Goal: Information Seeking & Learning: Find specific page/section

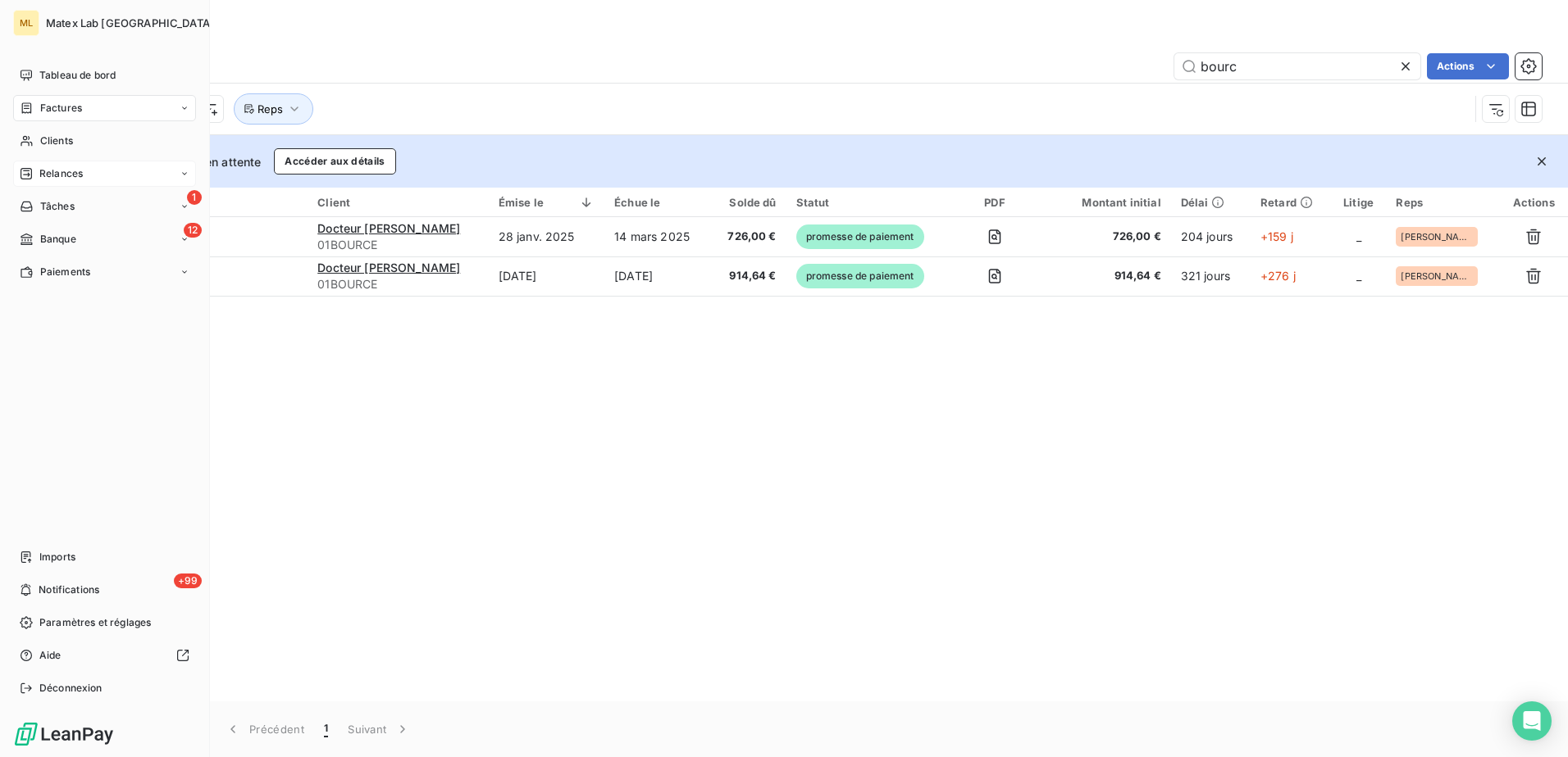
click at [61, 166] on div "Relances" at bounding box center [104, 173] width 183 height 26
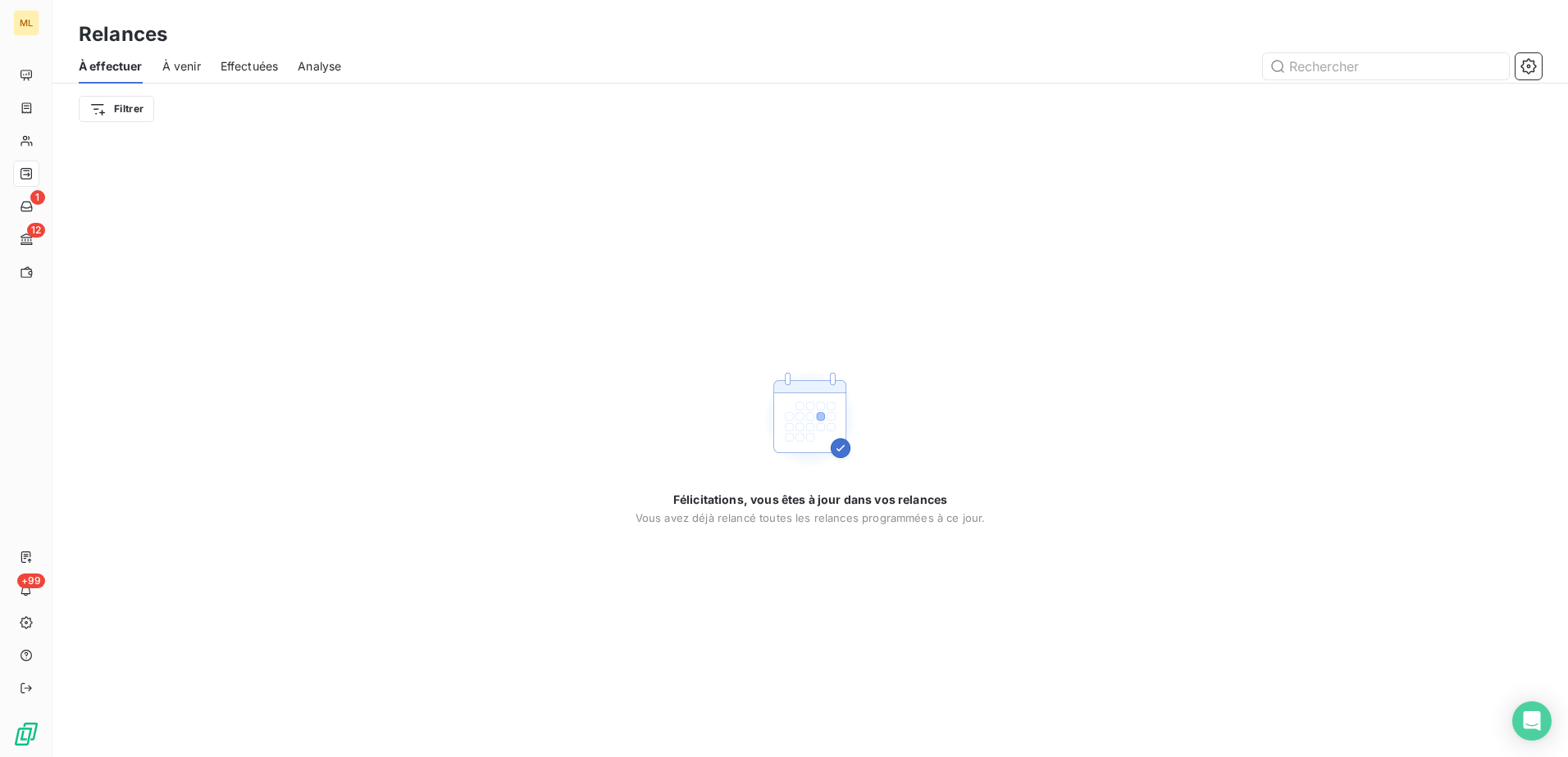
click at [381, 574] on div "Félicitations, vous êtes à jour dans vos relances Vous avez déjà relancé toutes…" at bounding box center [810, 446] width 1515 height 623
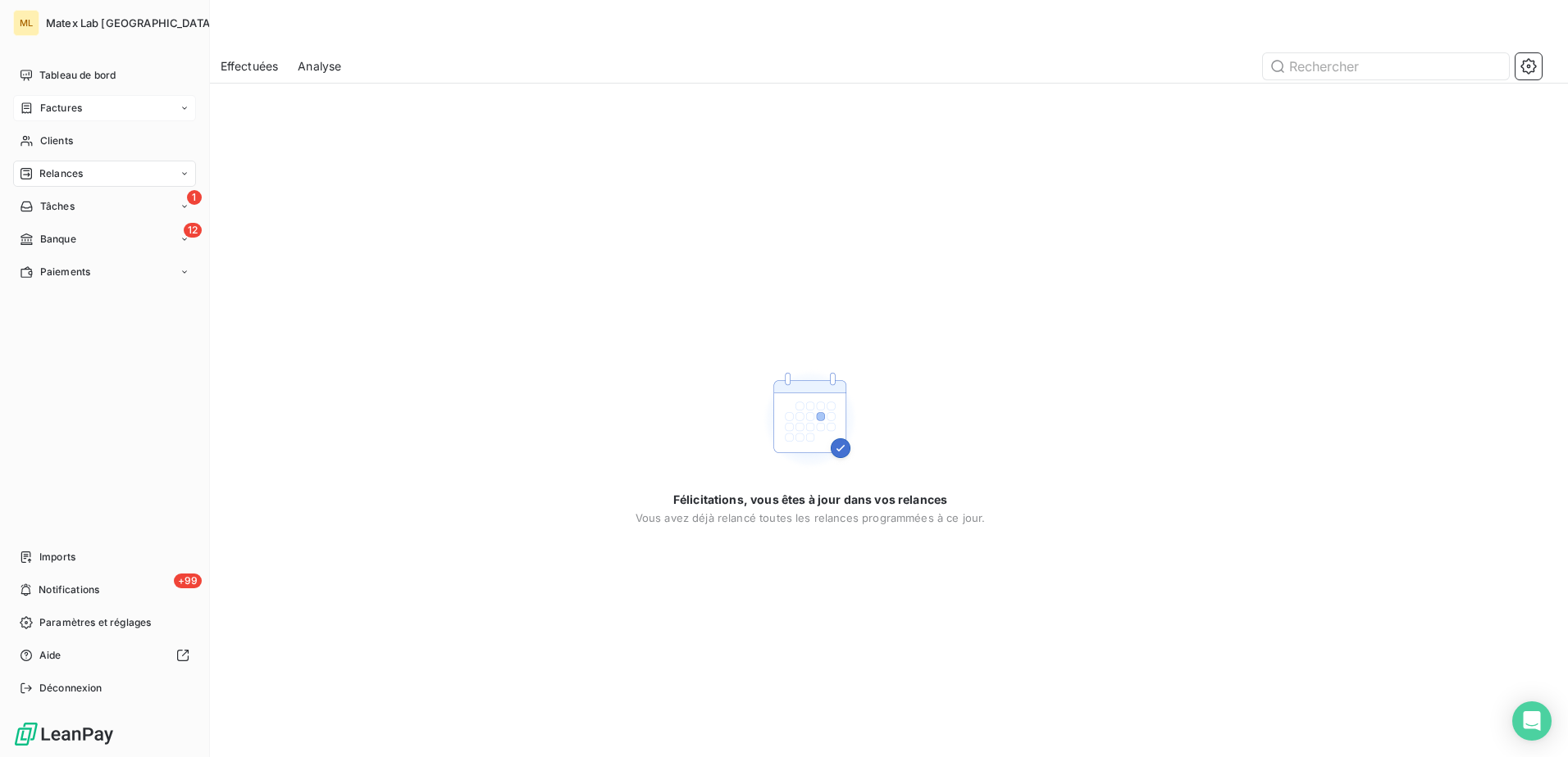
click at [48, 106] on span "Factures" at bounding box center [61, 108] width 42 height 15
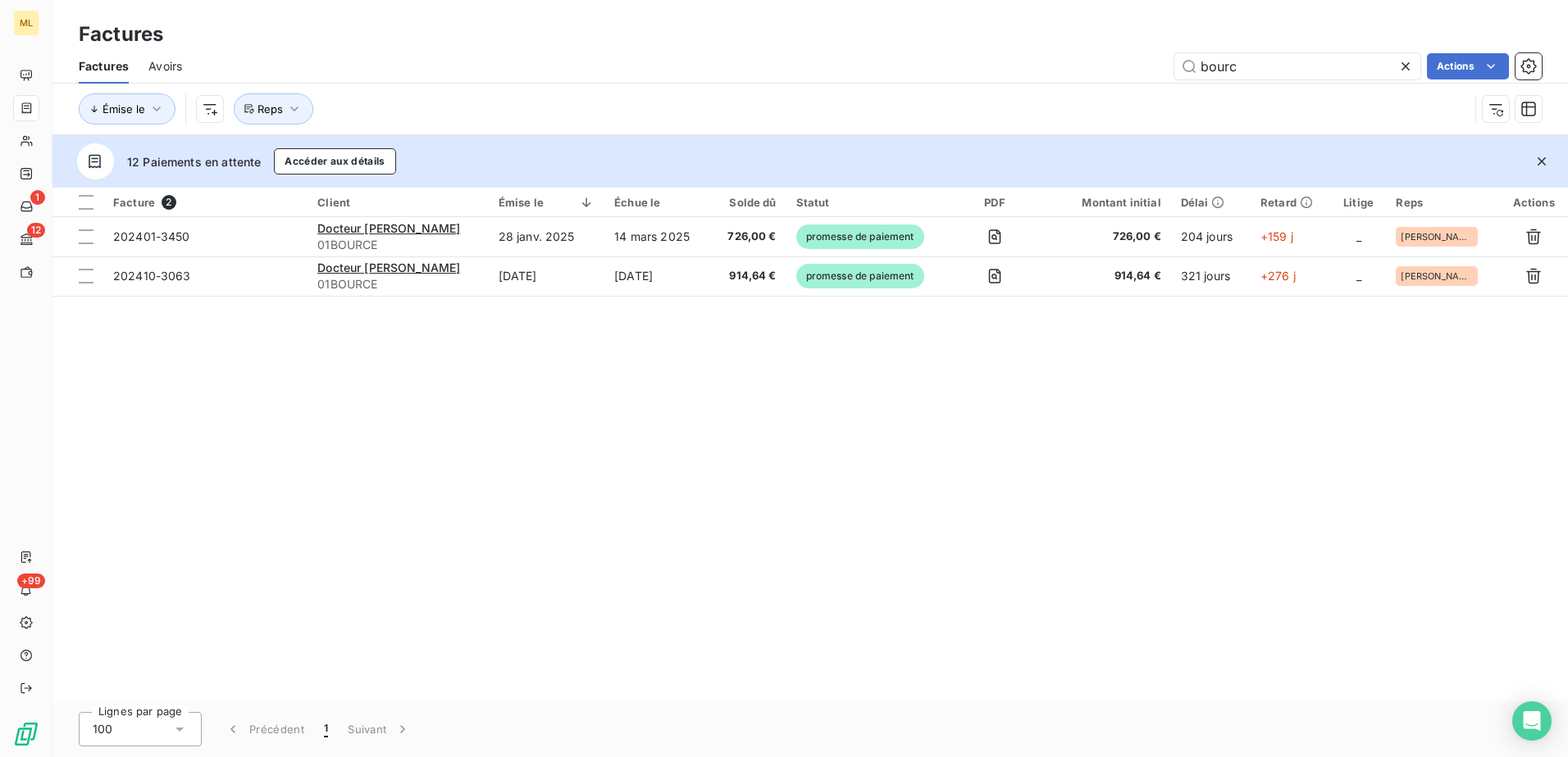
click at [689, 547] on div "Facture 2 Client Émise le Échue le Solde dû Statut PDF Montant initial Délai Re…" at bounding box center [810, 445] width 1515 height 514
click at [1401, 65] on icon at bounding box center [1405, 66] width 16 height 16
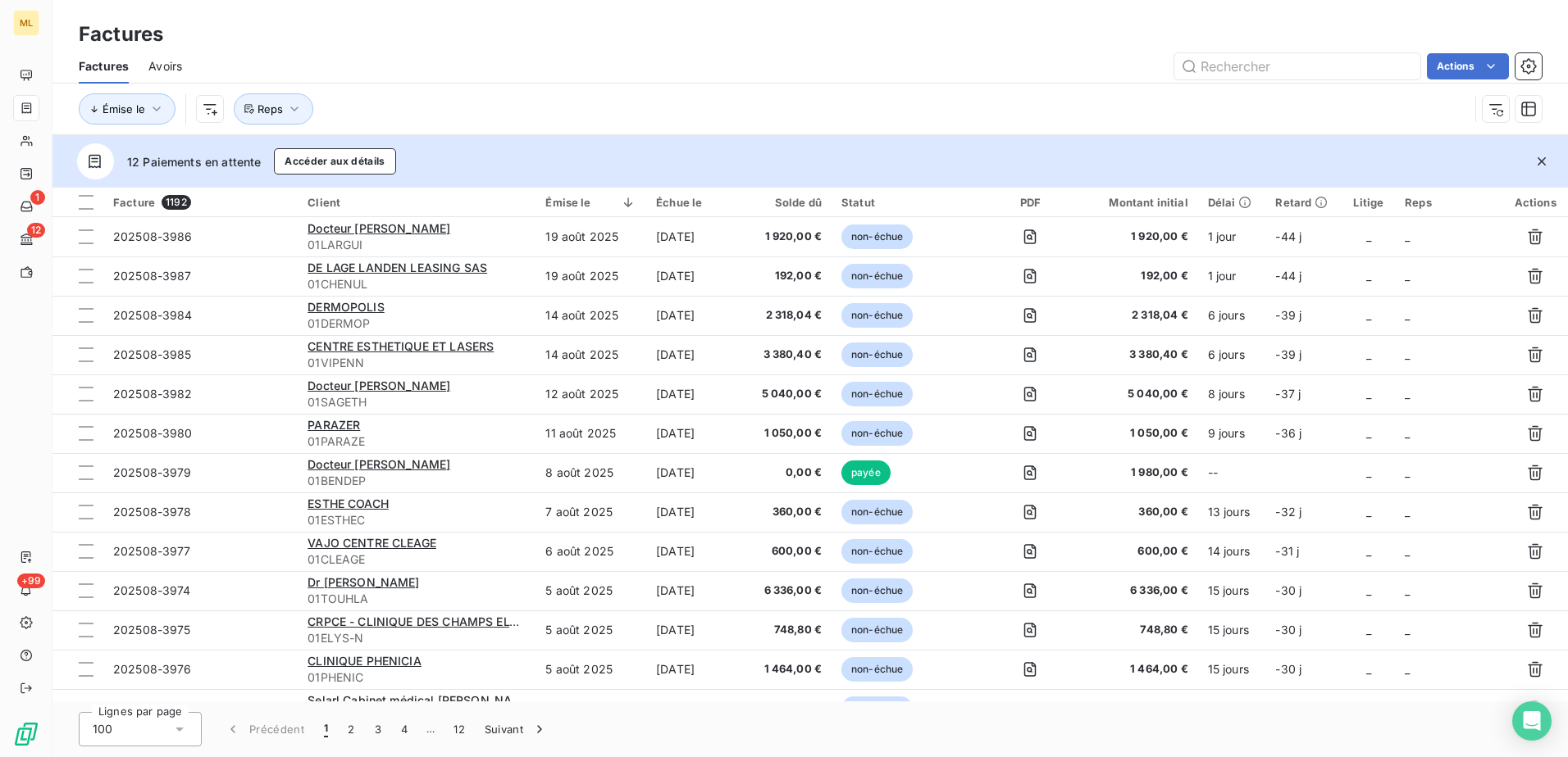
click at [752, 55] on div "Actions" at bounding box center [871, 66] width 1340 height 26
click at [835, 244] on div at bounding box center [850, 245] width 236 height 35
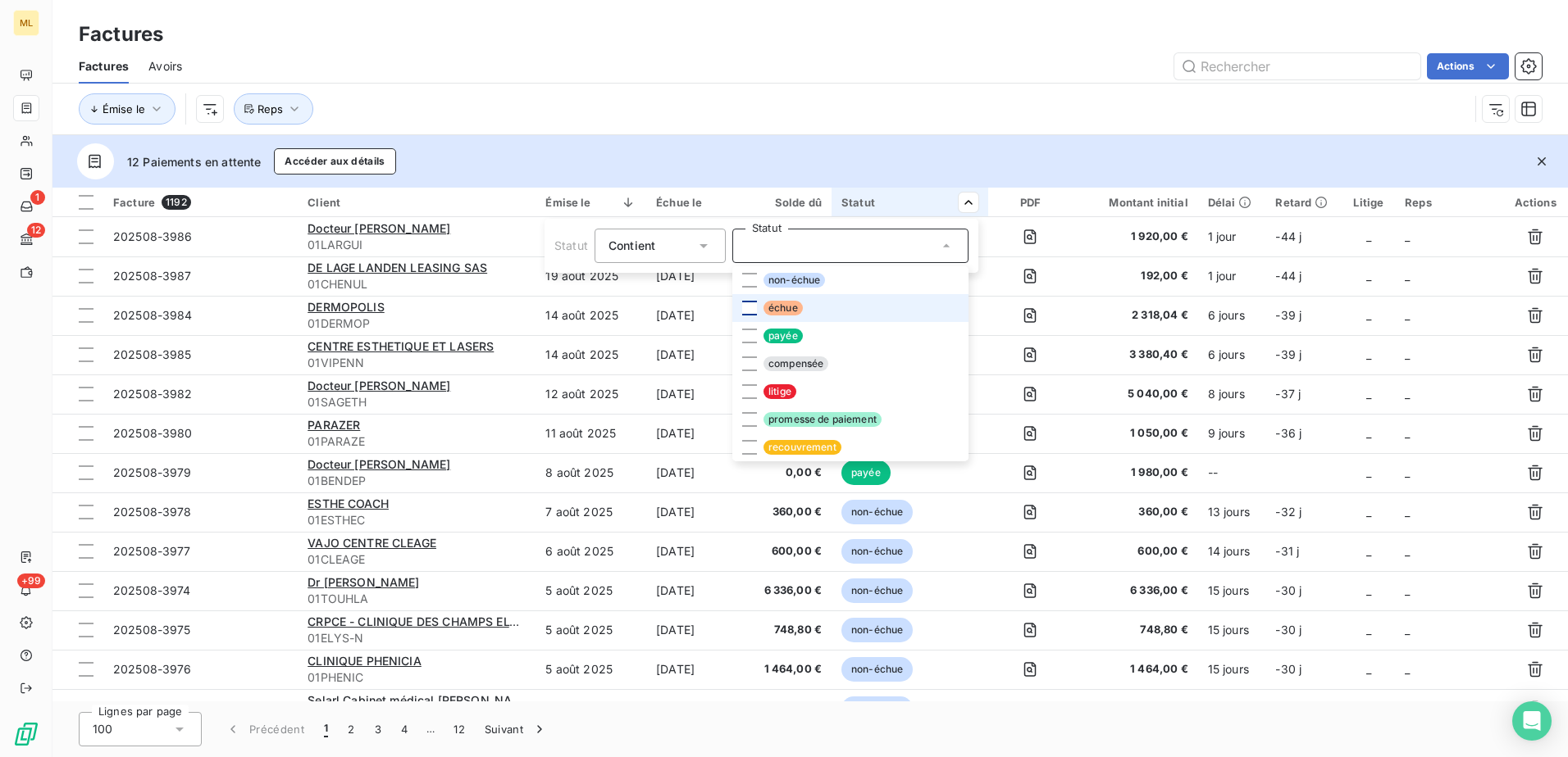
click at [749, 307] on div at bounding box center [749, 308] width 15 height 15
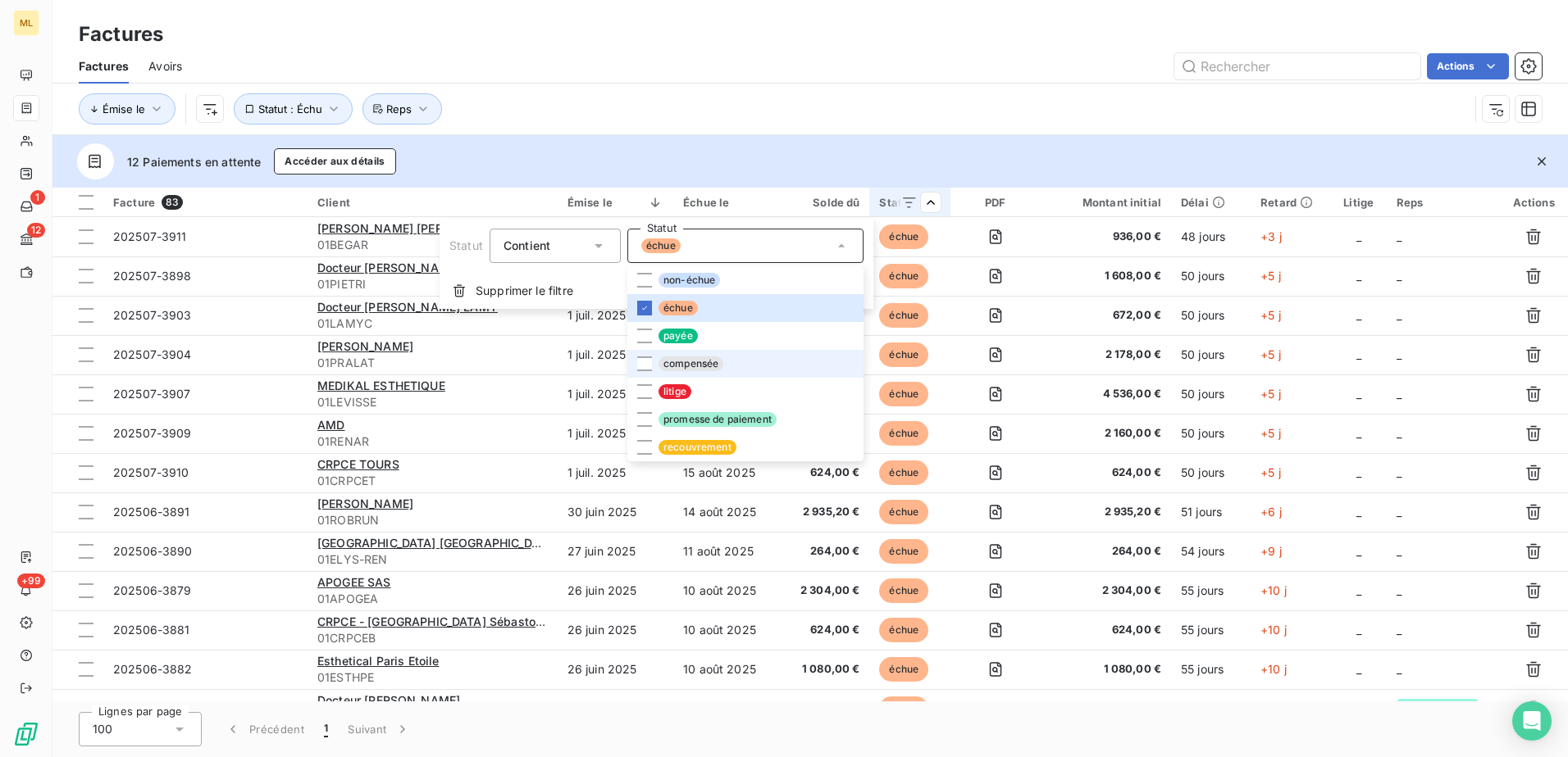
click at [848, 89] on html "ML 1 12 +99 Factures Factures Avoirs Actions Émise le Statut : Échu Reps 12 Pai…" at bounding box center [784, 378] width 1568 height 757
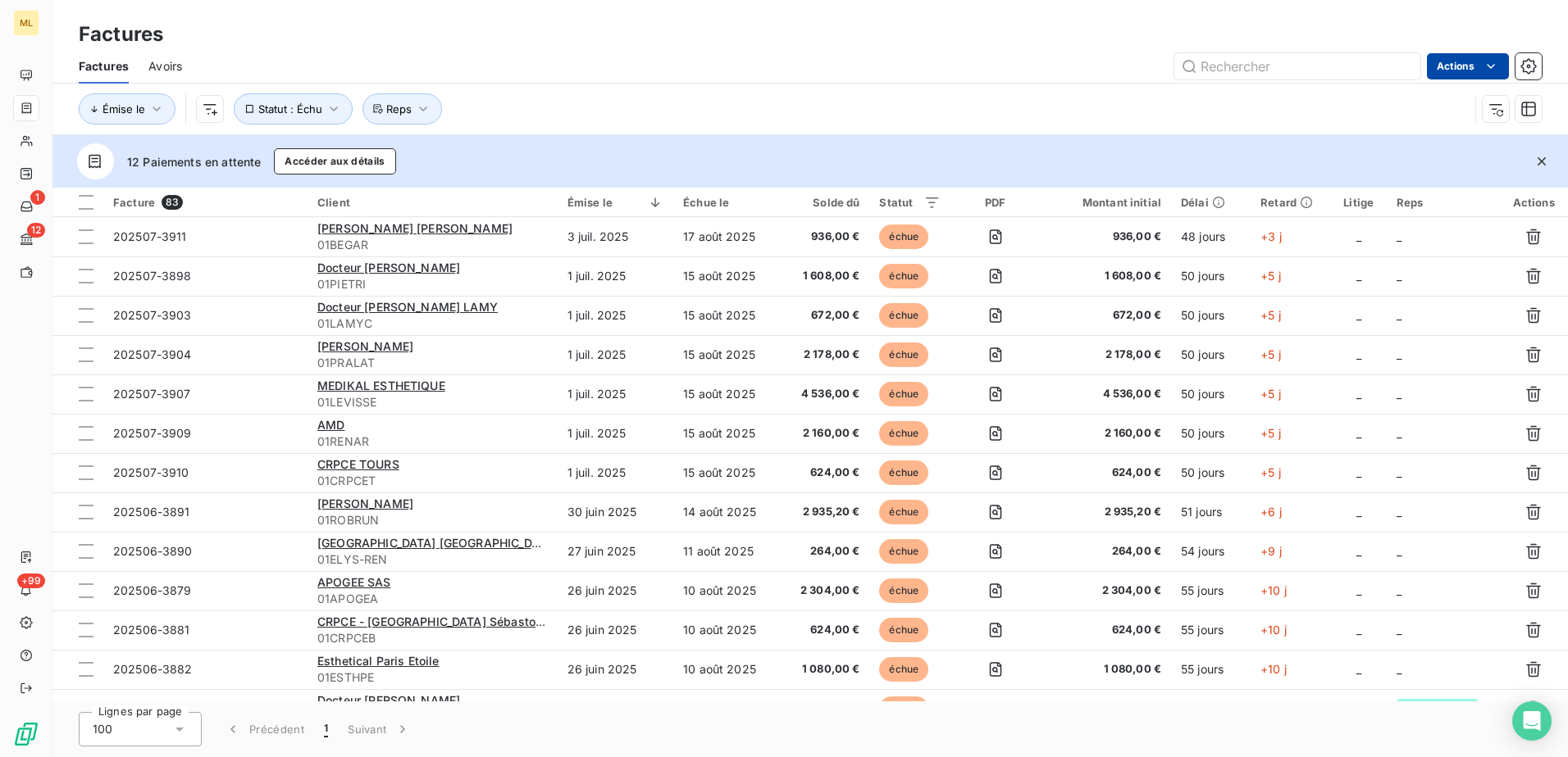
click at [1476, 67] on html "ML 1 12 +99 Factures Factures Avoirs Actions Émise le Statut : Échu Reps 12 Pai…" at bounding box center [784, 378] width 1568 height 757
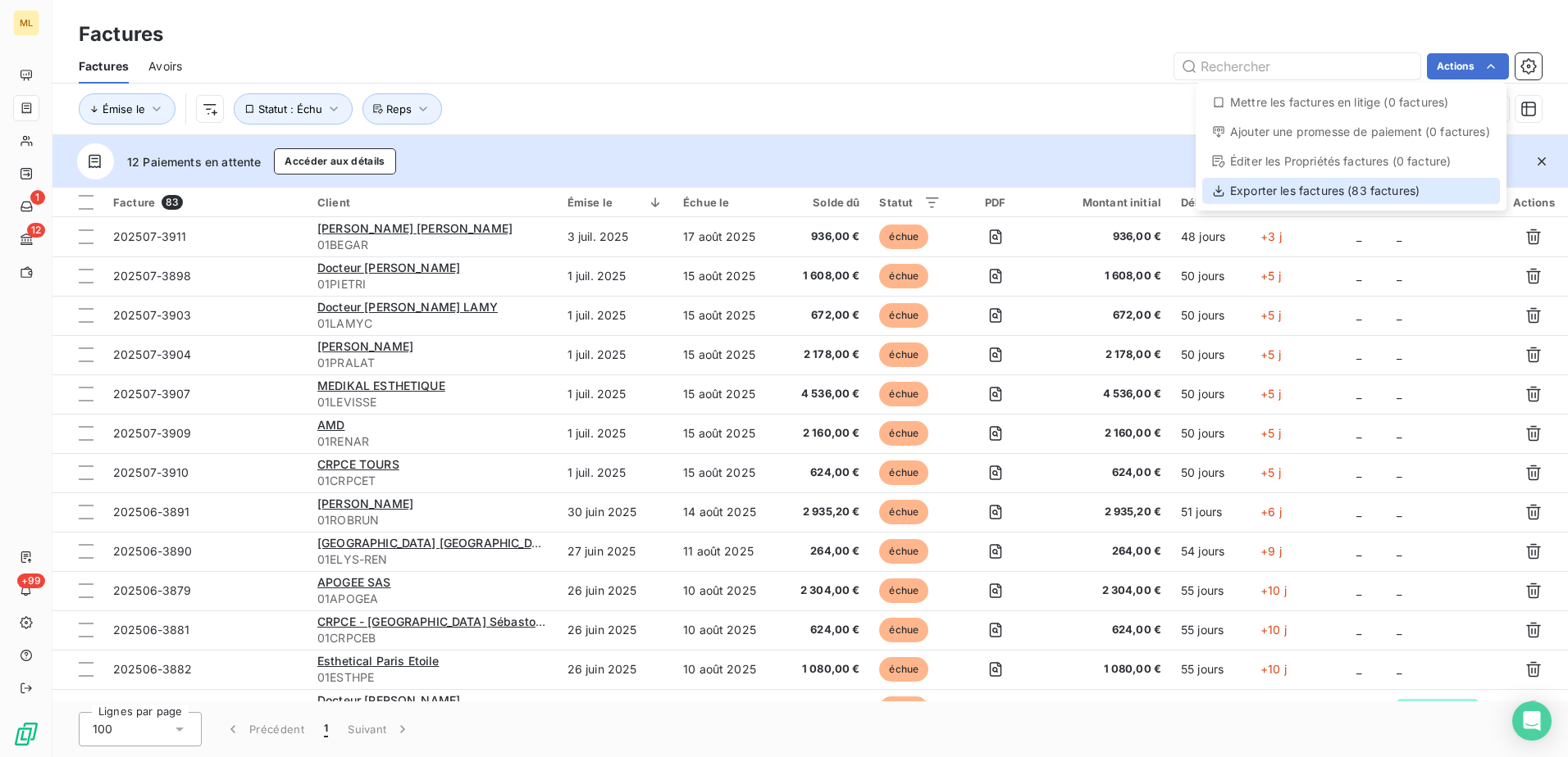
click at [1295, 191] on div "Exporter les factures (83 factures)" at bounding box center [1351, 190] width 298 height 26
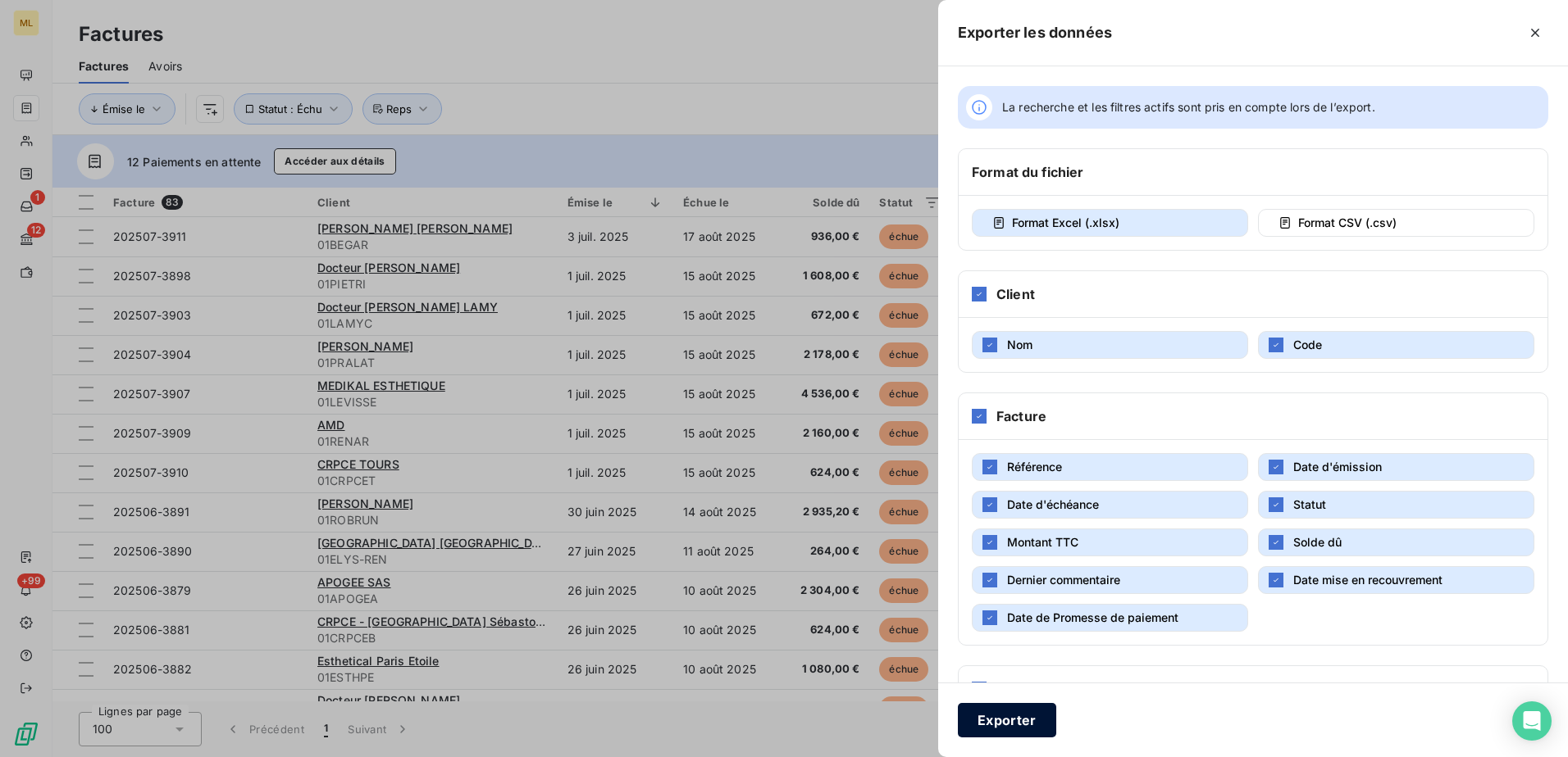
click at [987, 718] on button "Exporter" at bounding box center [1007, 720] width 98 height 35
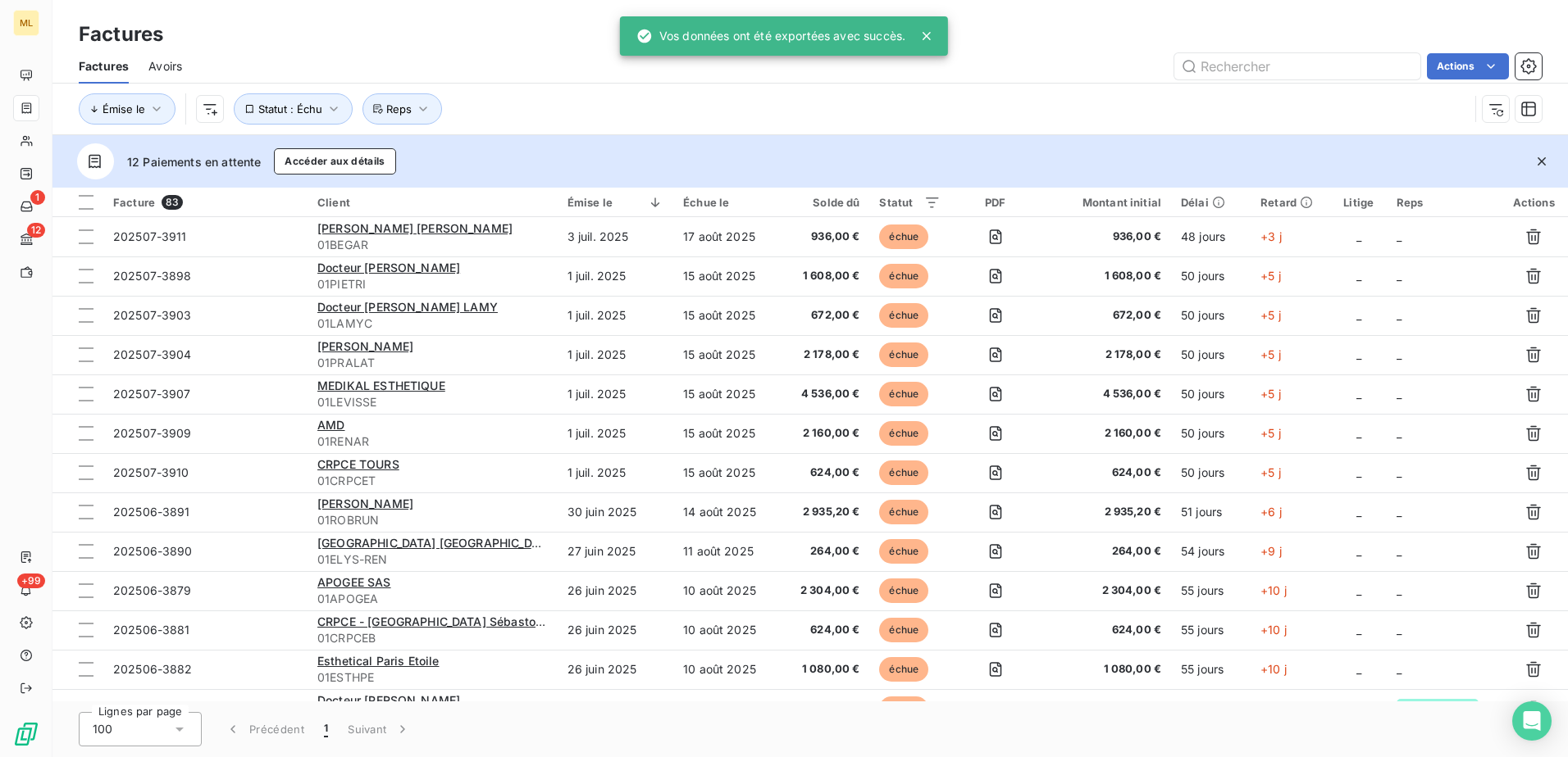
click at [1091, 62] on div "Actions" at bounding box center [871, 66] width 1340 height 26
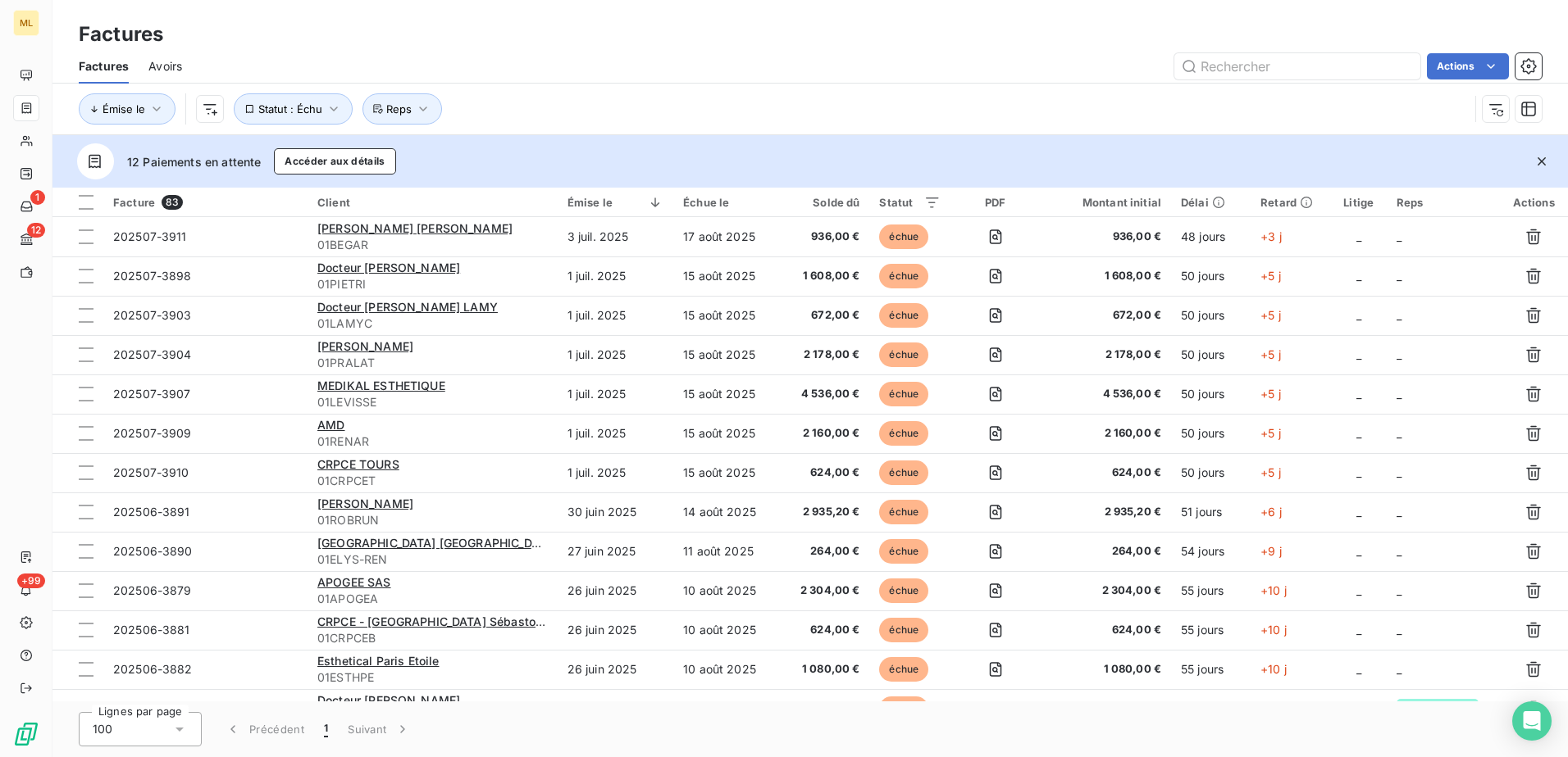
drag, startPoint x: 1077, startPoint y: 53, endPoint x: 1163, endPoint y: 57, distance: 86.1
click at [1077, 53] on div "Actions" at bounding box center [871, 66] width 1340 height 26
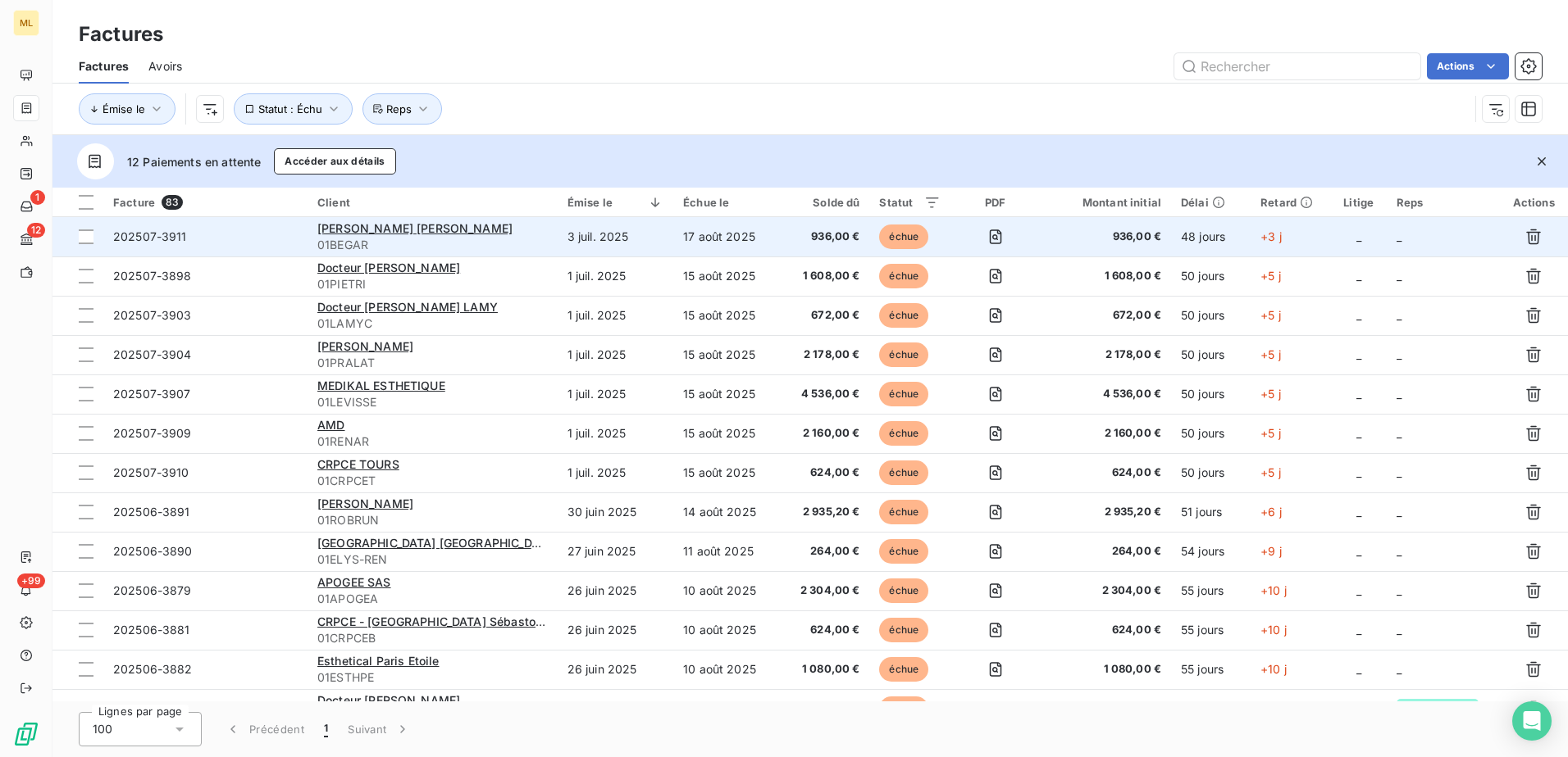
click at [1397, 240] on td "_" at bounding box center [1443, 237] width 113 height 39
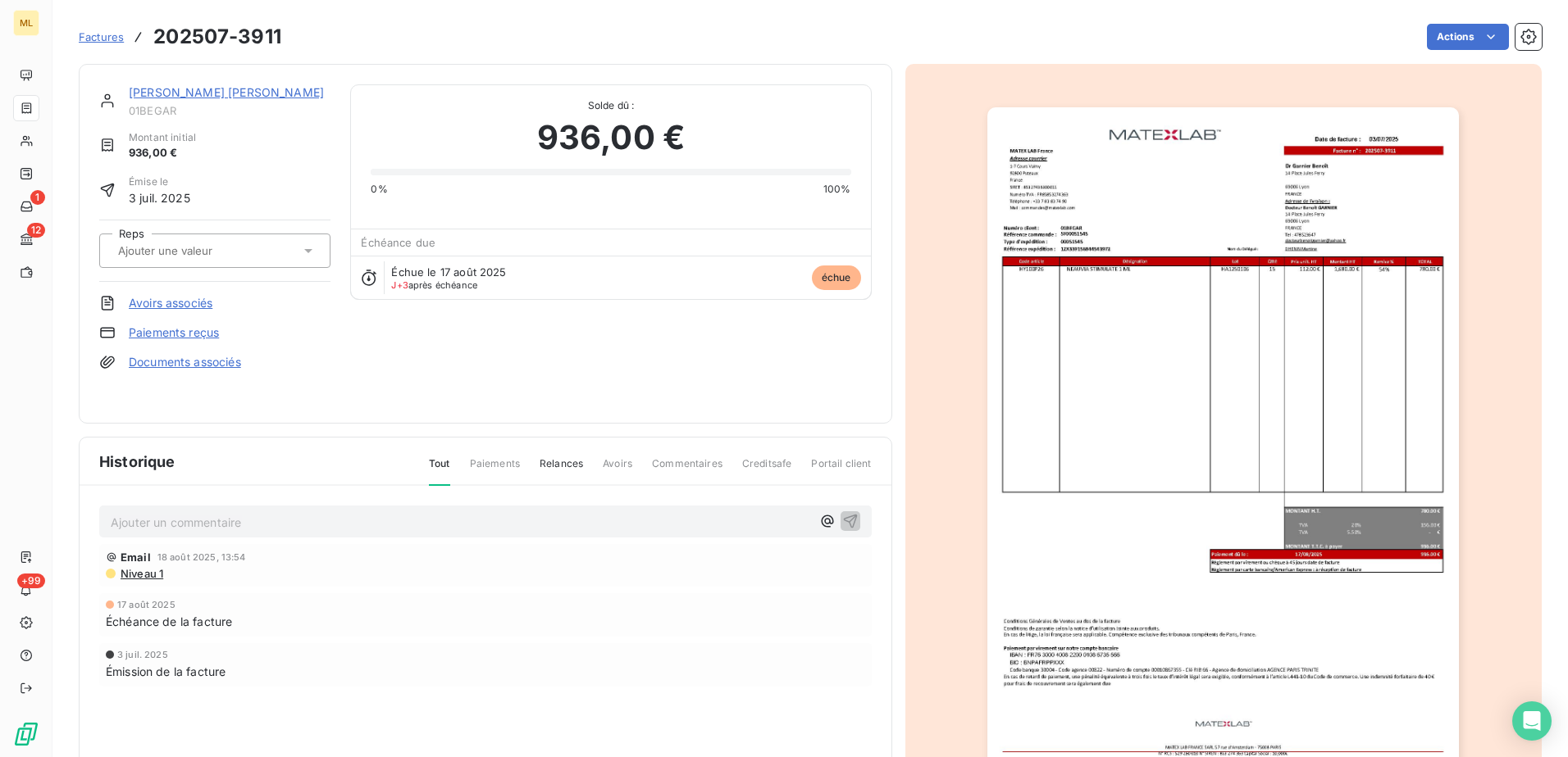
click at [234, 254] on input "text" at bounding box center [199, 251] width 165 height 15
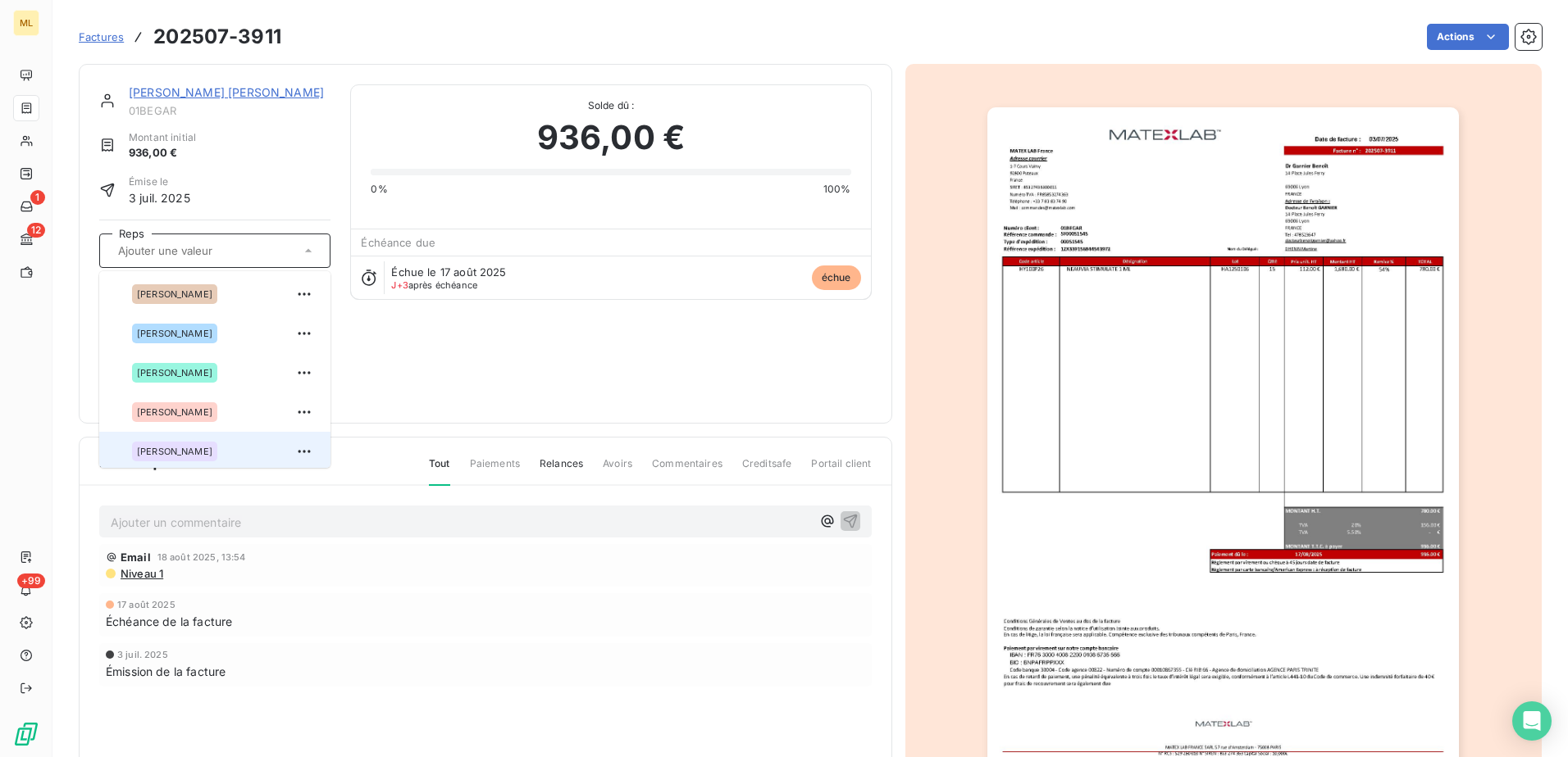
click at [180, 456] on div "[PERSON_NAME]" at bounding box center [175, 451] width 86 height 20
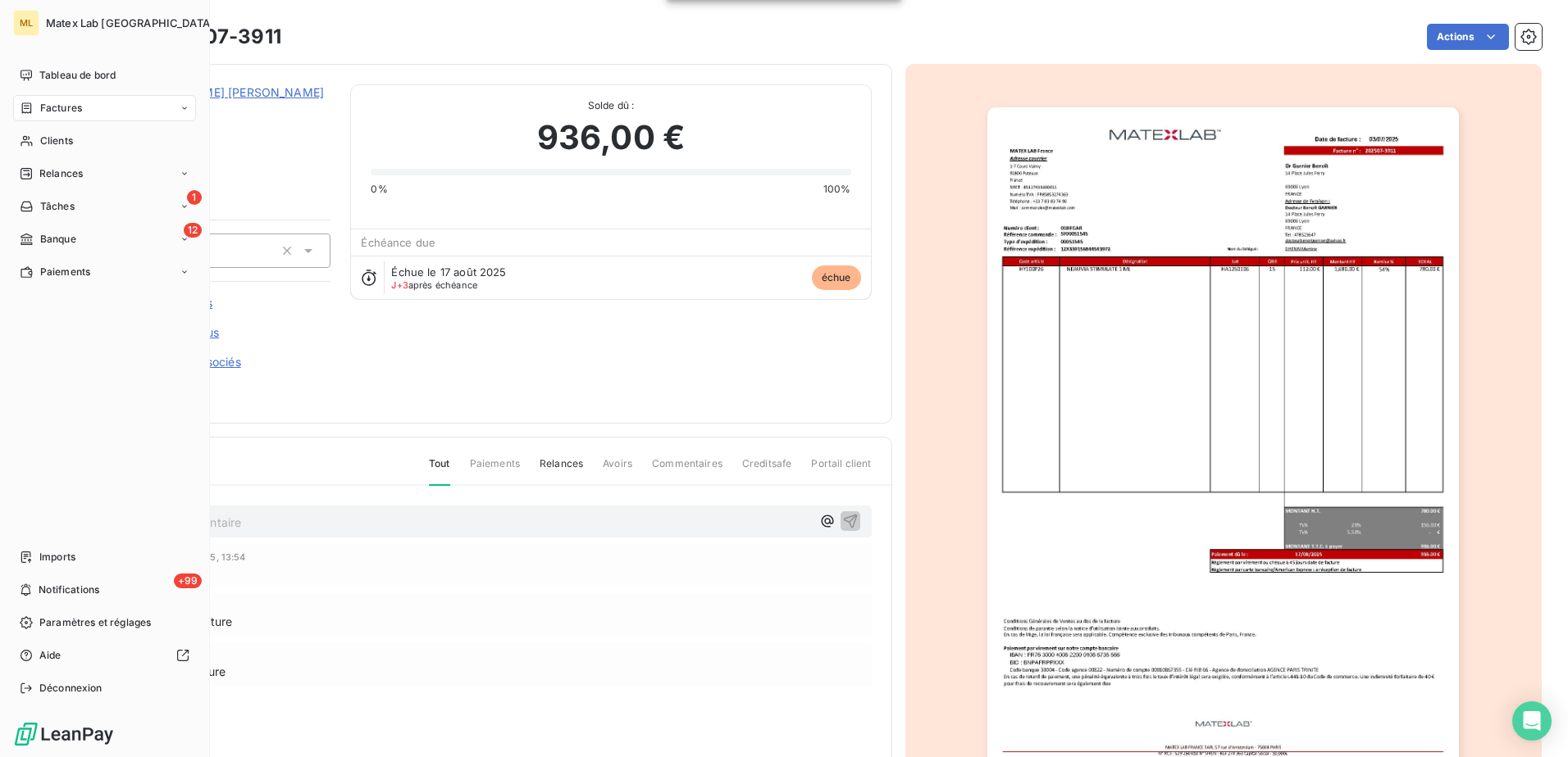
click at [54, 99] on div "Factures" at bounding box center [104, 108] width 183 height 26
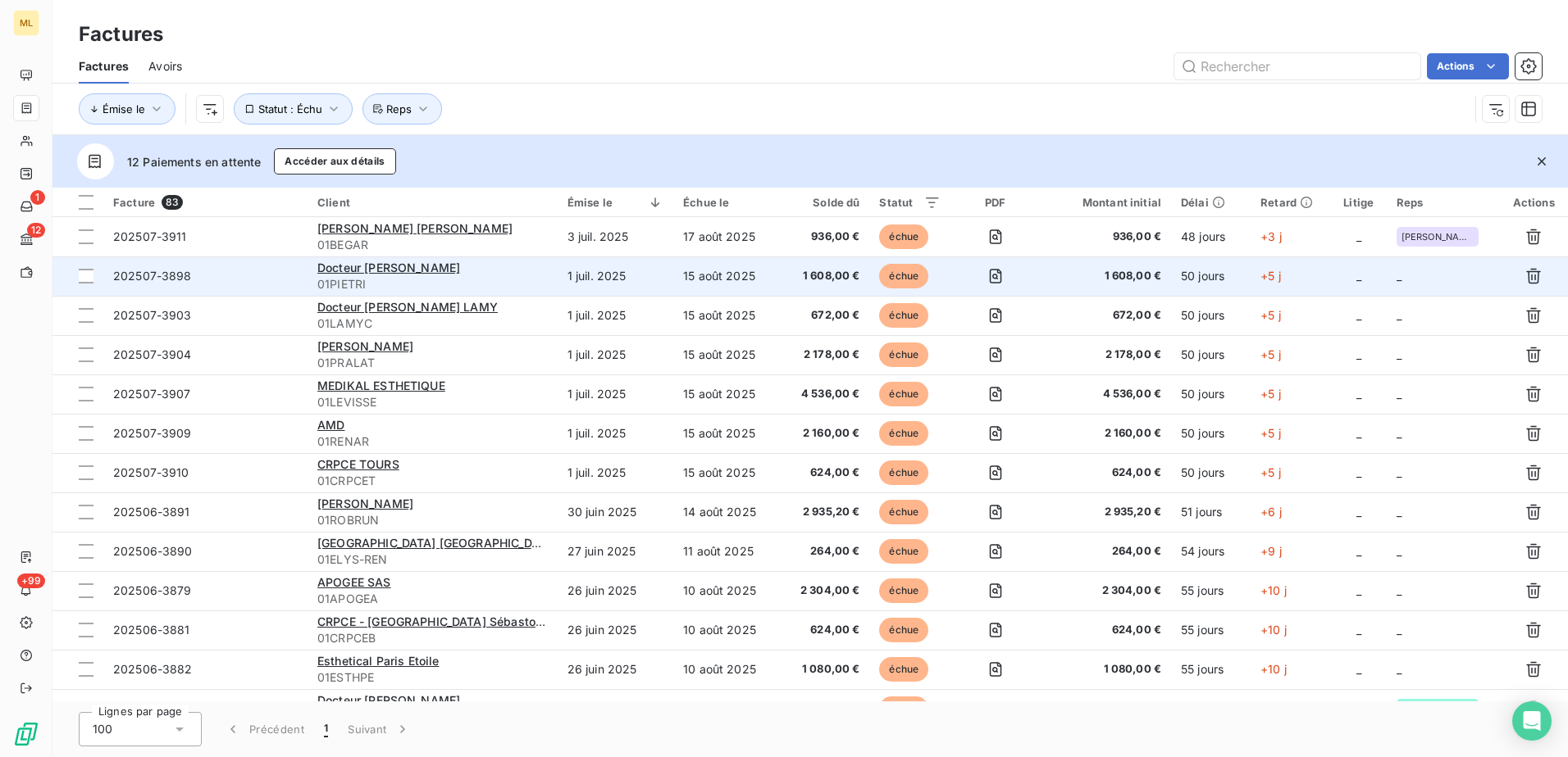
click at [1397, 279] on span "_" at bounding box center [1399, 276] width 5 height 14
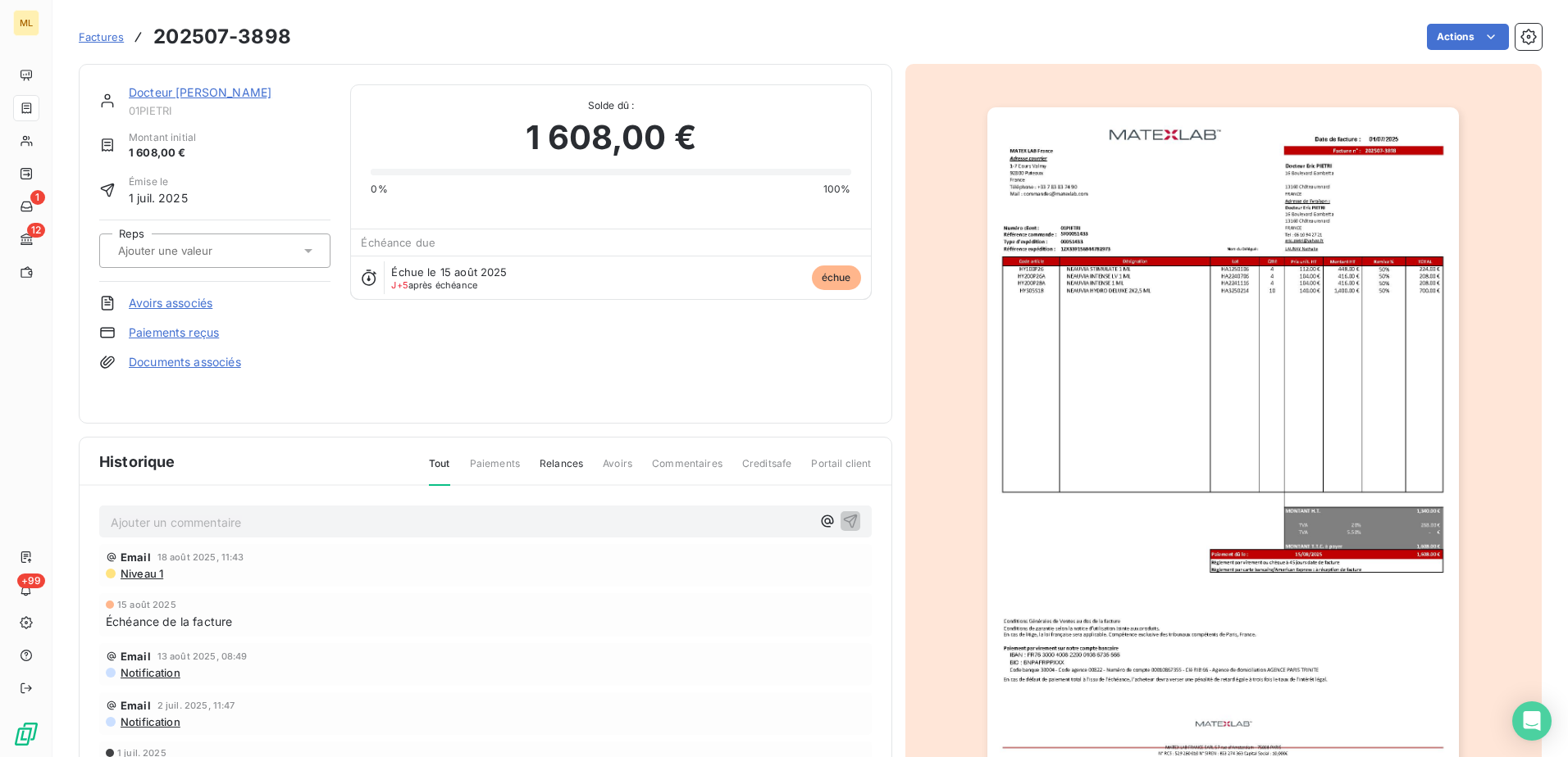
click at [235, 255] on input "text" at bounding box center [199, 251] width 165 height 15
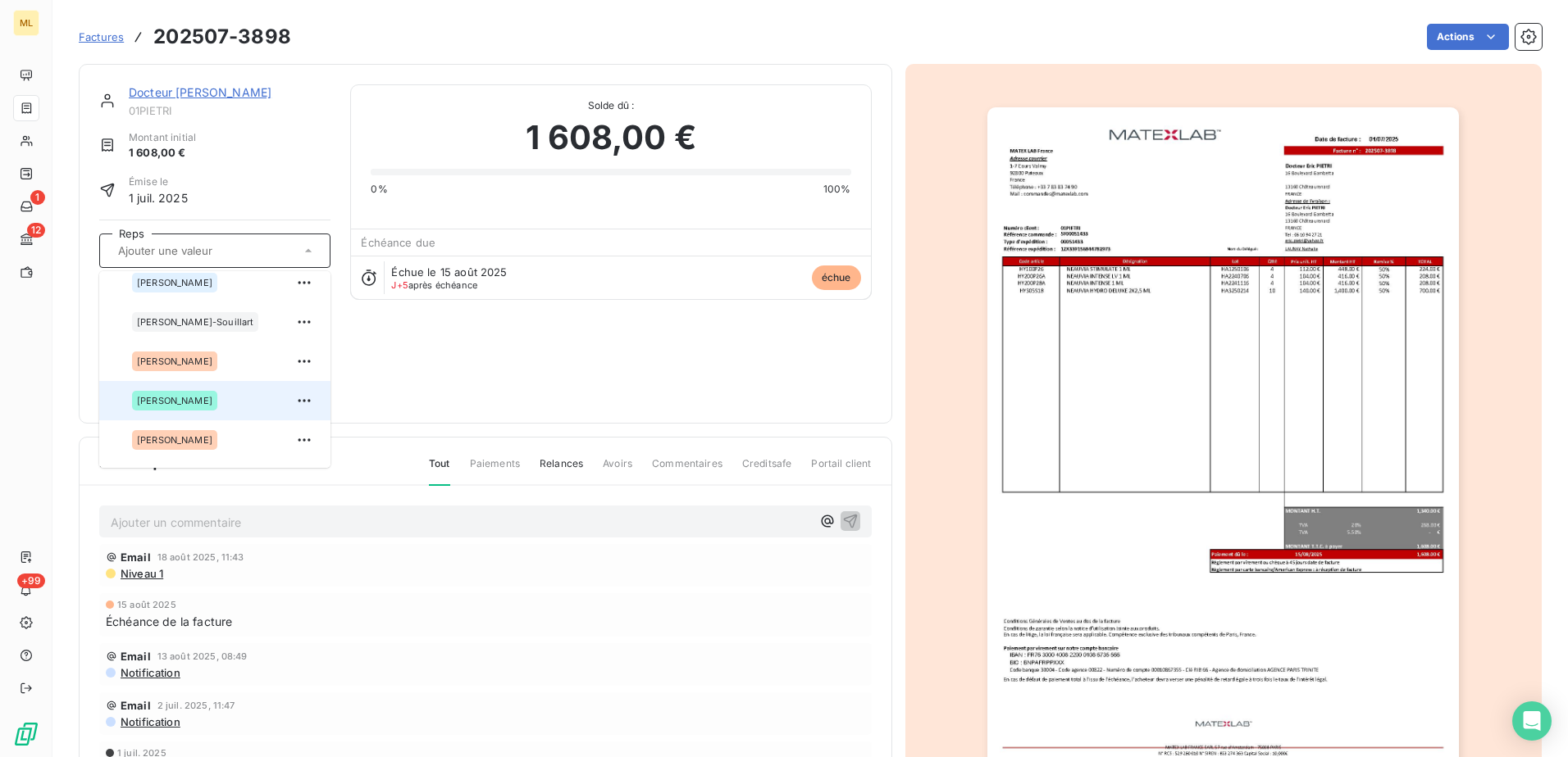
scroll to position [328, 0]
click at [203, 361] on span "[PERSON_NAME]" at bounding box center [175, 359] width 76 height 10
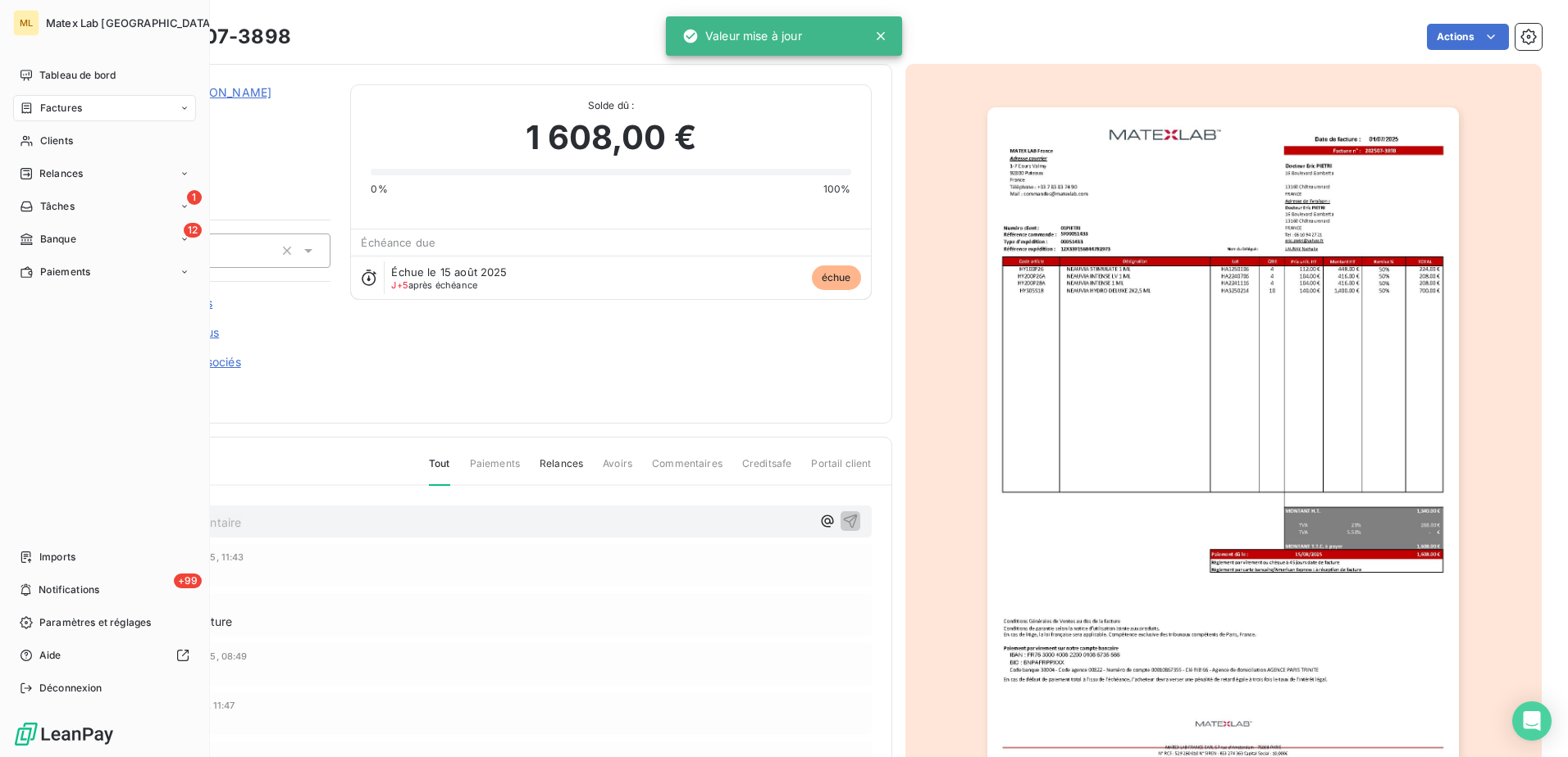
click at [54, 101] on span "Factures" at bounding box center [61, 108] width 42 height 15
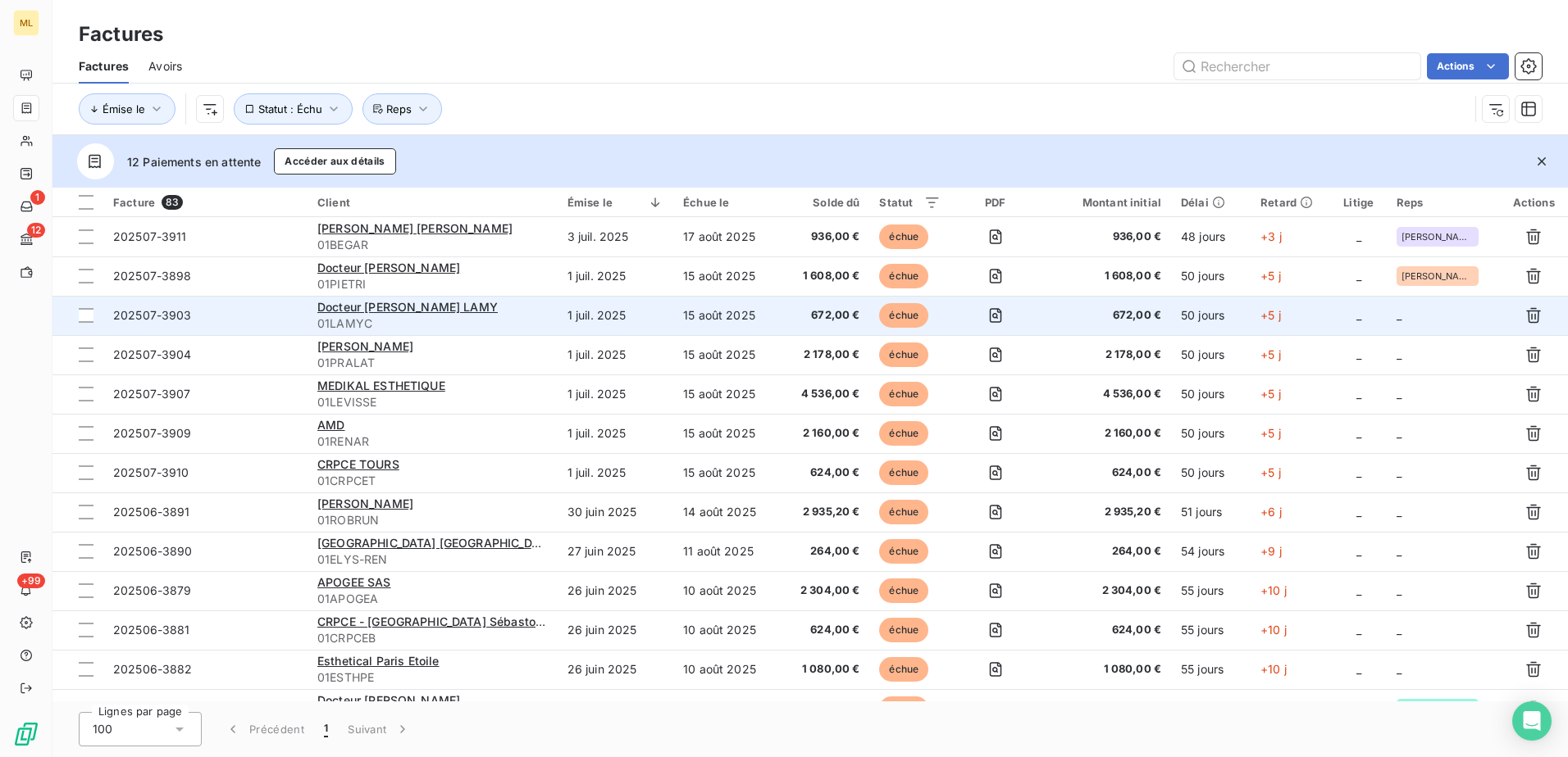
click at [1449, 325] on td "_" at bounding box center [1443, 316] width 113 height 39
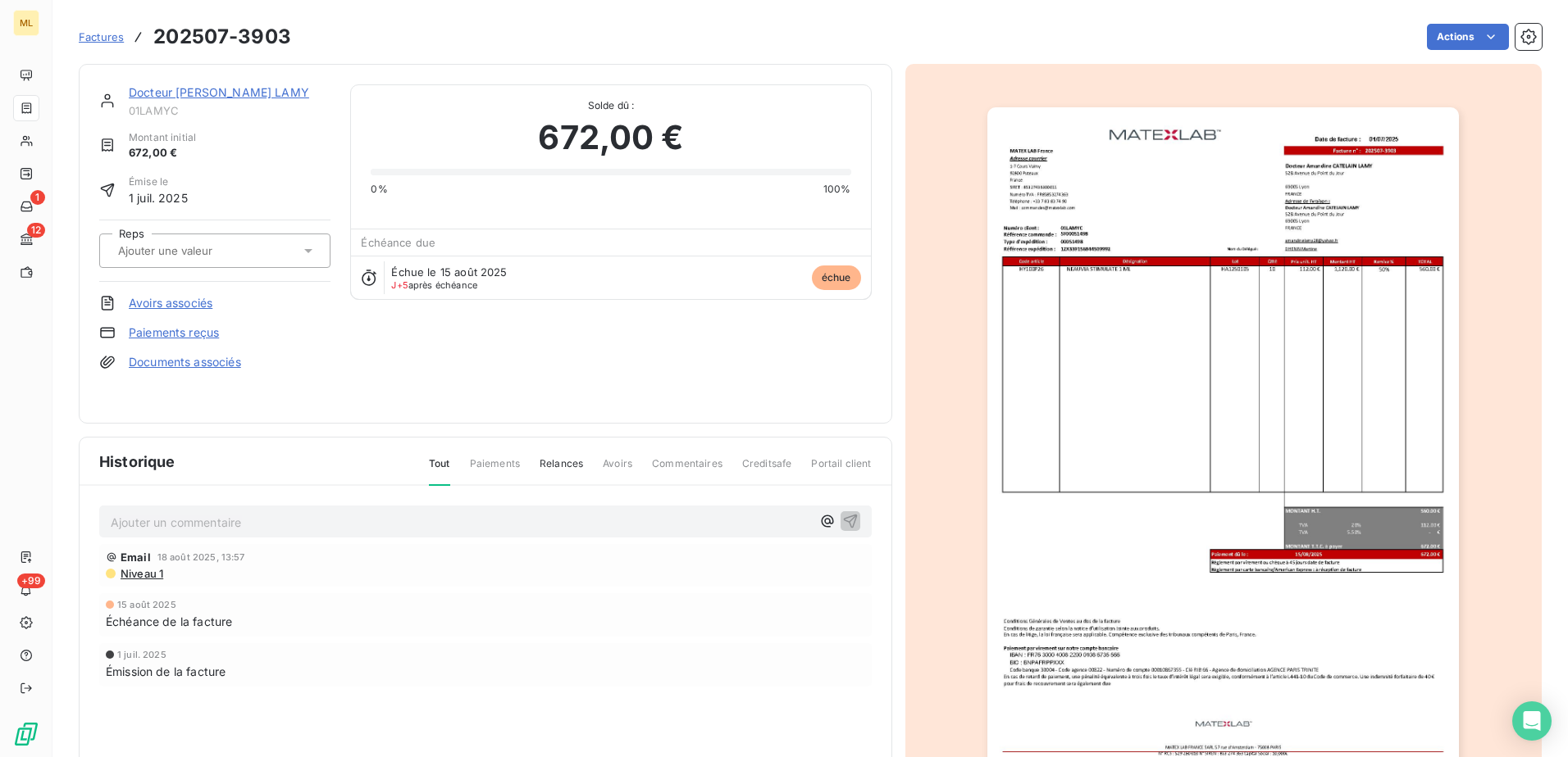
click at [272, 249] on div at bounding box center [207, 251] width 187 height 21
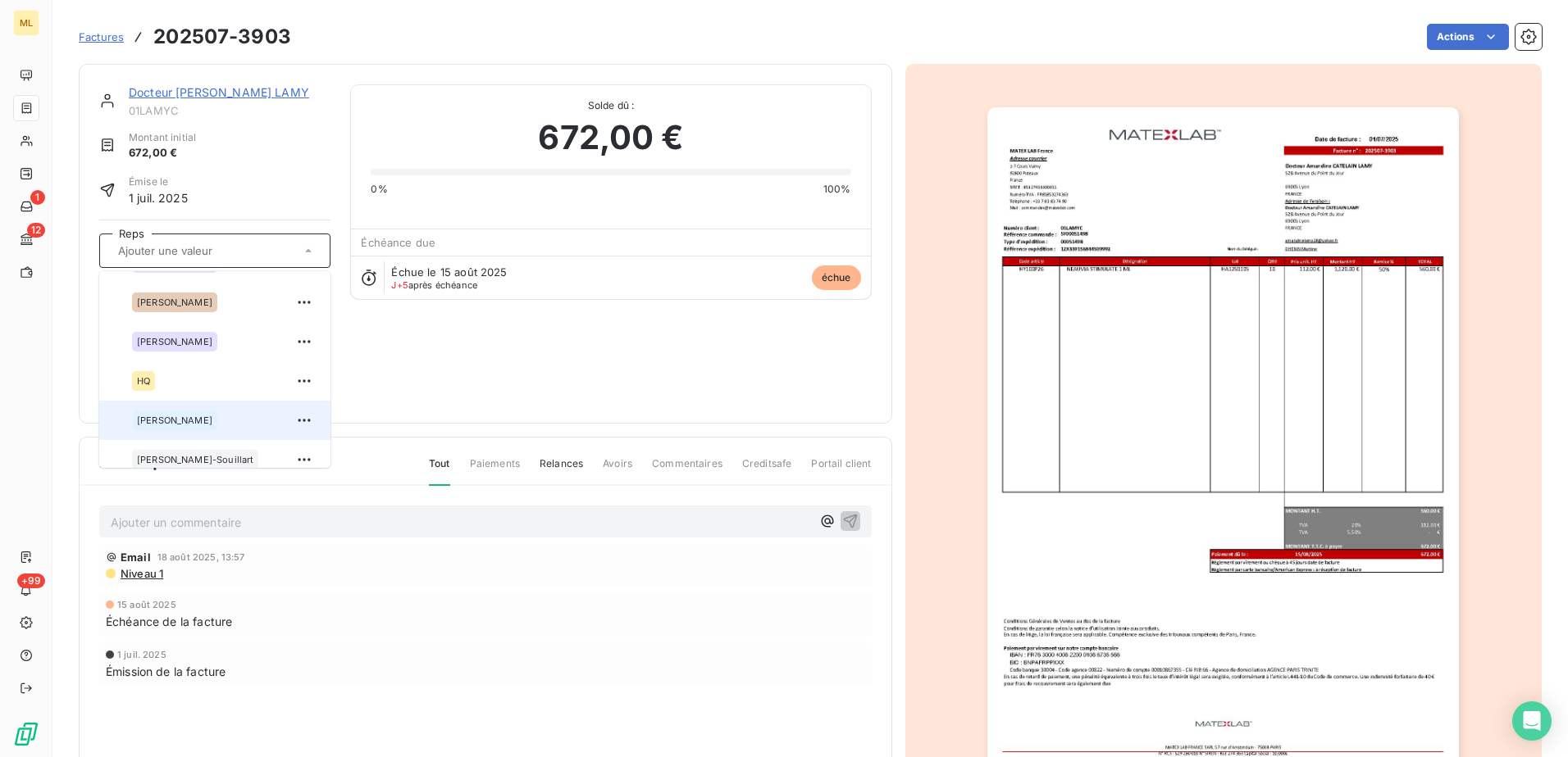
scroll to position [164, 0]
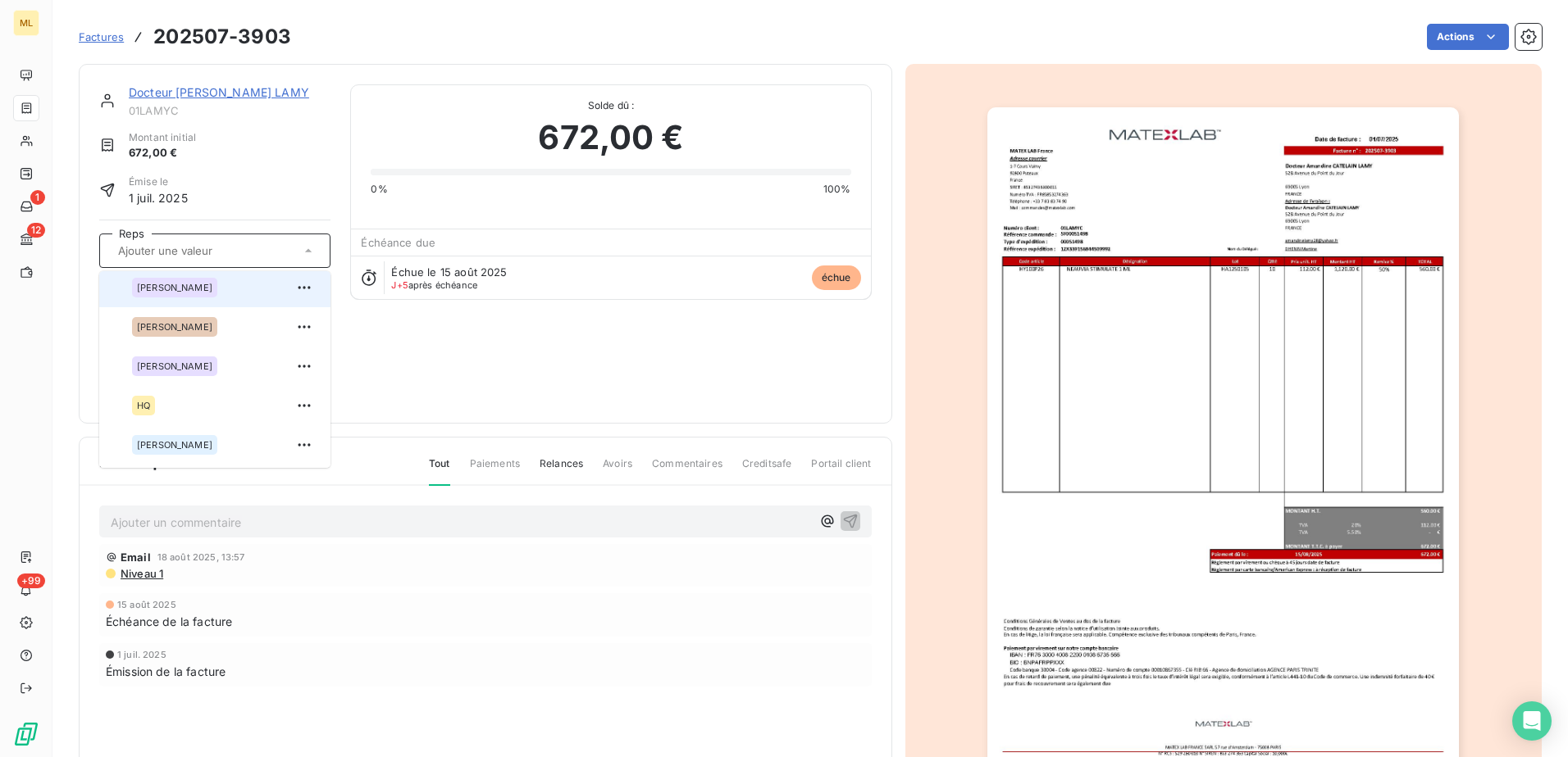
click at [201, 293] on div "[PERSON_NAME]" at bounding box center [175, 288] width 86 height 20
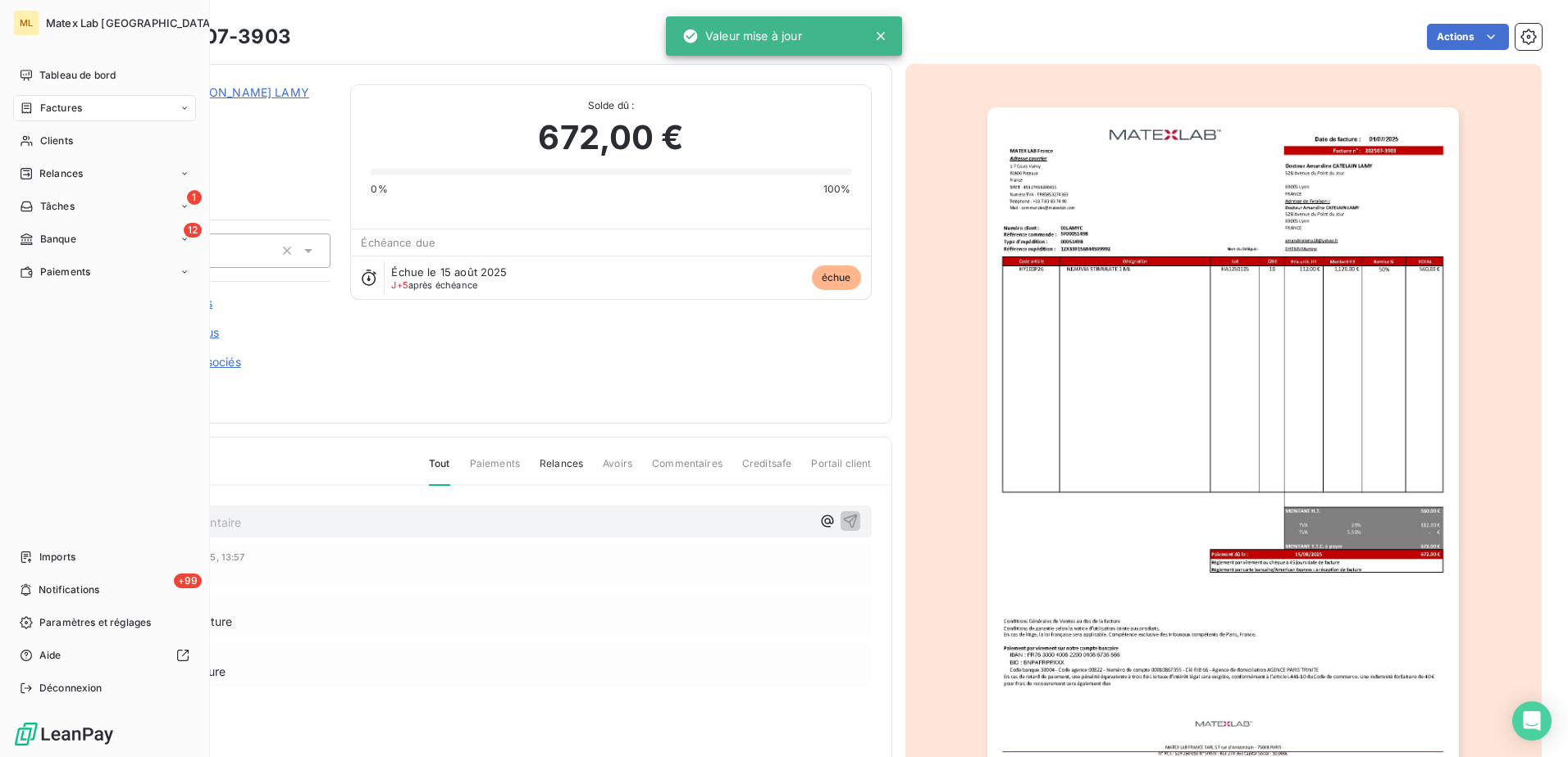
drag, startPoint x: 63, startPoint y: 106, endPoint x: 78, endPoint y: 112, distance: 16.2
click at [63, 106] on span "Factures" at bounding box center [61, 108] width 42 height 15
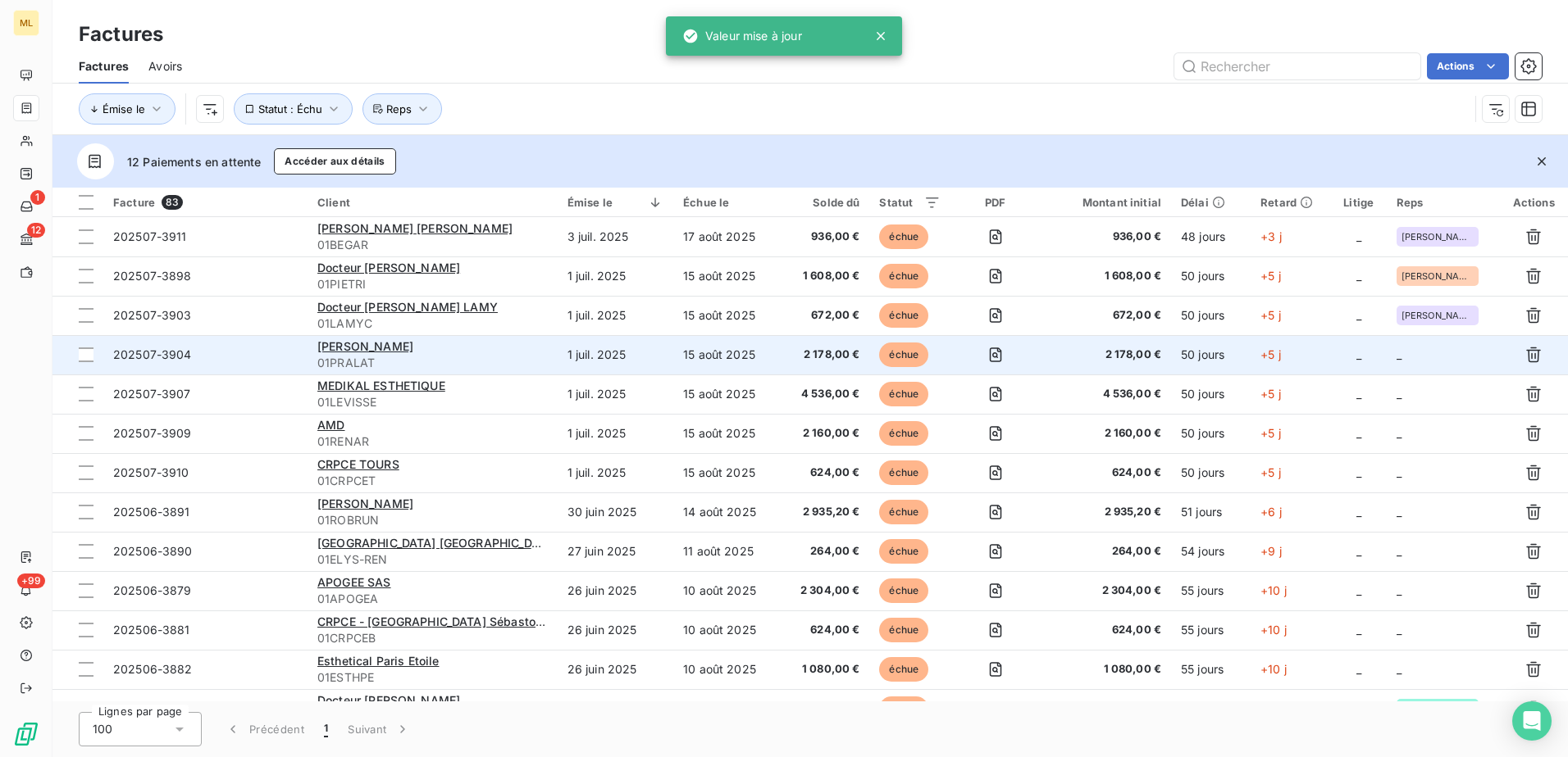
click at [608, 350] on td "1 juil. 2025" at bounding box center [615, 355] width 116 height 39
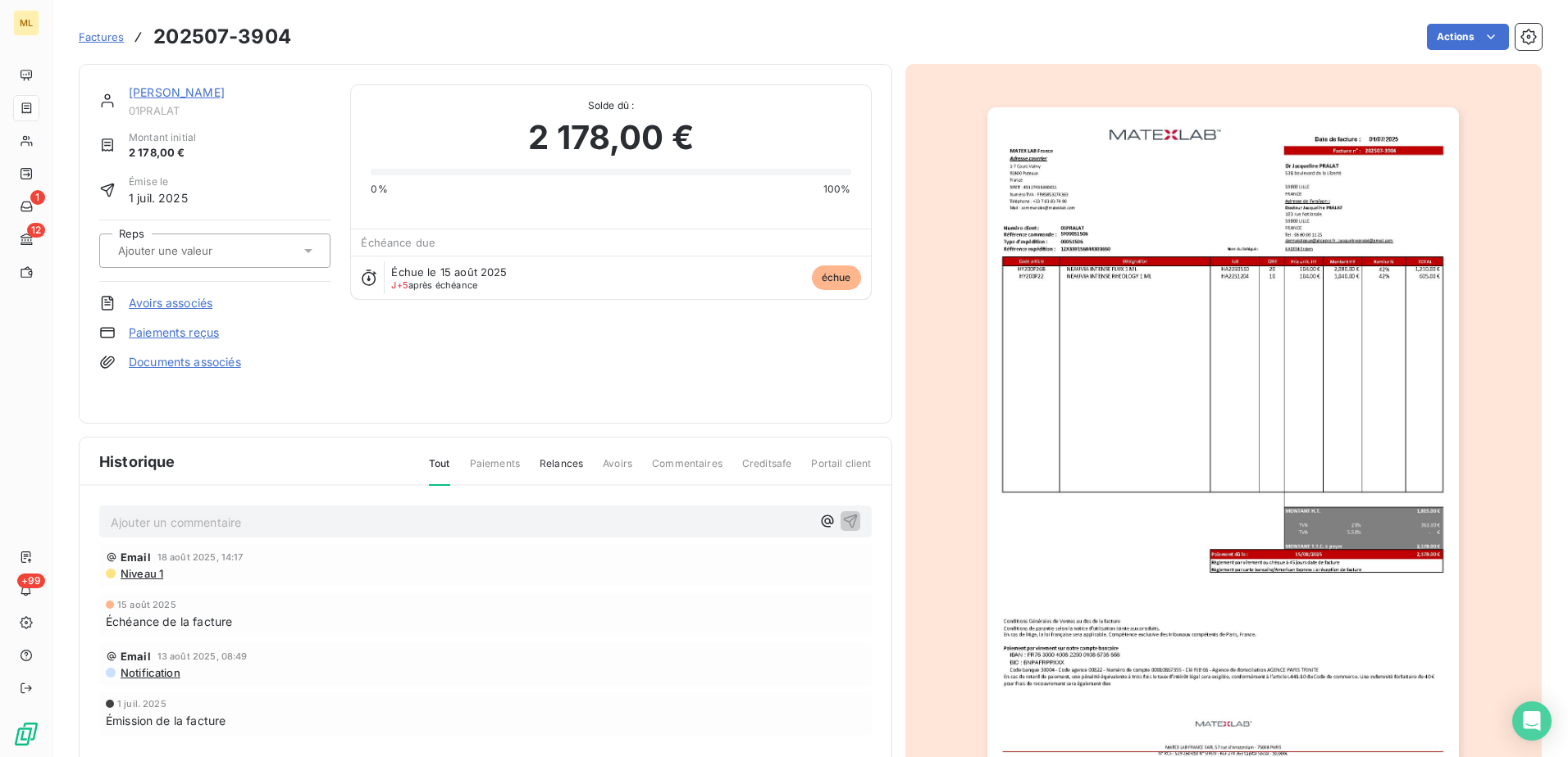
click at [251, 255] on input "text" at bounding box center [199, 251] width 165 height 15
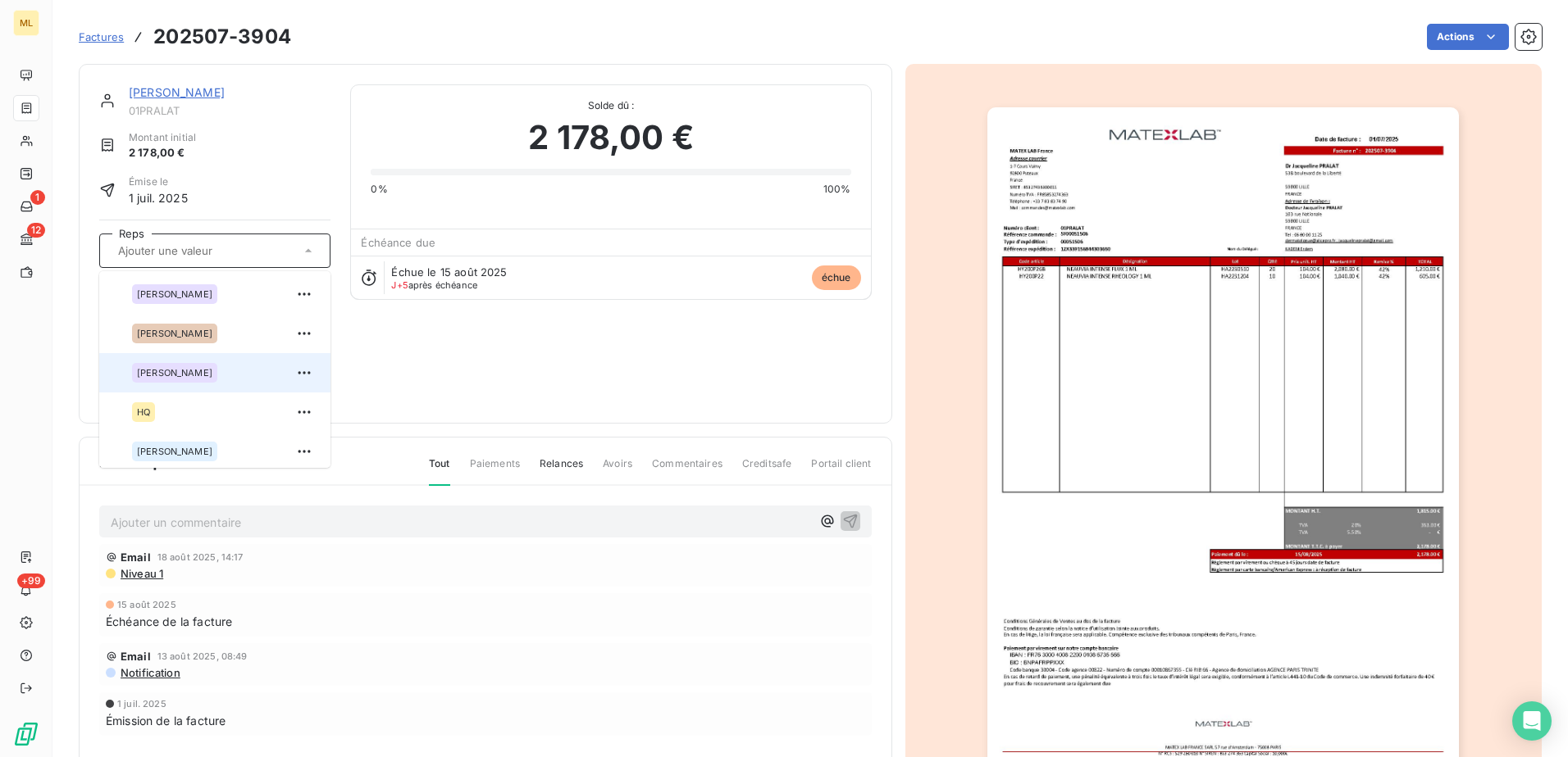
scroll to position [164, 0]
click at [186, 366] on span "[PERSON_NAME]" at bounding box center [175, 366] width 76 height 10
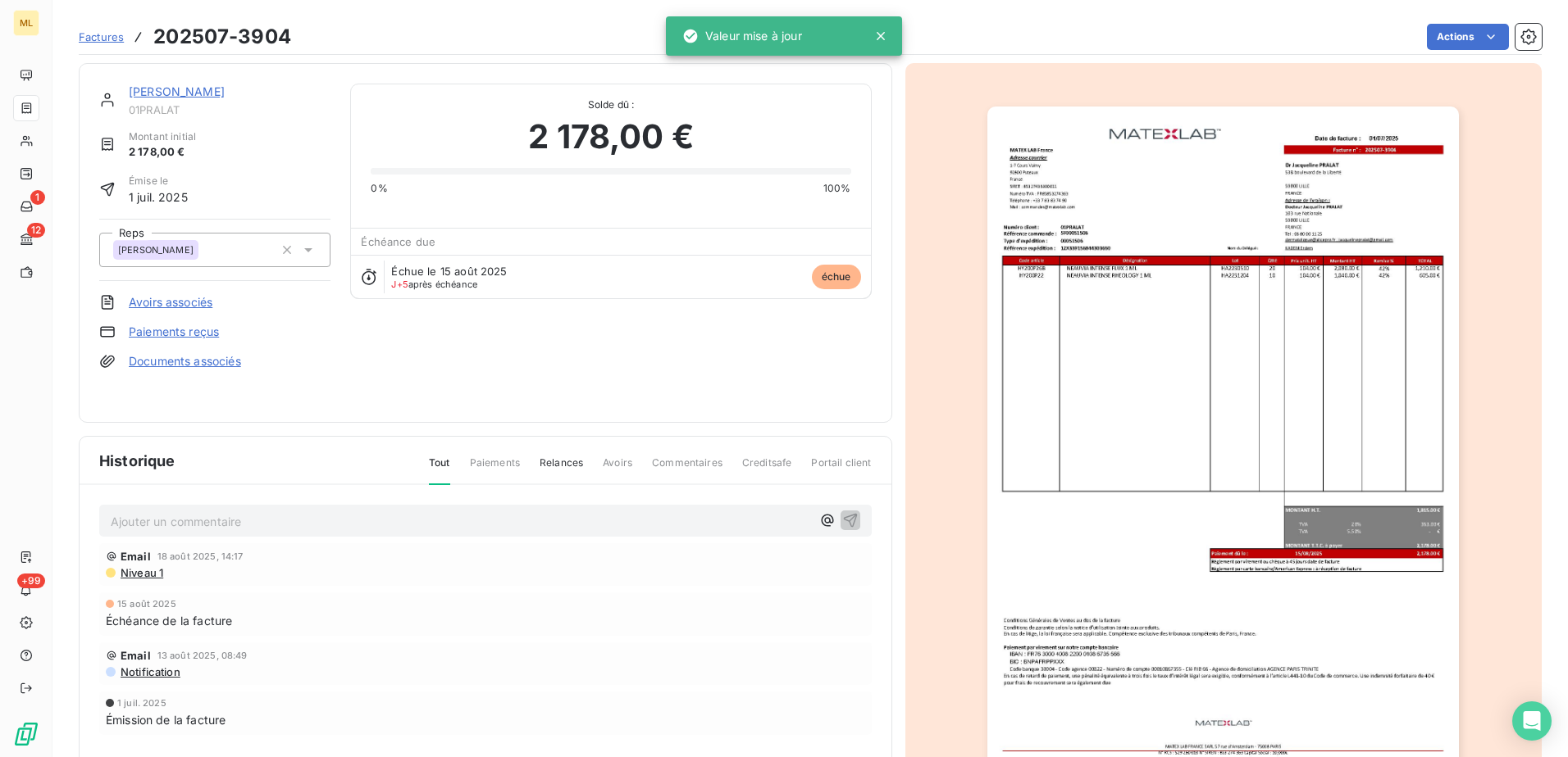
scroll to position [0, 0]
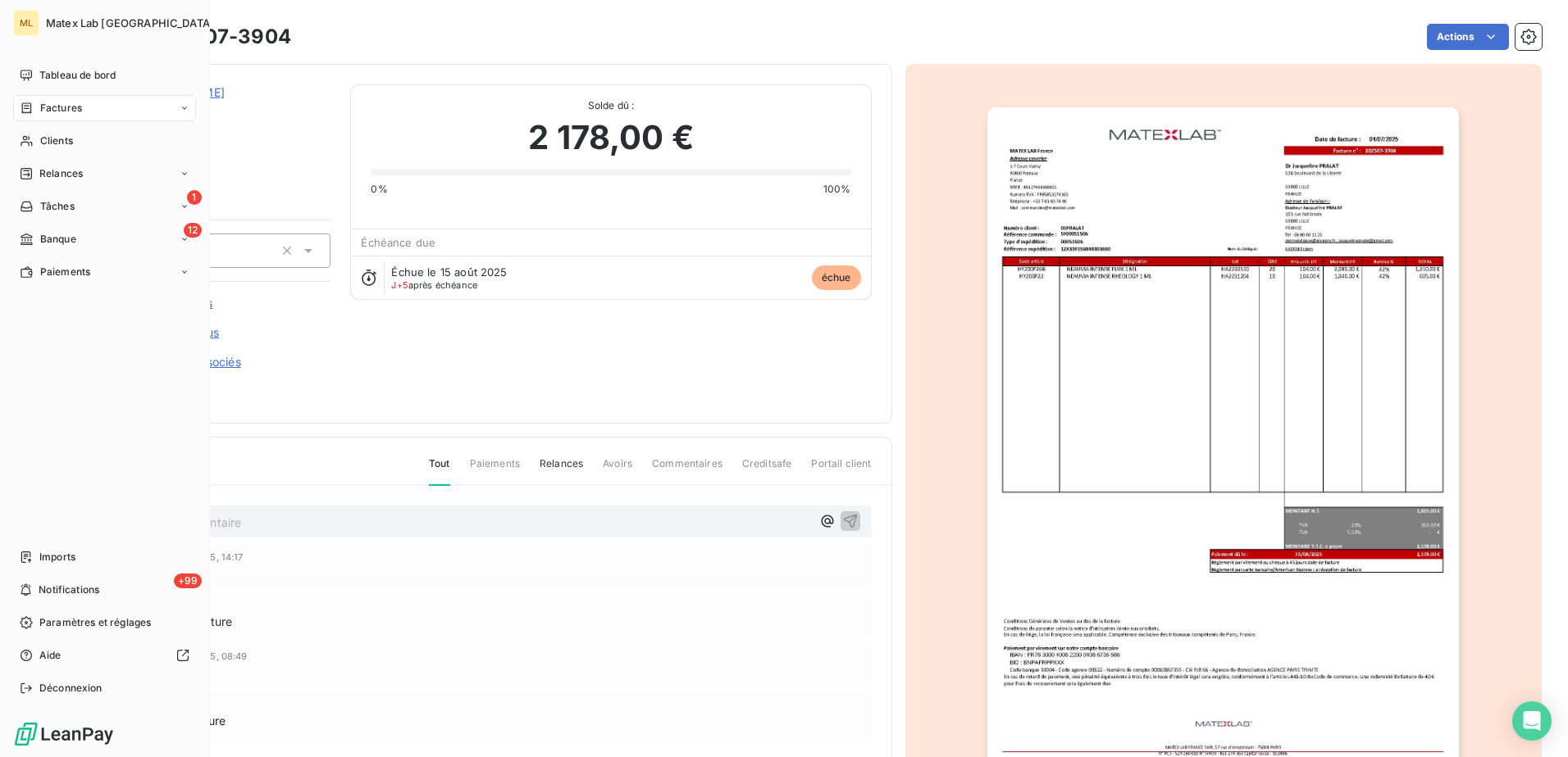
click at [65, 102] on span "Factures" at bounding box center [61, 108] width 42 height 15
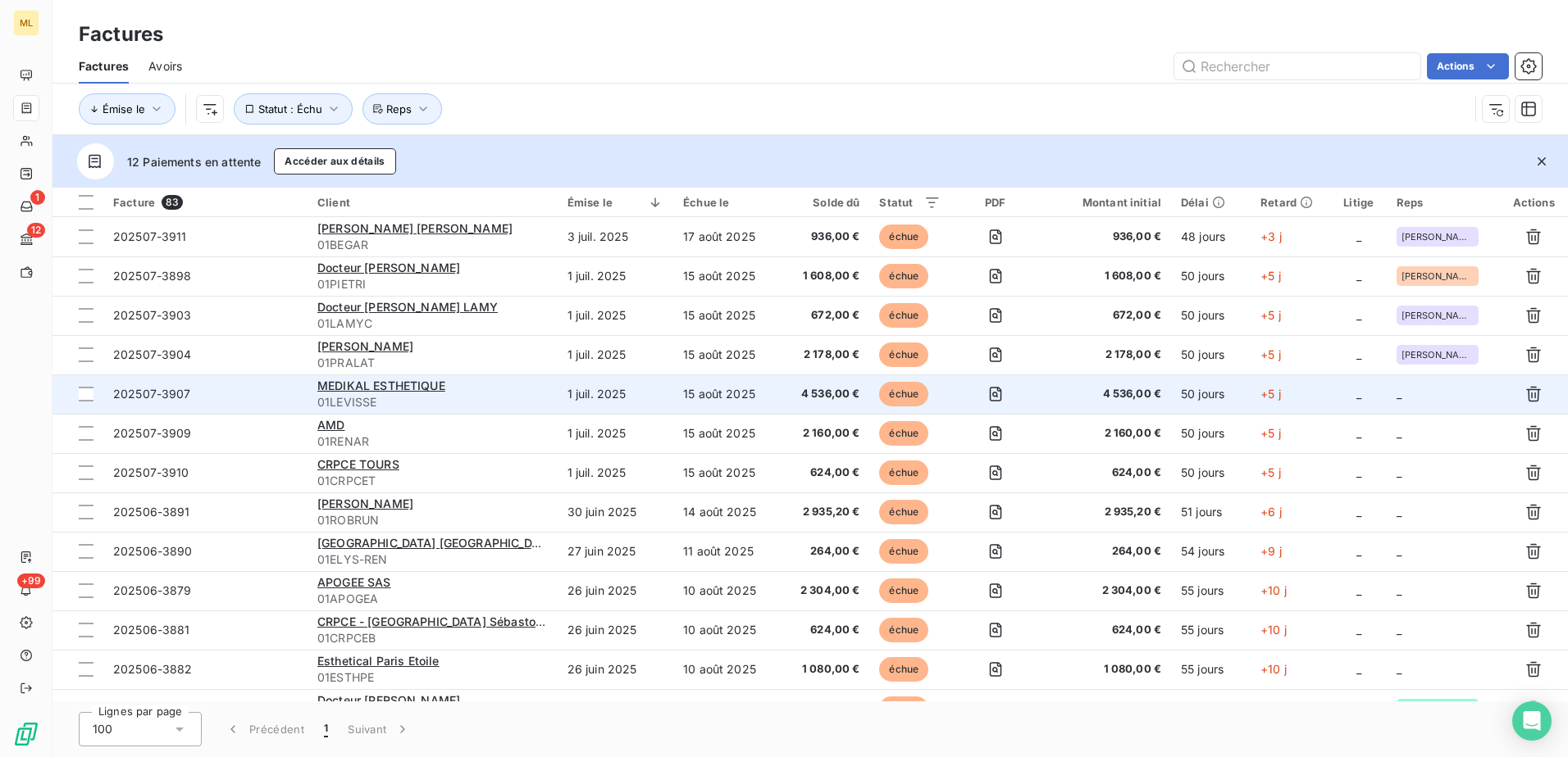
click at [481, 400] on span "01LEVISSE" at bounding box center [433, 402] width 230 height 16
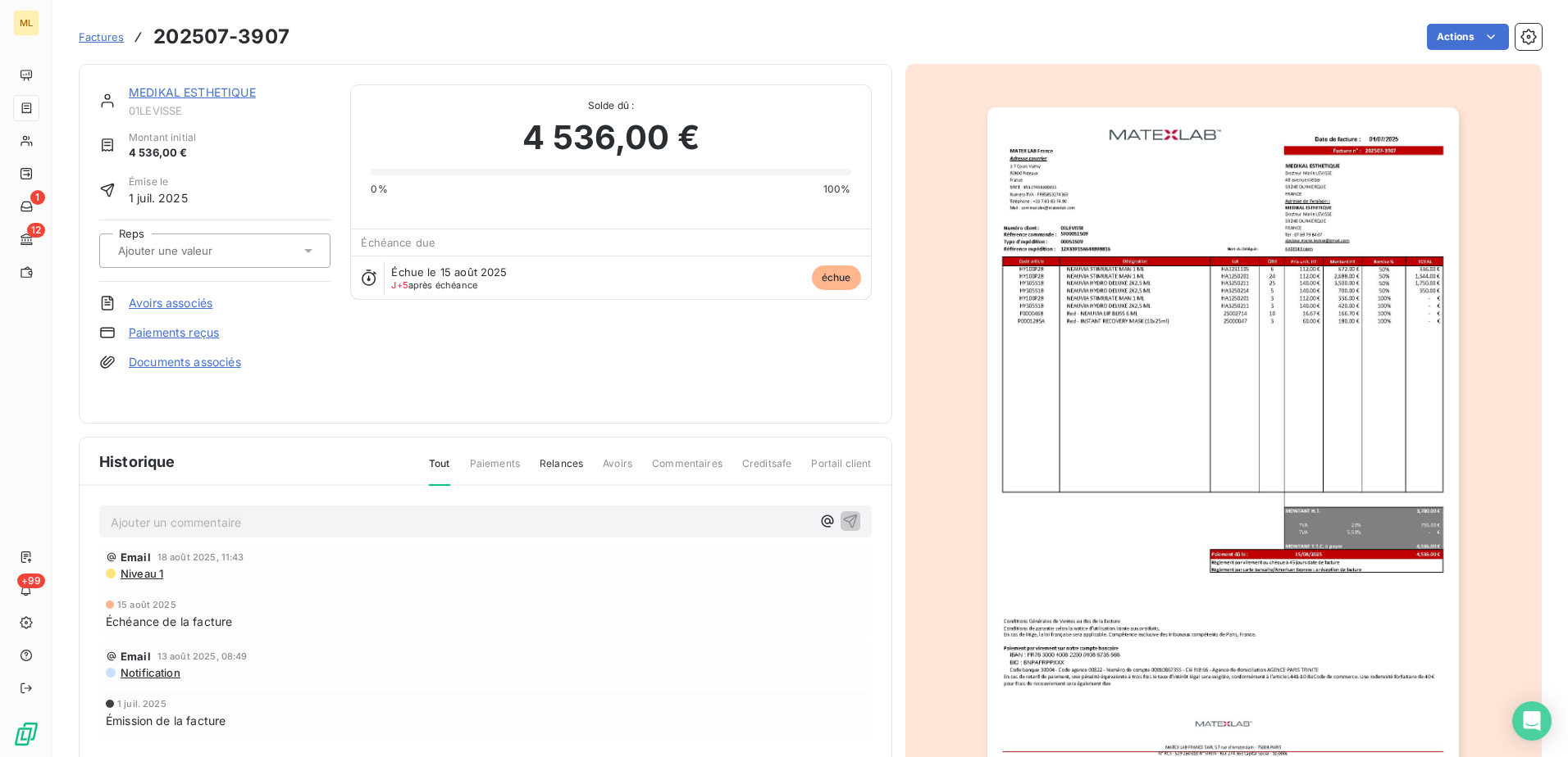
click at [1072, 242] on img "button" at bounding box center [1223, 440] width 472 height 667
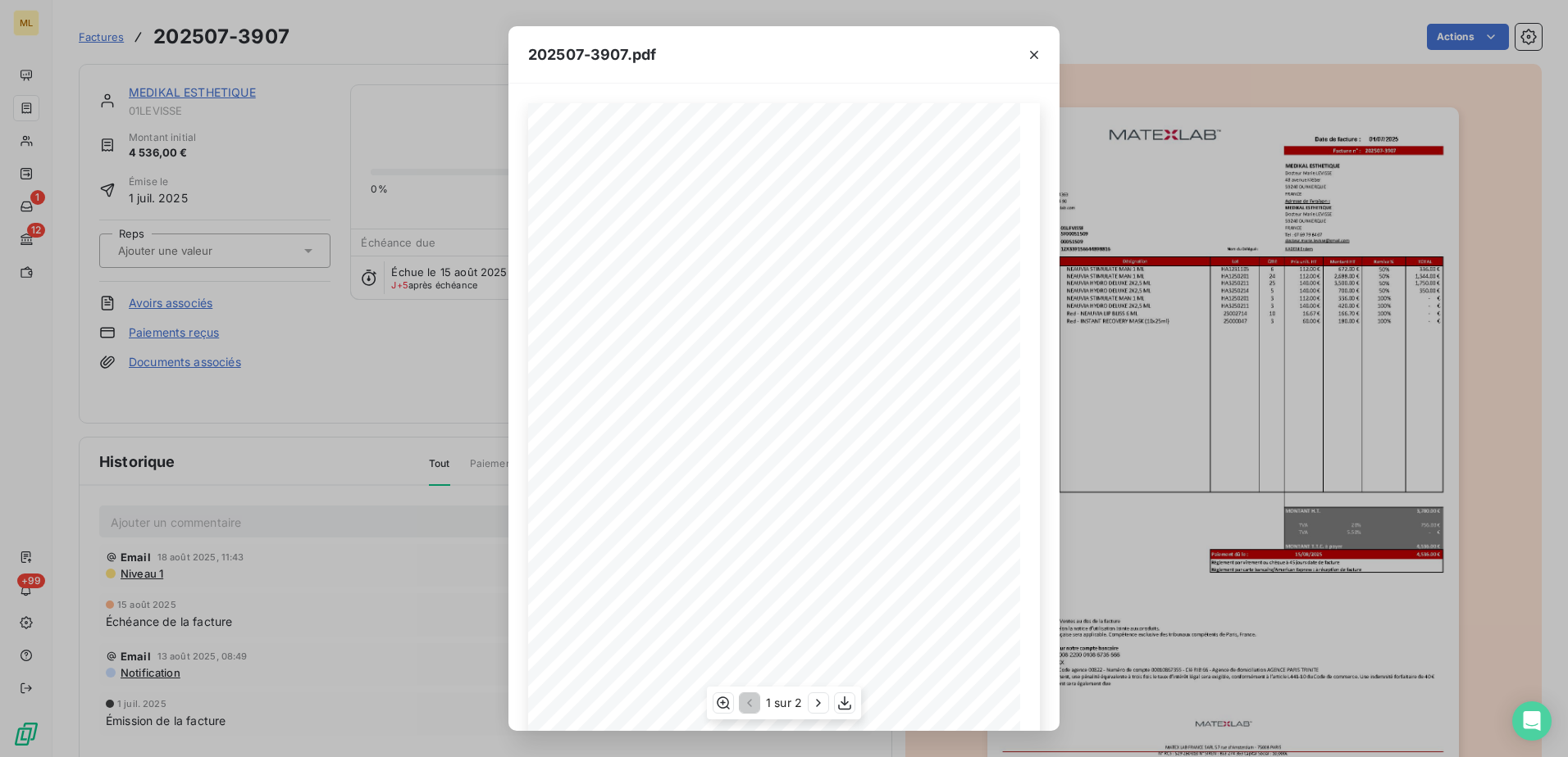
click at [623, 234] on span "SF00051509" at bounding box center [627, 234] width 26 height 5
click at [723, 706] on icon "button" at bounding box center [723, 704] width 16 height 16
click at [1039, 57] on icon "button" at bounding box center [1034, 54] width 16 height 16
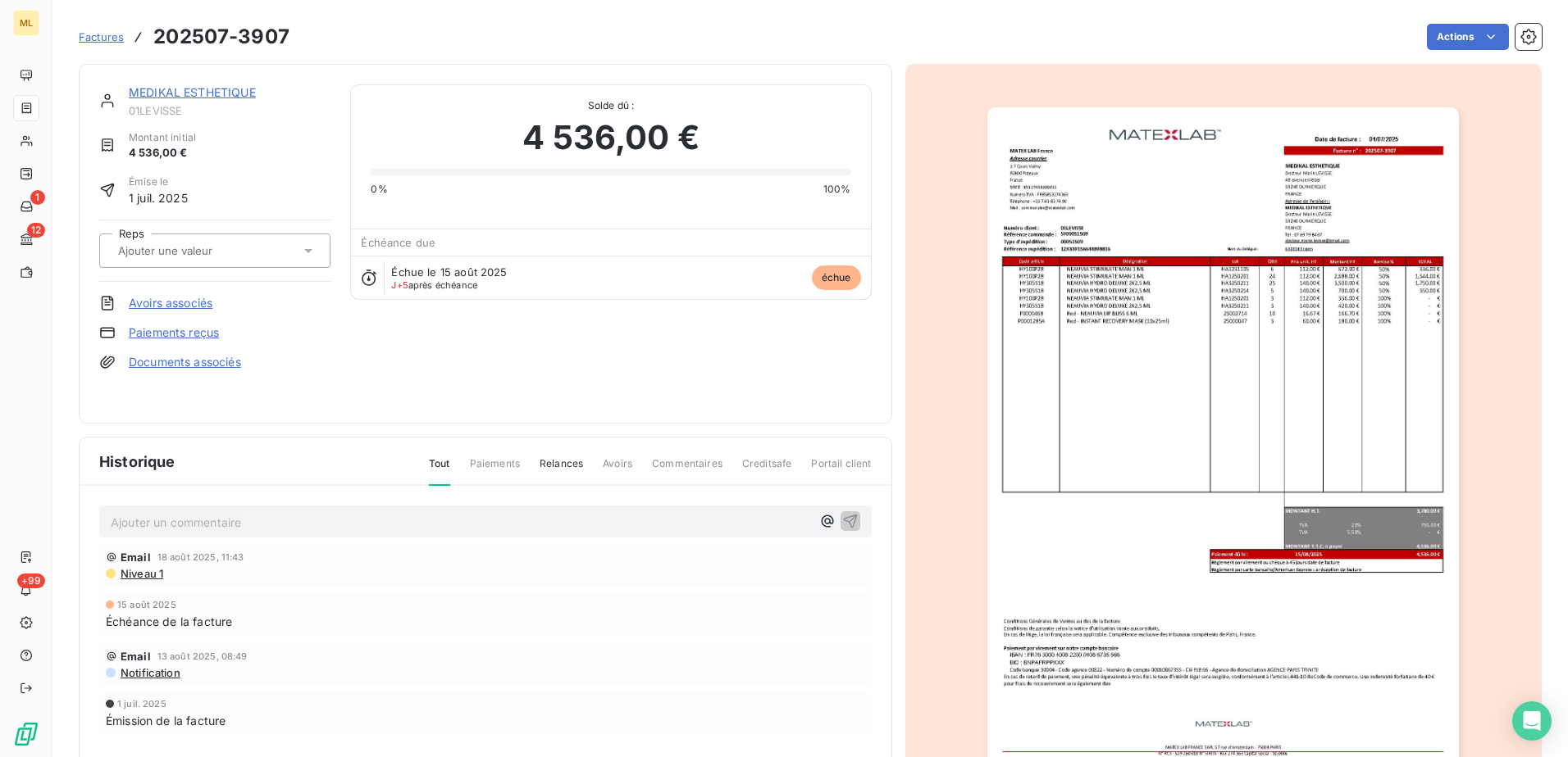
click at [1123, 45] on div "Actions" at bounding box center [926, 37] width 1233 height 26
click at [198, 251] on input "text" at bounding box center [199, 251] width 165 height 15
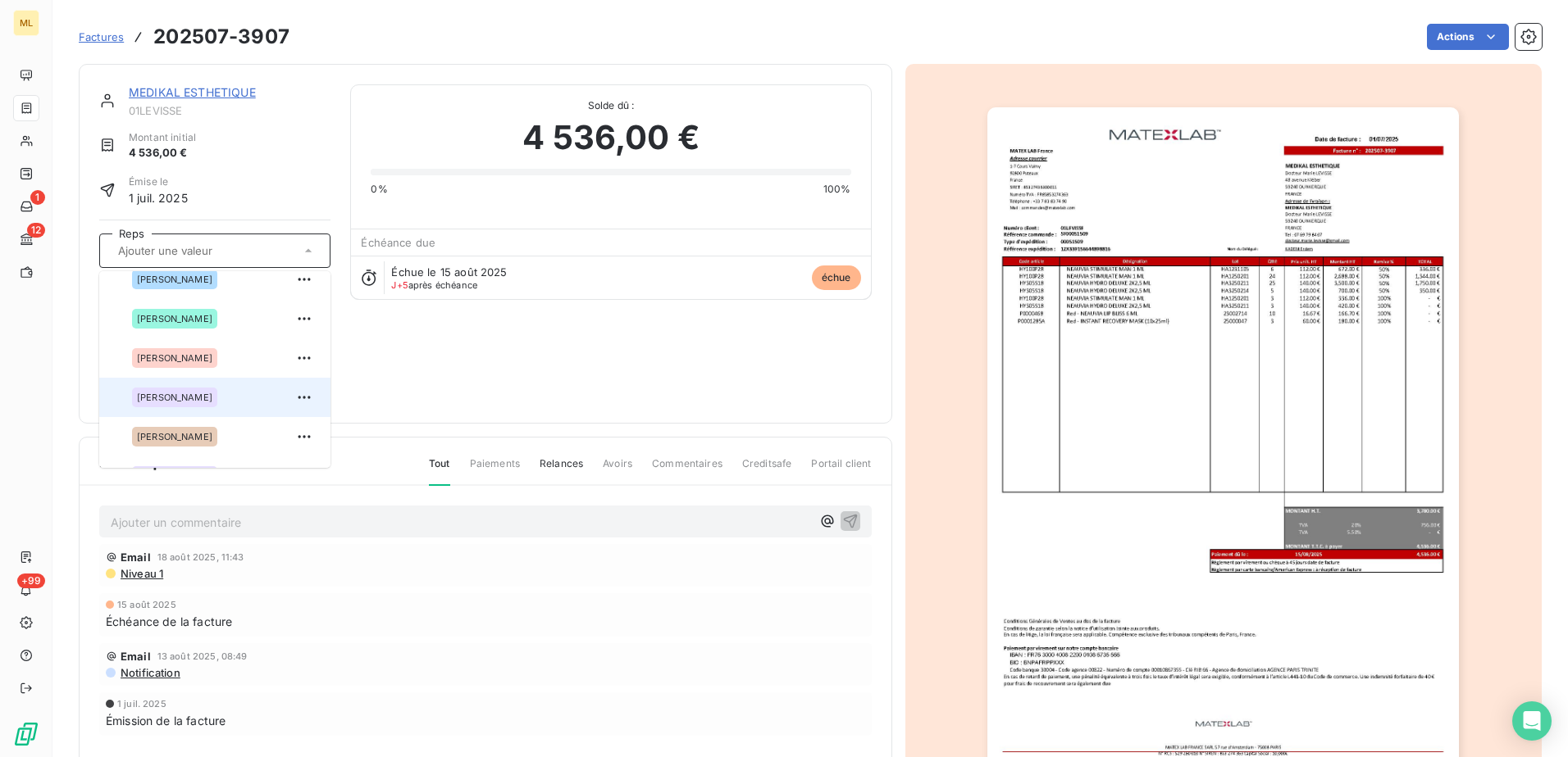
scroll to position [82, 0]
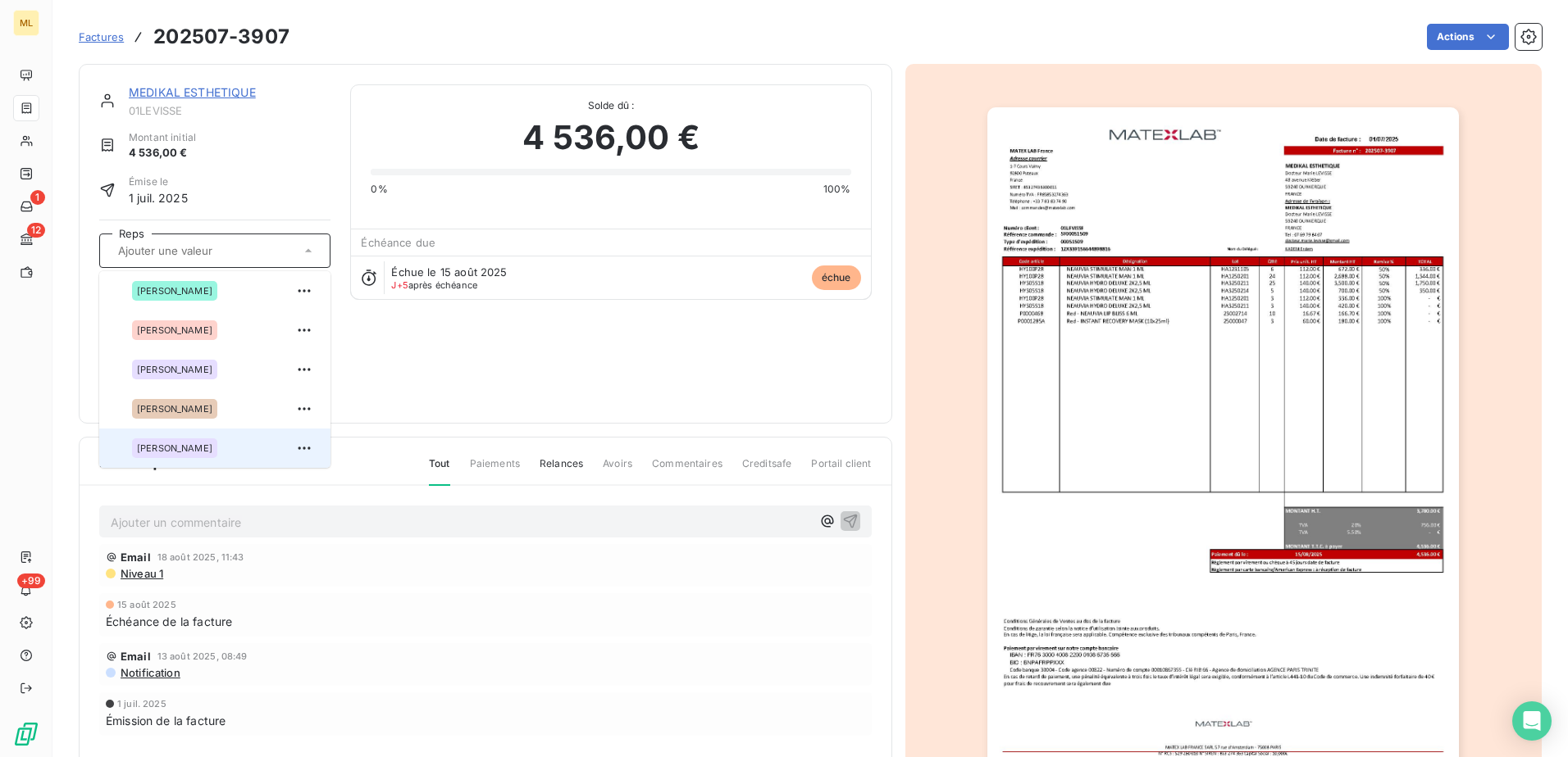
click at [194, 440] on div "[PERSON_NAME]" at bounding box center [175, 448] width 86 height 20
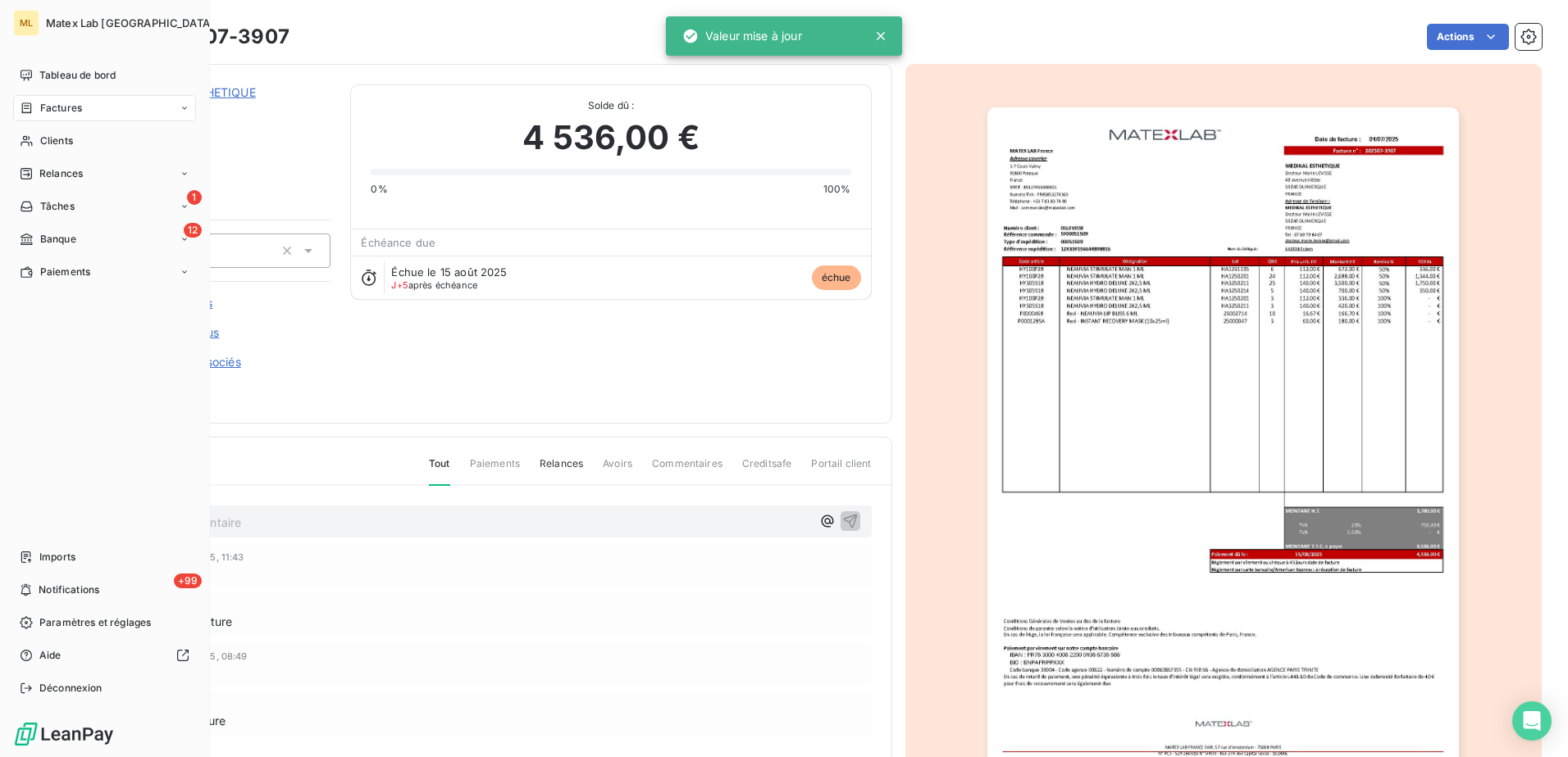
click at [37, 104] on div "Factures" at bounding box center [51, 108] width 62 height 15
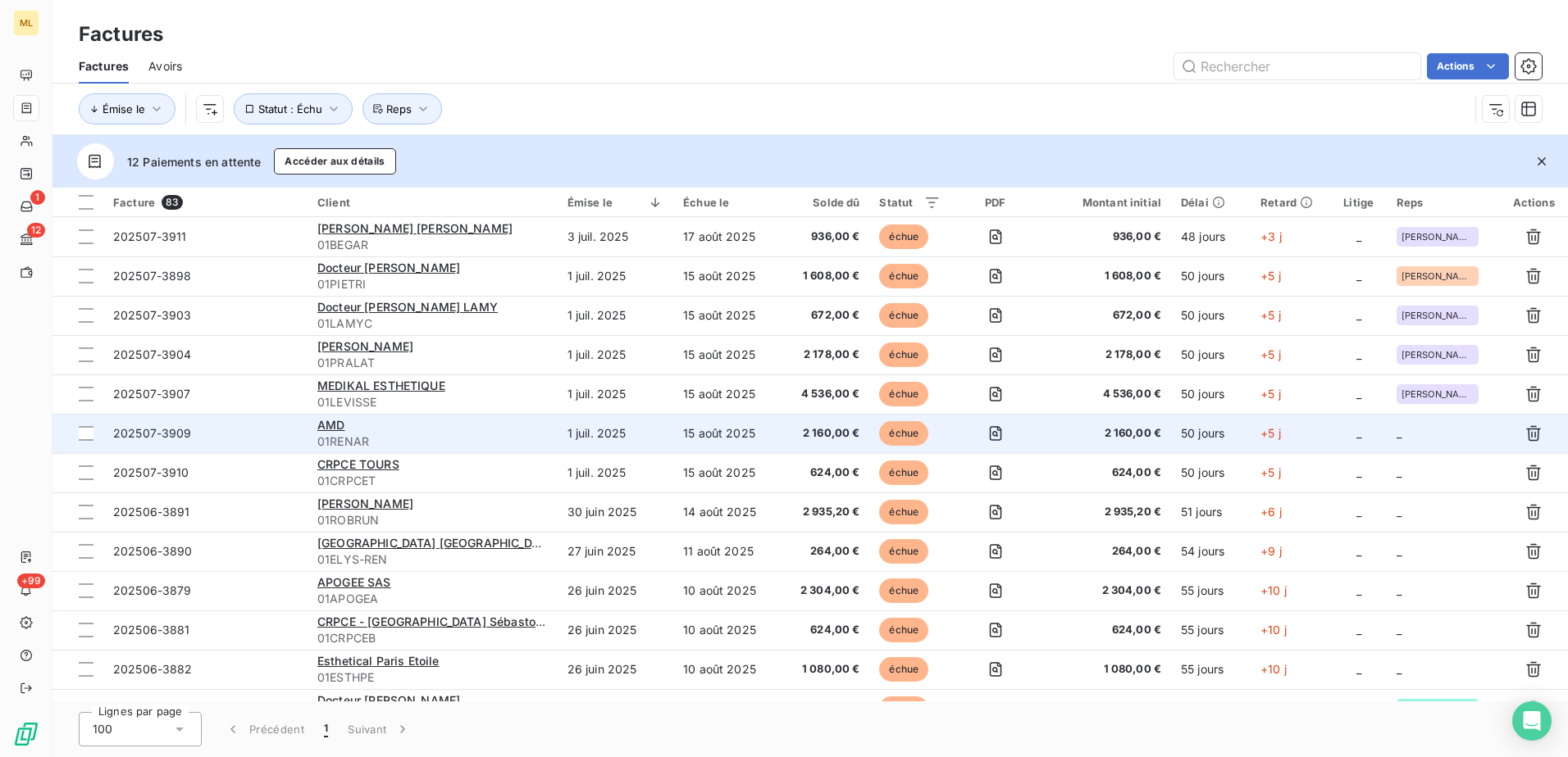
click at [1437, 444] on td "_" at bounding box center [1443, 433] width 113 height 39
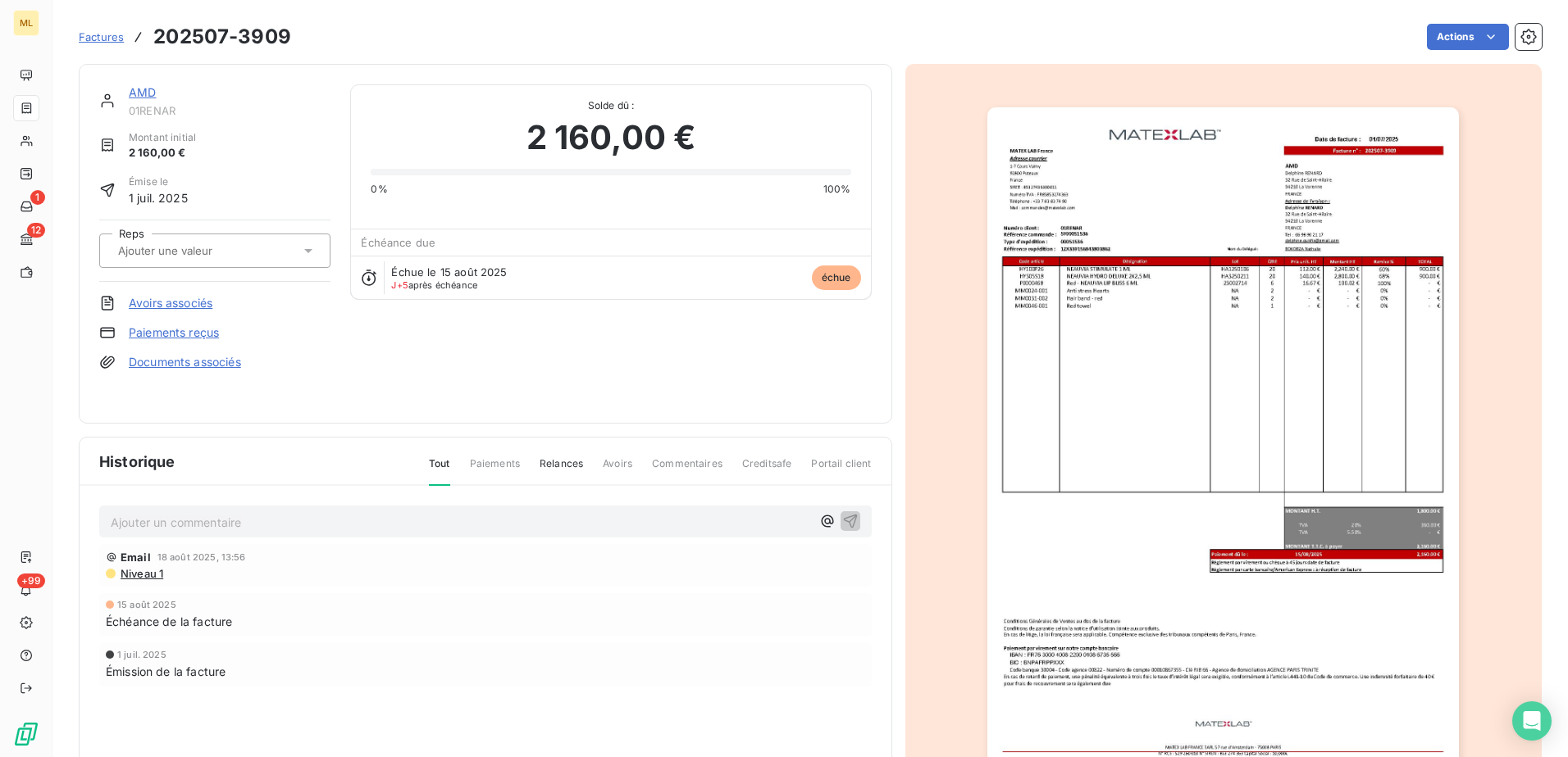
click at [1061, 237] on img "button" at bounding box center [1223, 440] width 472 height 667
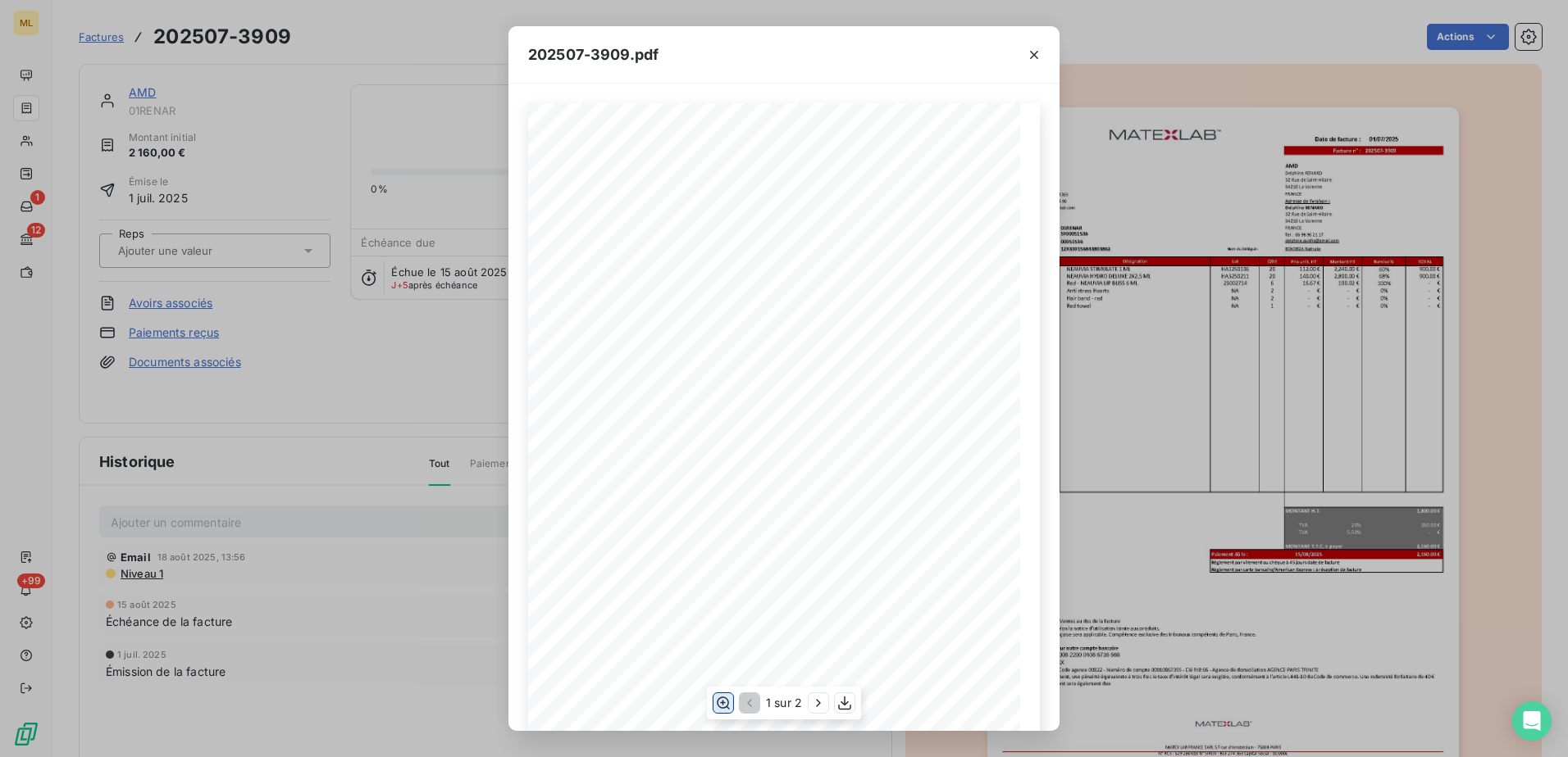
click at [731, 705] on button "button" at bounding box center [723, 704] width 20 height 20
click at [1202, 60] on div "202507-3909.pdf Date de facture : MATEX LAB [GEOGRAPHIC_DATA] Facture n° : 2025…" at bounding box center [784, 378] width 1568 height 757
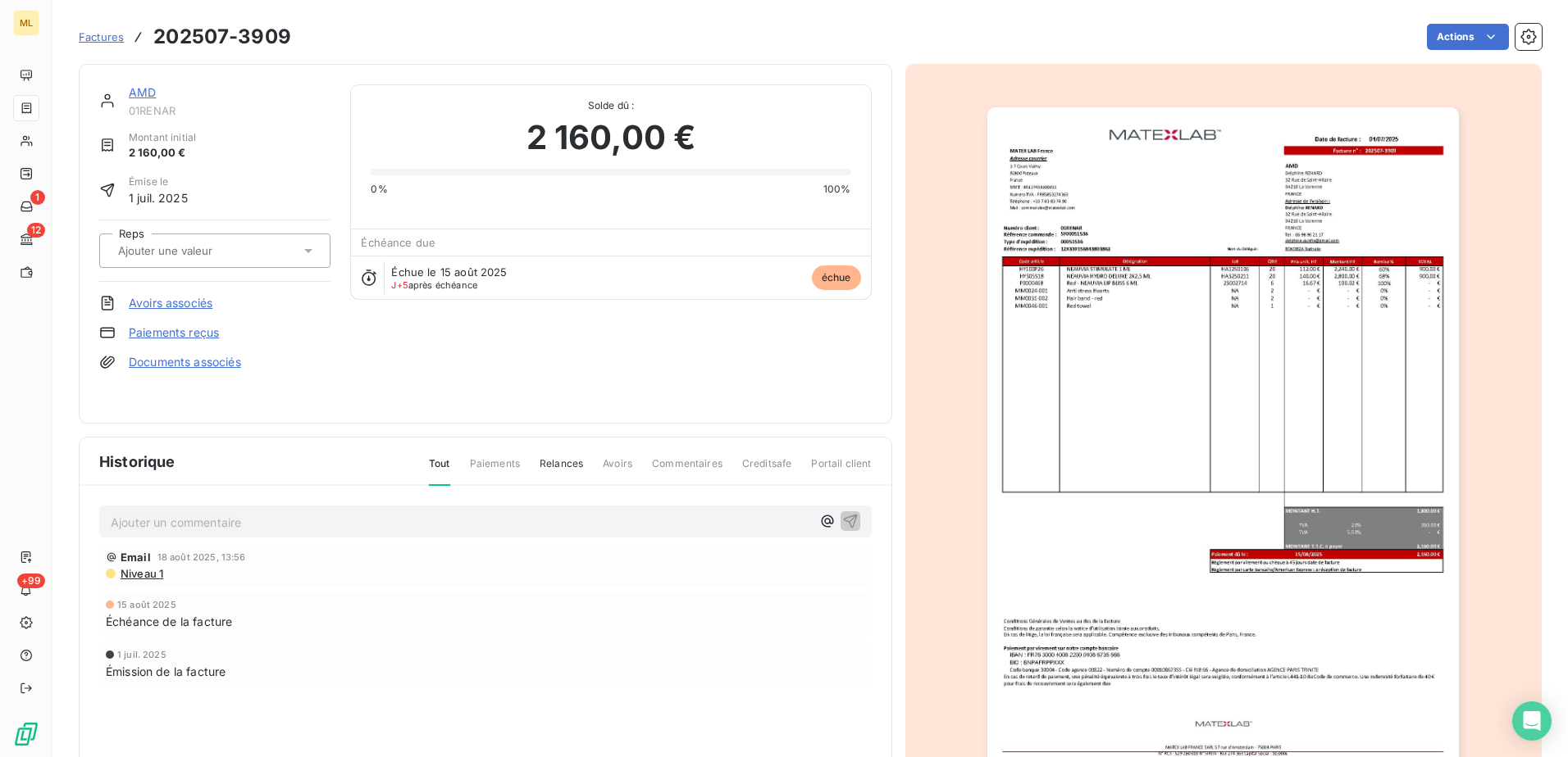
click at [277, 262] on div at bounding box center [214, 251] width 231 height 35
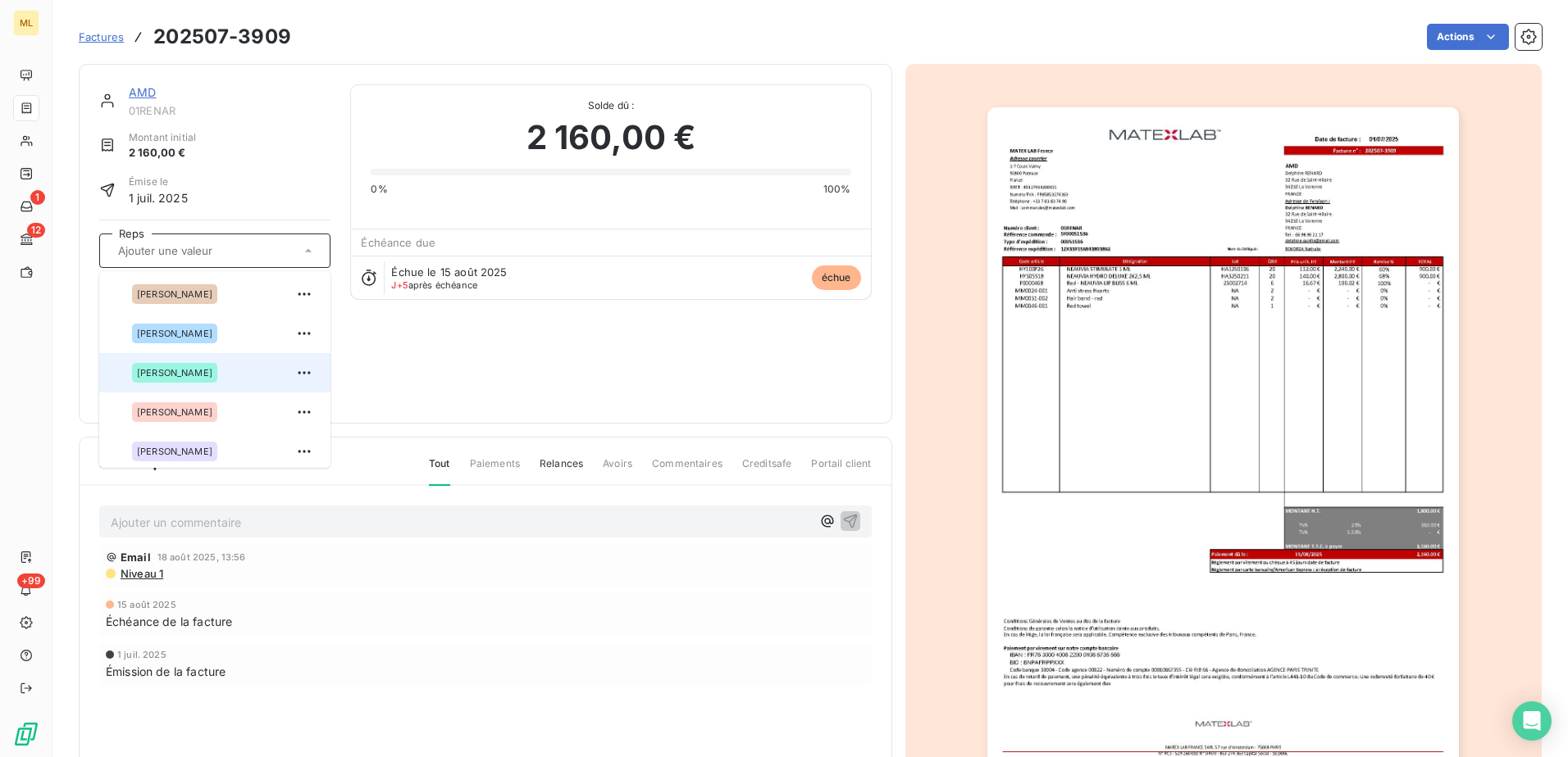
click at [208, 380] on div "[PERSON_NAME]" at bounding box center [175, 373] width 86 height 20
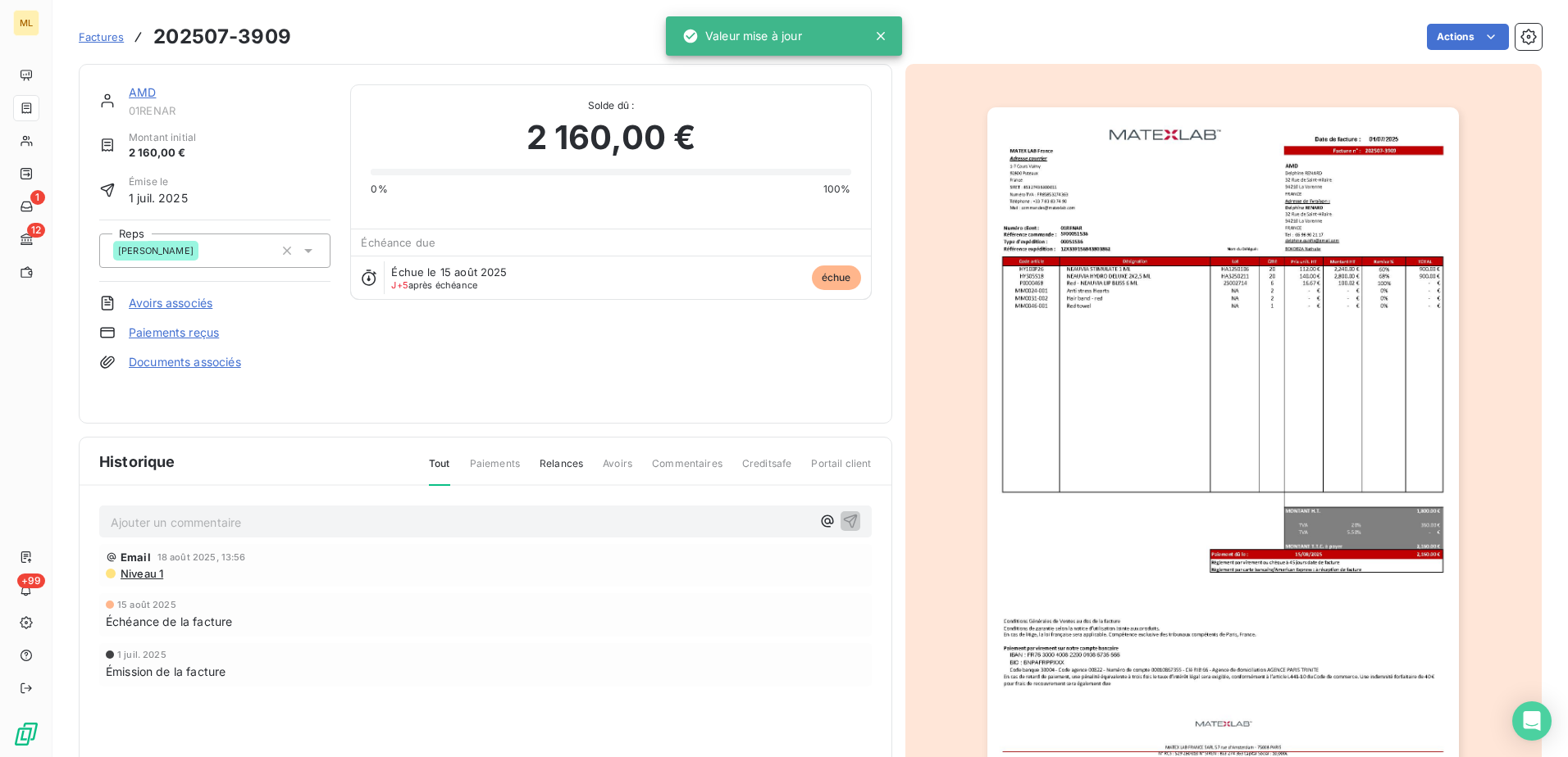
click at [1125, 51] on div "Factures 202507-3909 Actions" at bounding box center [810, 37] width 1463 height 35
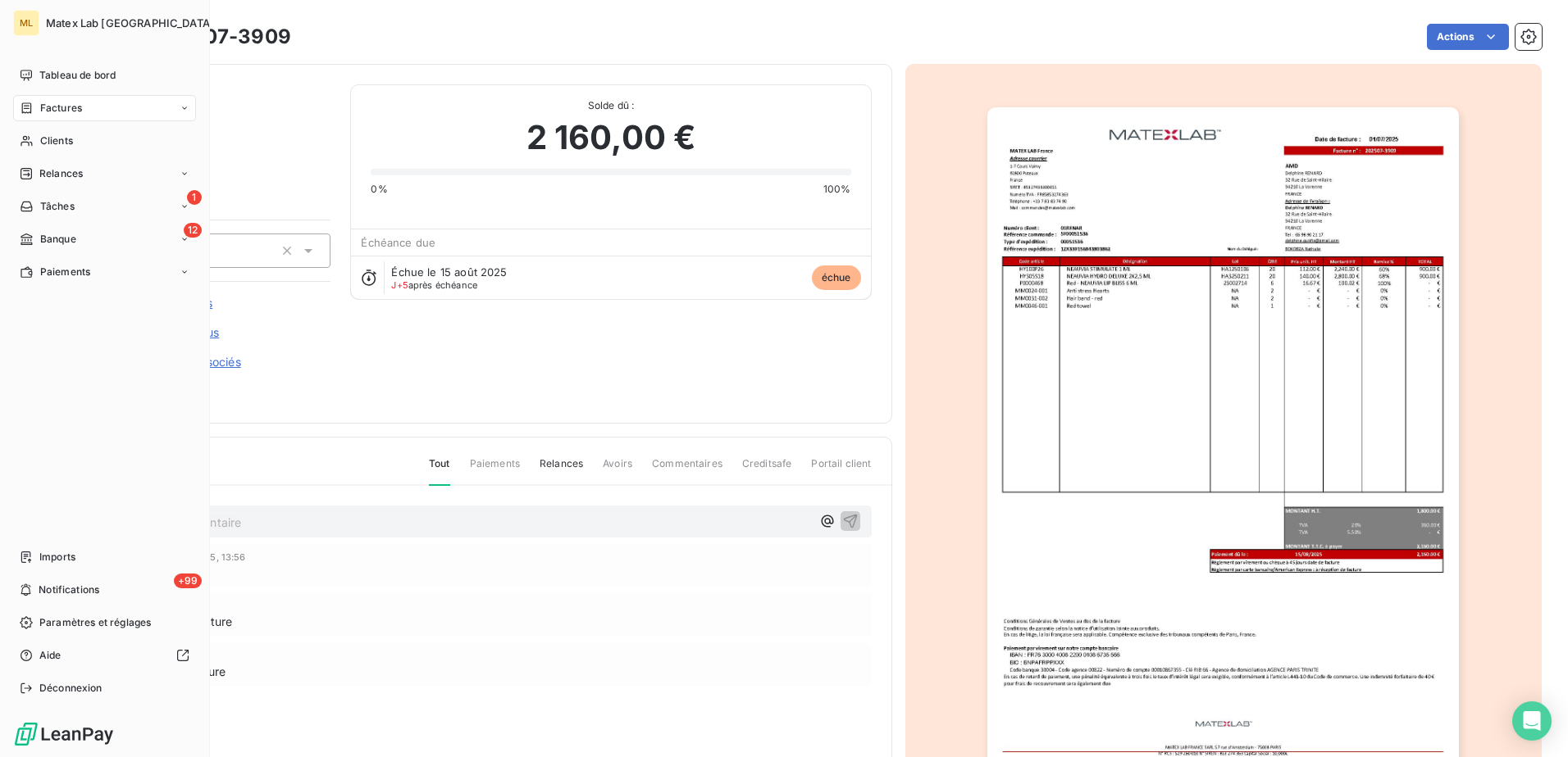
click at [46, 104] on span "Factures" at bounding box center [61, 108] width 42 height 15
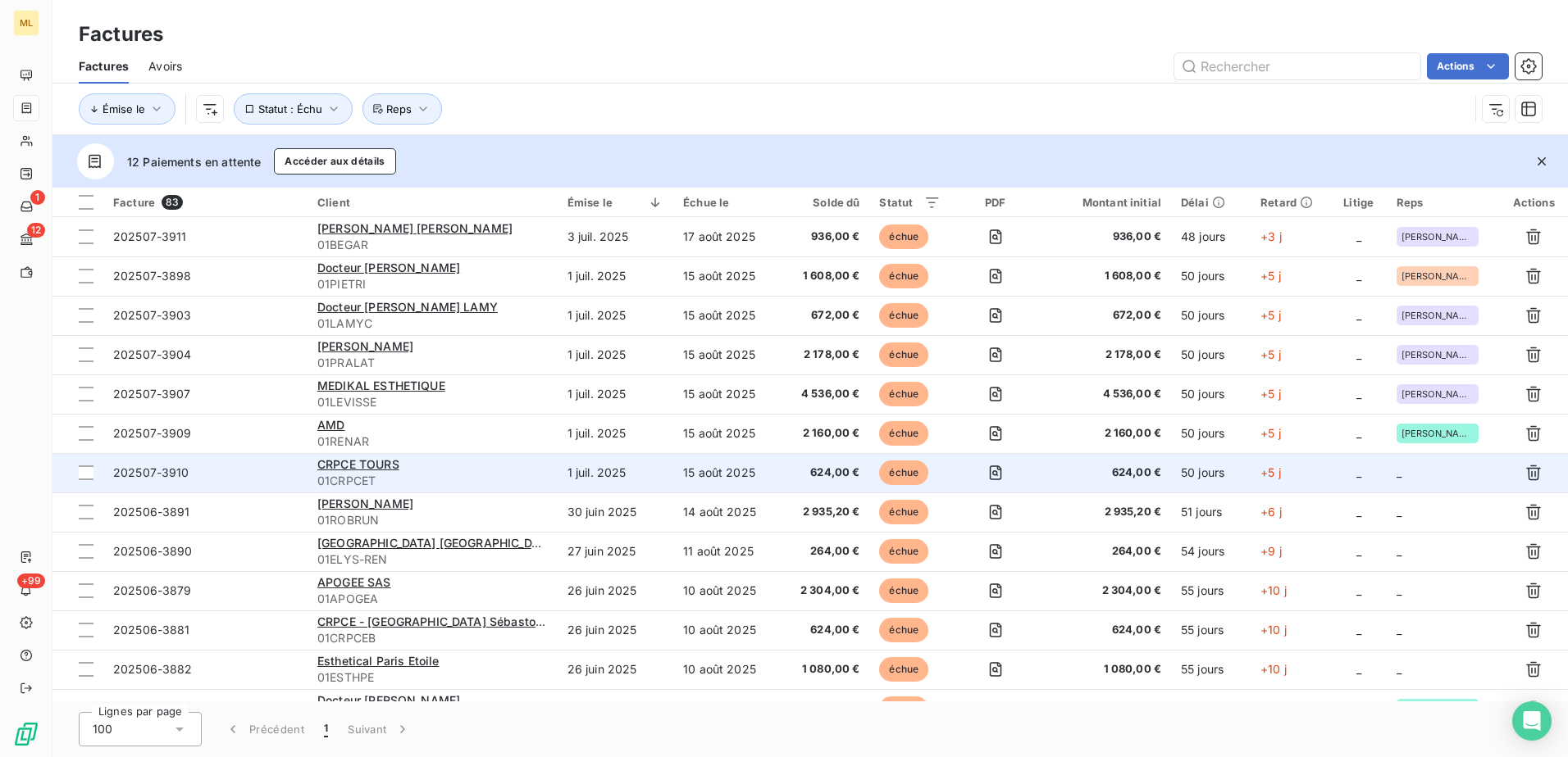
click at [1438, 469] on td "_" at bounding box center [1443, 473] width 113 height 39
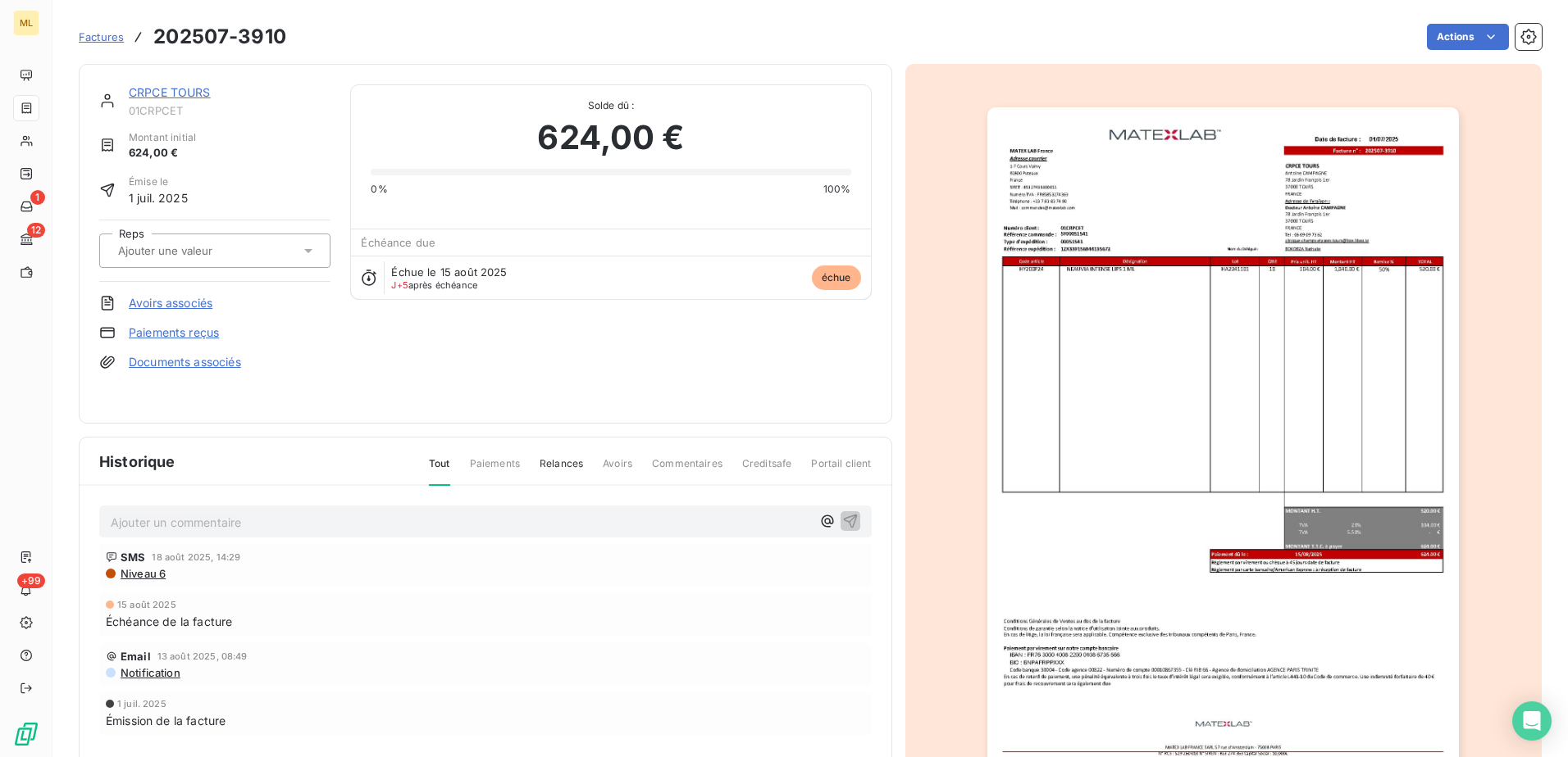
click at [254, 254] on div at bounding box center [207, 251] width 187 height 21
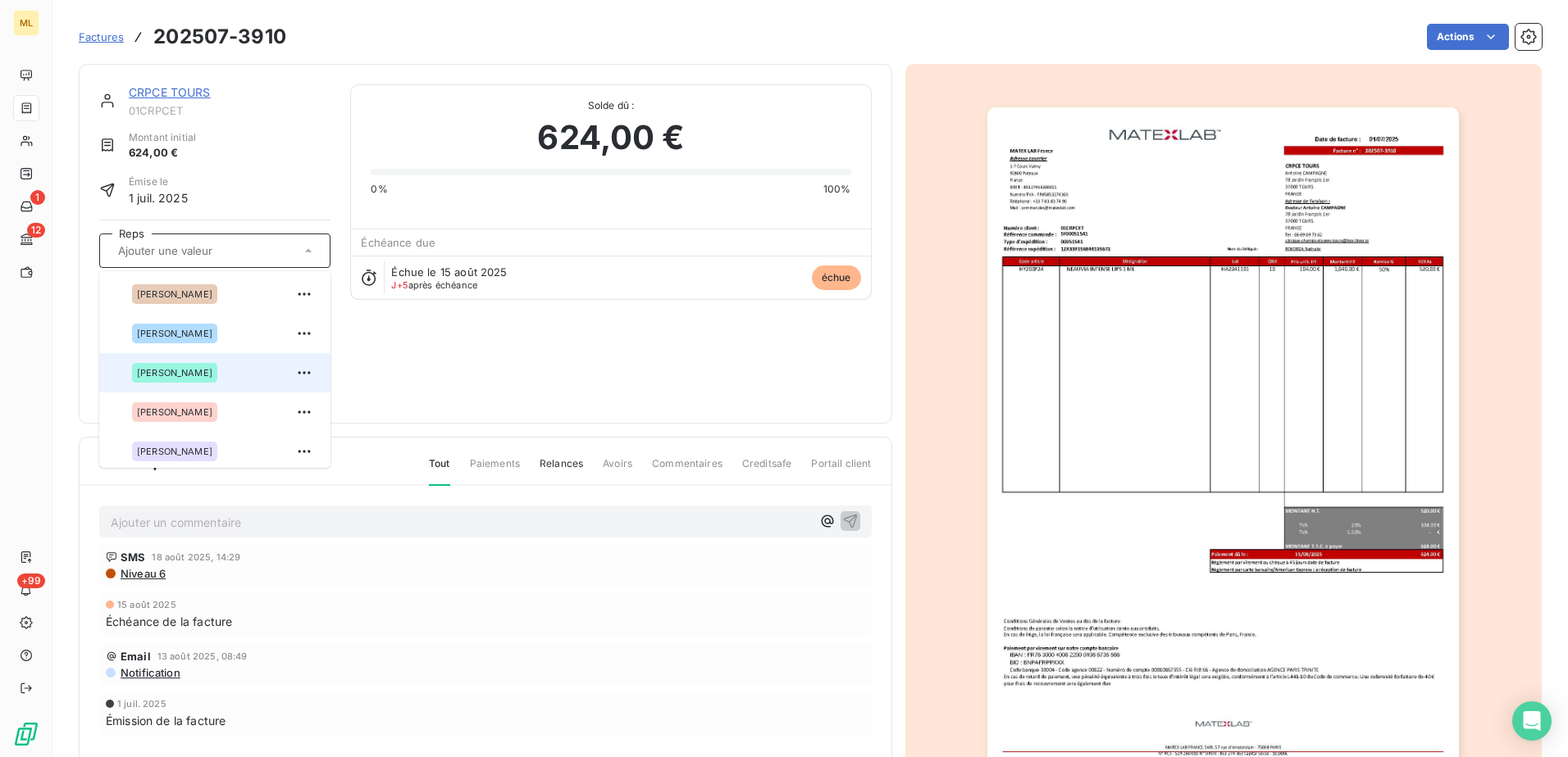
click at [169, 383] on div "[PERSON_NAME]" at bounding box center [225, 373] width 186 height 26
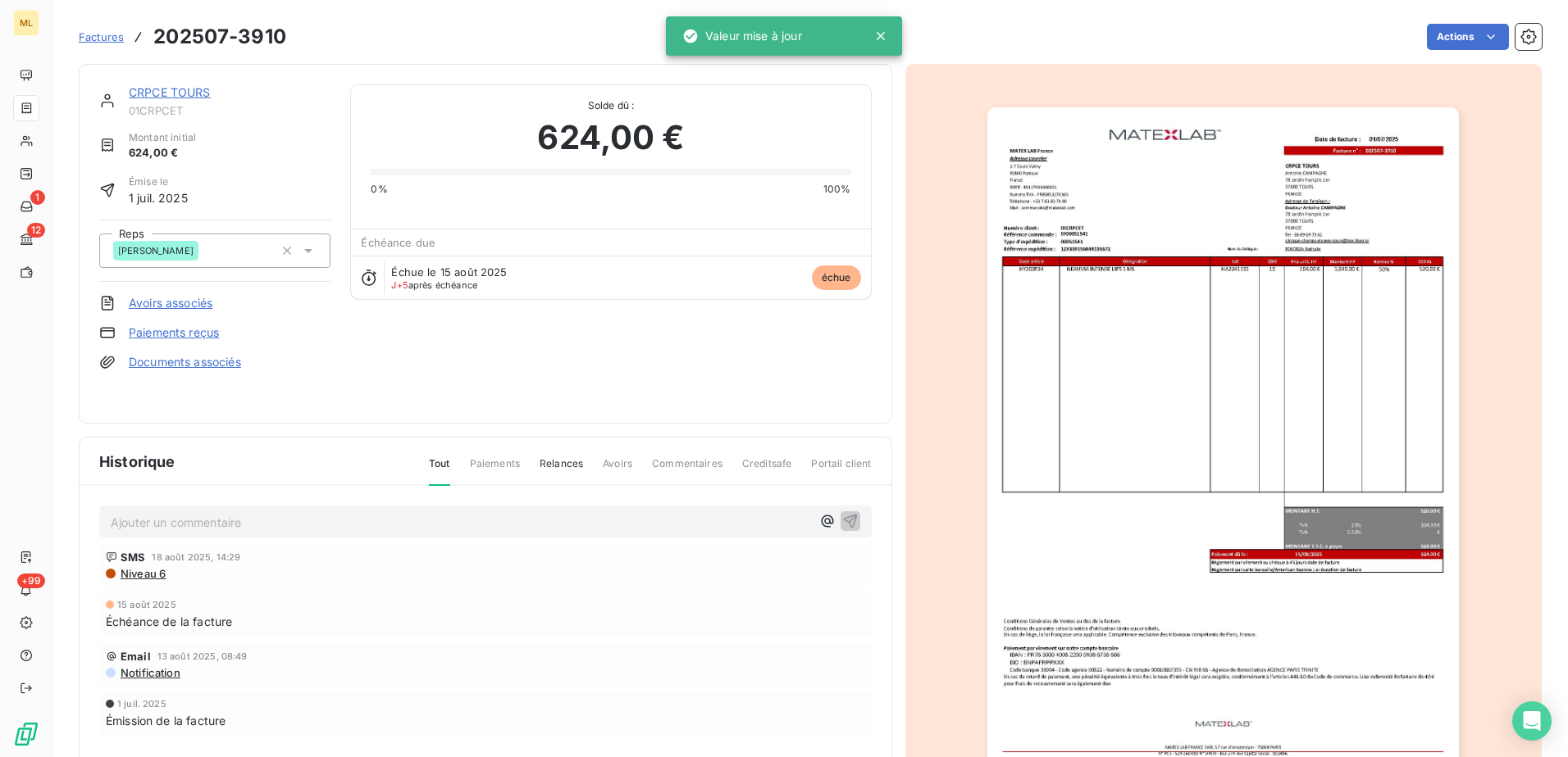
click at [1140, 250] on img "button" at bounding box center [1223, 440] width 472 height 667
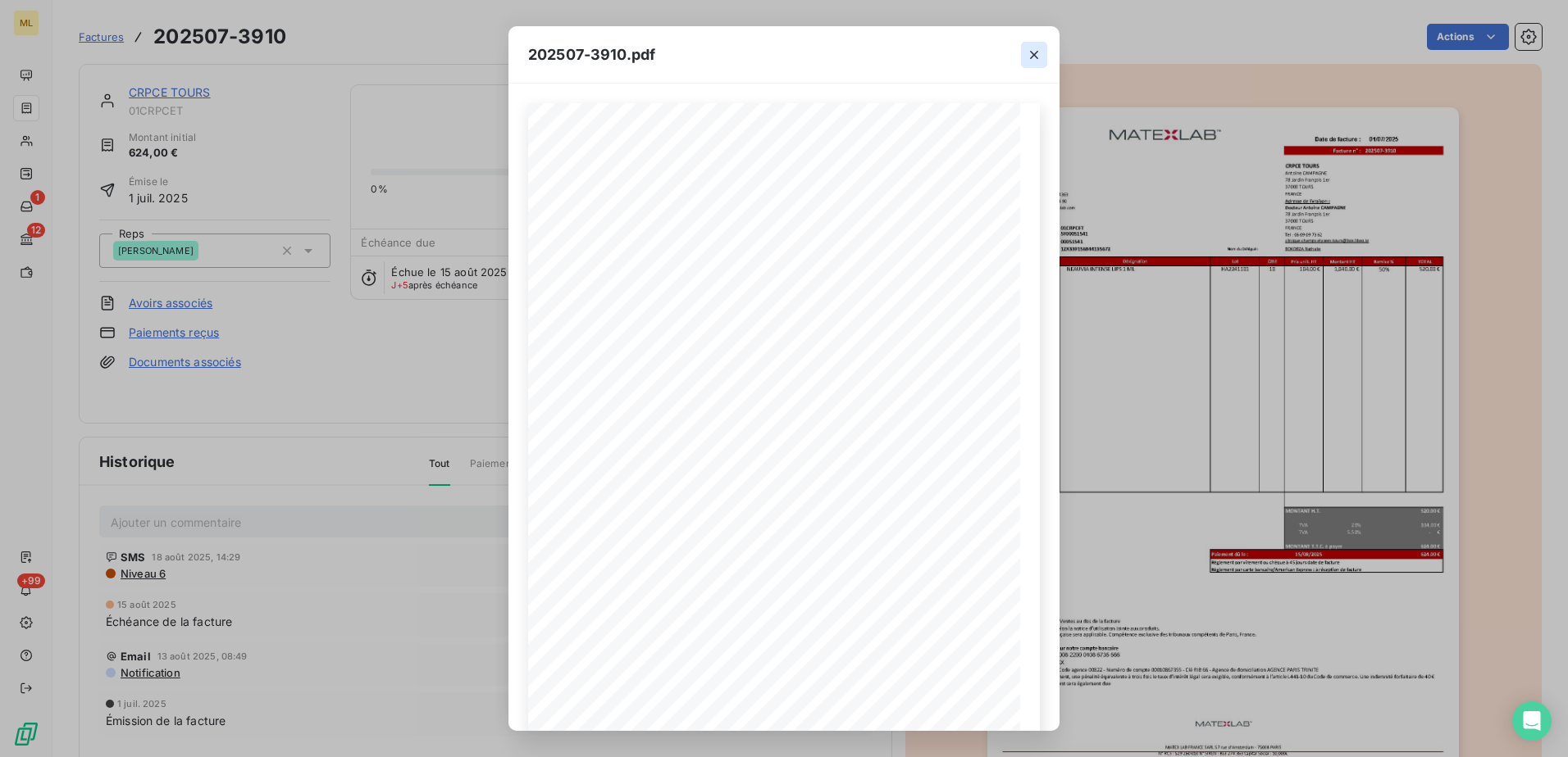
click at [1039, 53] on icon "button" at bounding box center [1034, 54] width 16 height 16
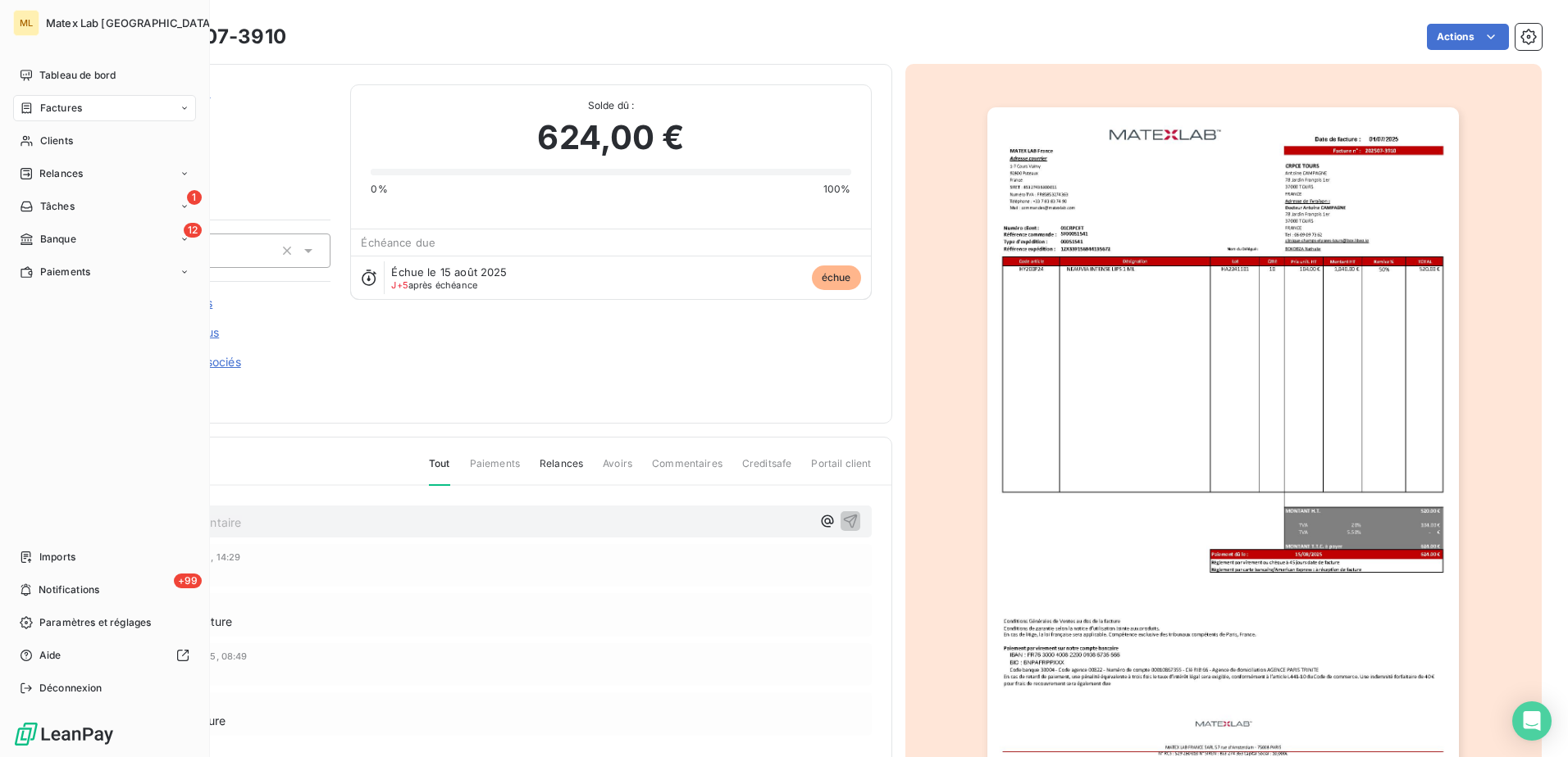
click at [36, 103] on div "Factures" at bounding box center [51, 108] width 62 height 15
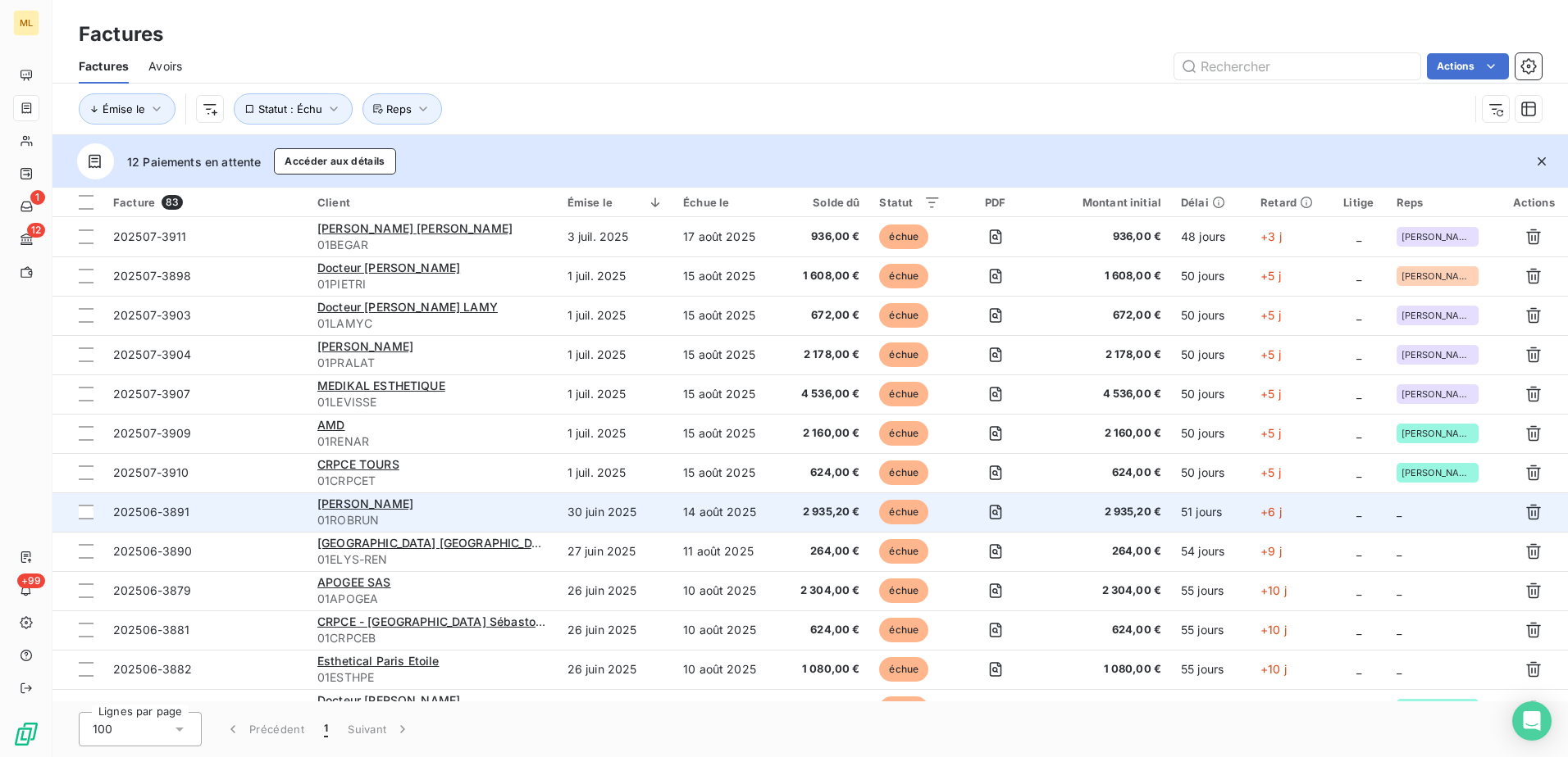
click at [1376, 510] on td "_" at bounding box center [1358, 512] width 56 height 39
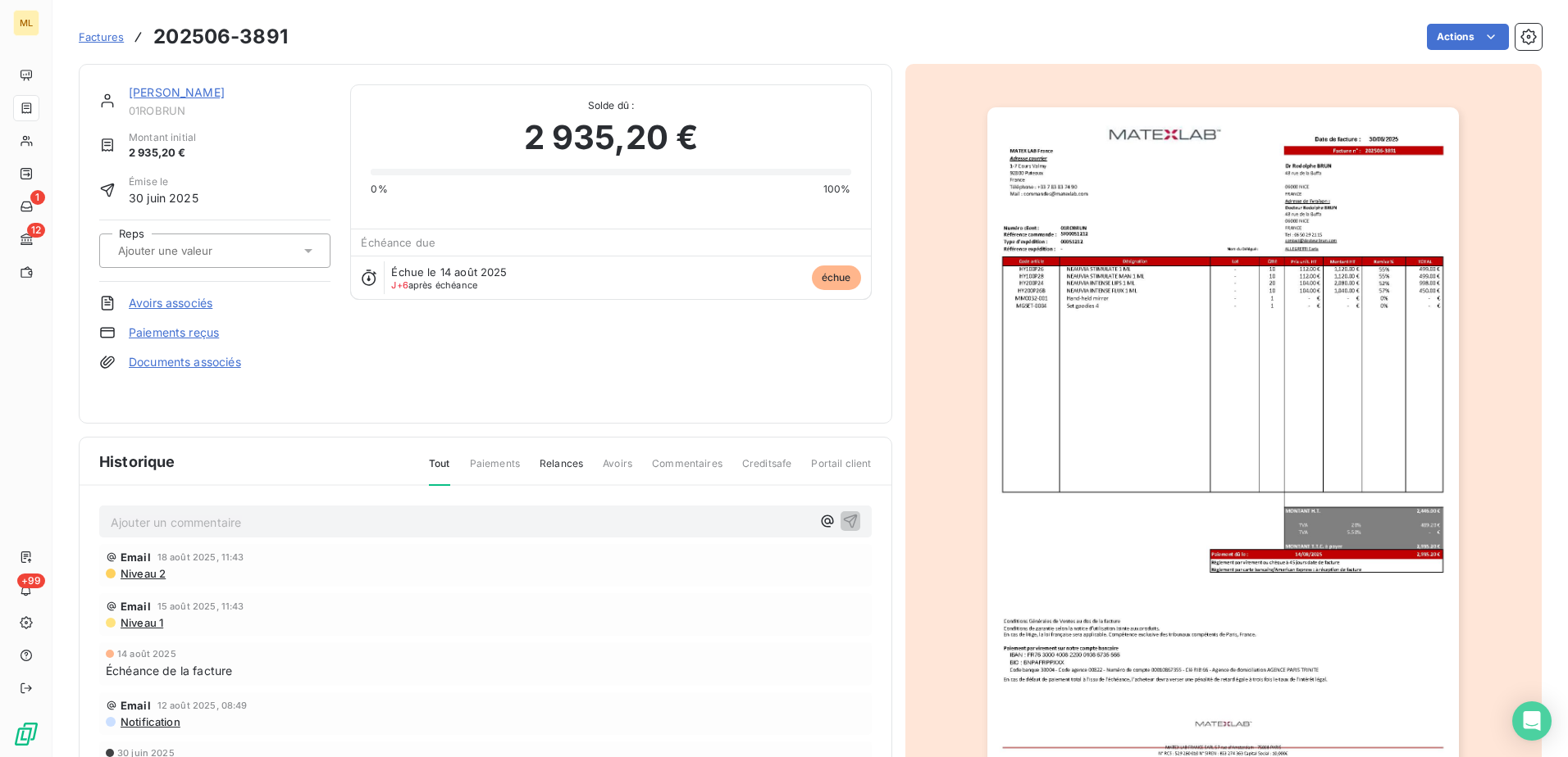
click at [217, 261] on div at bounding box center [214, 251] width 231 height 35
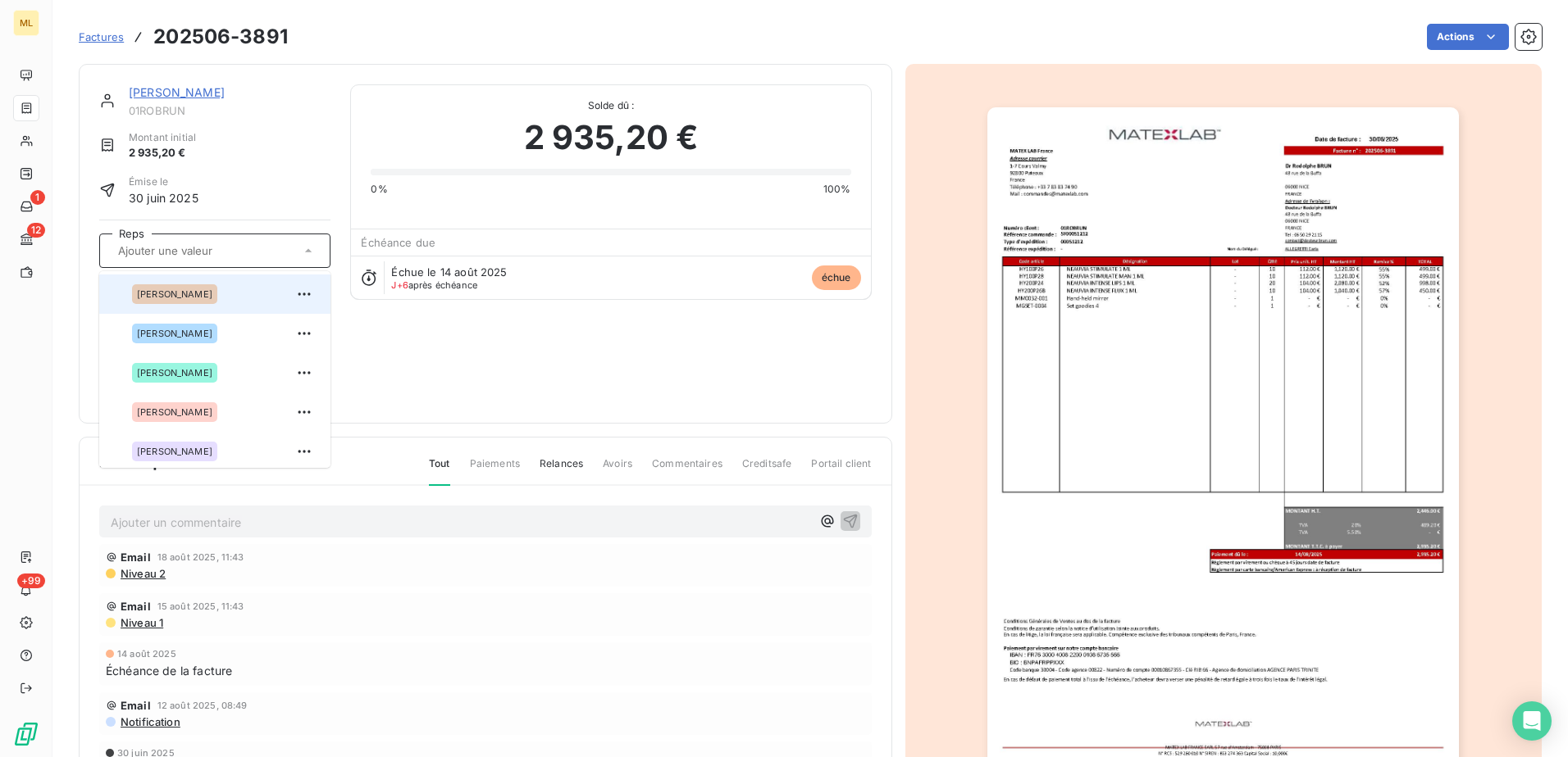
click at [225, 297] on div "[PERSON_NAME]" at bounding box center [225, 293] width 186 height 26
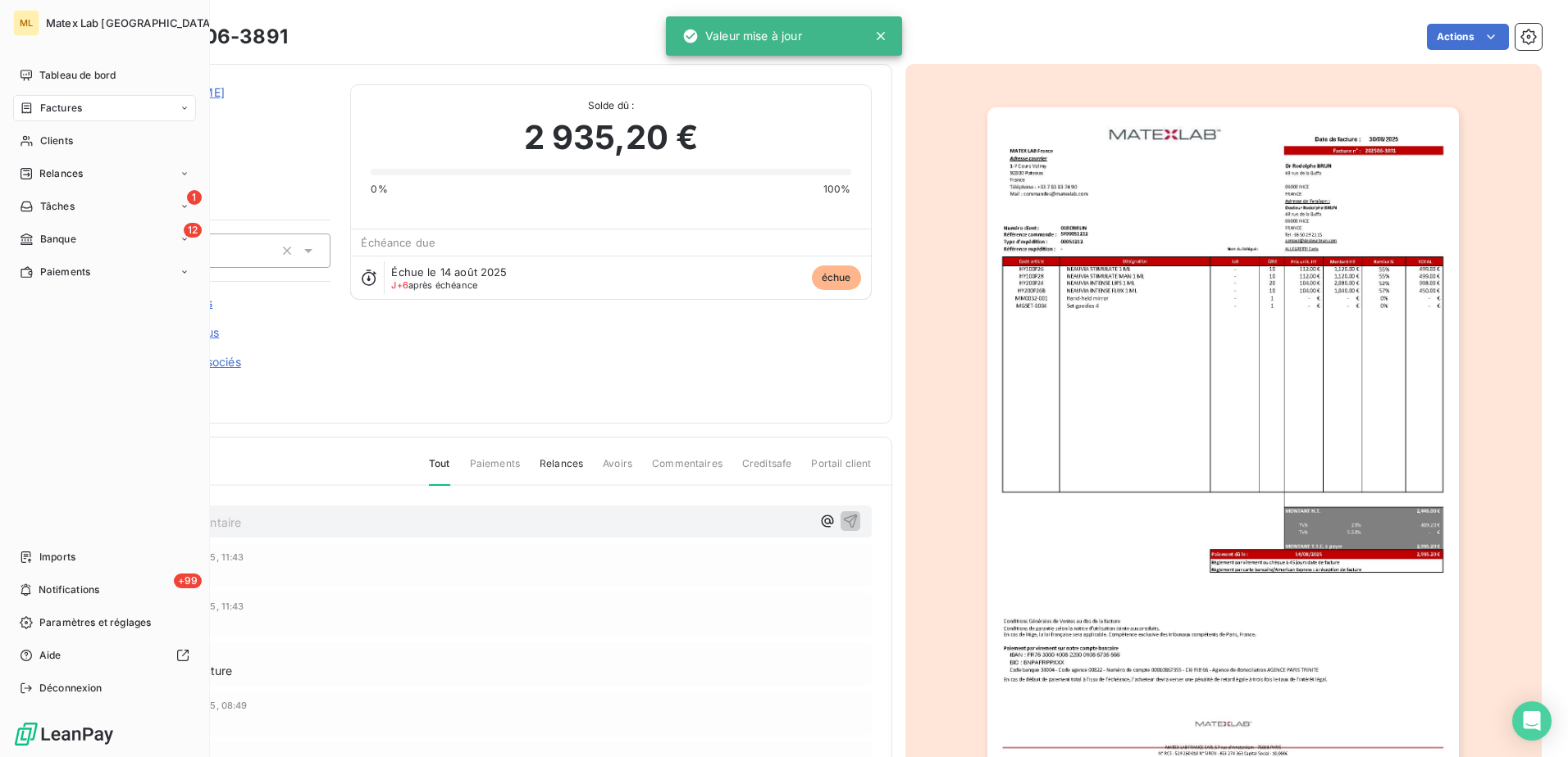
click at [36, 101] on div "Factures" at bounding box center [51, 108] width 62 height 15
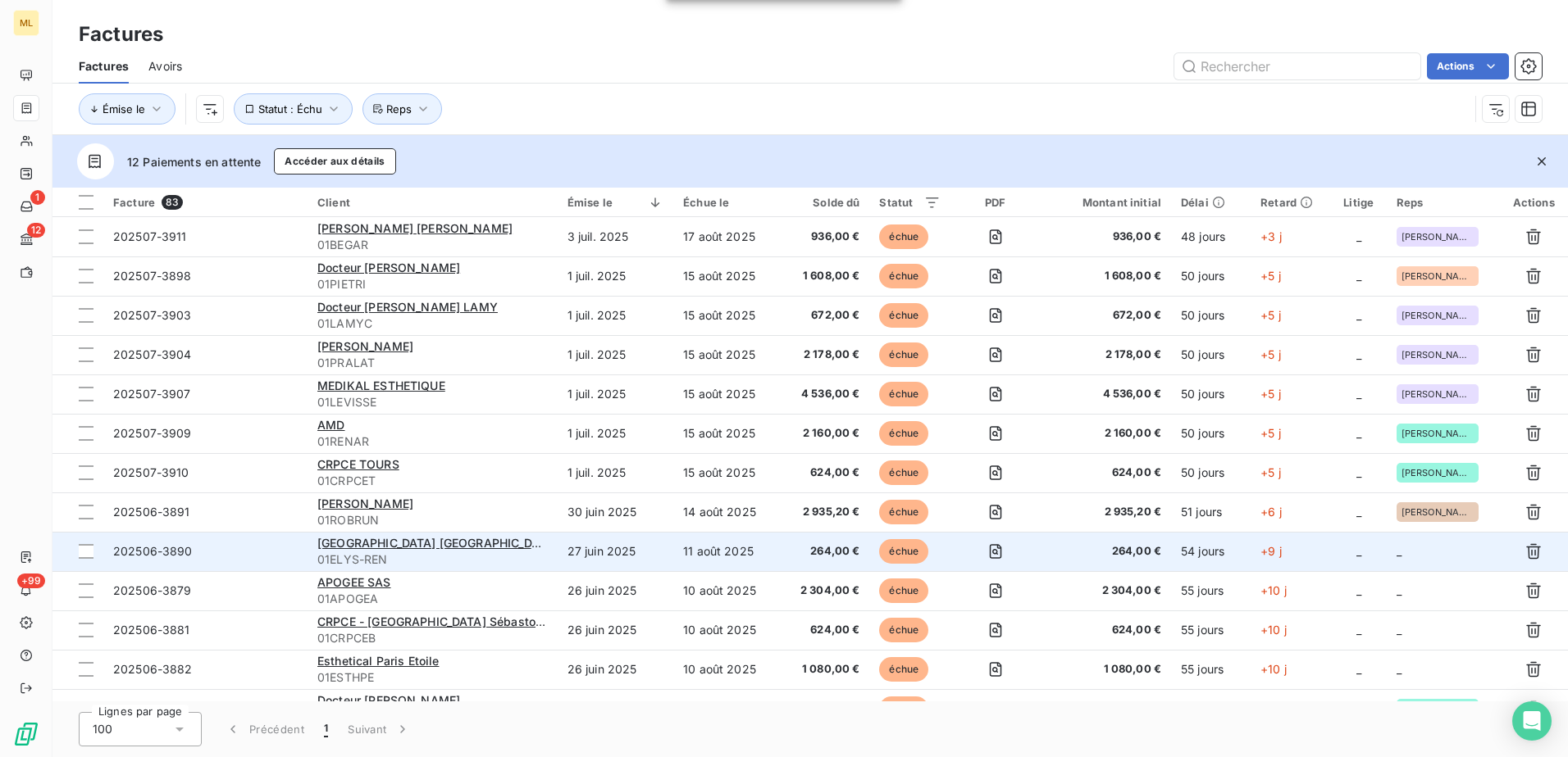
click at [1435, 547] on td "_" at bounding box center [1443, 552] width 113 height 39
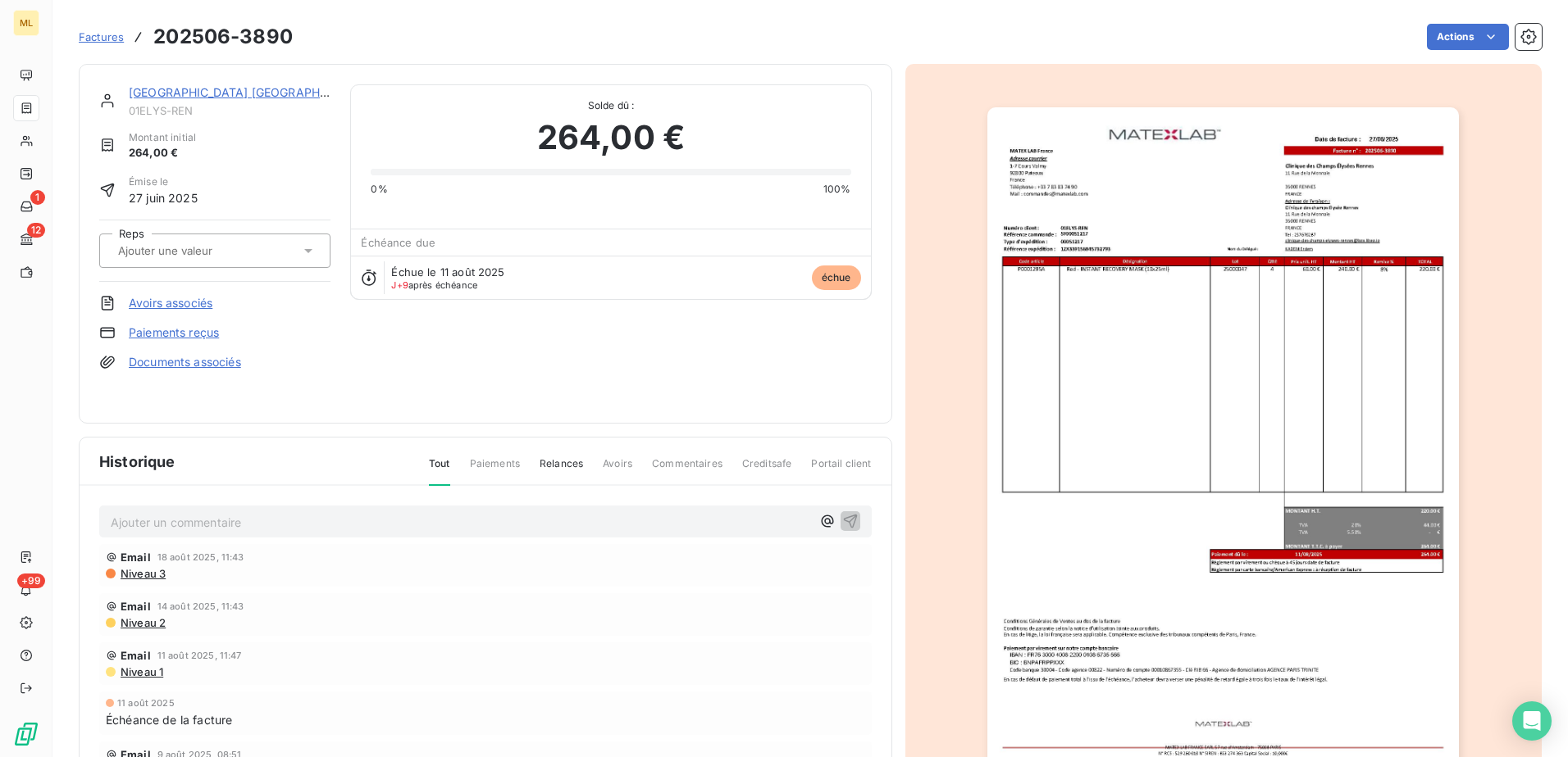
click at [244, 259] on div at bounding box center [207, 251] width 187 height 21
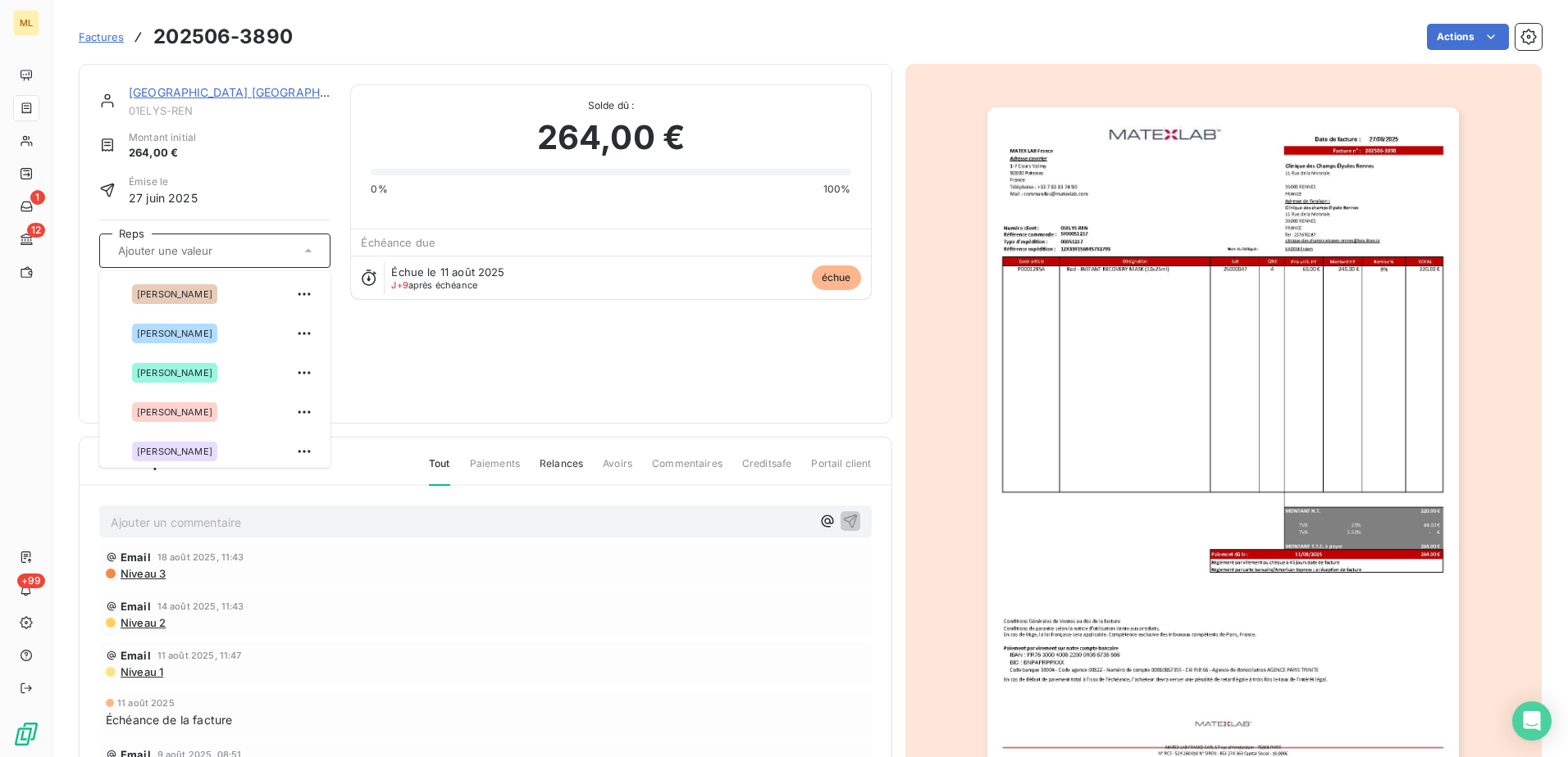
click at [1217, 250] on img "button" at bounding box center [1223, 440] width 472 height 667
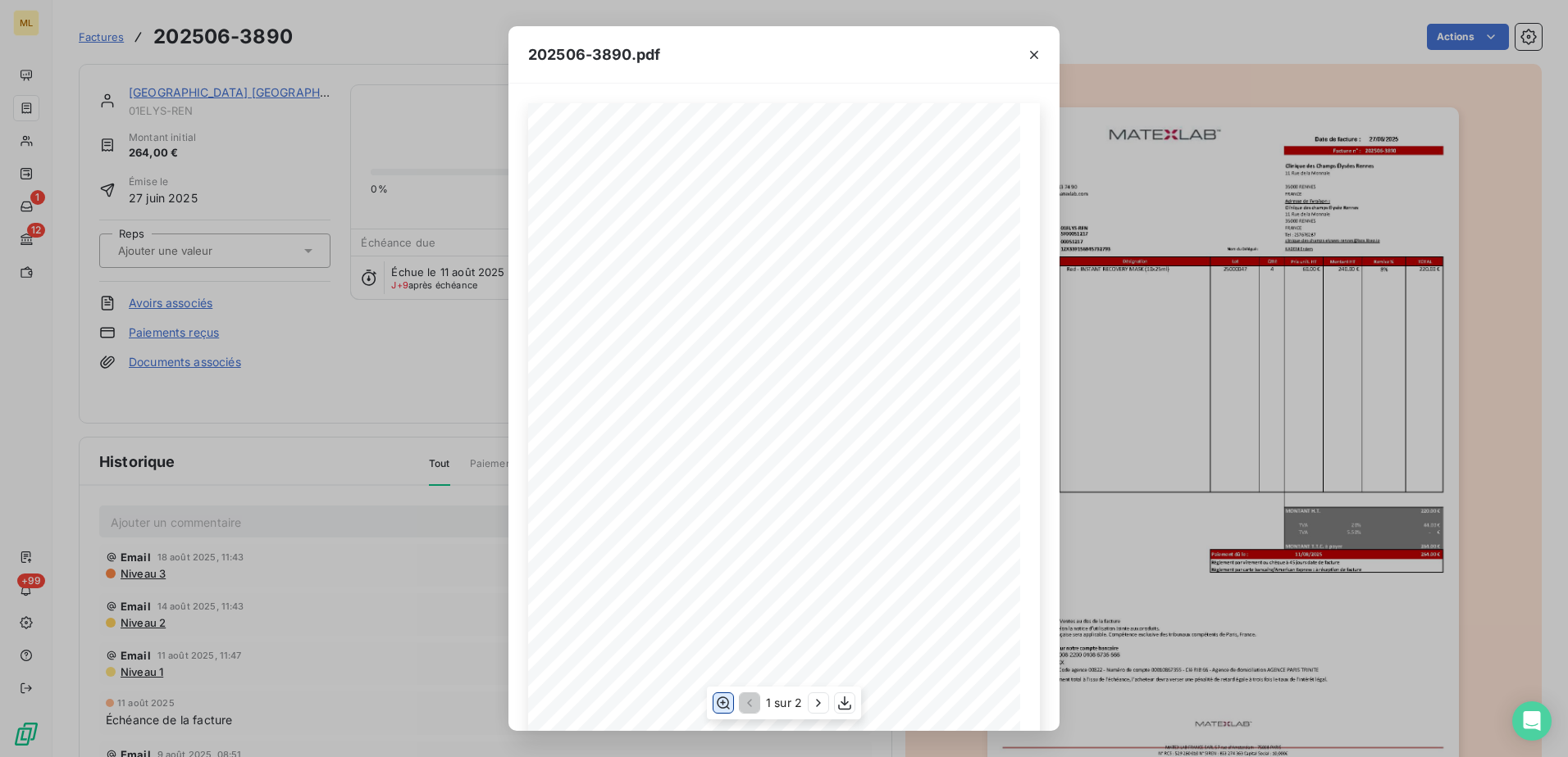
click at [716, 702] on icon "button" at bounding box center [723, 704] width 16 height 16
click at [1163, 55] on div "202506-3890.pdf Date de facture : MATEX LAB [GEOGRAPHIC_DATA] Facture n° : 2025…" at bounding box center [784, 378] width 1568 height 757
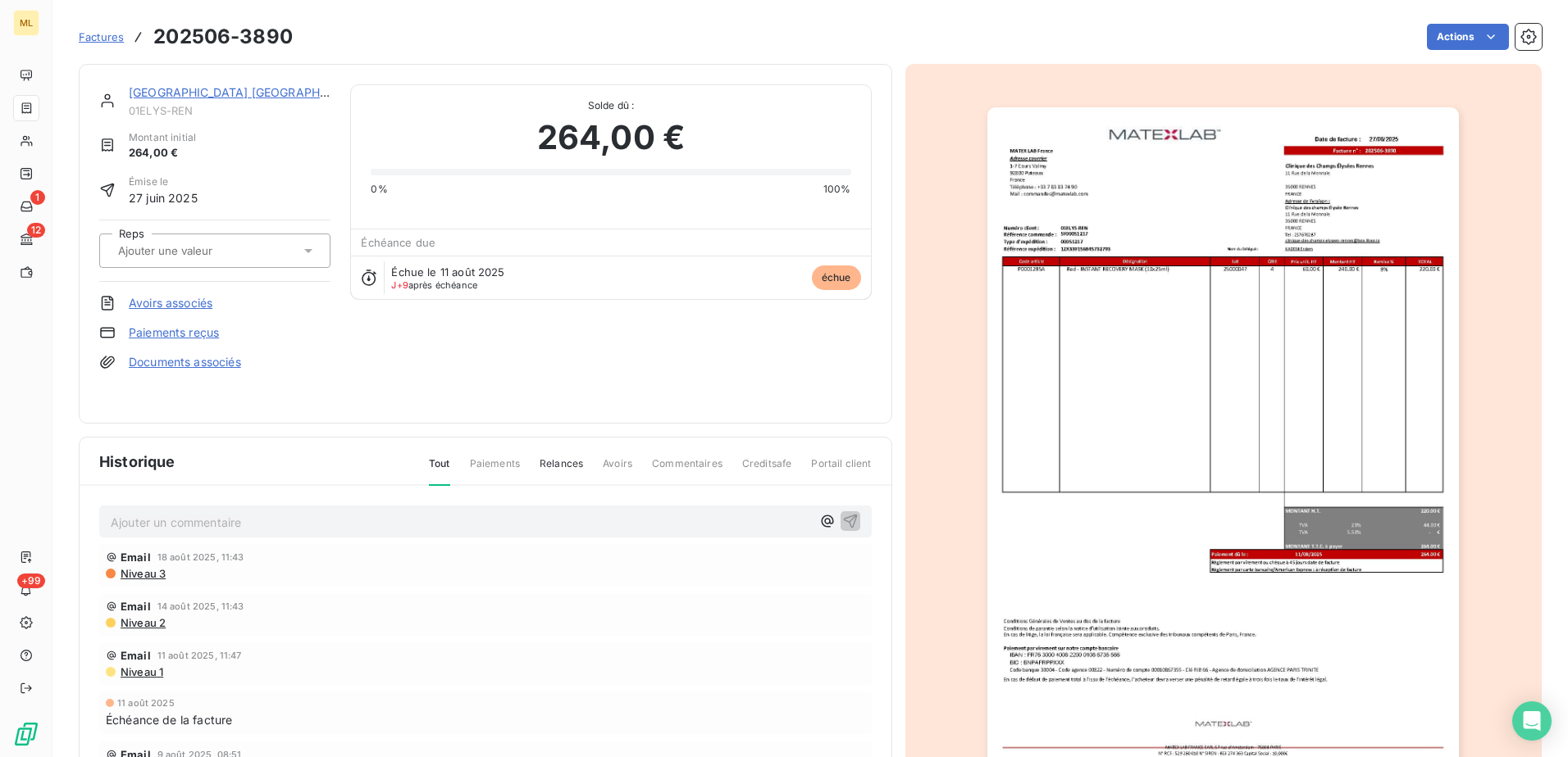
click at [239, 248] on input "text" at bounding box center [199, 251] width 165 height 15
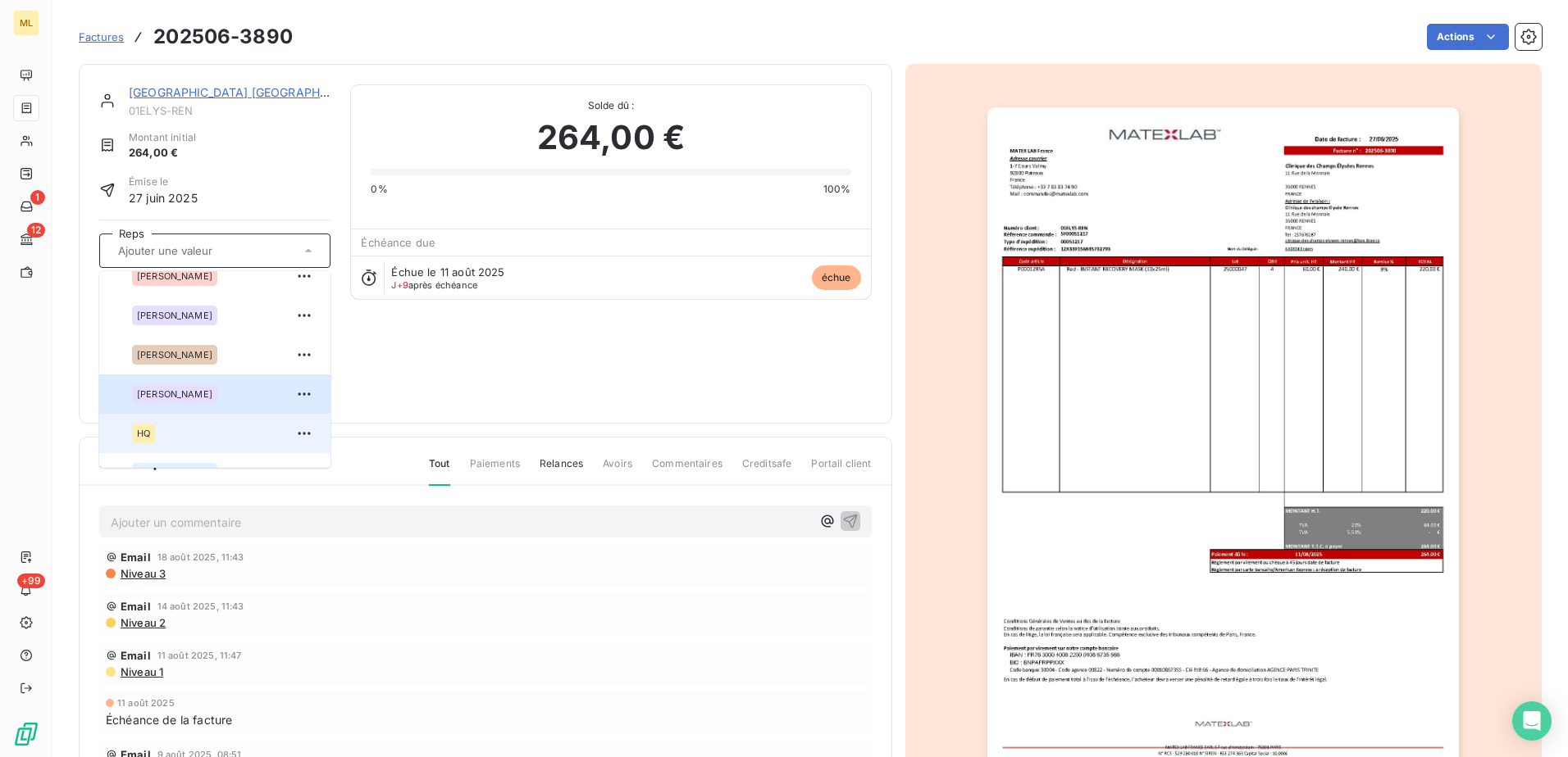
scroll to position [164, 0]
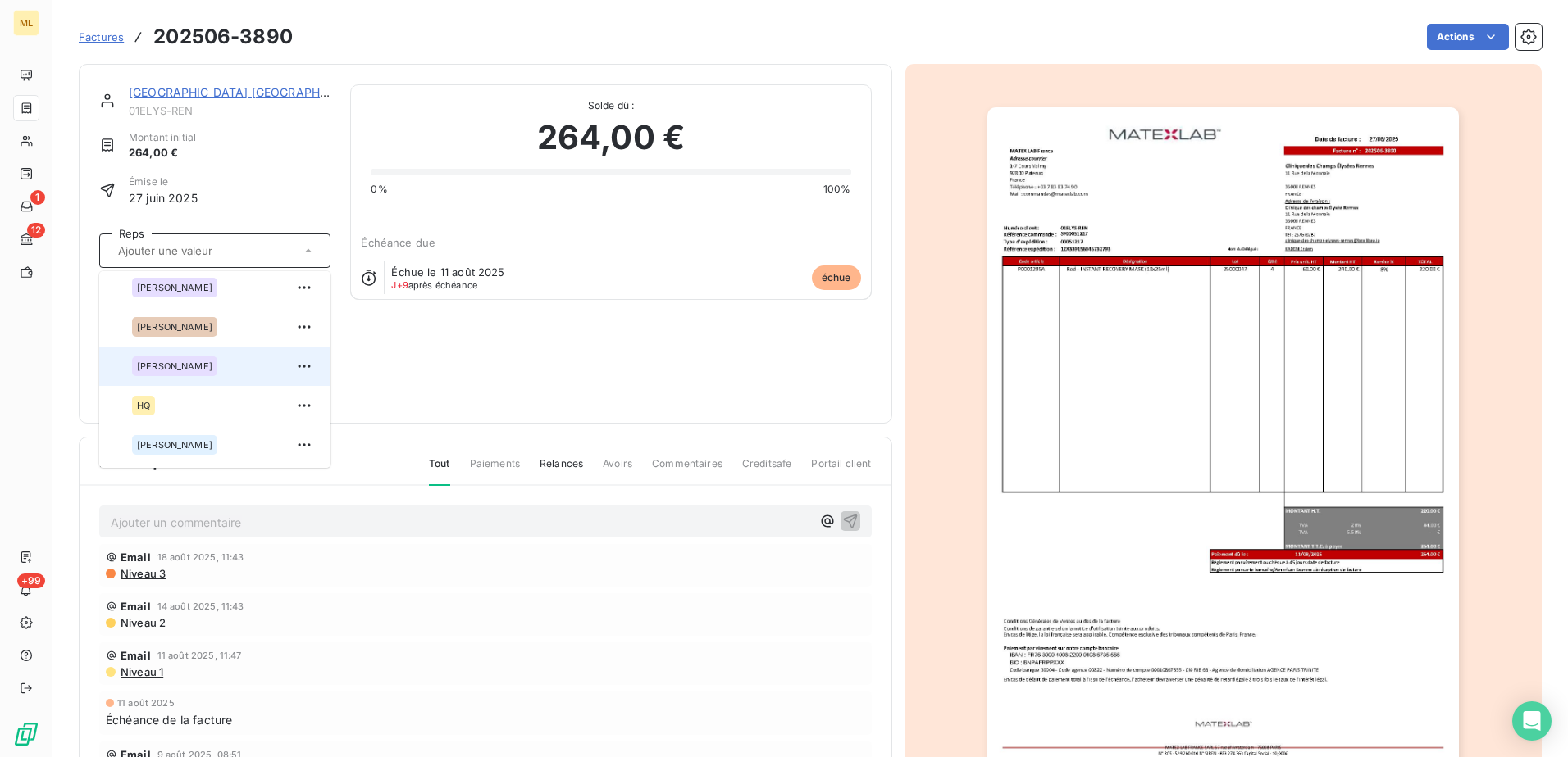
click at [192, 361] on span "[PERSON_NAME]" at bounding box center [175, 366] width 76 height 10
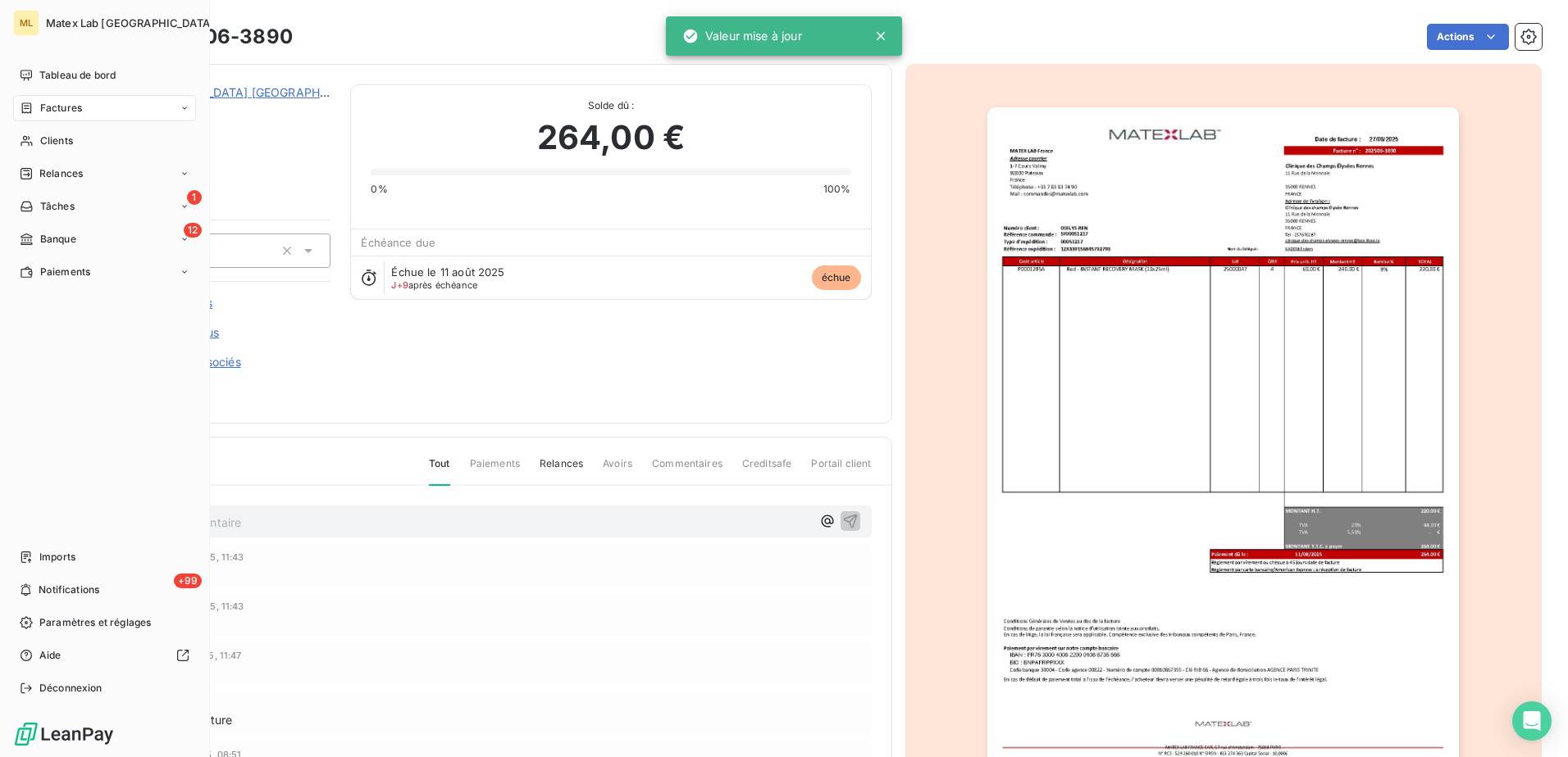
drag, startPoint x: 44, startPoint y: 116, endPoint x: 64, endPoint y: 125, distance: 21.9
click at [43, 114] on span "Factures" at bounding box center [61, 108] width 42 height 15
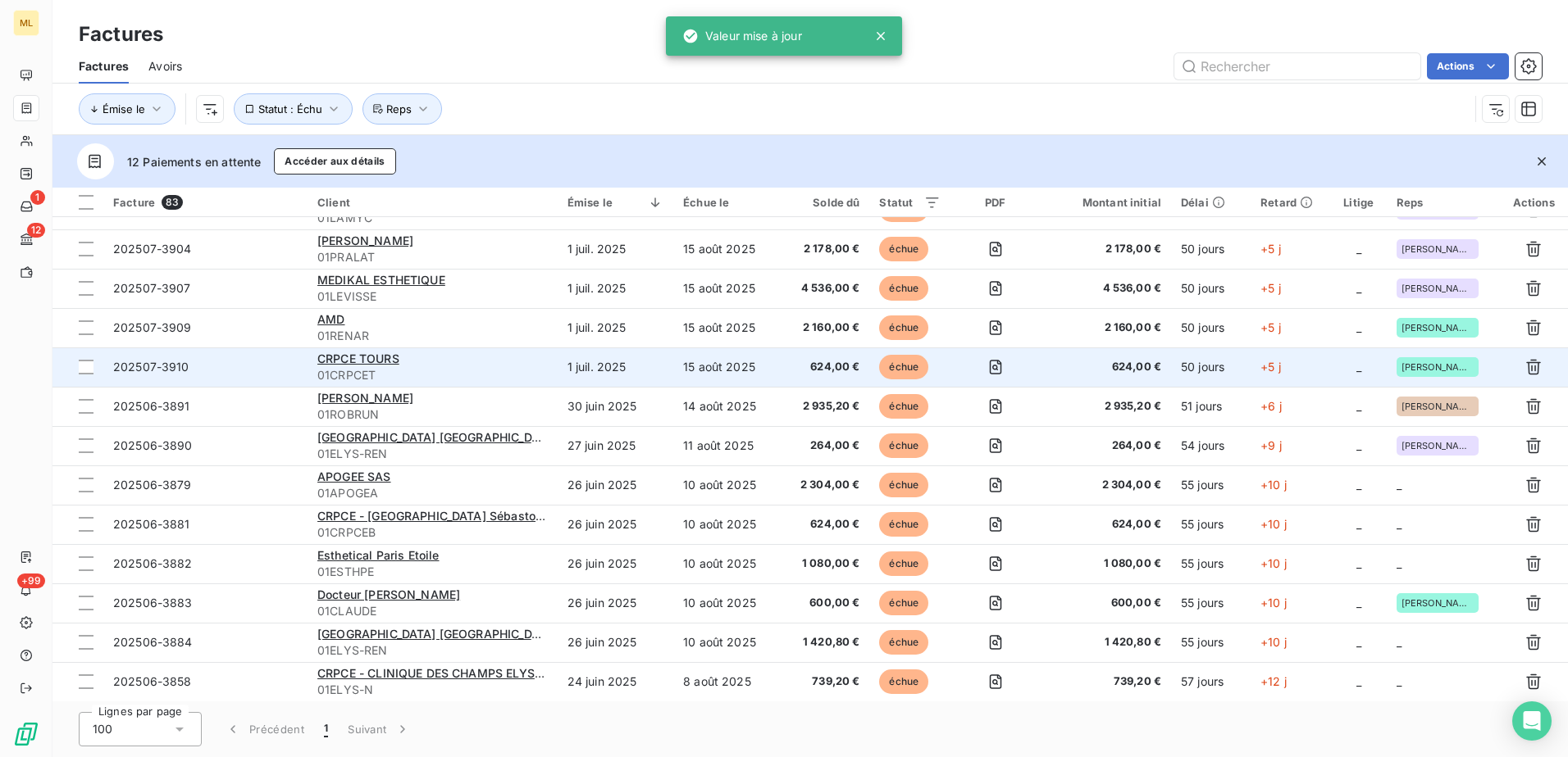
scroll to position [246, 0]
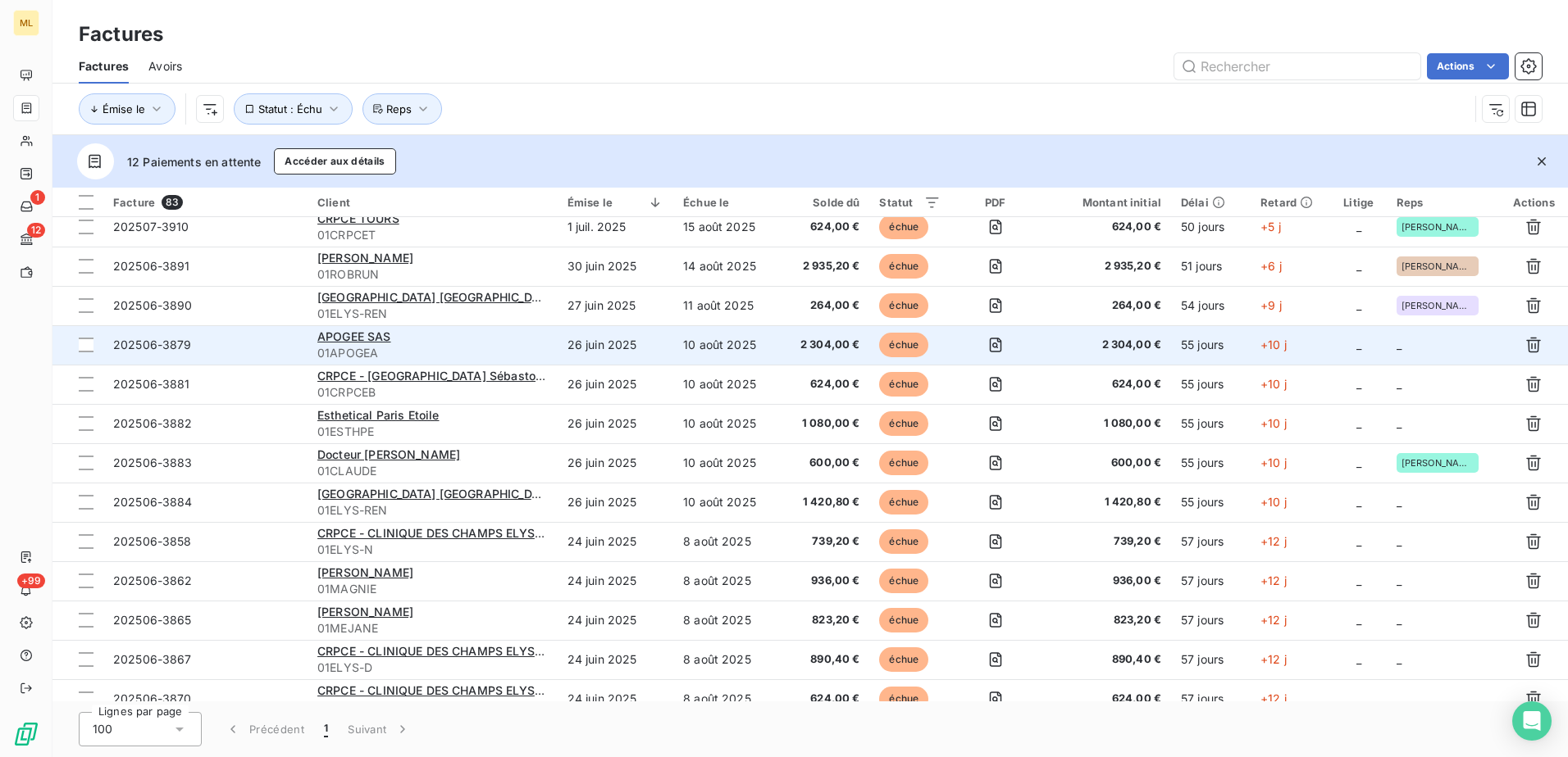
click at [1415, 349] on td "_" at bounding box center [1443, 345] width 113 height 39
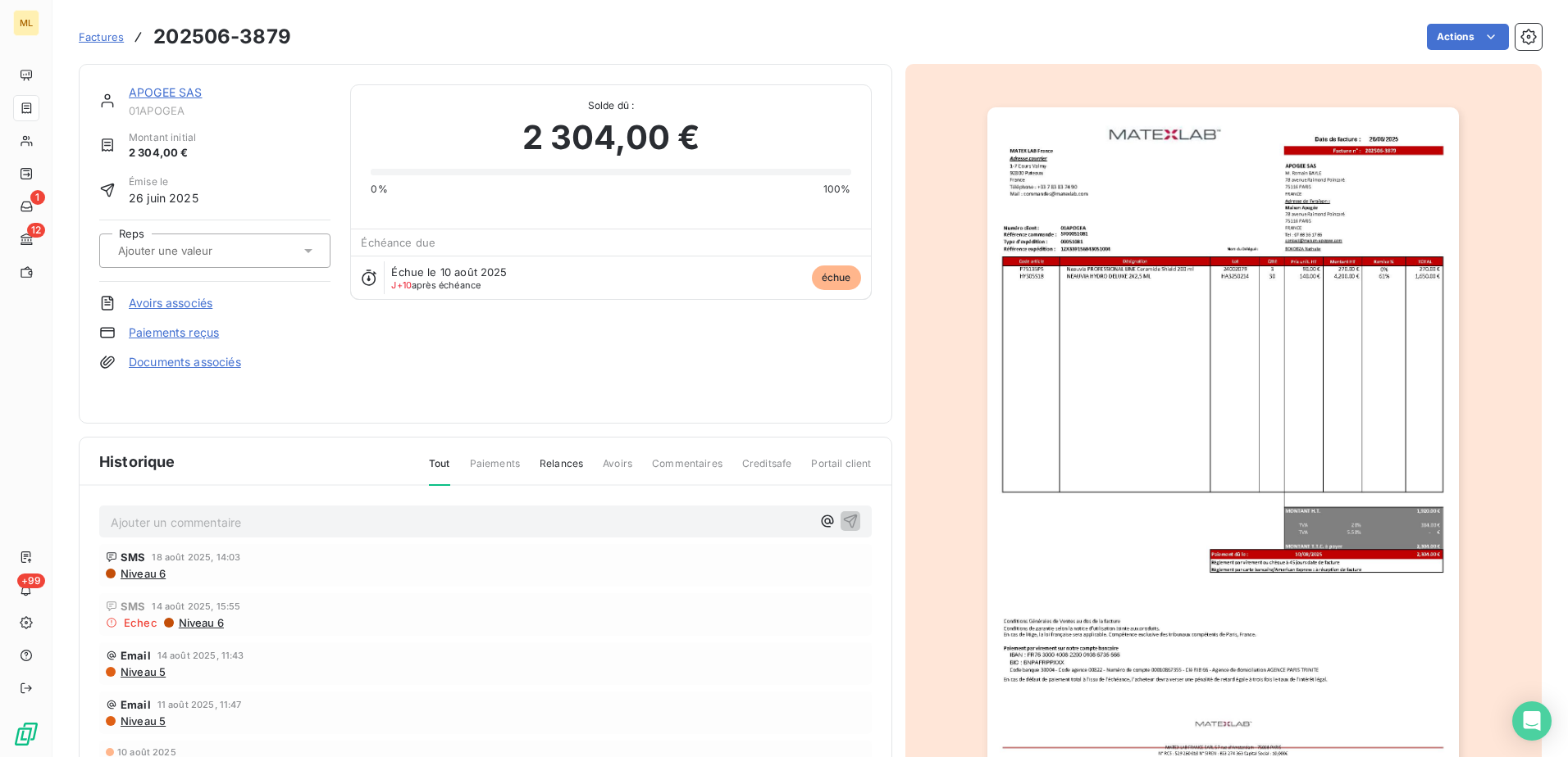
click at [251, 250] on input "text" at bounding box center [199, 251] width 165 height 15
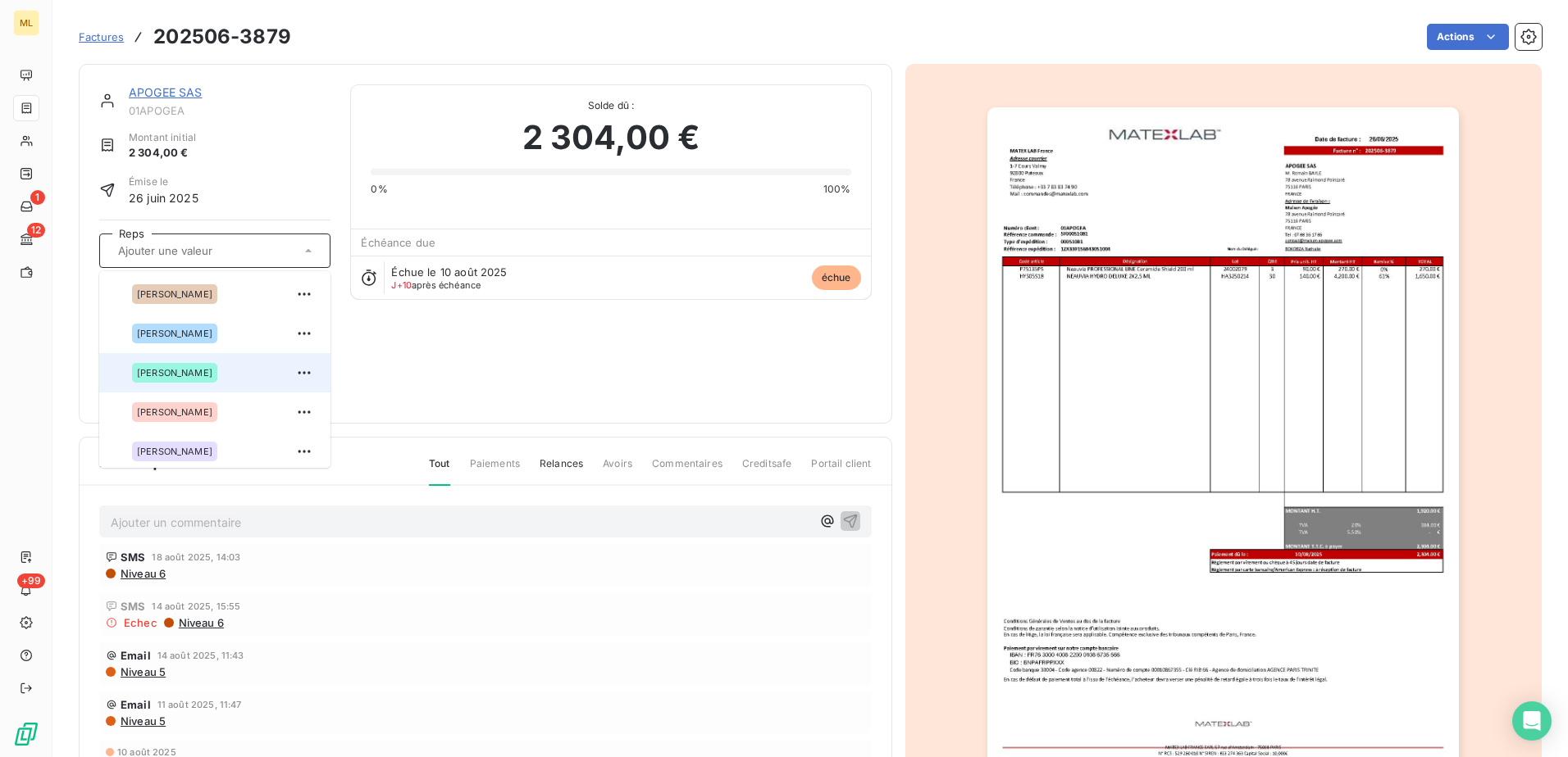
click at [185, 378] on div "[PERSON_NAME]" at bounding box center [175, 373] width 86 height 20
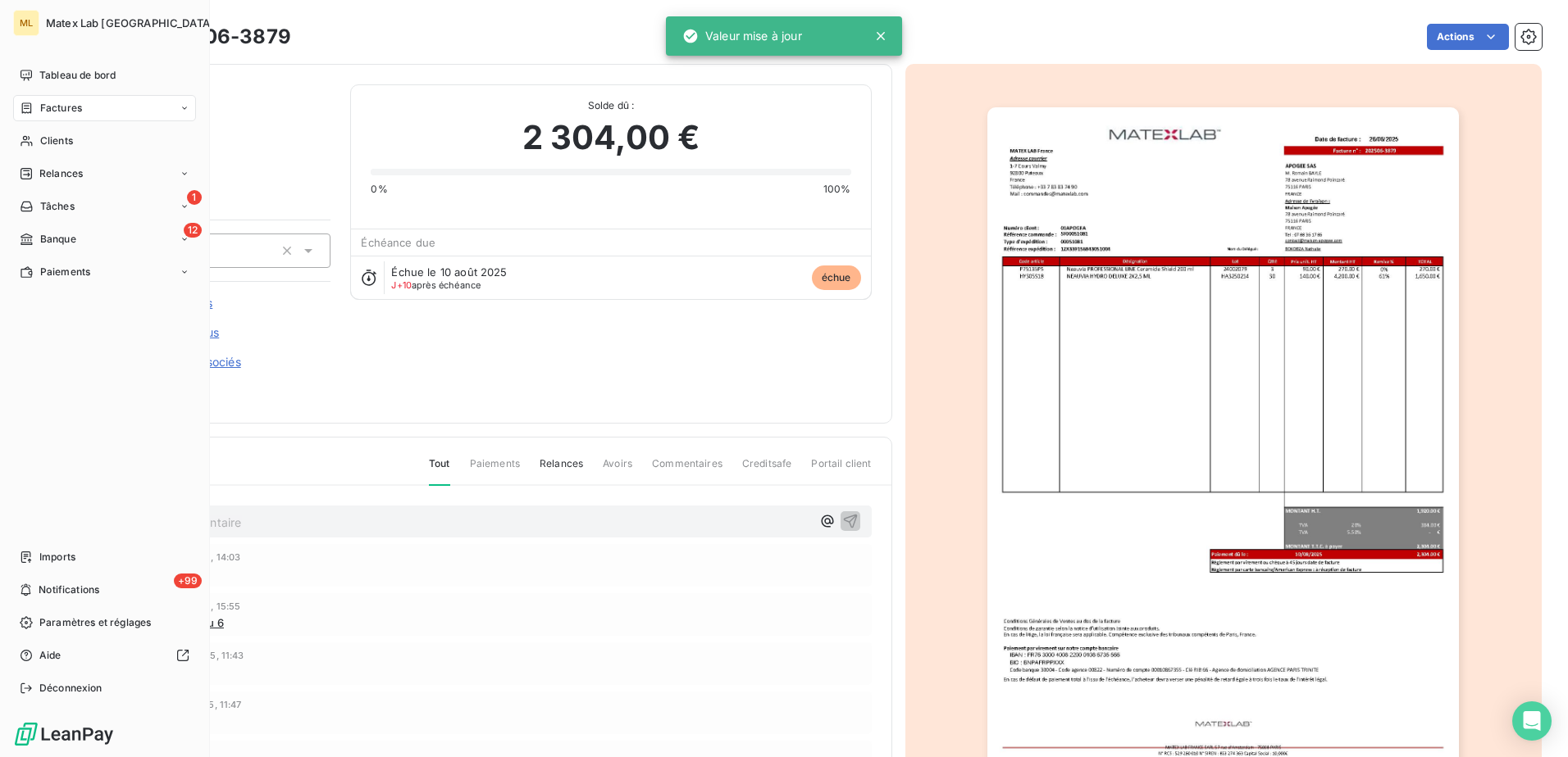
click at [86, 108] on div "Factures" at bounding box center [104, 108] width 183 height 26
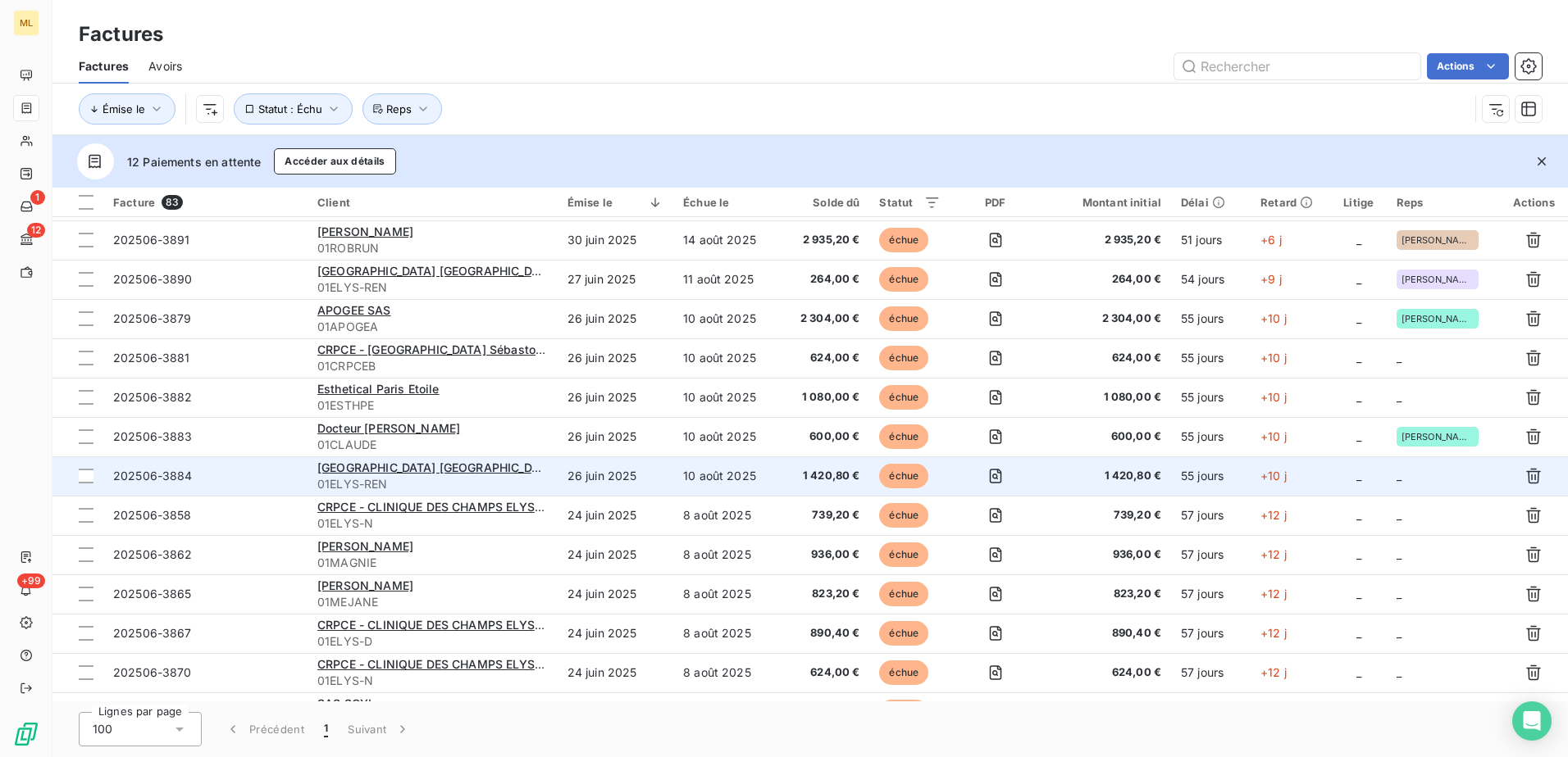
scroll to position [328, 0]
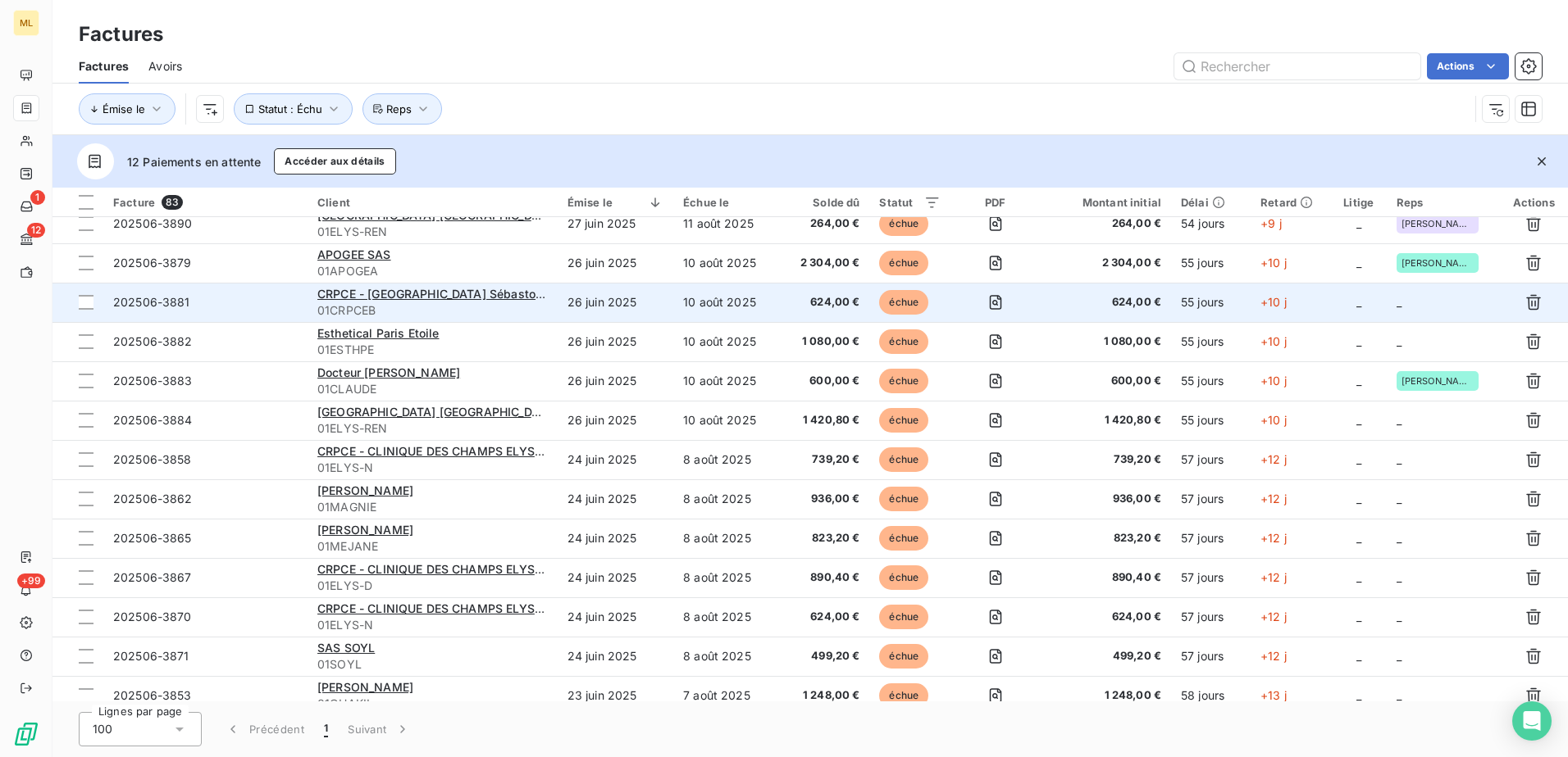
click at [1423, 307] on td "_" at bounding box center [1443, 302] width 113 height 39
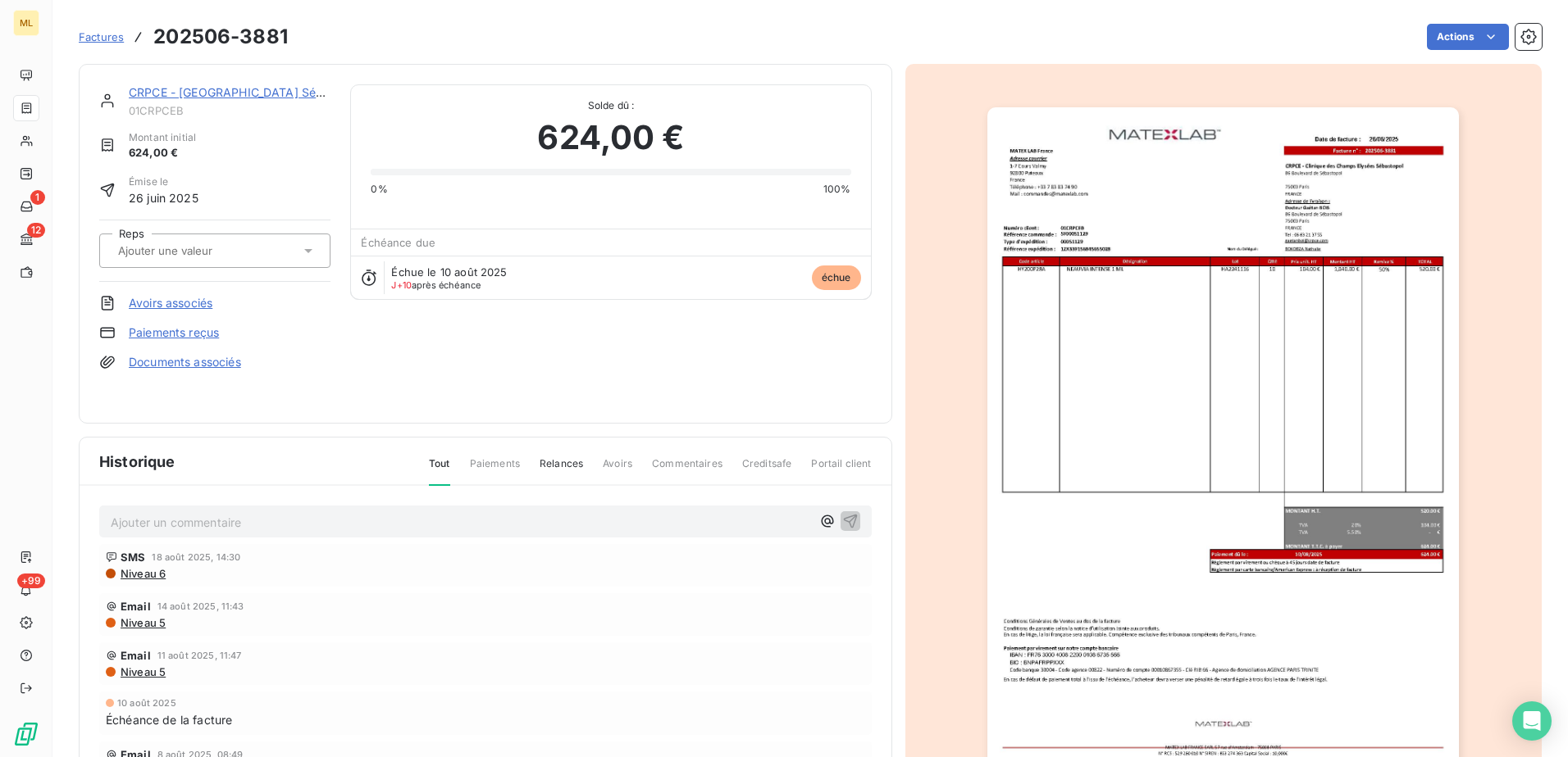
click at [219, 253] on input "text" at bounding box center [199, 251] width 165 height 15
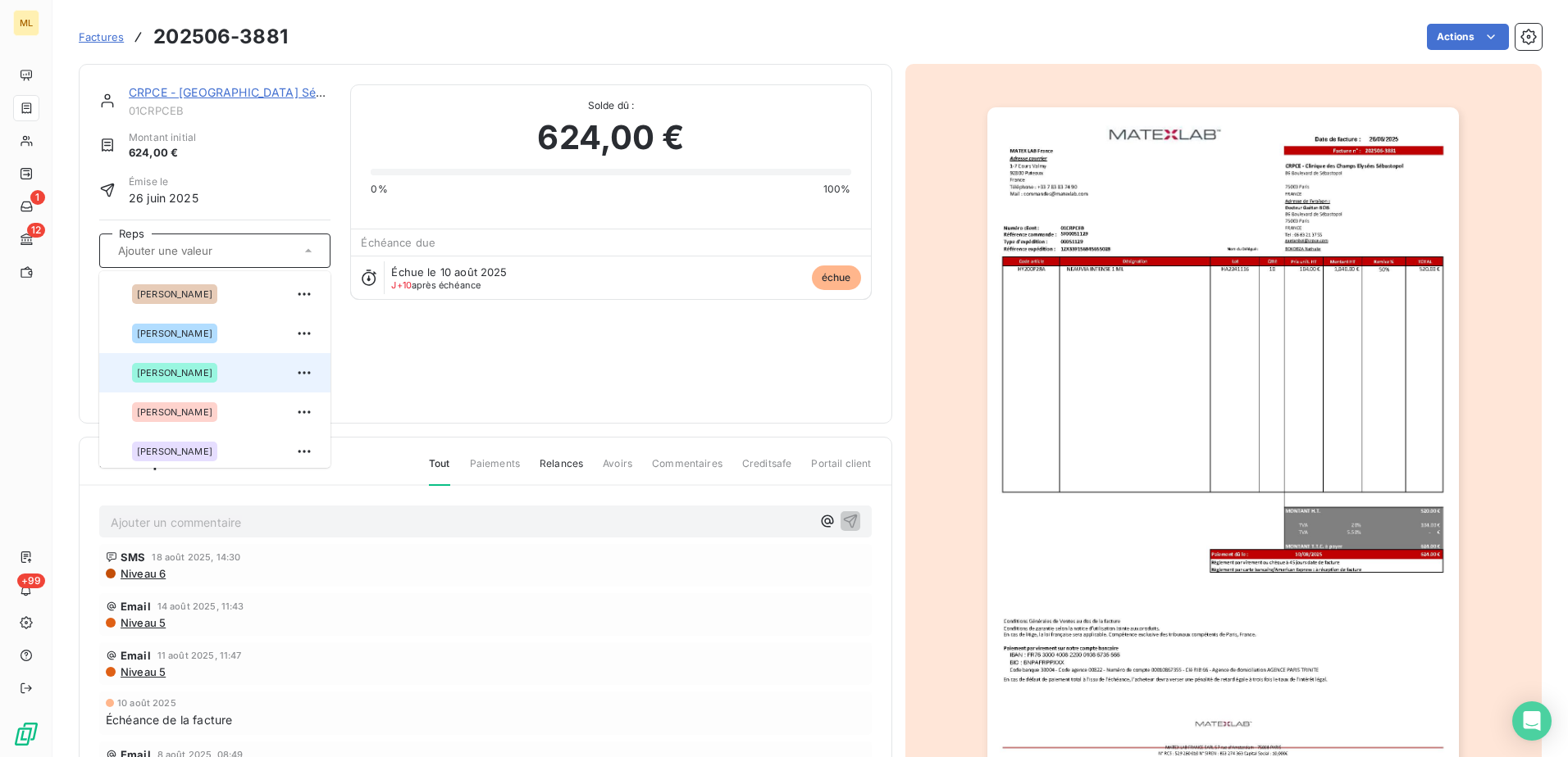
click at [218, 374] on div "[PERSON_NAME]" at bounding box center [175, 373] width 86 height 20
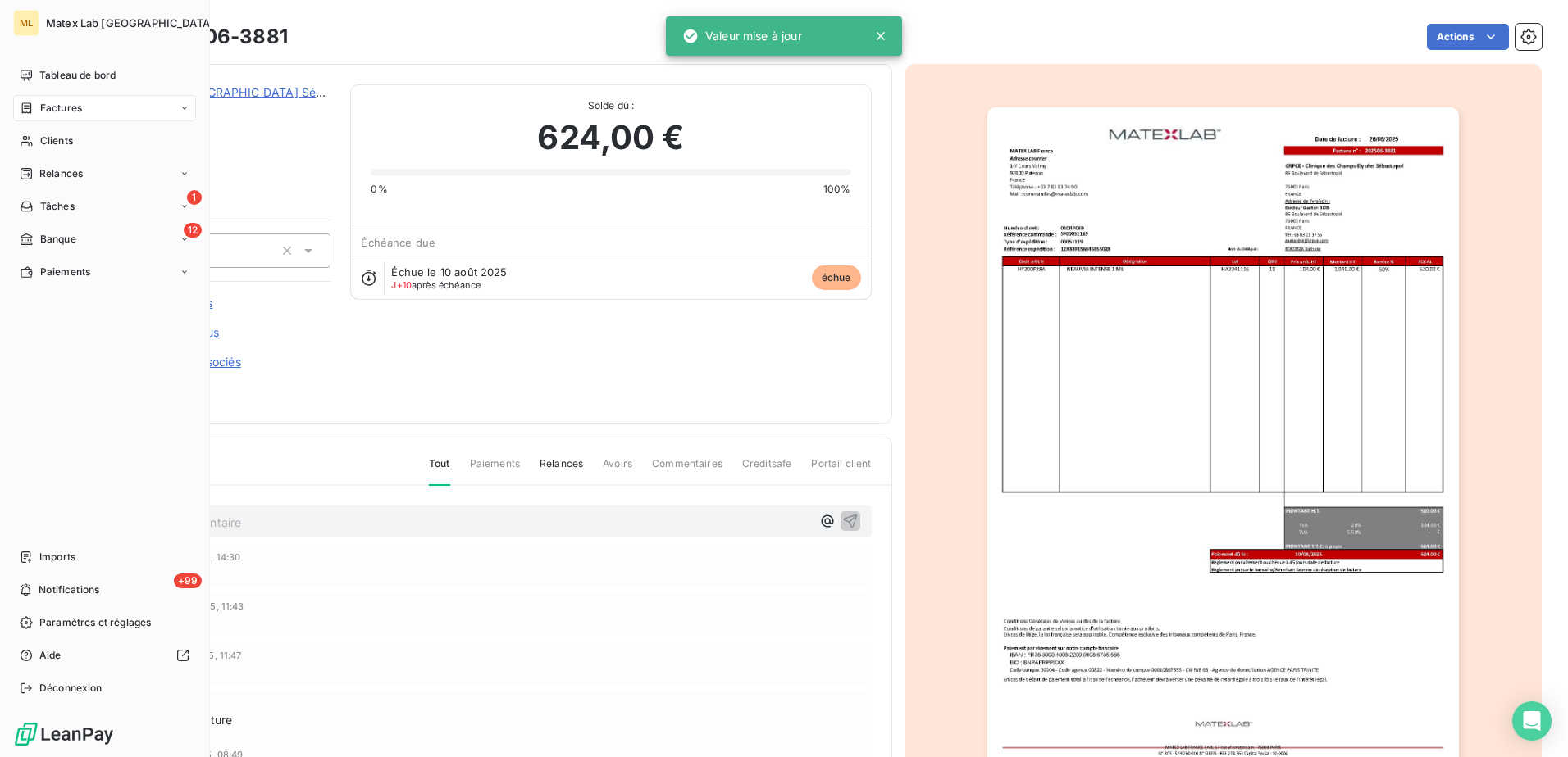
click at [48, 103] on span "Factures" at bounding box center [61, 108] width 42 height 15
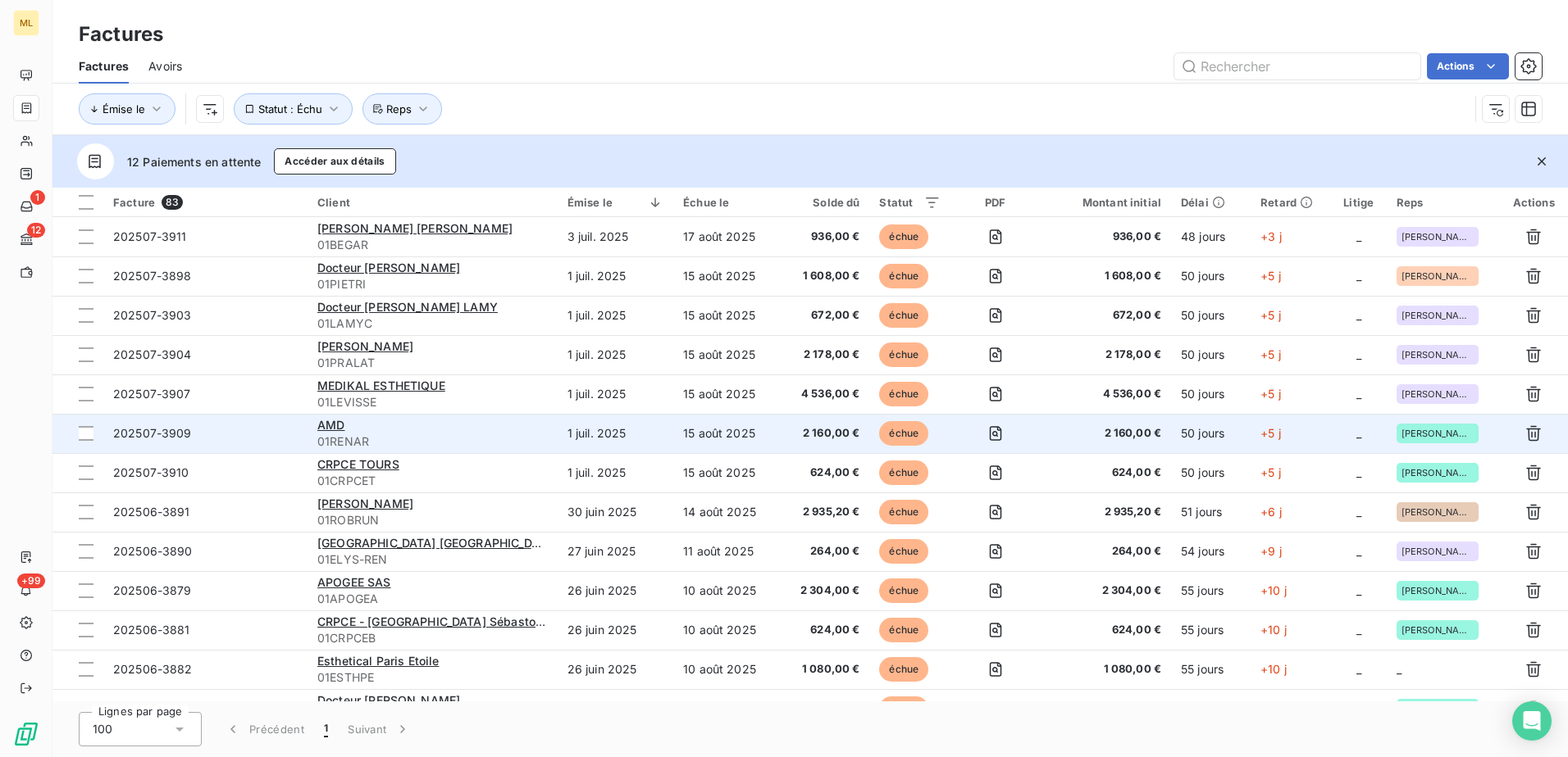
scroll to position [246, 0]
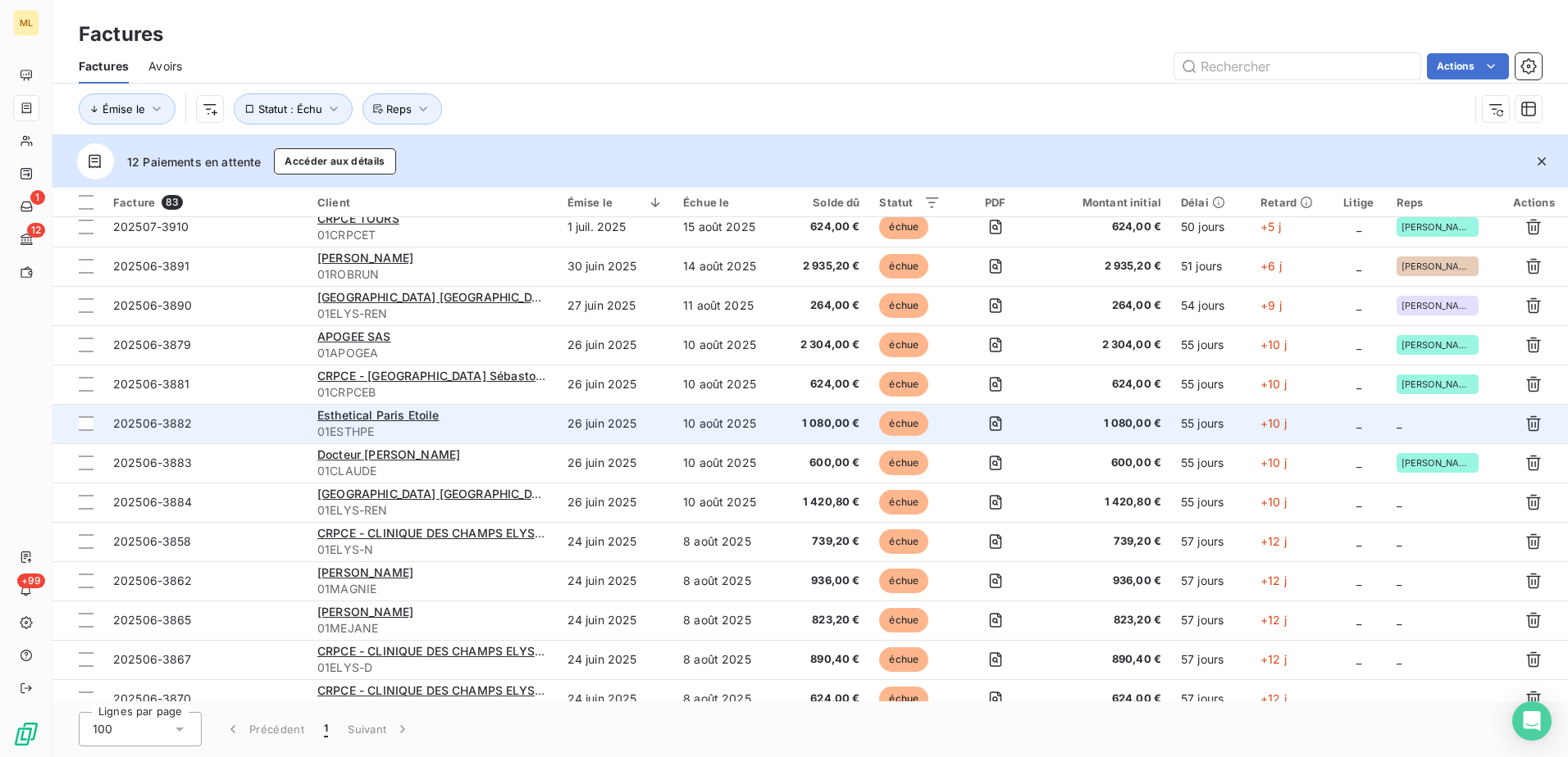
click at [1430, 430] on td "_" at bounding box center [1443, 424] width 113 height 39
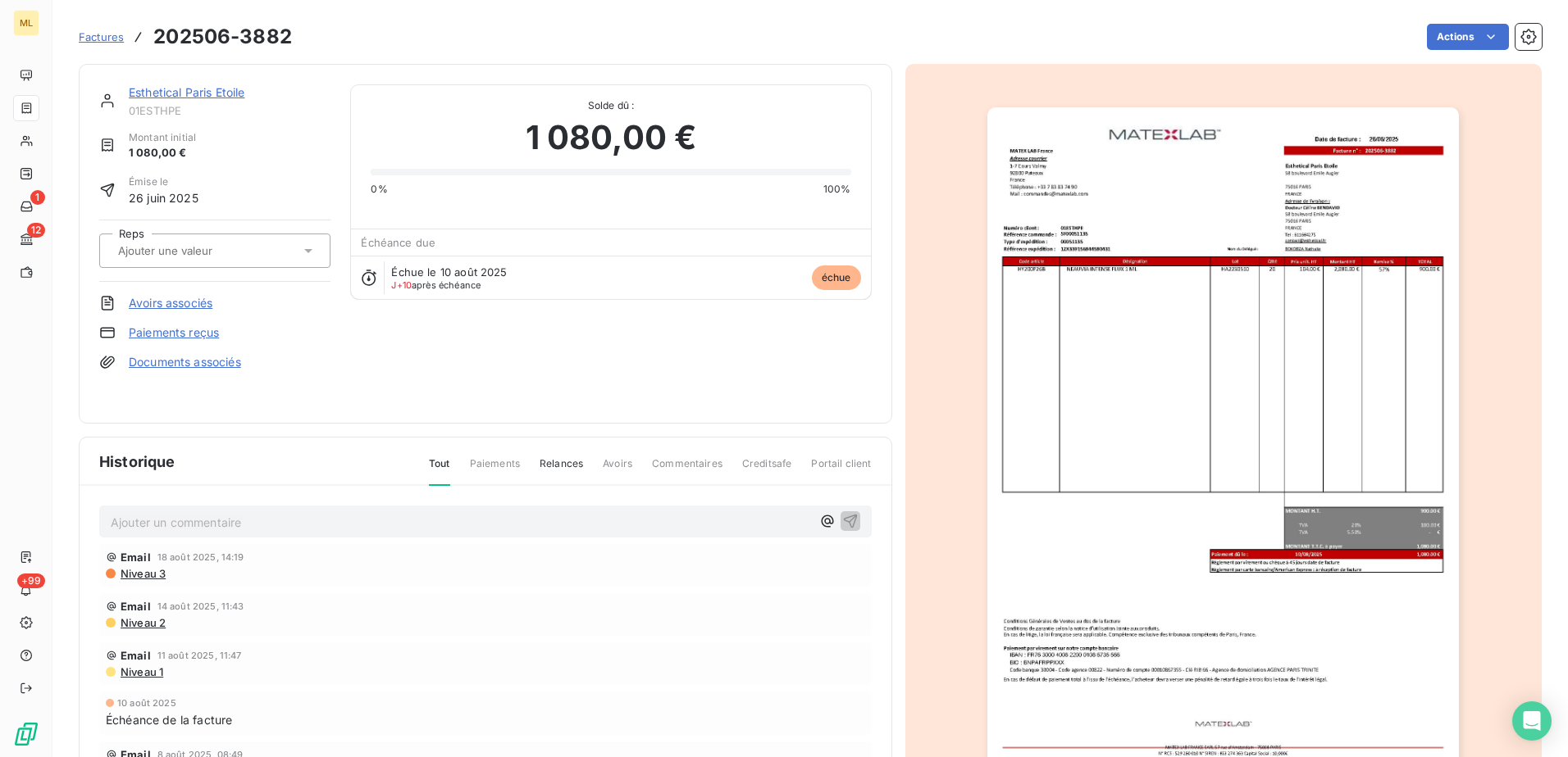
click at [234, 236] on div at bounding box center [214, 251] width 231 height 35
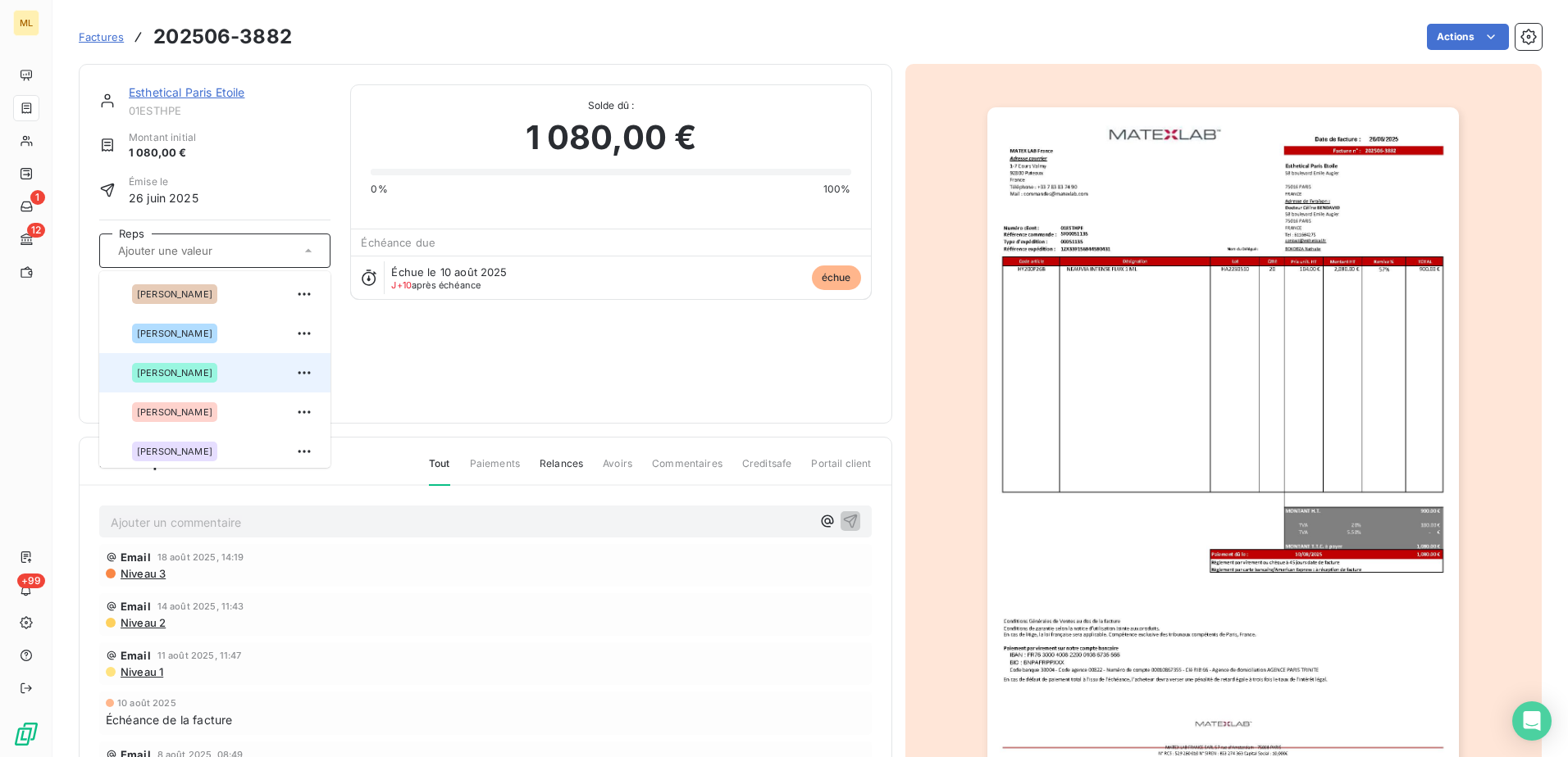
click at [234, 378] on div "[PERSON_NAME]" at bounding box center [225, 373] width 186 height 26
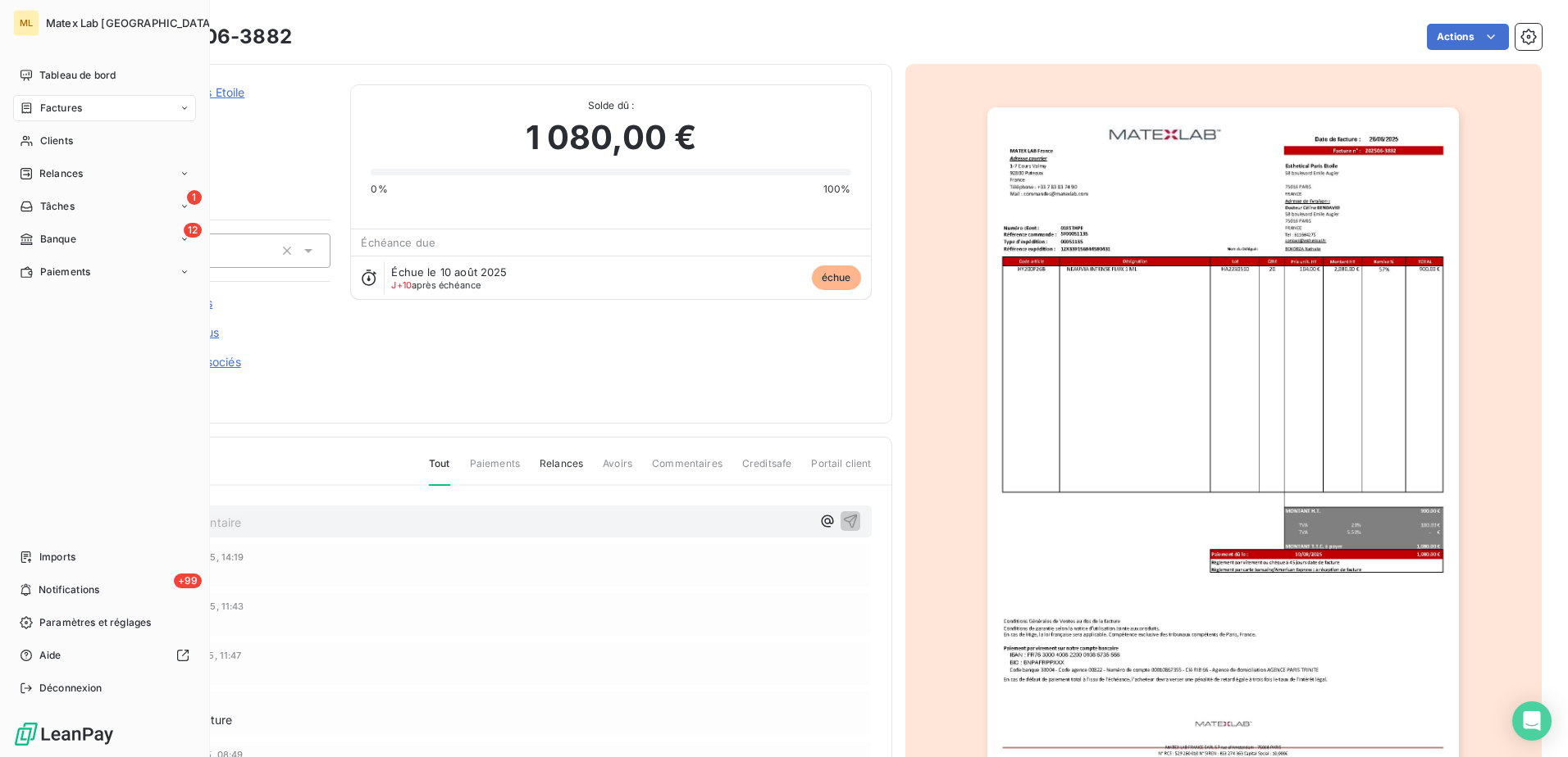
click at [51, 115] on span "Factures" at bounding box center [61, 108] width 42 height 15
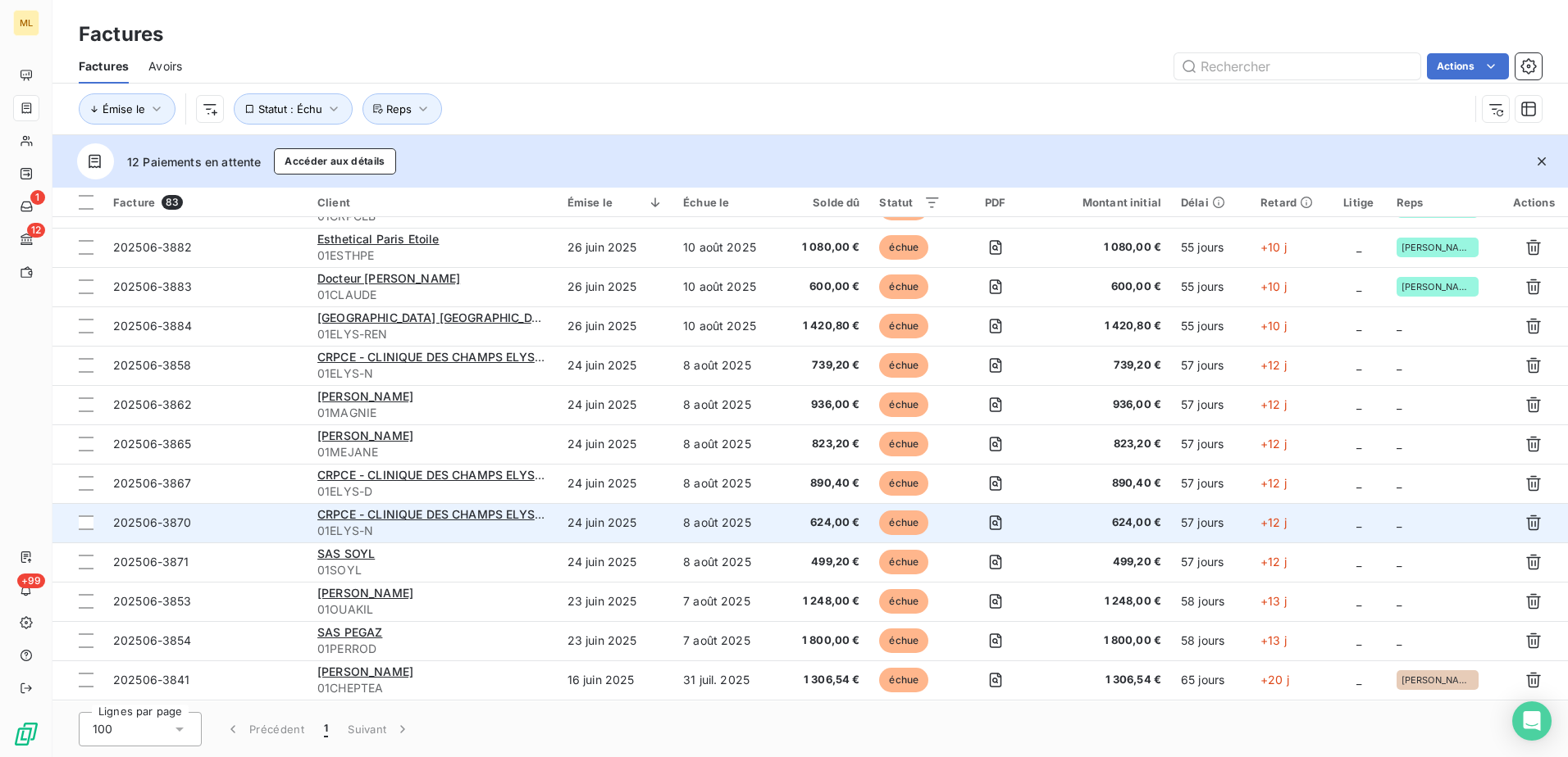
scroll to position [492, 0]
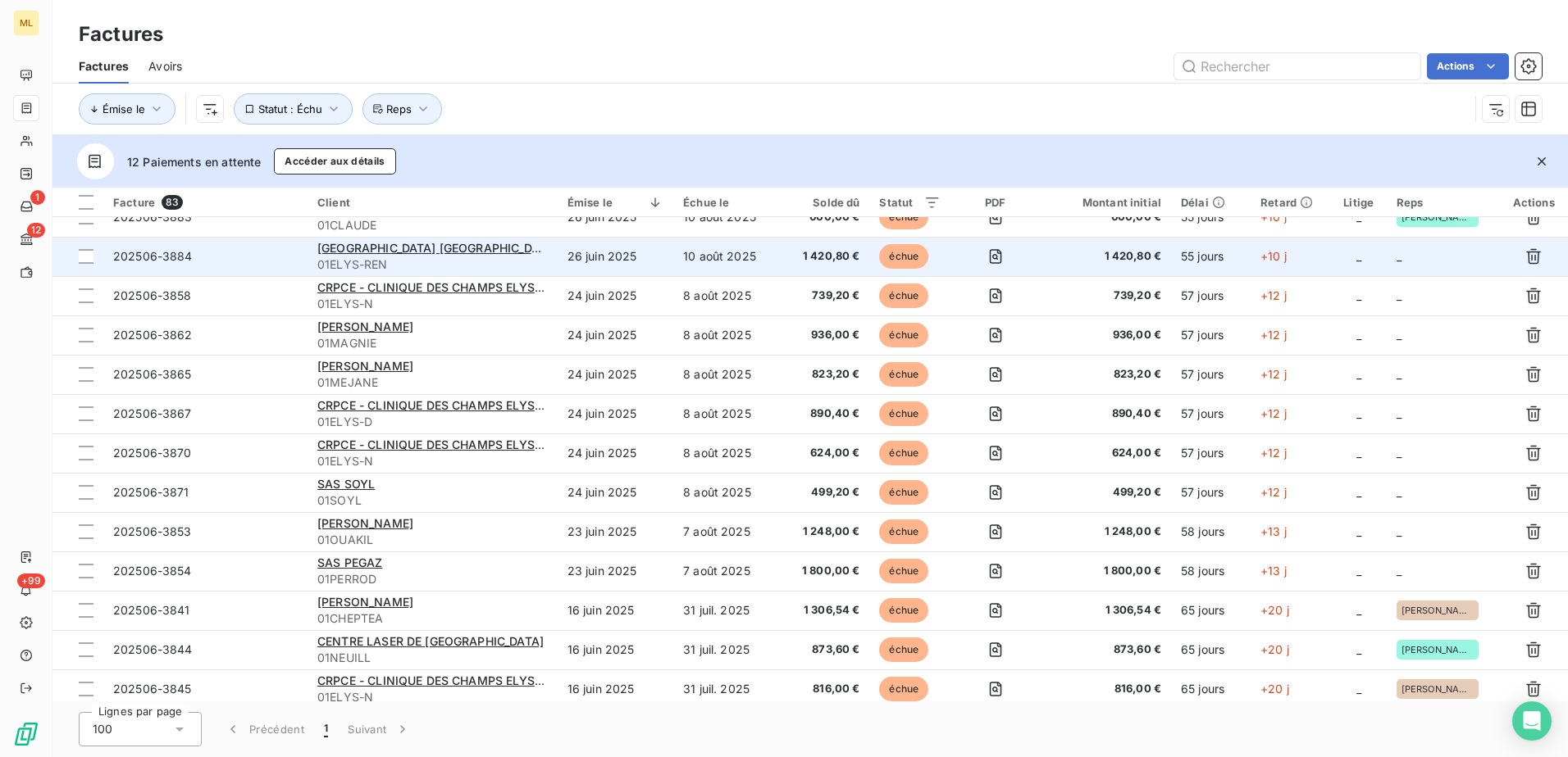
click at [1415, 261] on td "_" at bounding box center [1443, 257] width 113 height 39
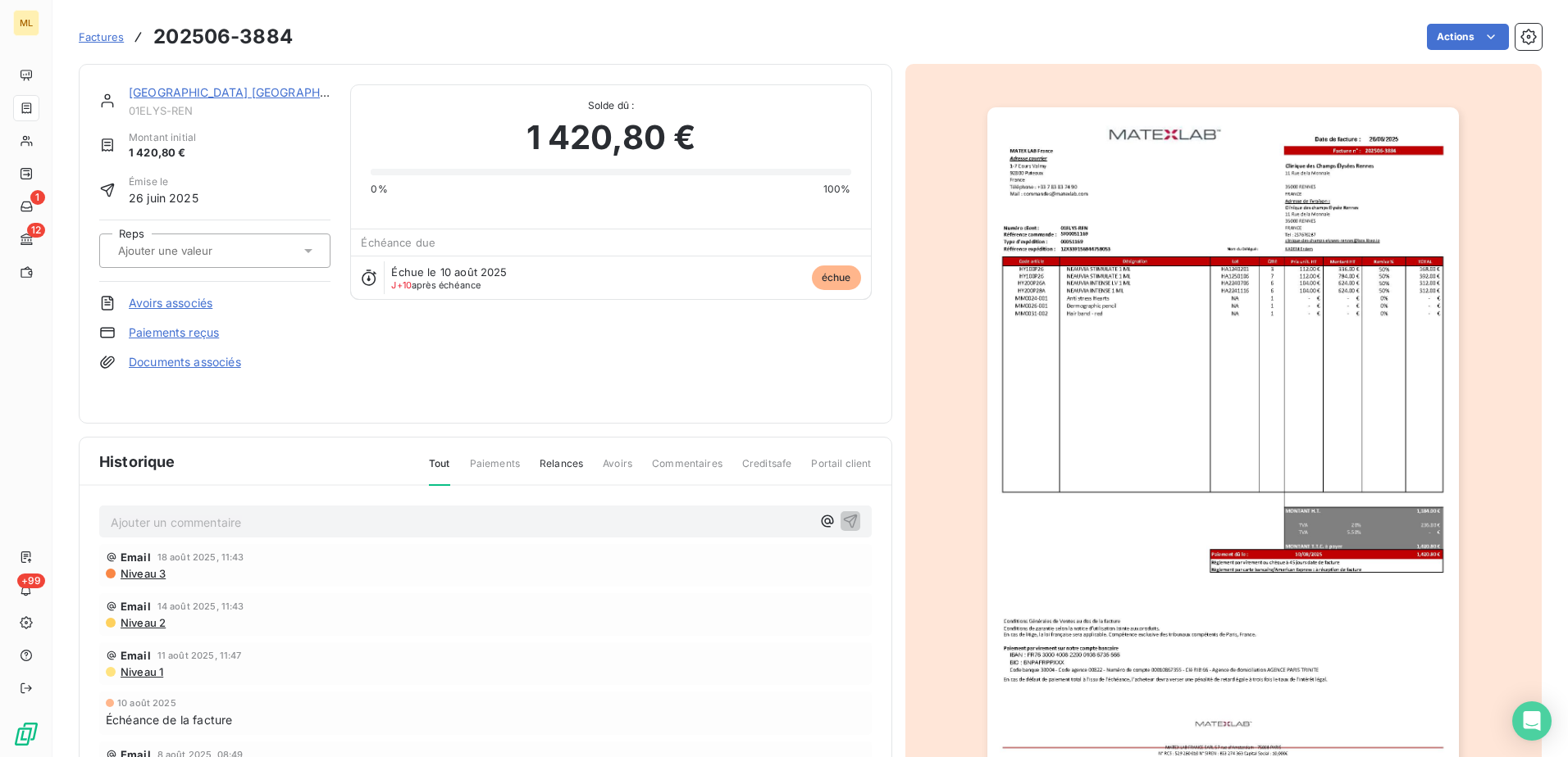
click at [1295, 242] on img "button" at bounding box center [1223, 440] width 472 height 667
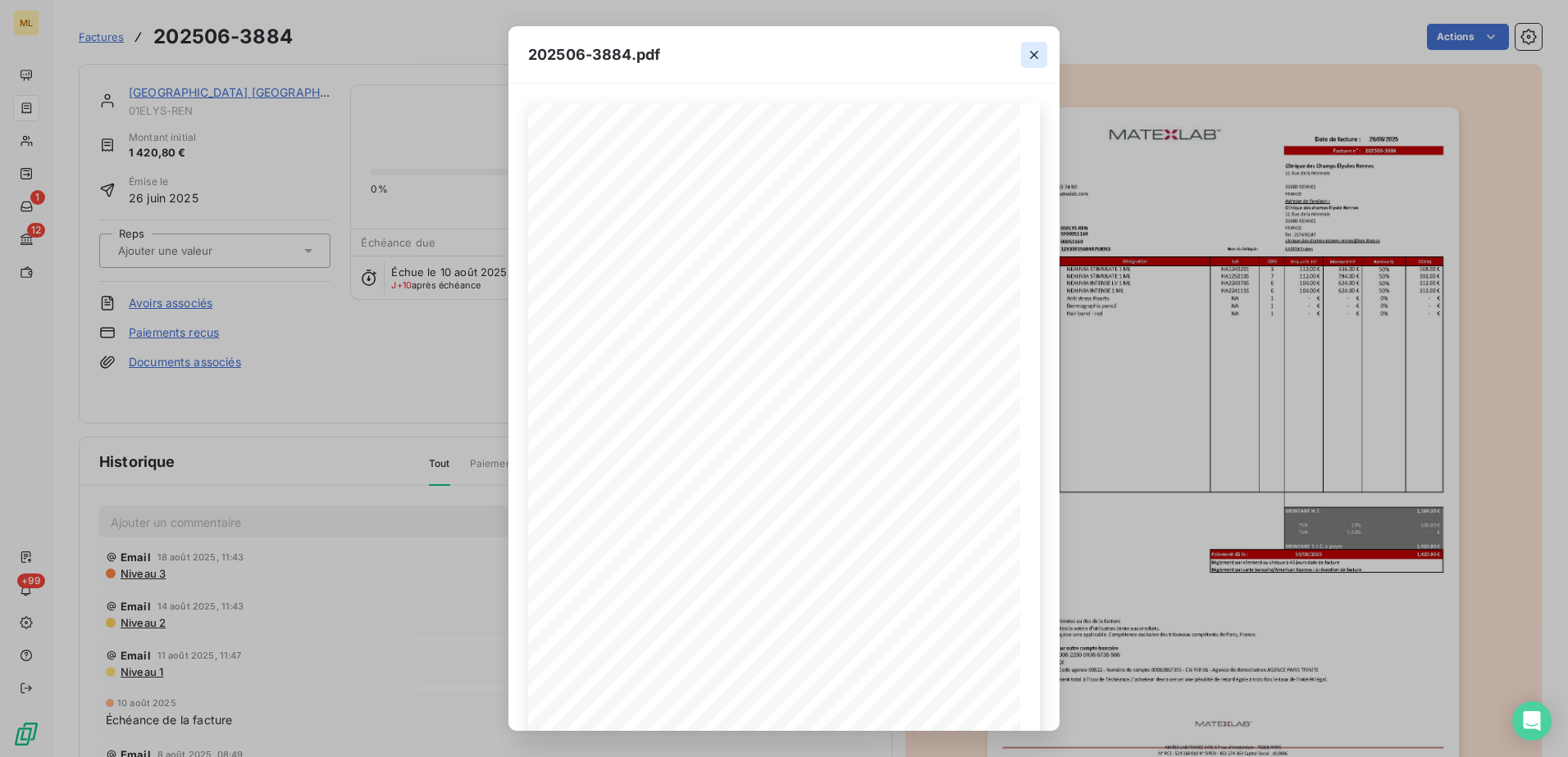
click at [1036, 61] on icon "button" at bounding box center [1034, 54] width 16 height 16
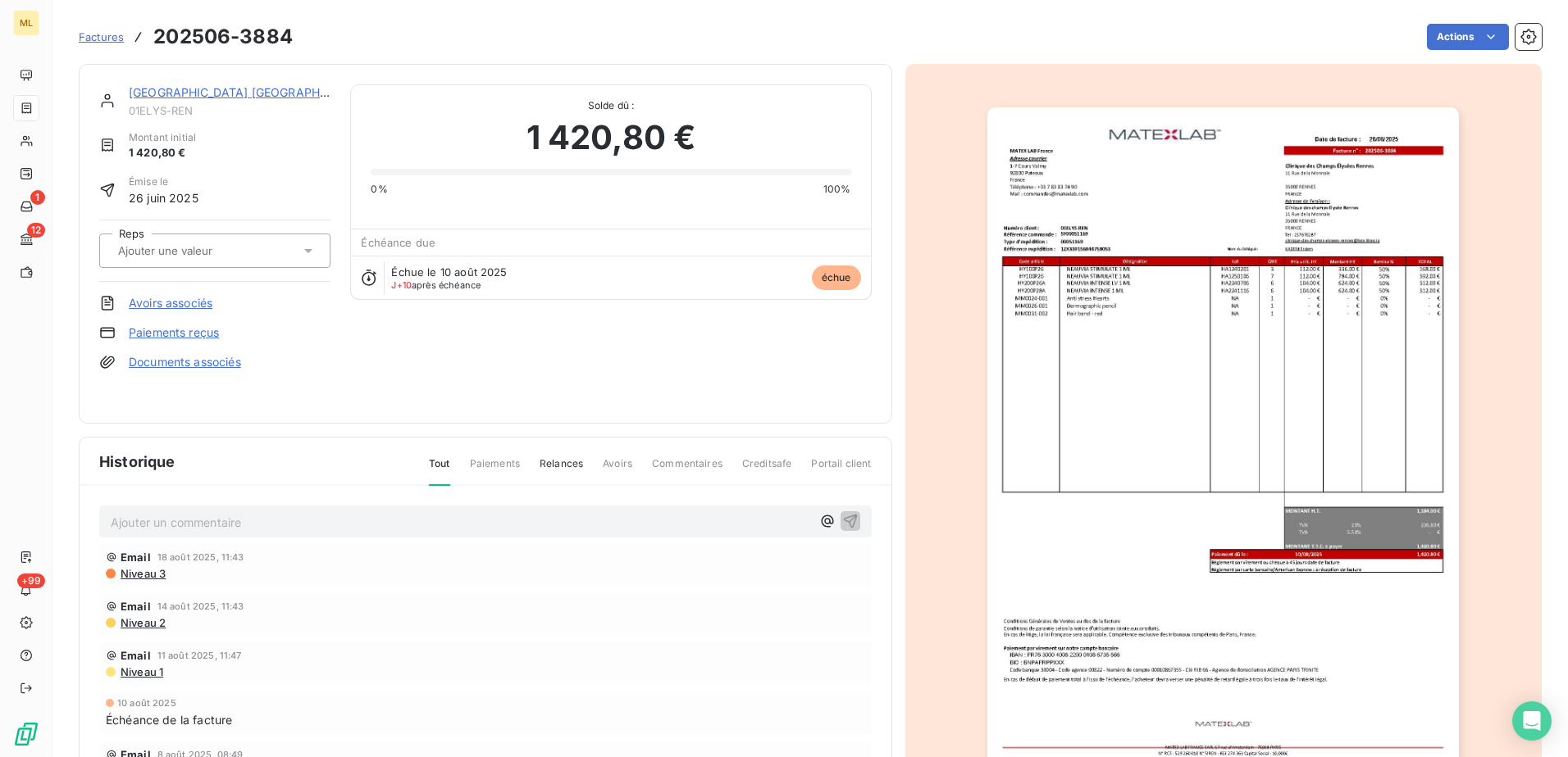
click at [252, 243] on div at bounding box center [207, 251] width 187 height 21
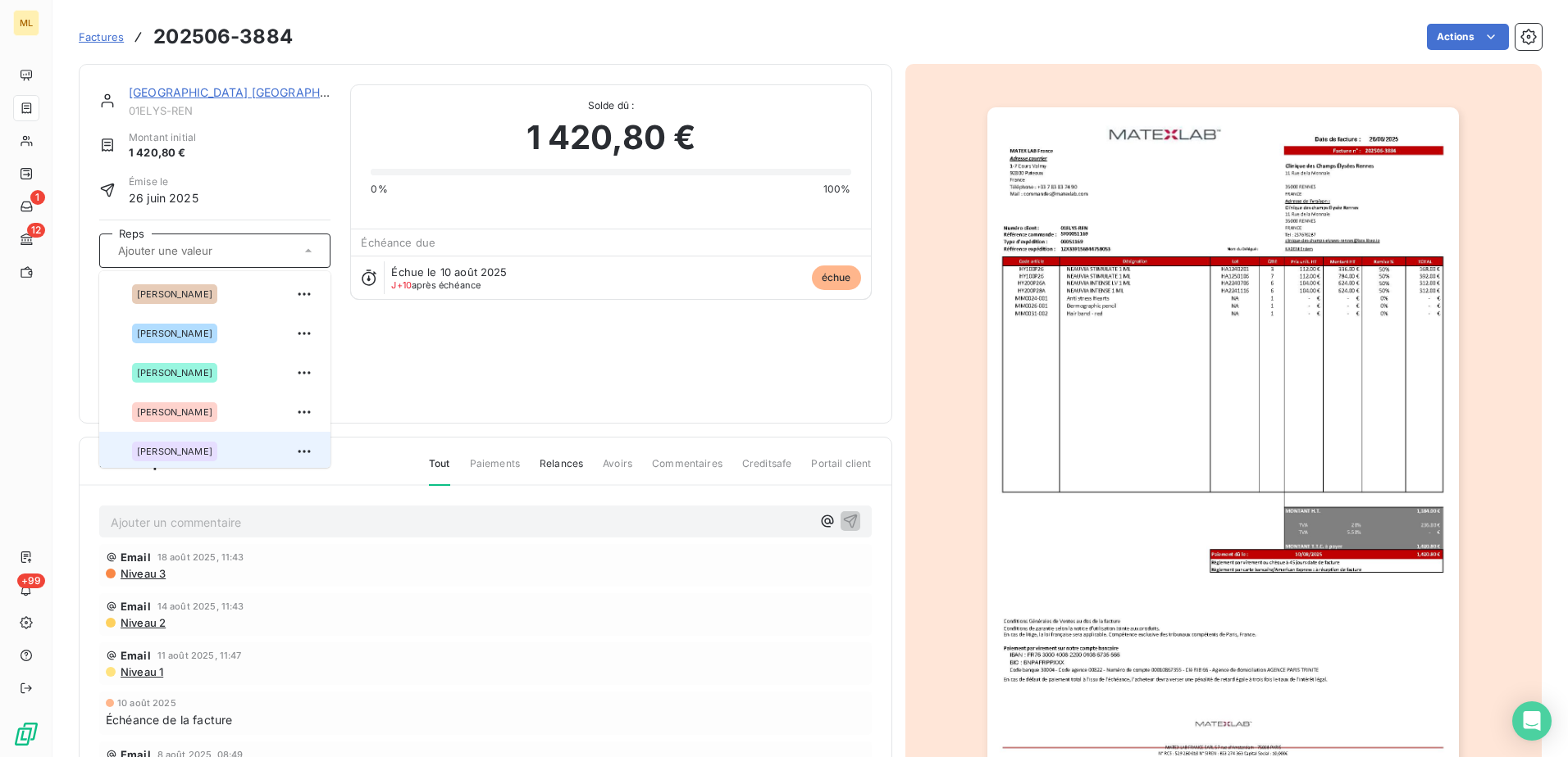
scroll to position [82, 0]
click at [189, 446] on span "[PERSON_NAME]" at bounding box center [175, 448] width 76 height 10
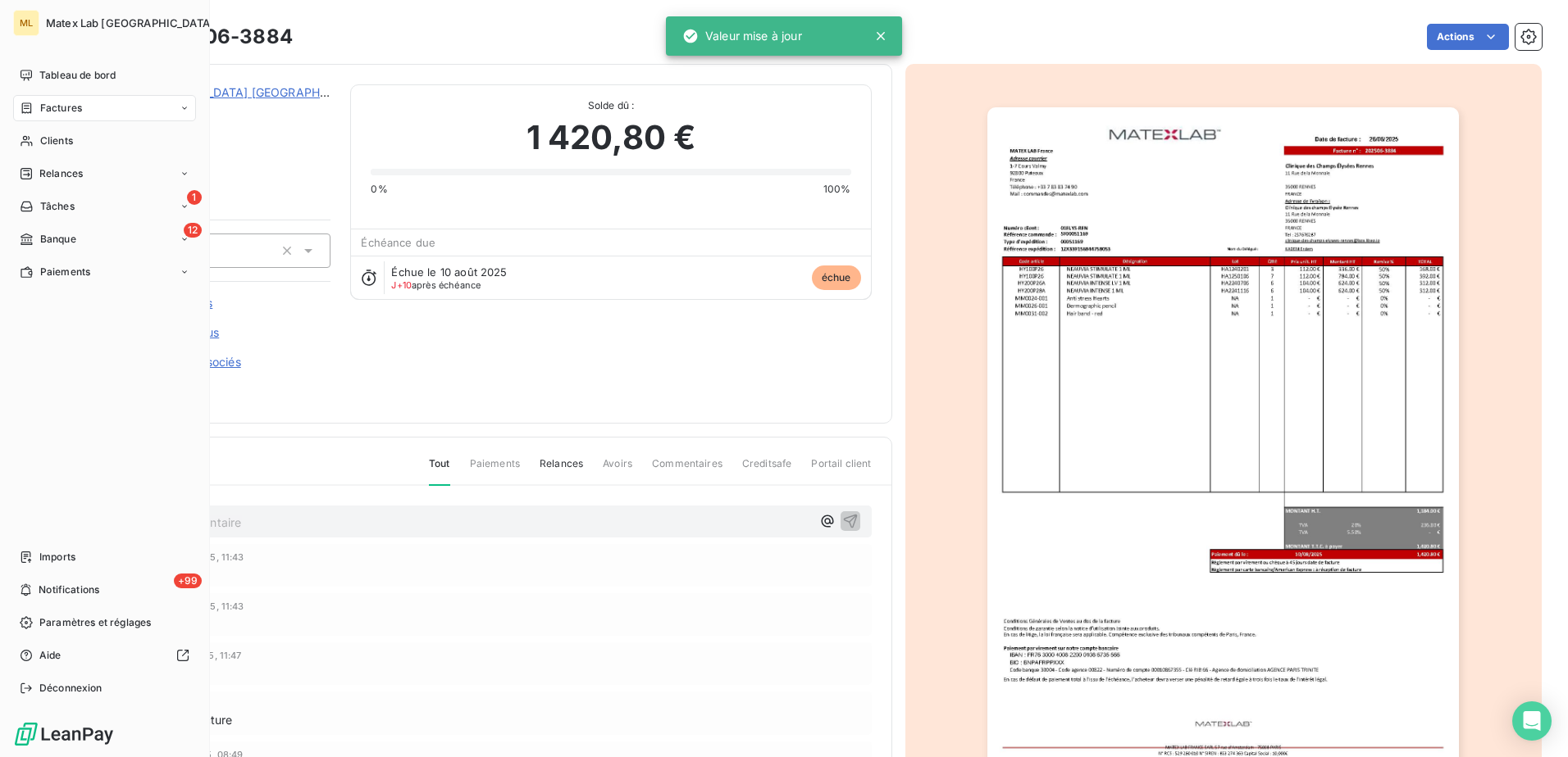
drag, startPoint x: 47, startPoint y: 106, endPoint x: 75, endPoint y: 106, distance: 28.0
click at [47, 106] on span "Factures" at bounding box center [61, 108] width 42 height 15
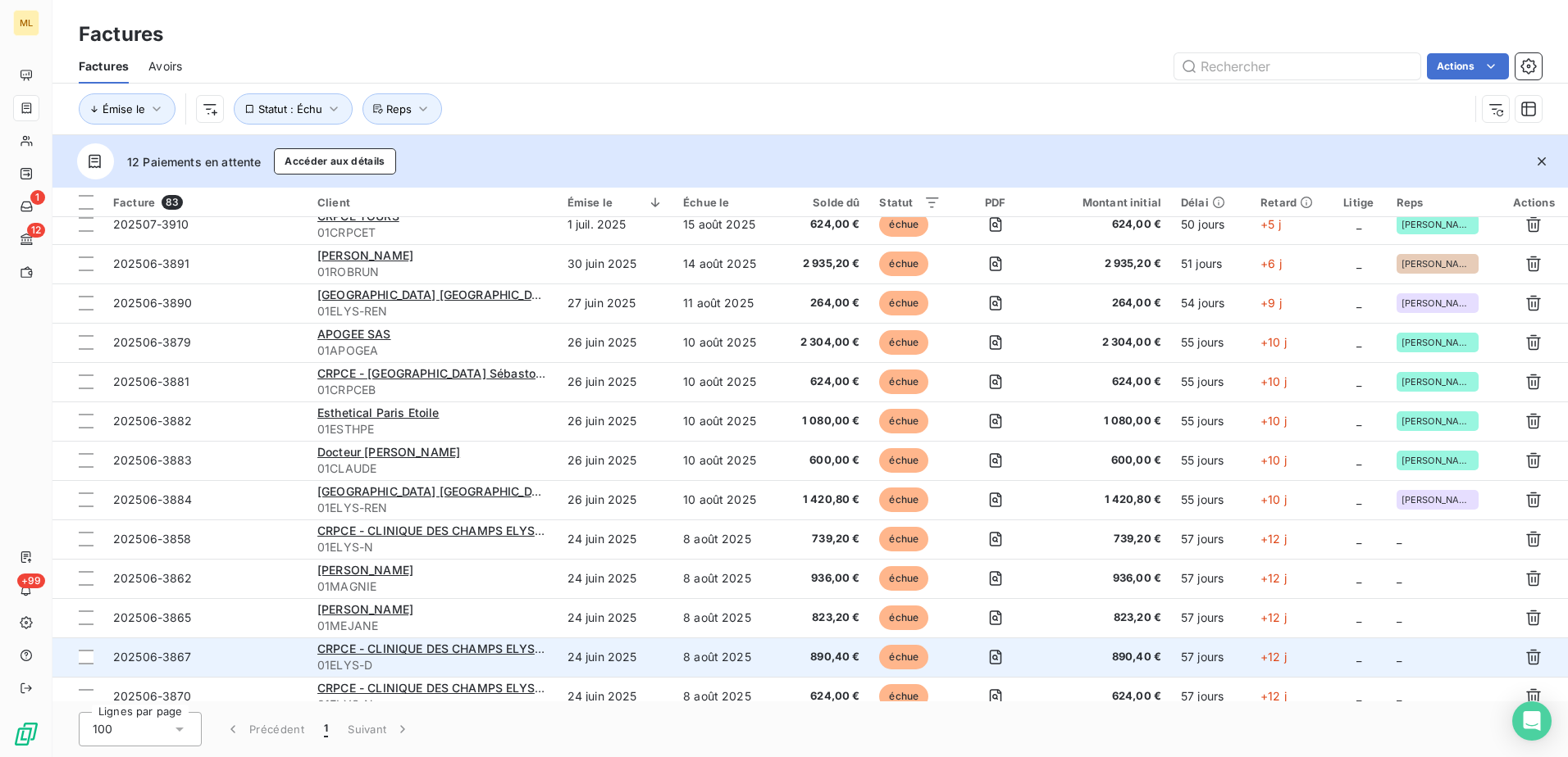
scroll to position [492, 0]
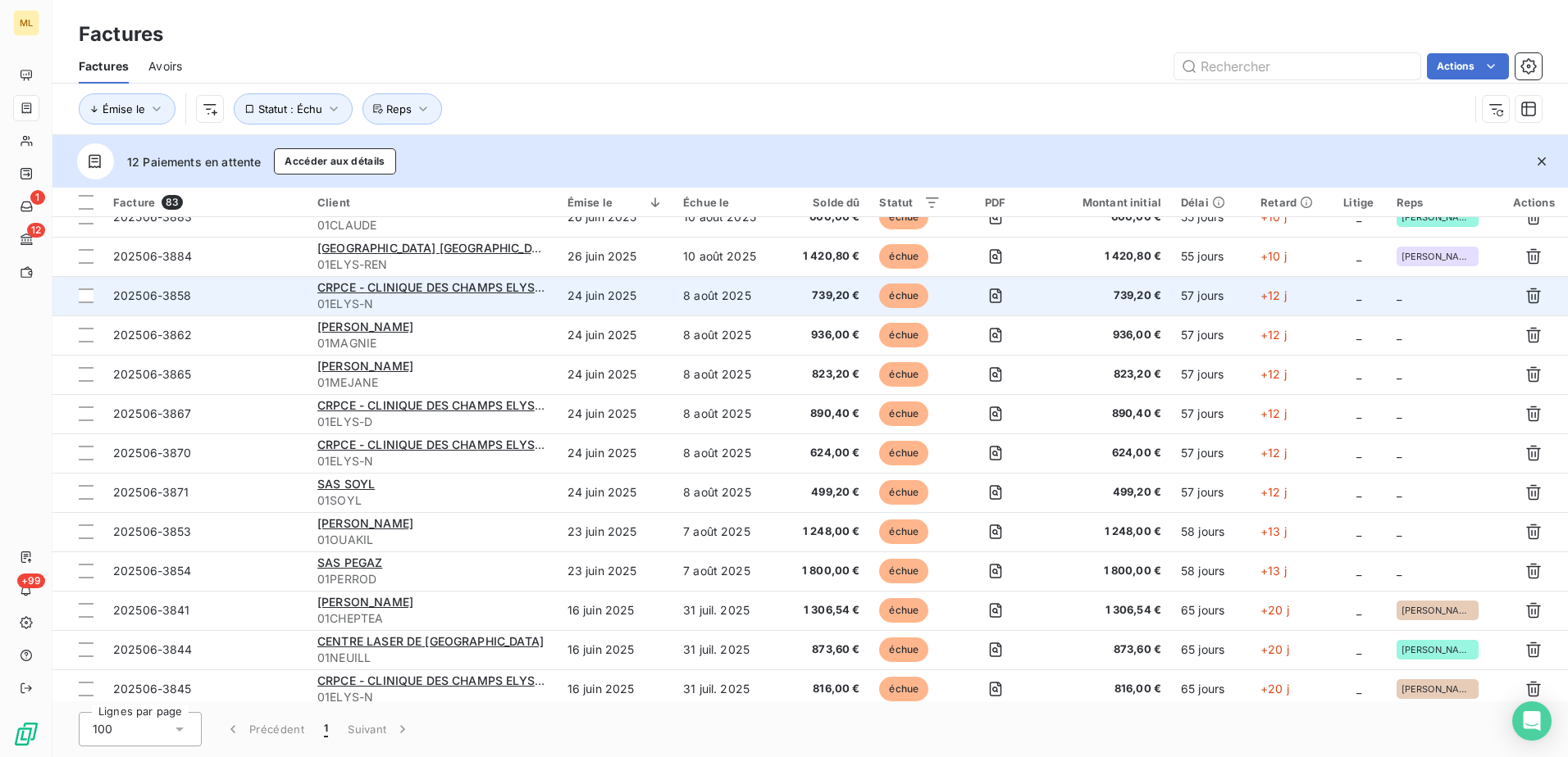
click at [1437, 301] on td "_" at bounding box center [1443, 296] width 113 height 39
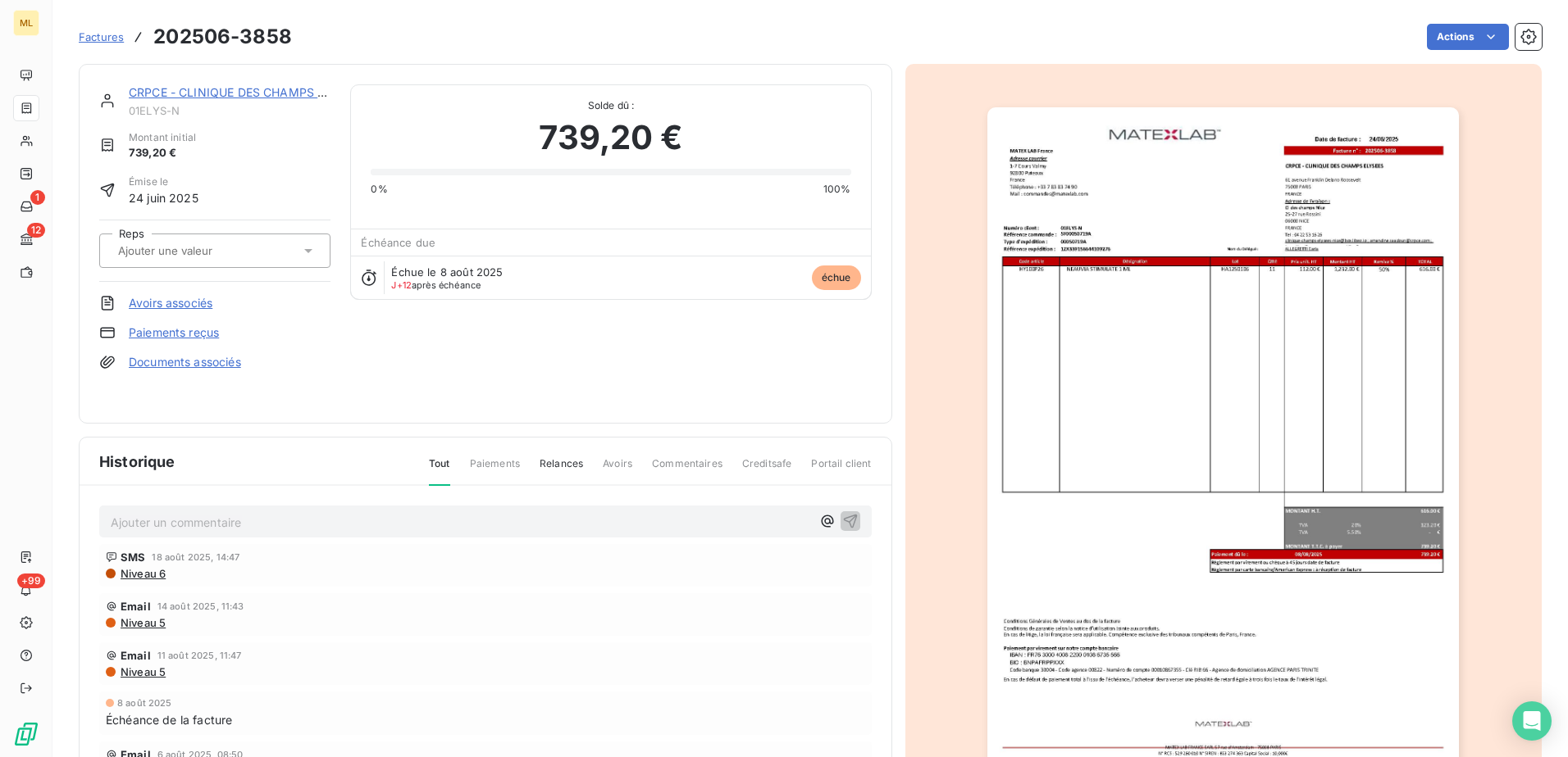
click at [276, 240] on div at bounding box center [207, 251] width 187 height 21
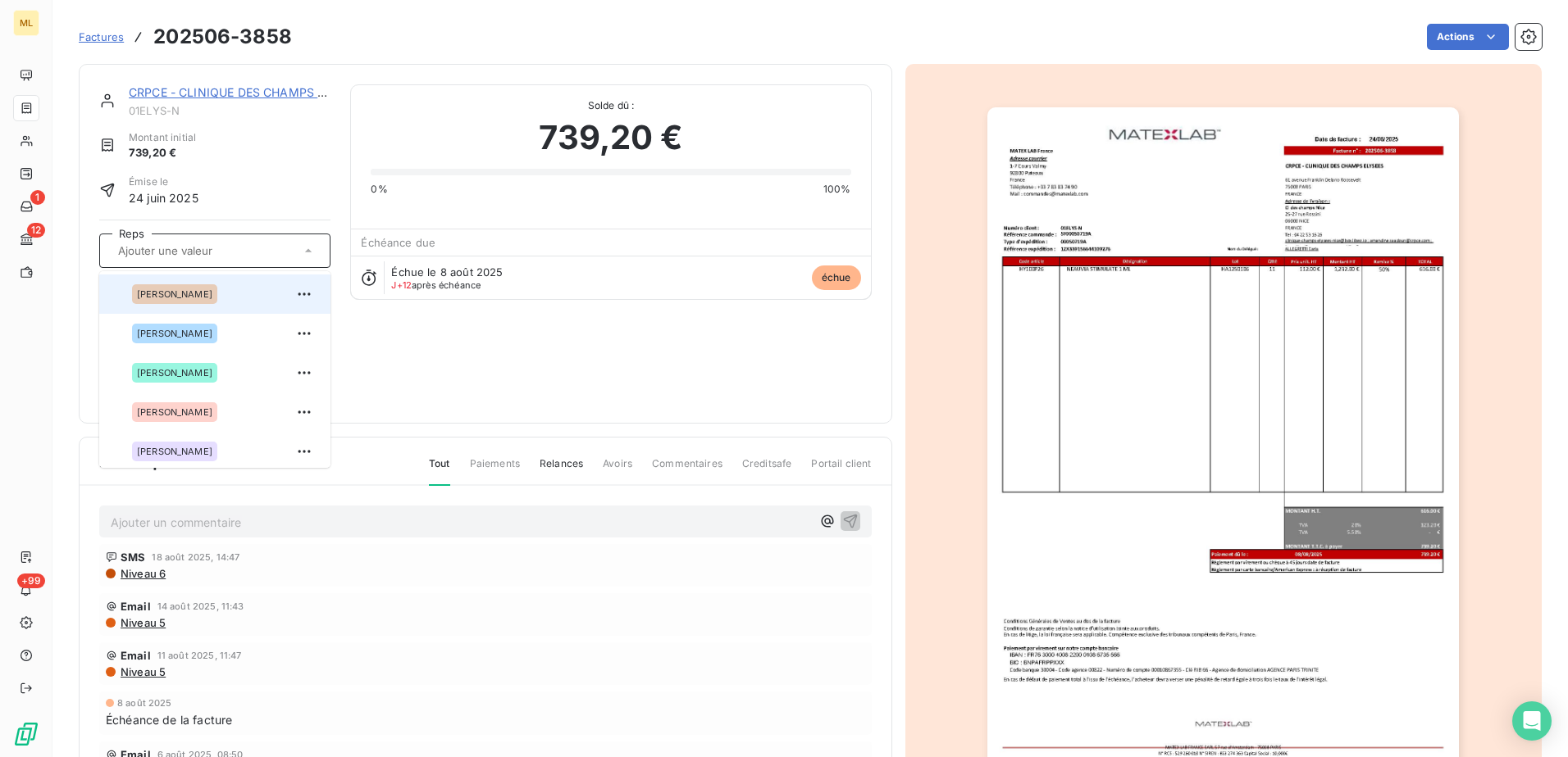
click at [195, 306] on div "[PERSON_NAME]" at bounding box center [225, 293] width 186 height 26
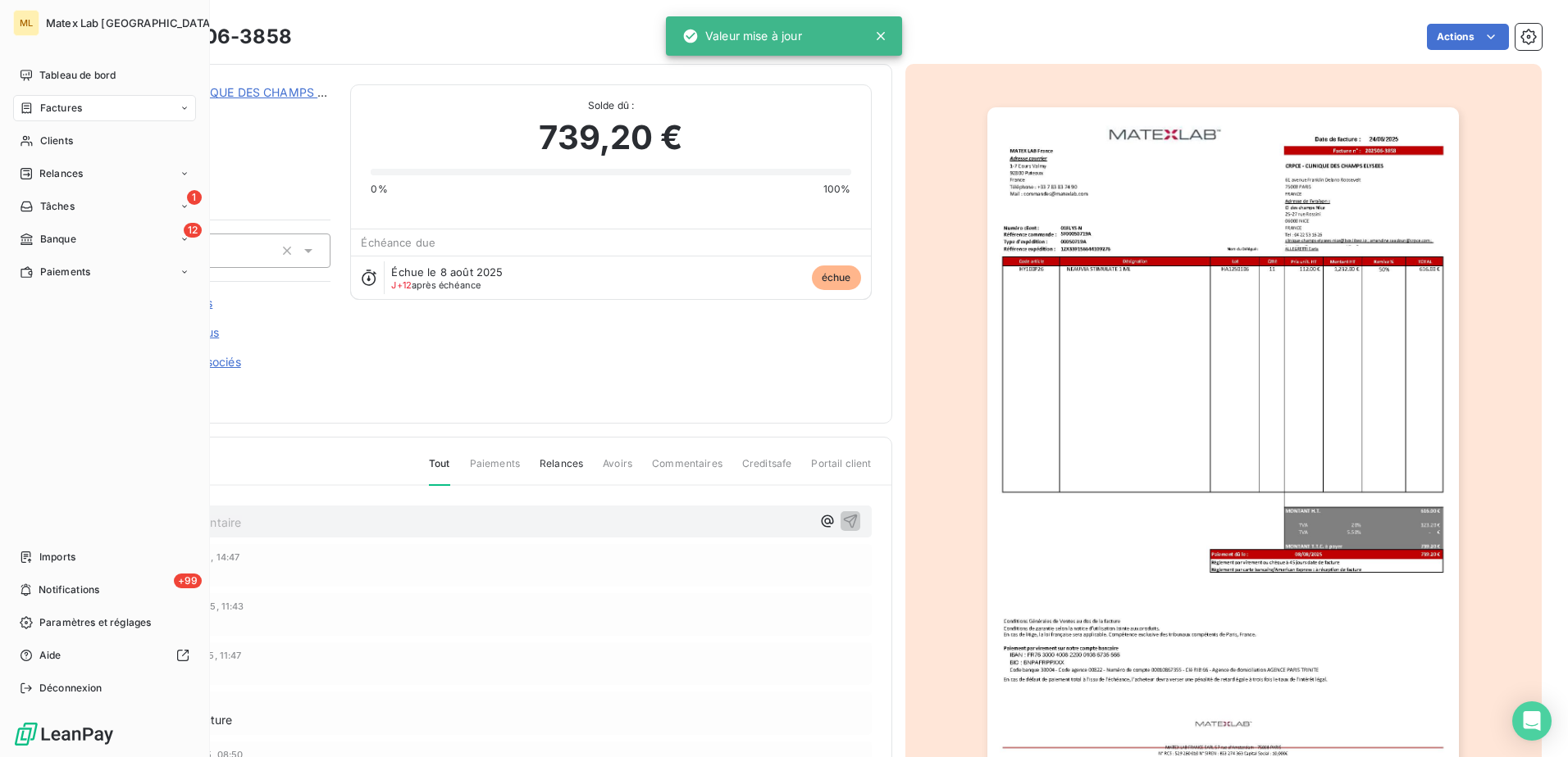
click at [75, 107] on span "Factures" at bounding box center [61, 108] width 42 height 15
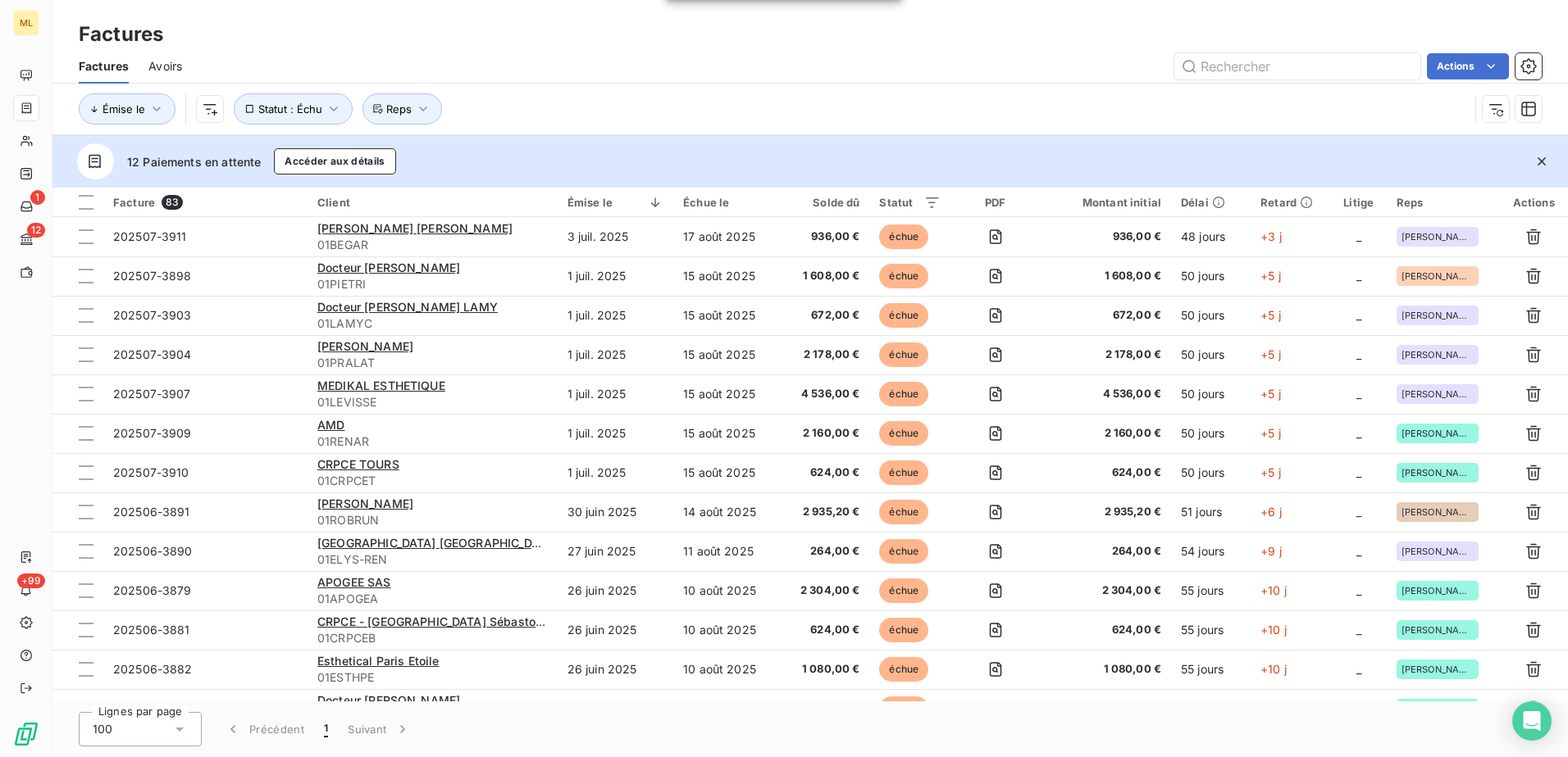
scroll to position [573, 0]
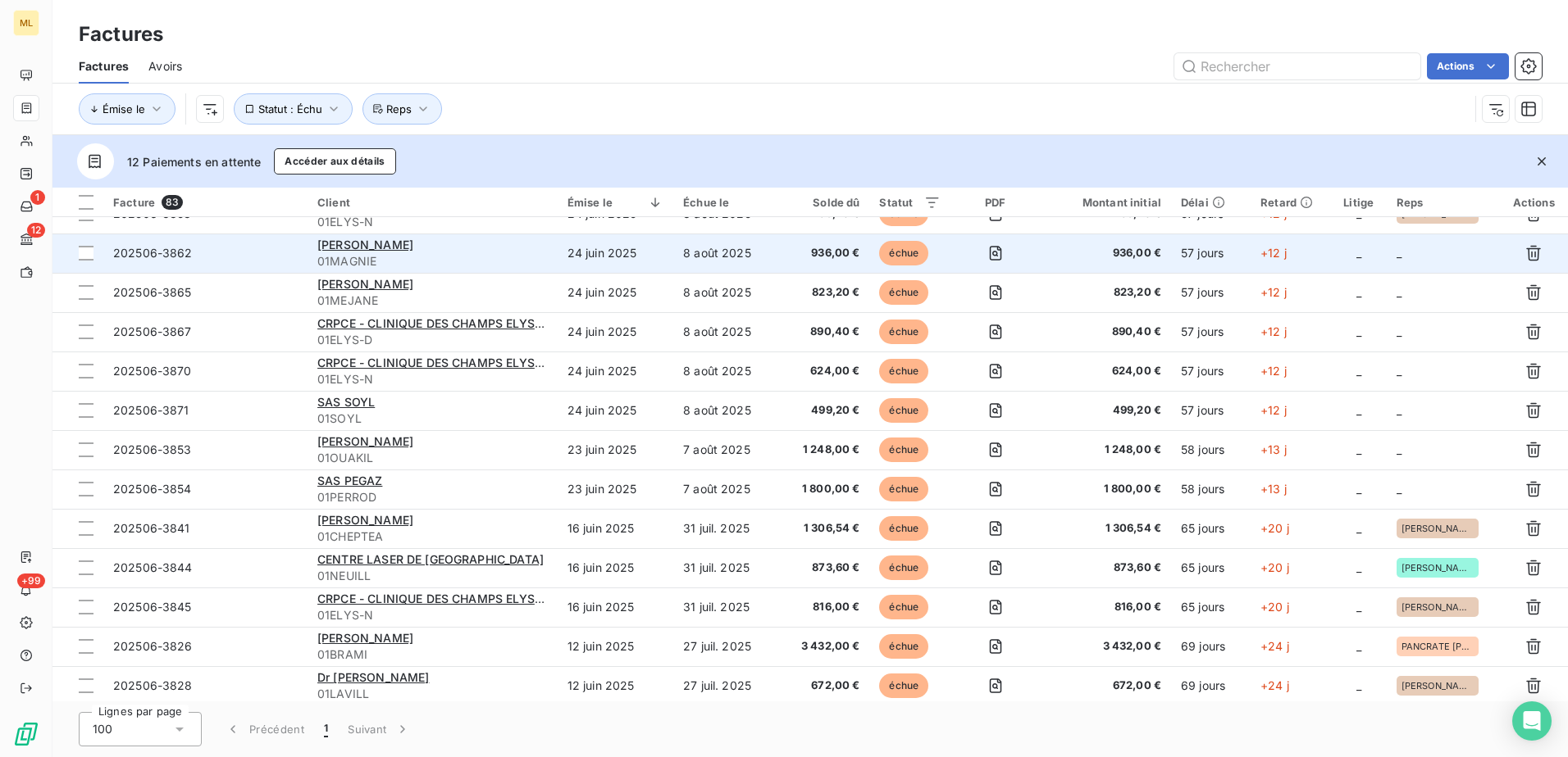
click at [1424, 246] on td "_" at bounding box center [1443, 253] width 113 height 39
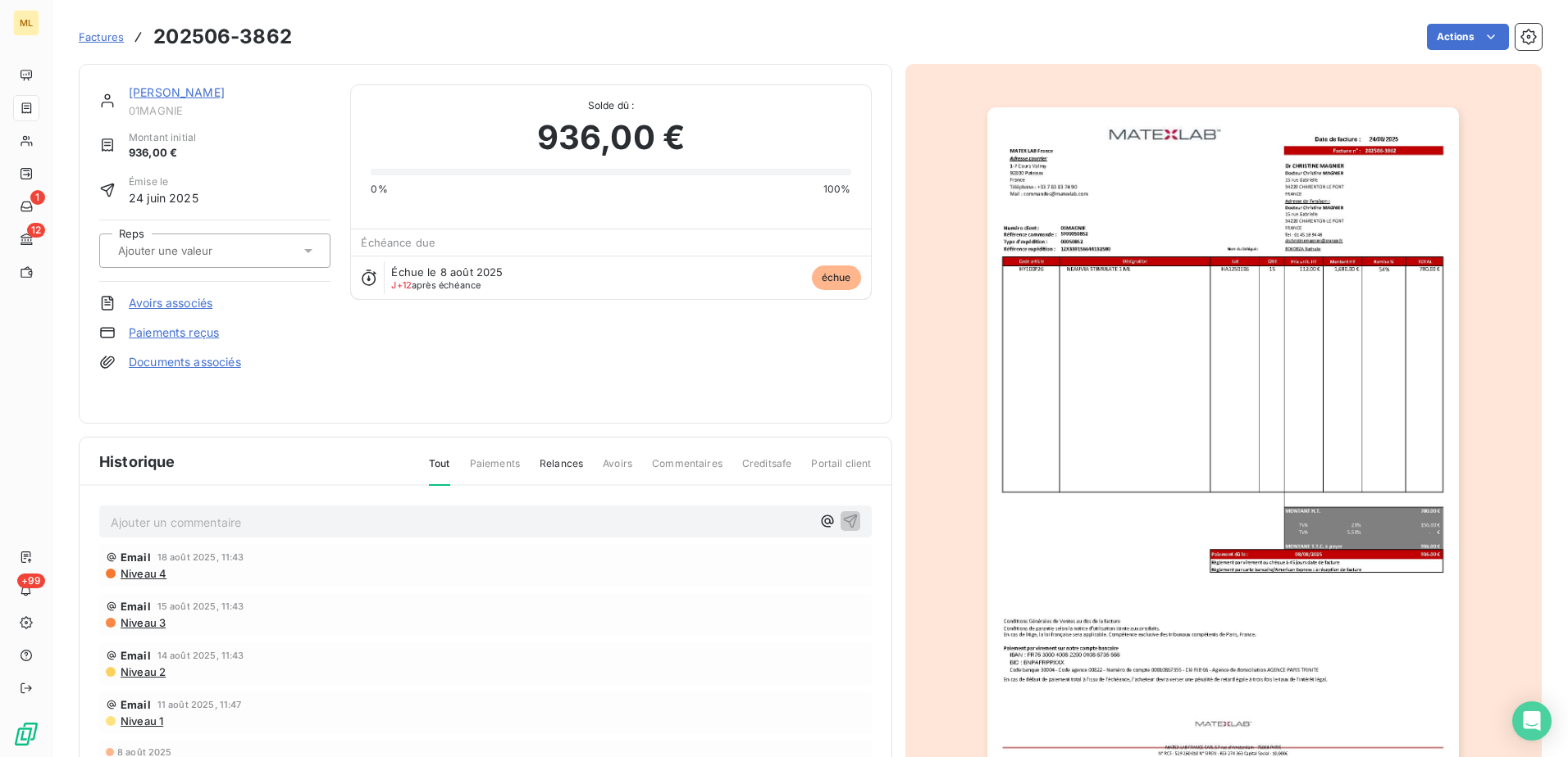
click at [249, 247] on input "text" at bounding box center [199, 251] width 165 height 15
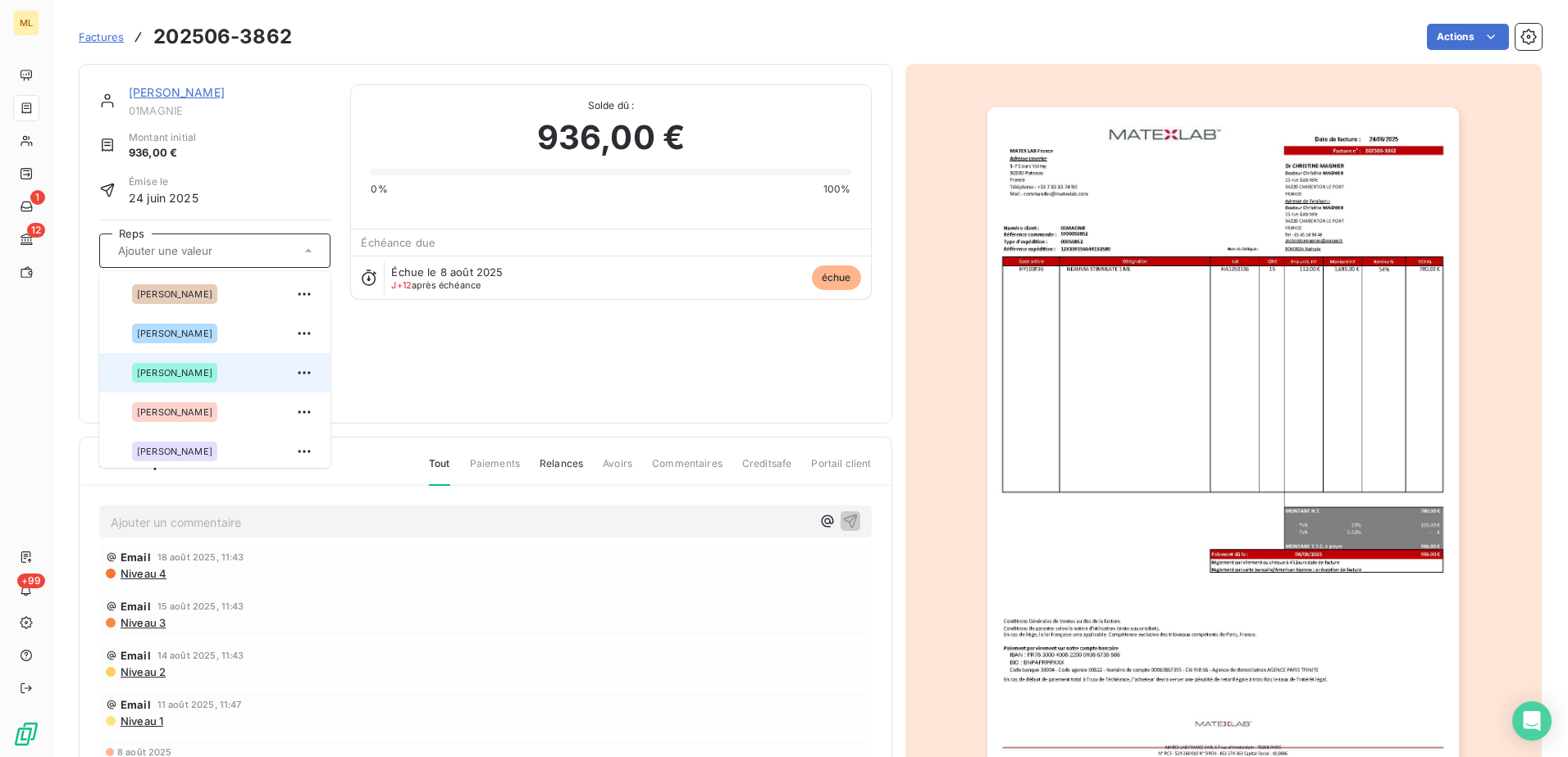
click at [177, 374] on span "[PERSON_NAME]" at bounding box center [175, 373] width 76 height 10
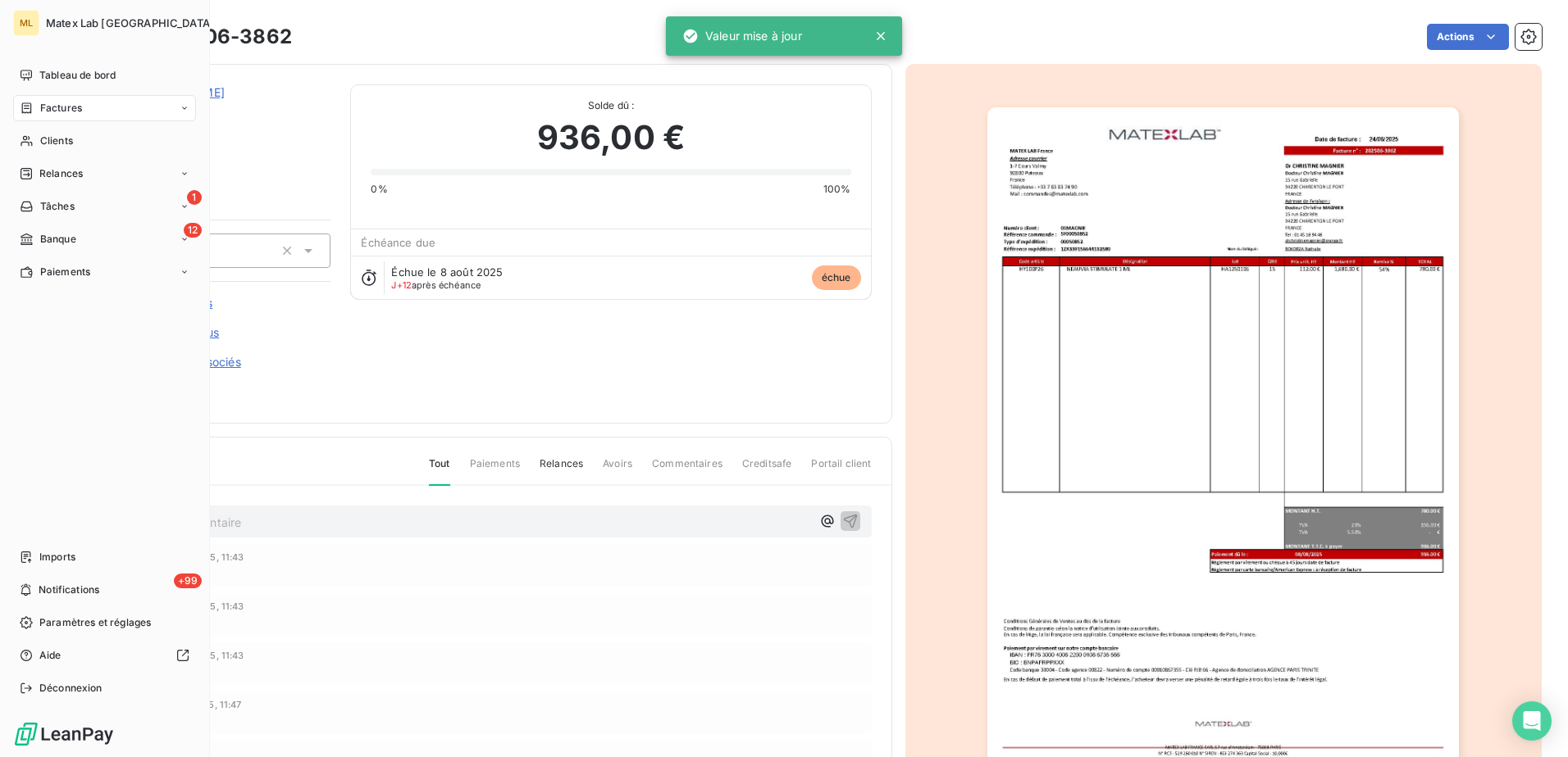
click at [62, 118] on div "Factures" at bounding box center [104, 108] width 183 height 26
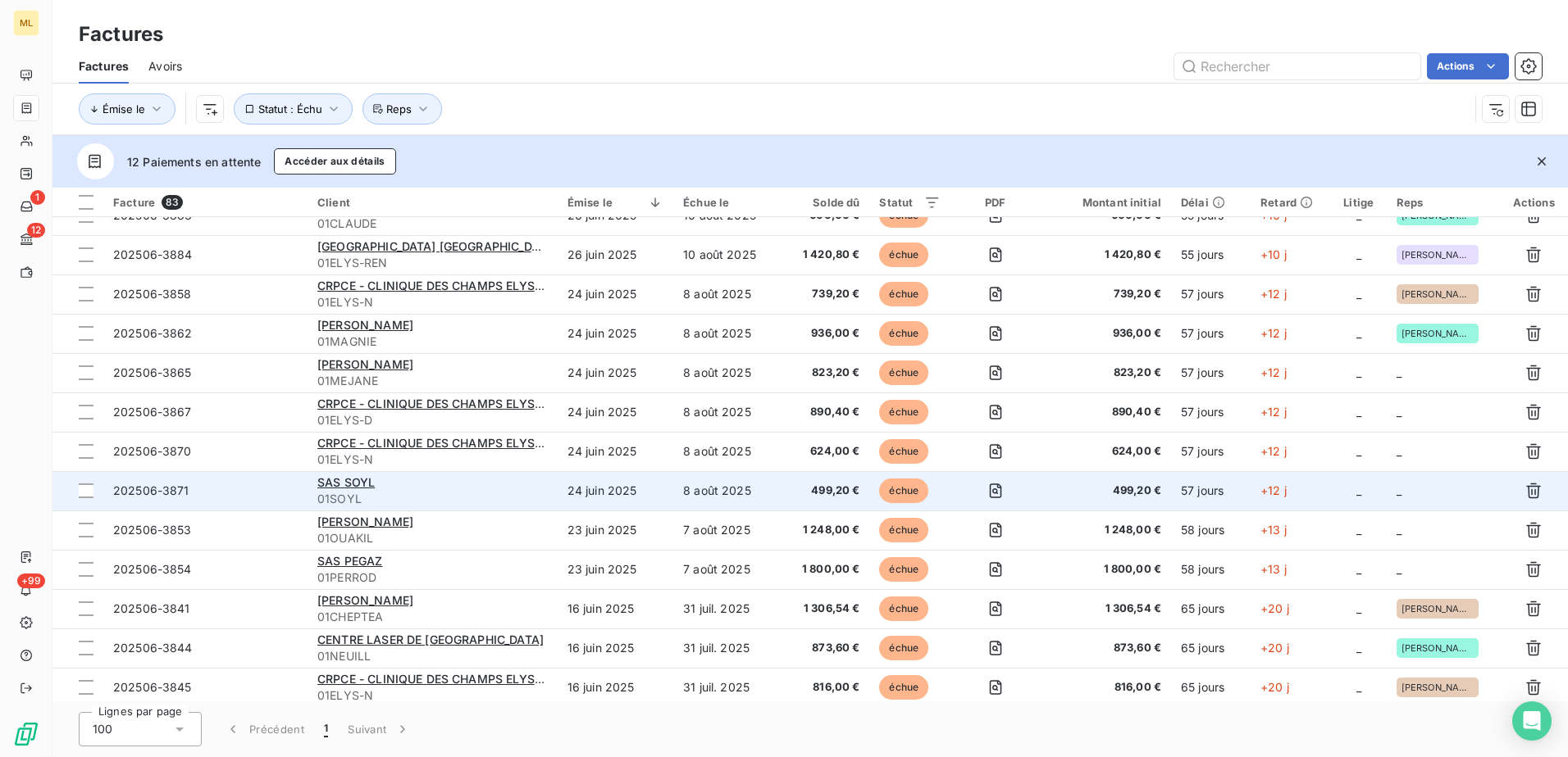
scroll to position [492, 0]
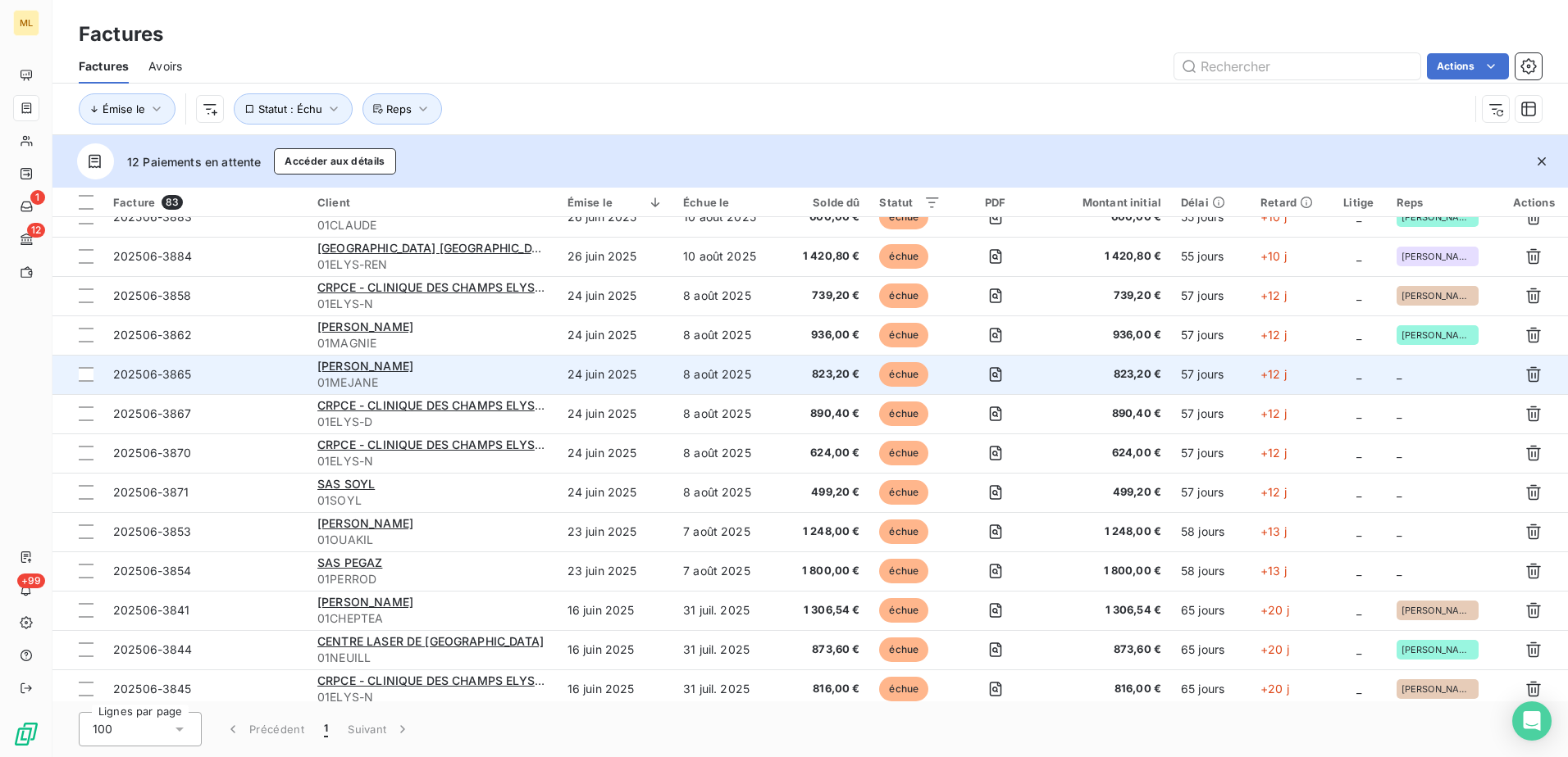
click at [1427, 362] on td "_" at bounding box center [1443, 374] width 113 height 39
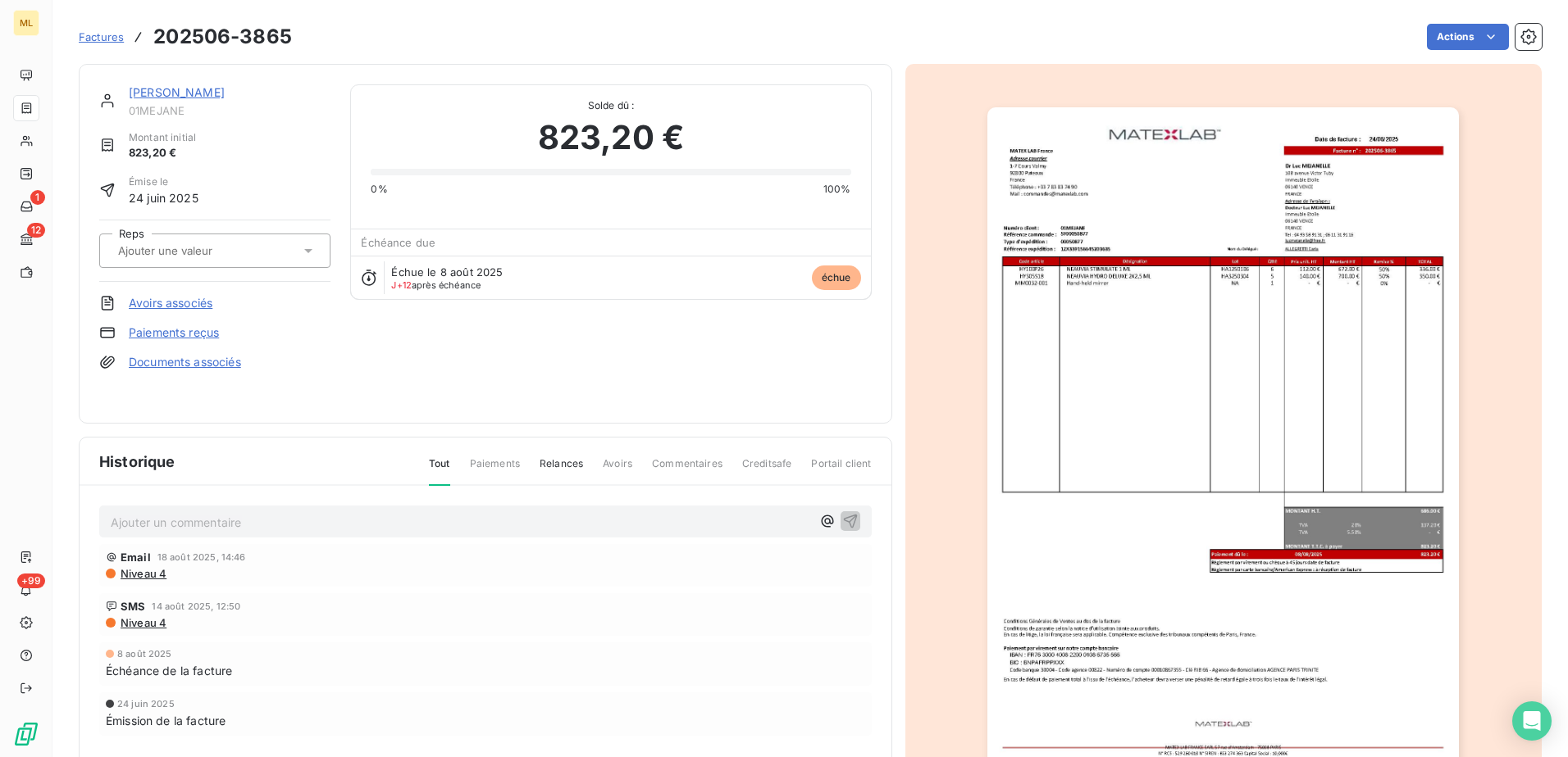
click at [277, 246] on div at bounding box center [207, 251] width 187 height 21
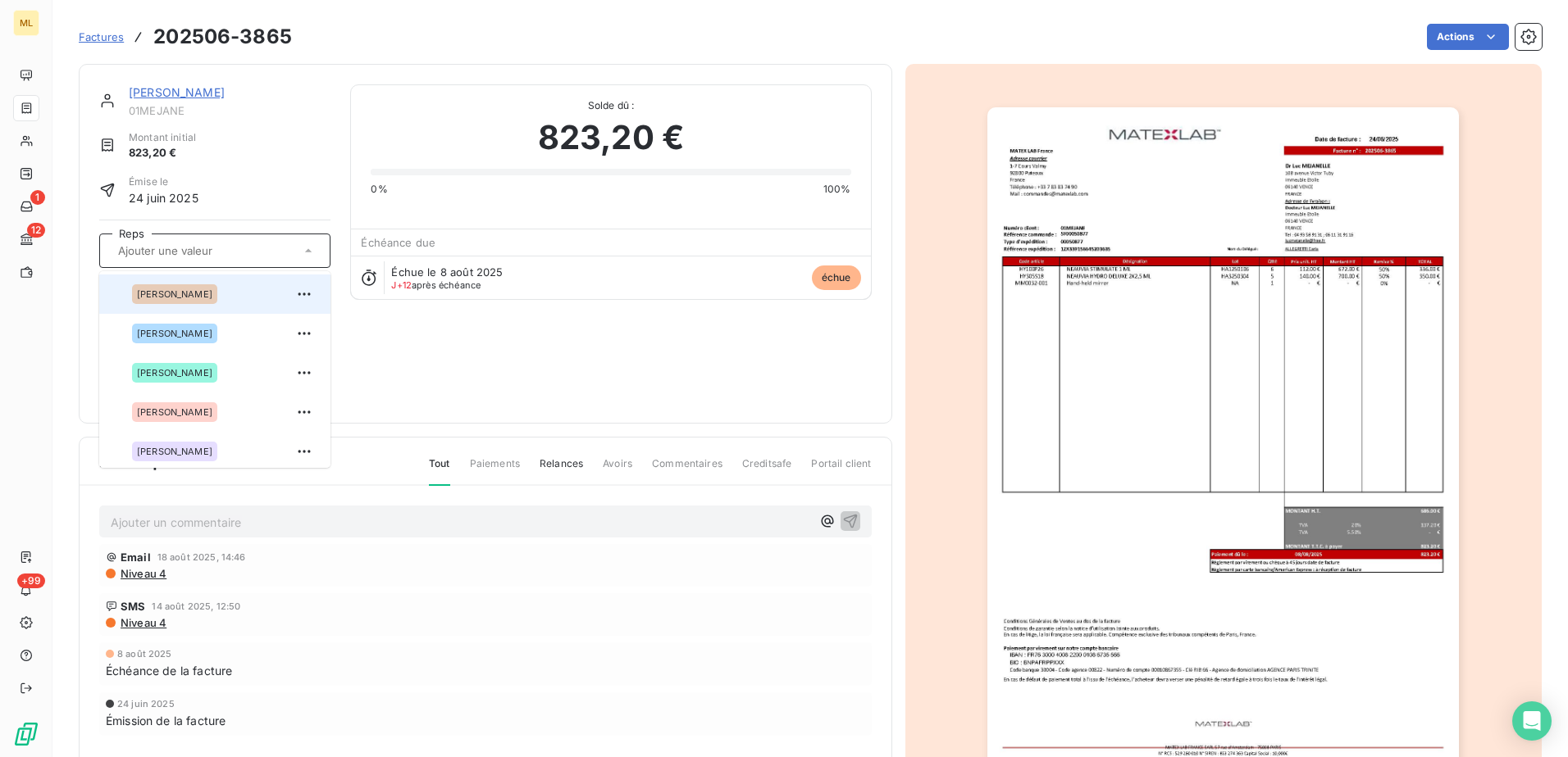
click at [212, 291] on span "[PERSON_NAME]" at bounding box center [175, 294] width 76 height 10
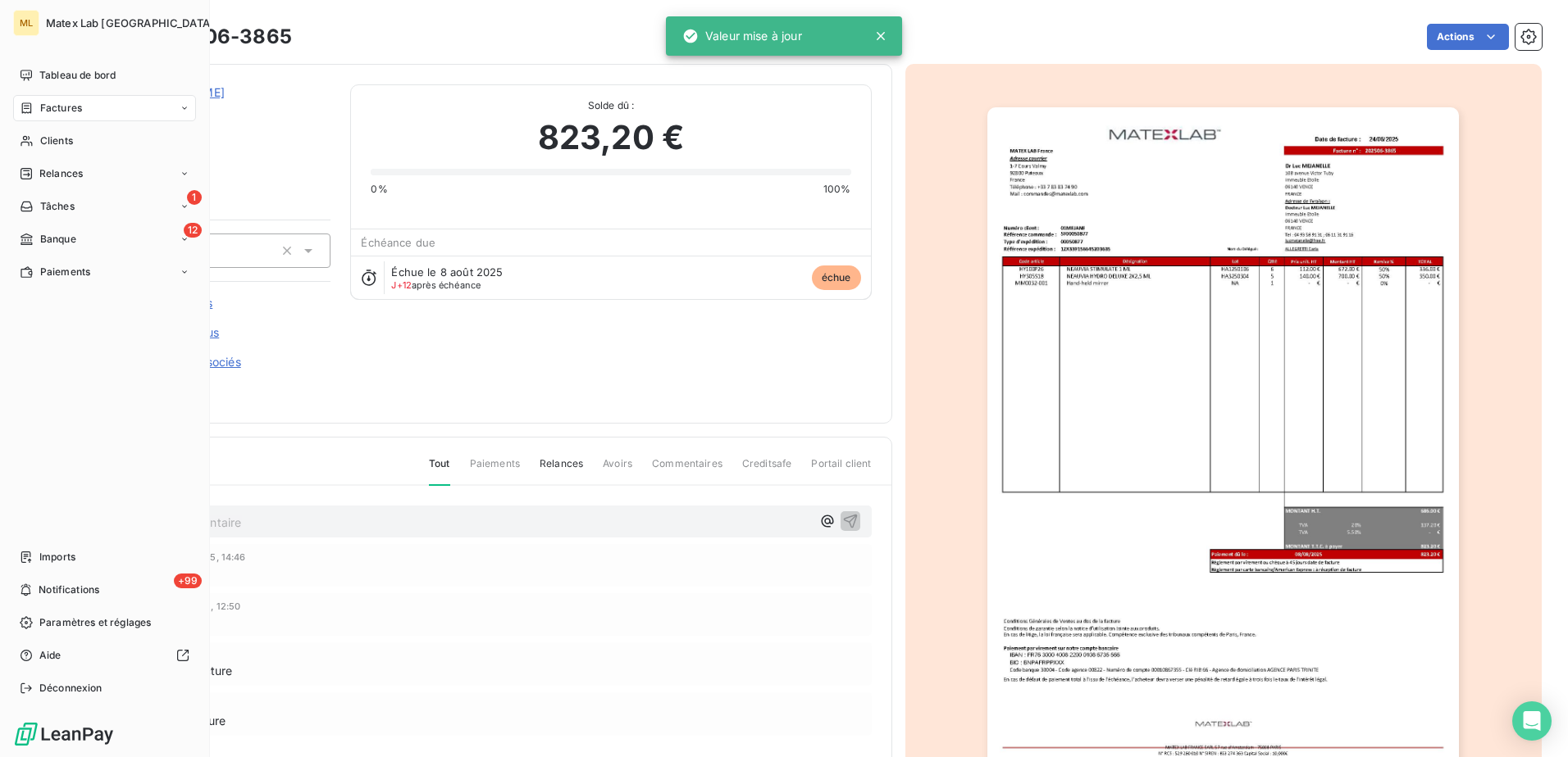
click at [45, 107] on span "Factures" at bounding box center [61, 108] width 42 height 15
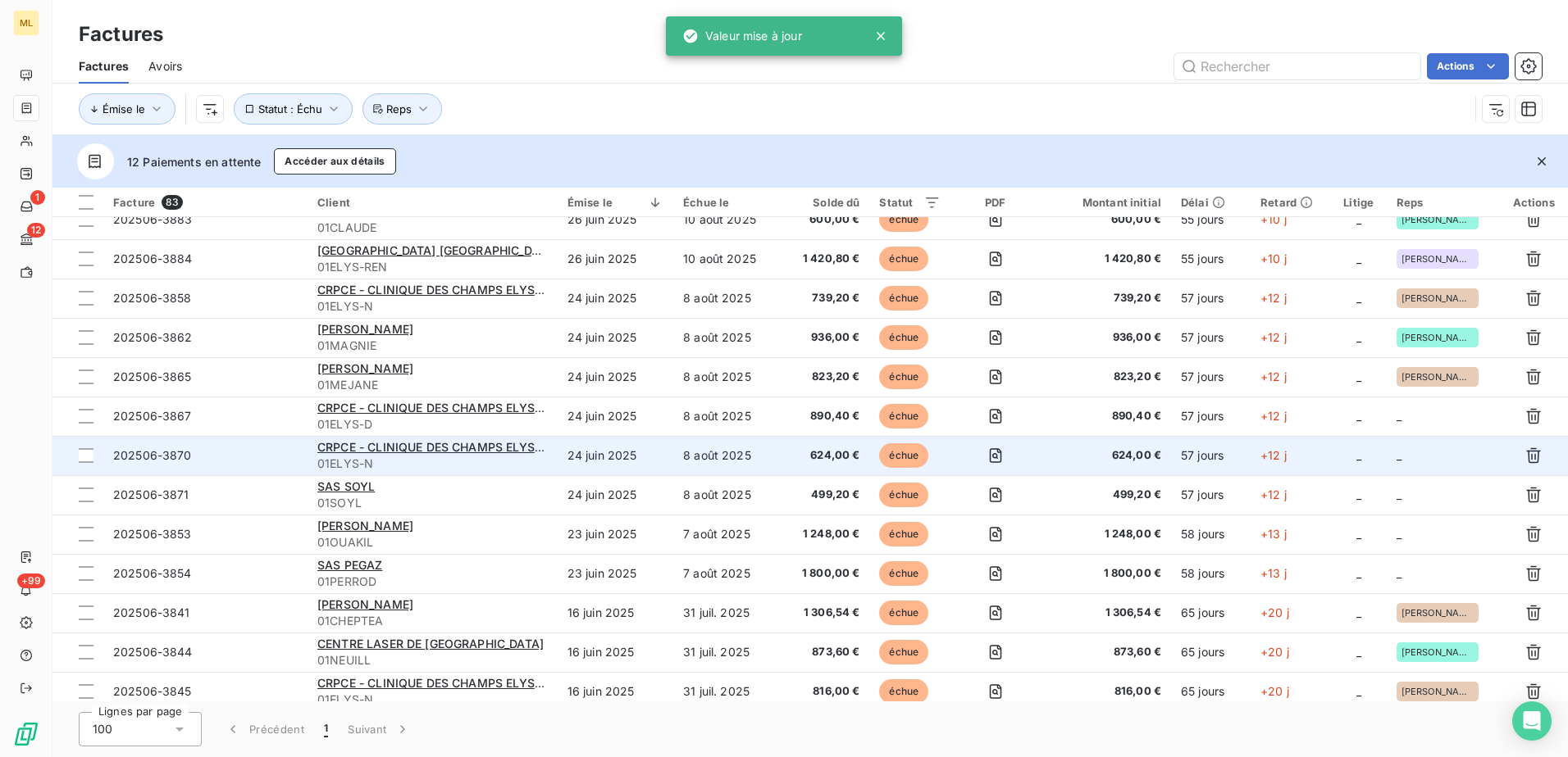
scroll to position [492, 0]
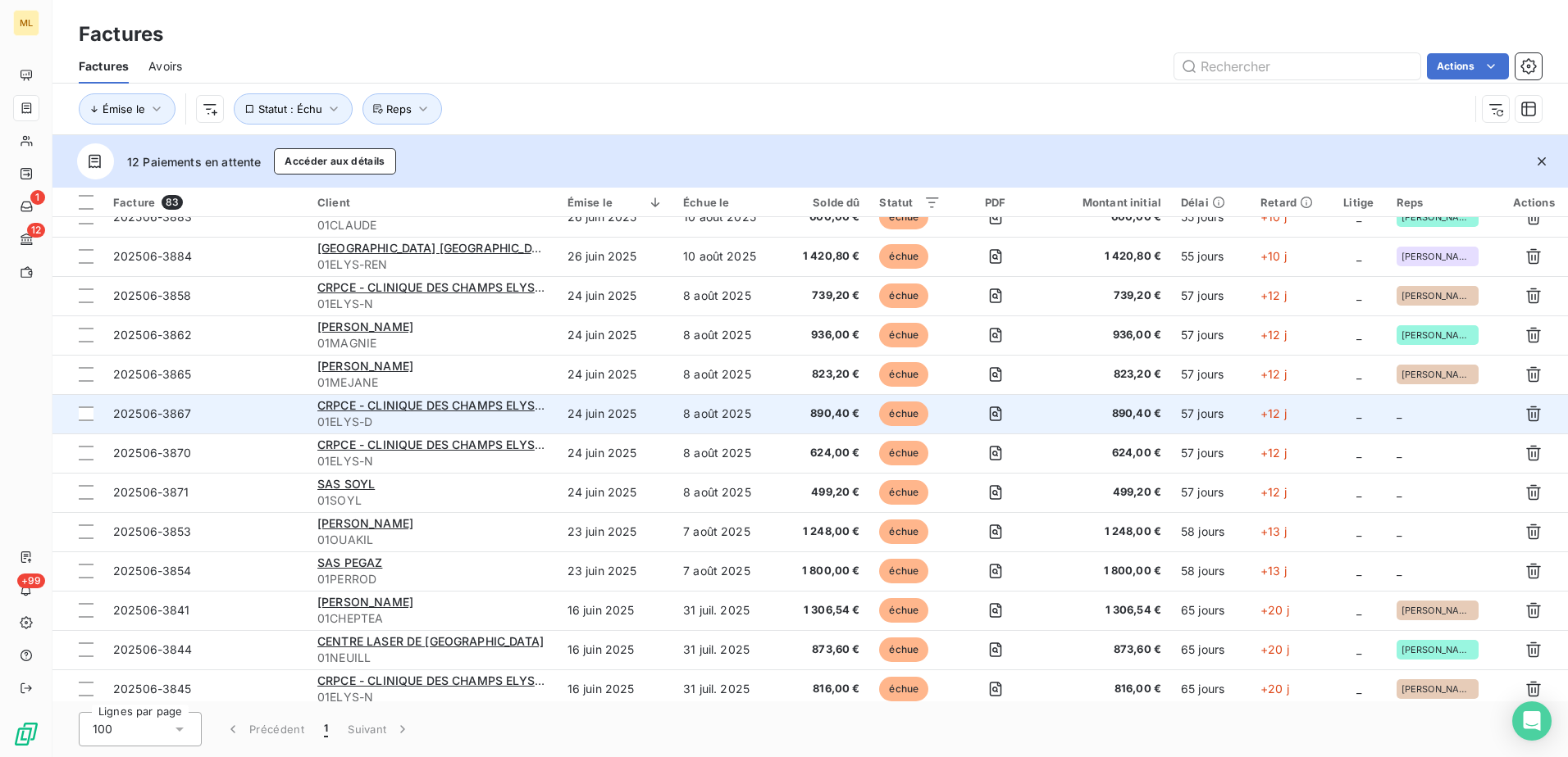
click at [1427, 421] on td "_" at bounding box center [1443, 414] width 113 height 39
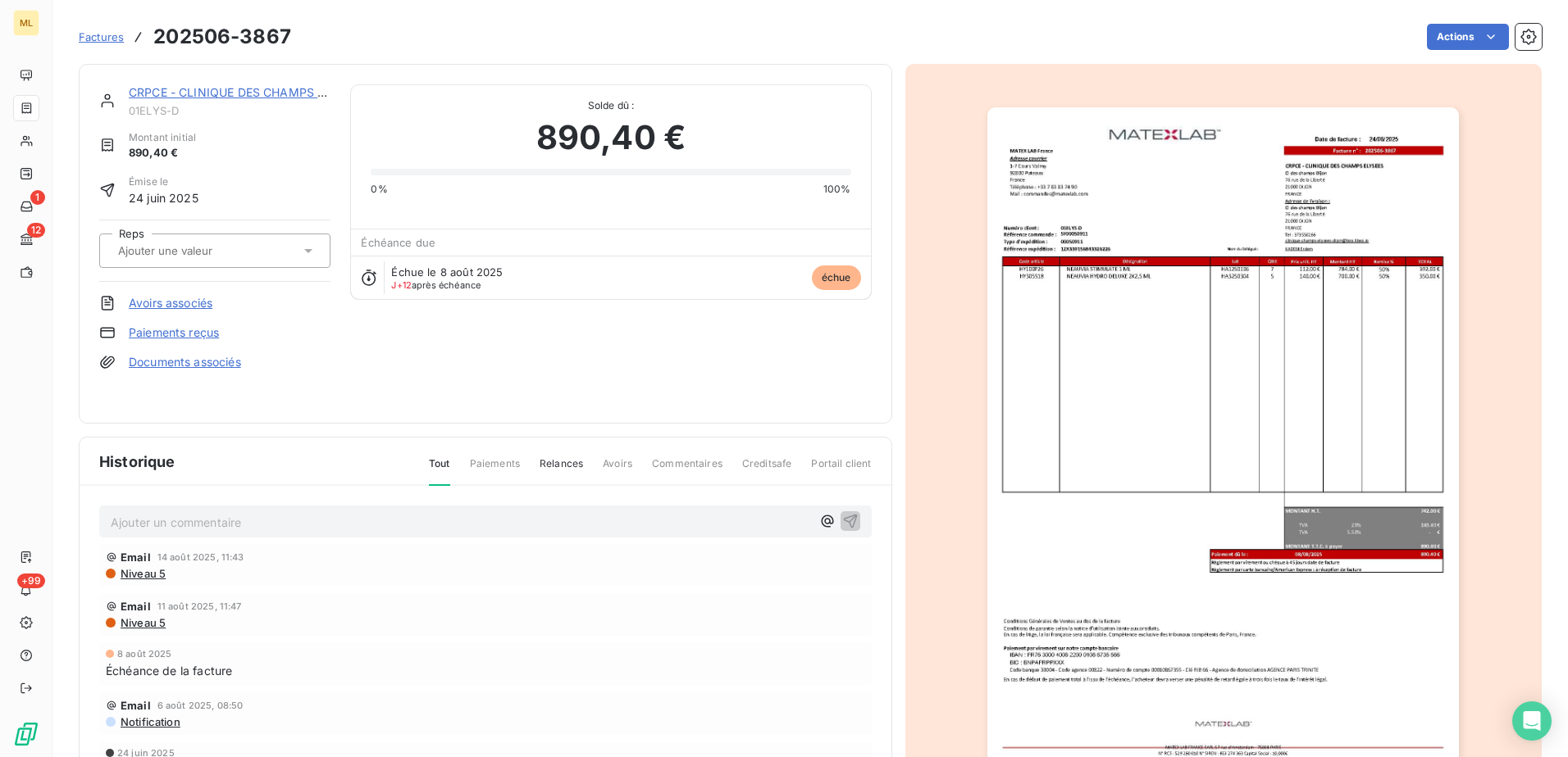
click at [217, 254] on input "text" at bounding box center [199, 251] width 165 height 15
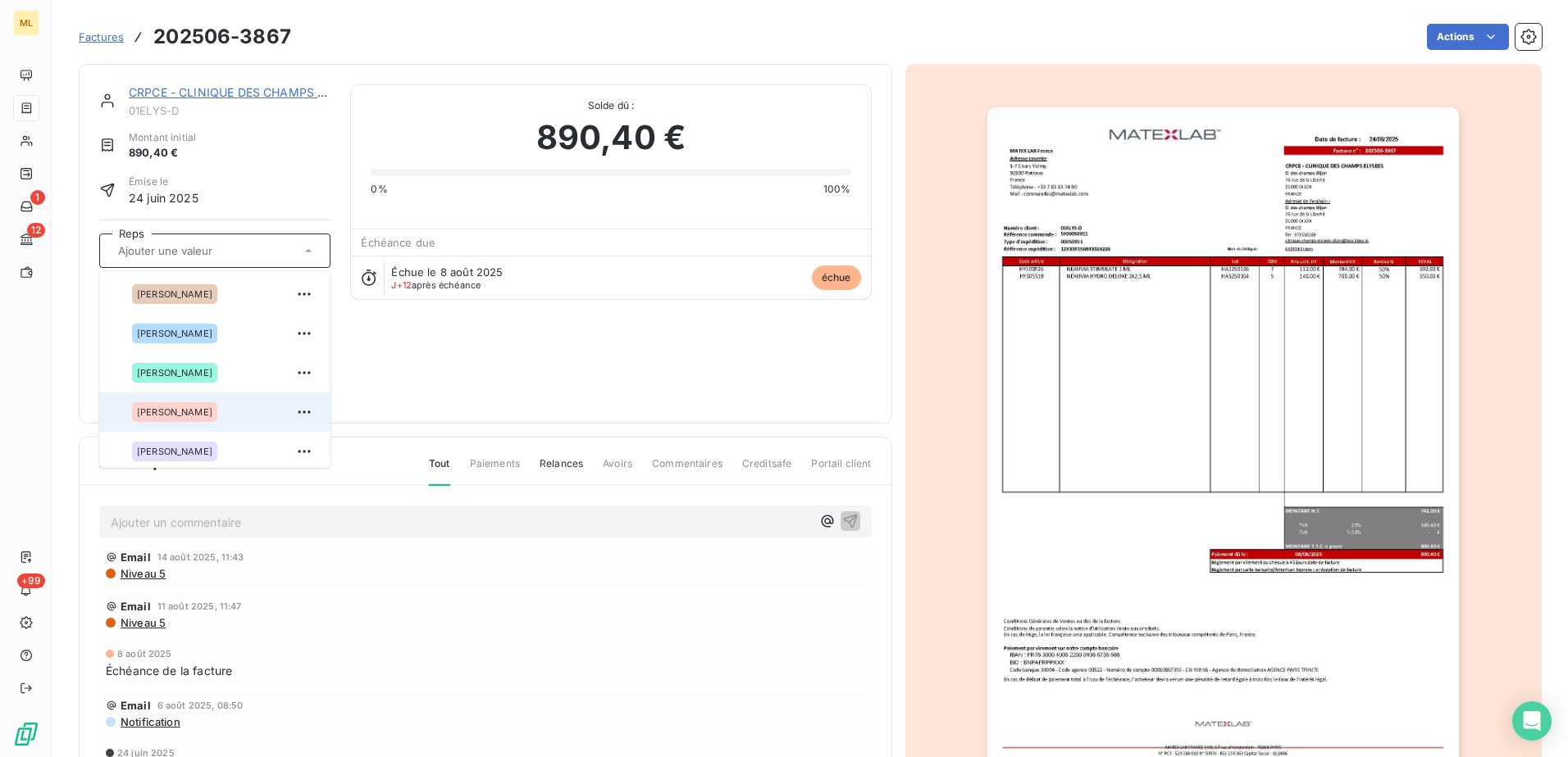
scroll to position [164, 0]
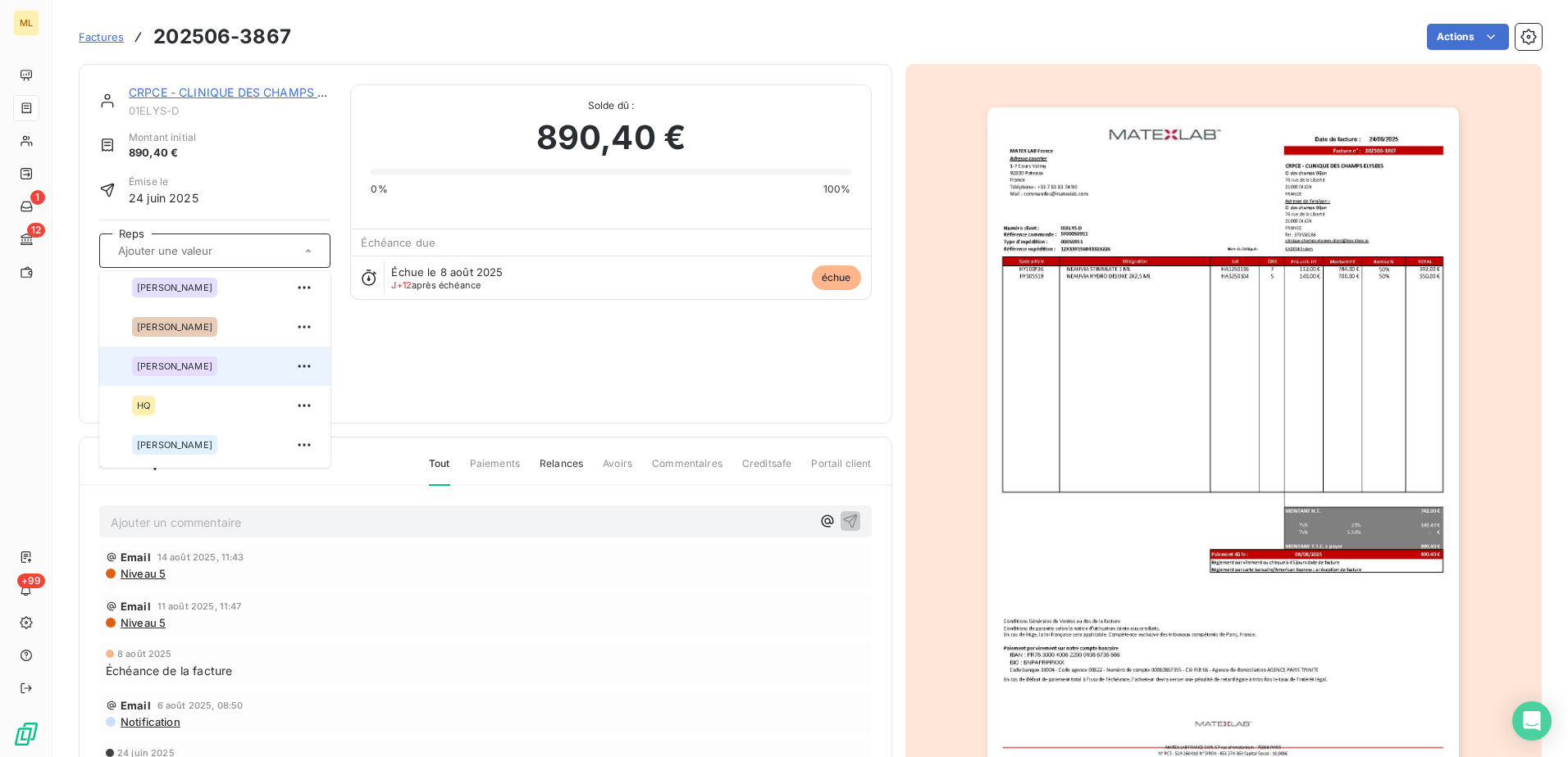
click at [188, 368] on span "[PERSON_NAME]" at bounding box center [175, 366] width 76 height 10
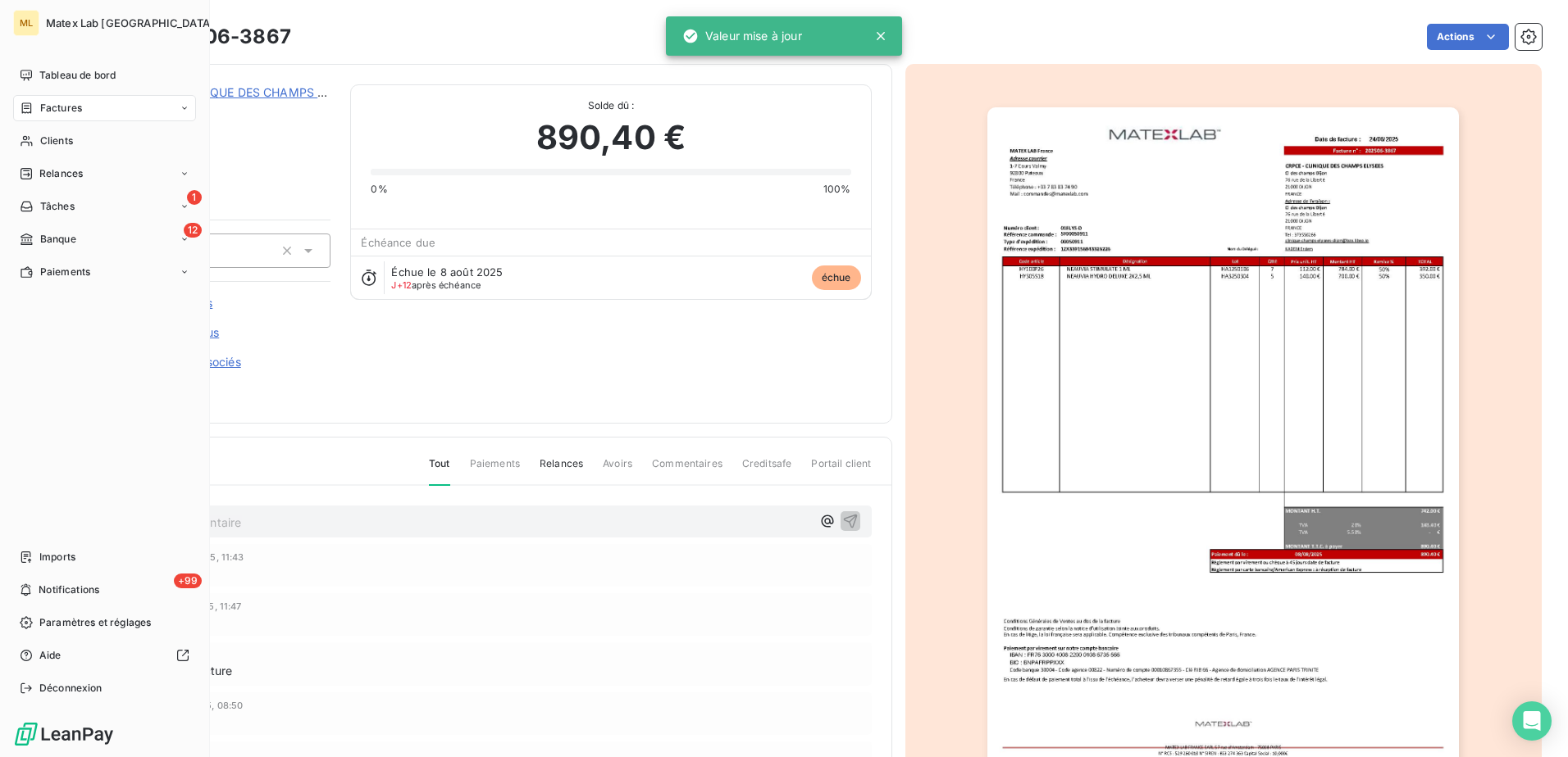
click at [58, 106] on span "Factures" at bounding box center [61, 108] width 42 height 15
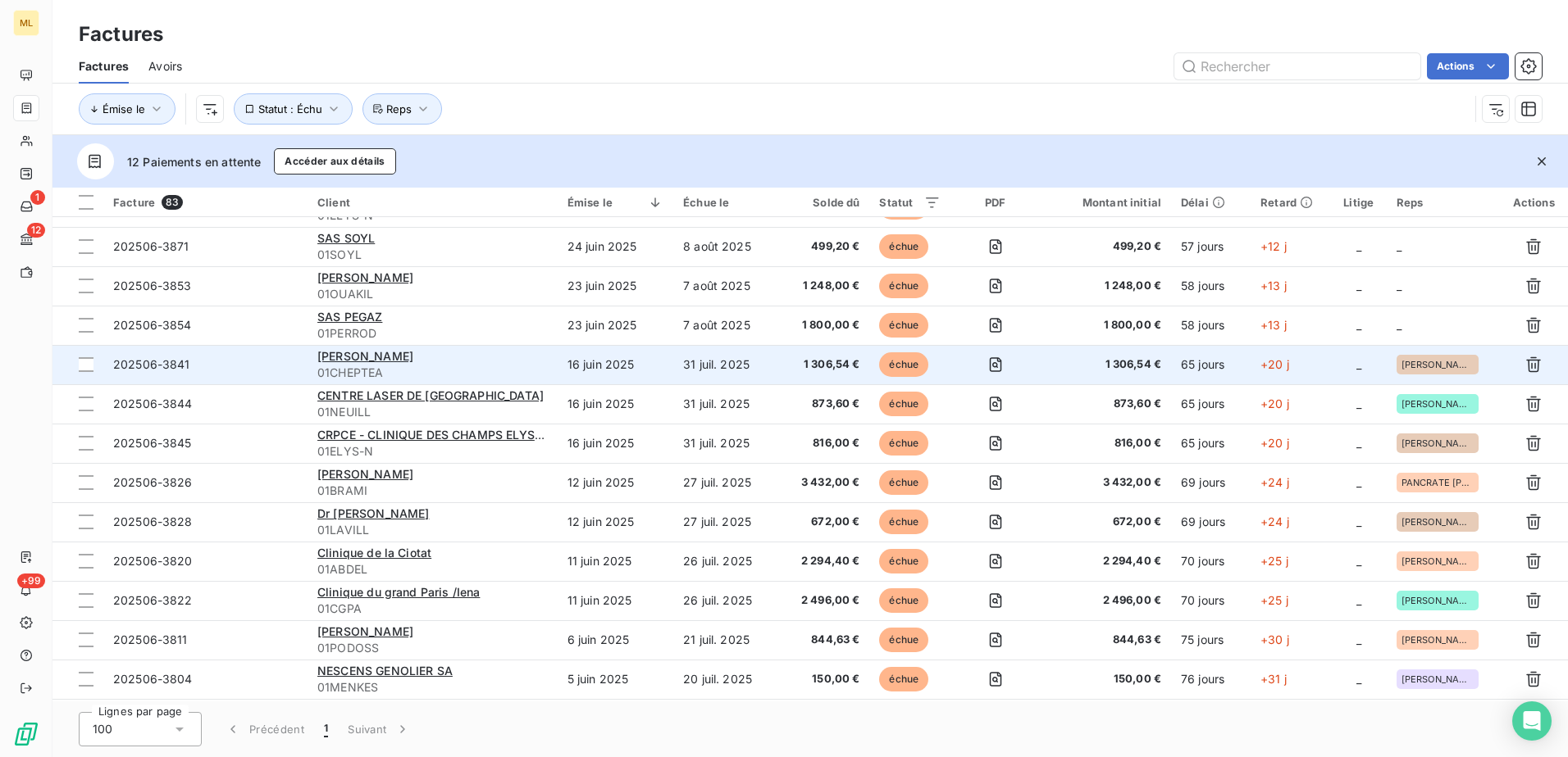
scroll to position [655, 0]
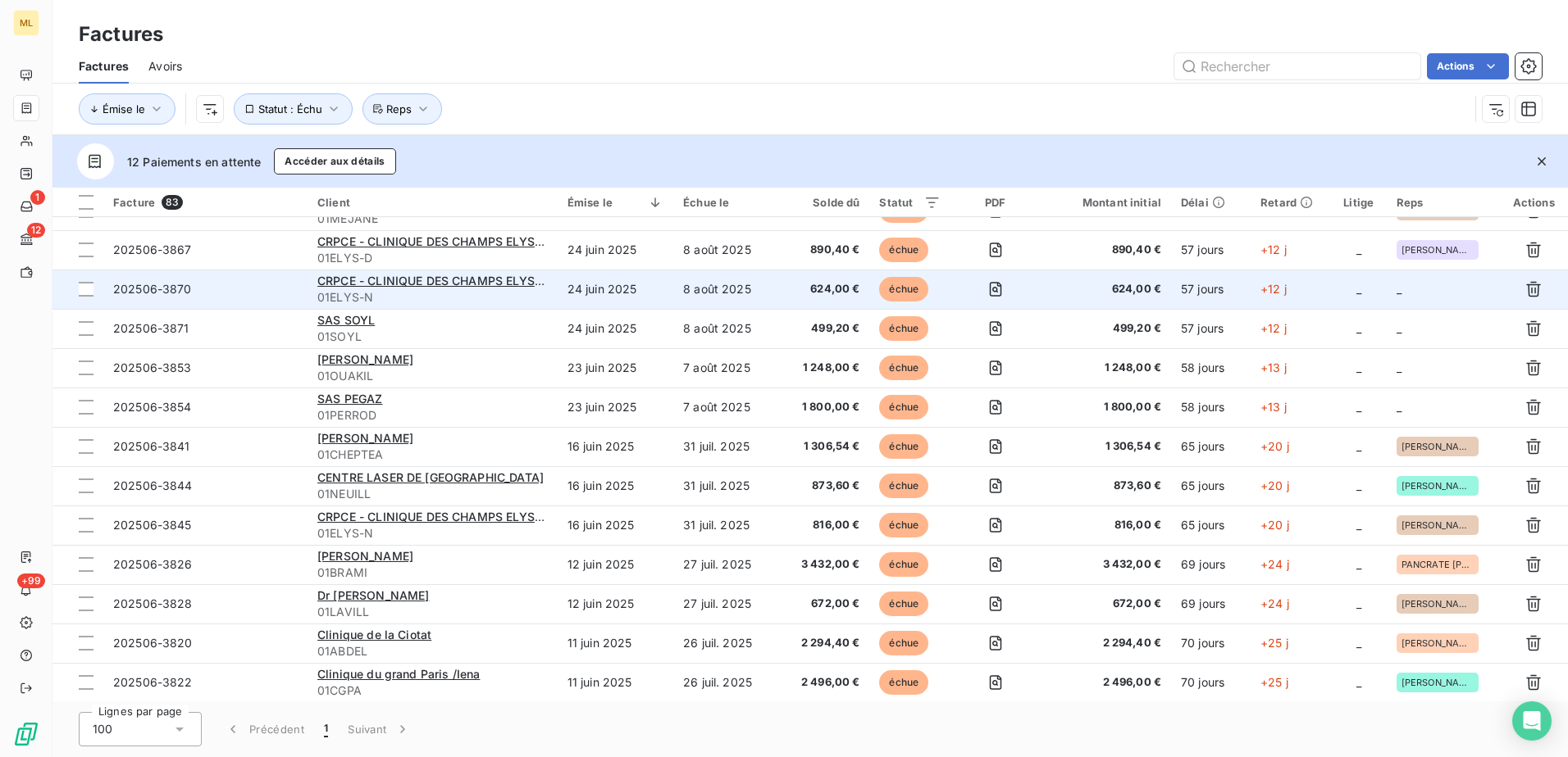
click at [1418, 298] on td "_" at bounding box center [1443, 289] width 113 height 39
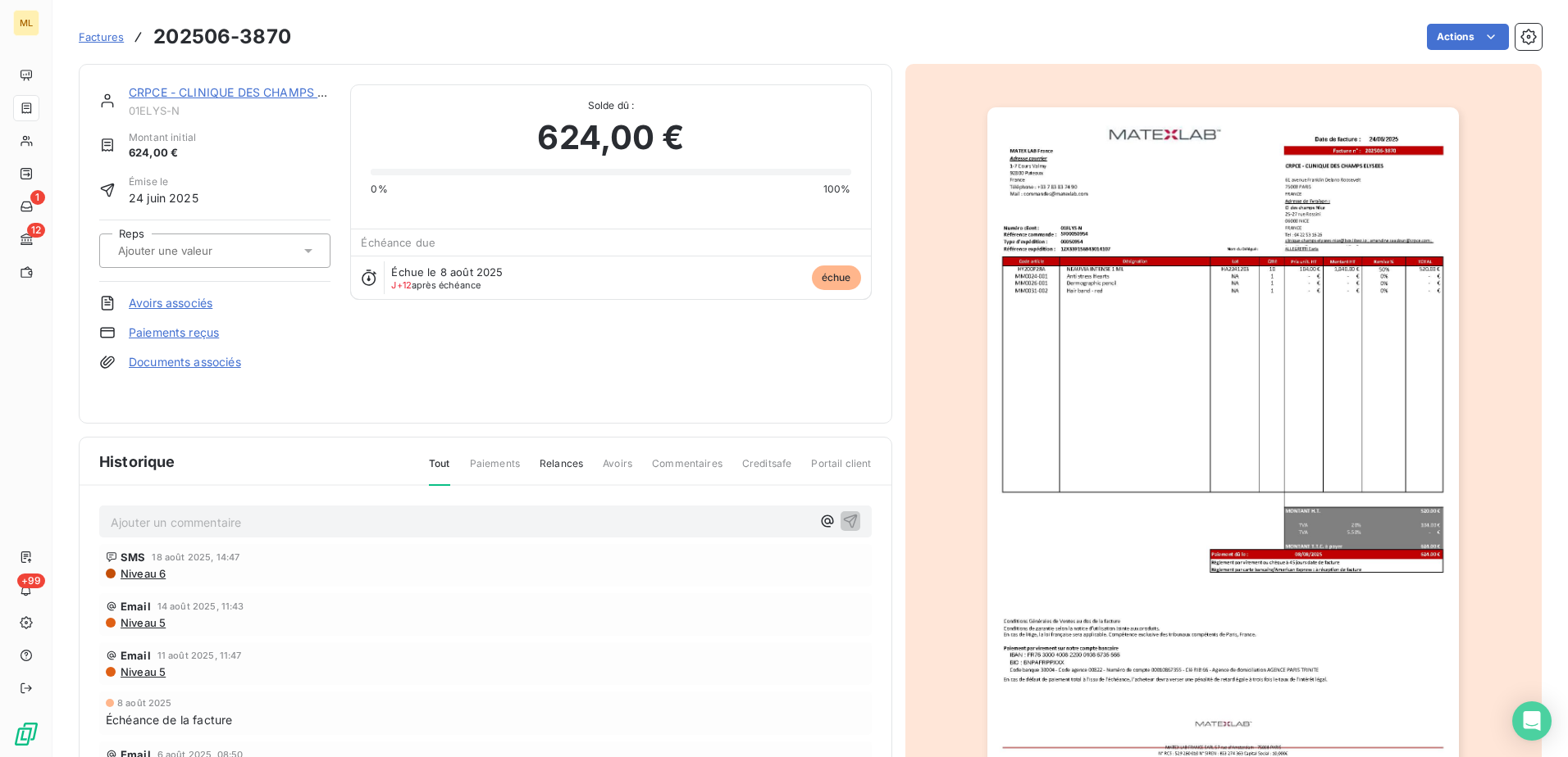
click at [240, 255] on input "text" at bounding box center [199, 251] width 165 height 15
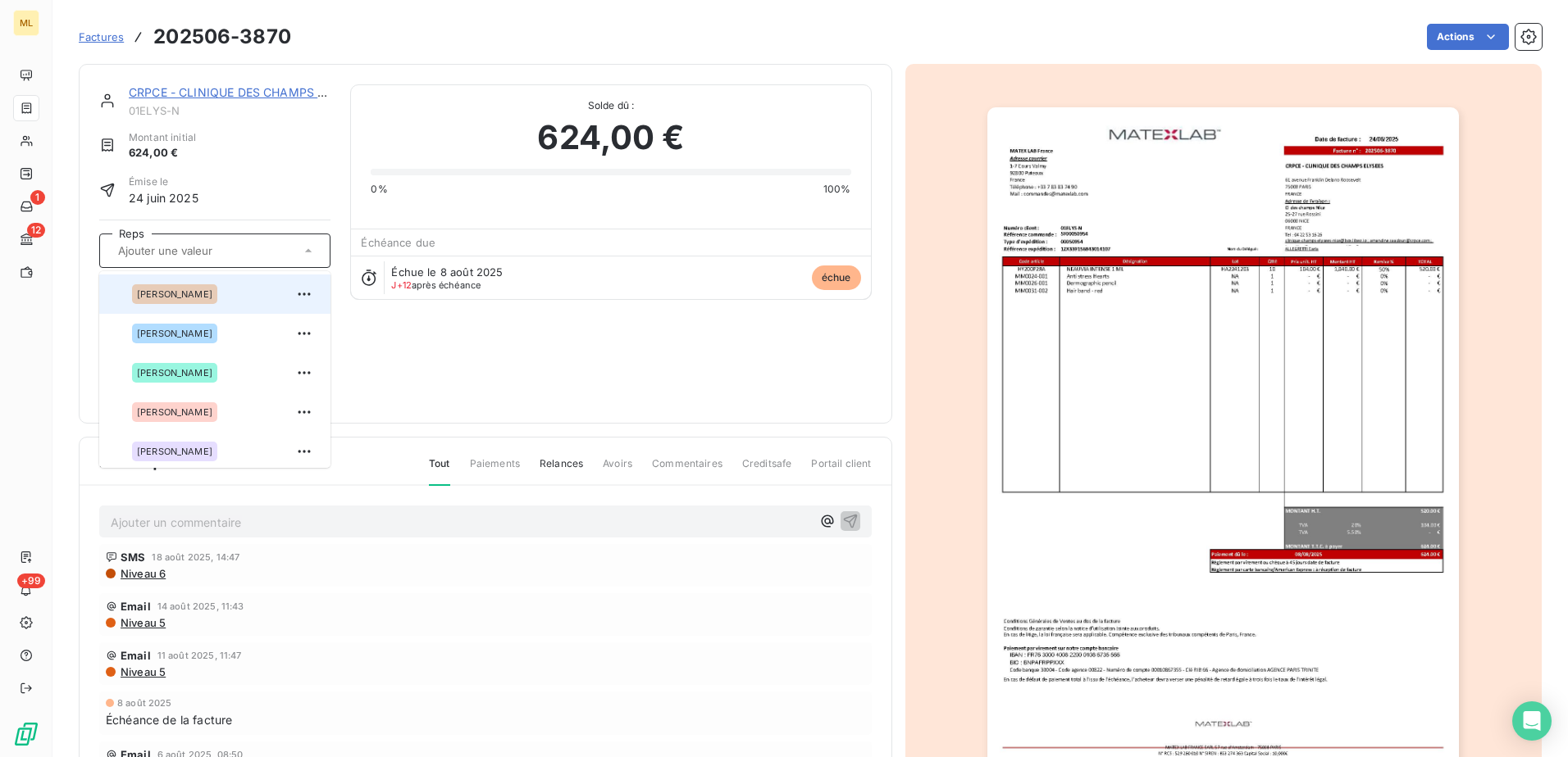
click at [180, 300] on div "[PERSON_NAME]" at bounding box center [175, 294] width 86 height 20
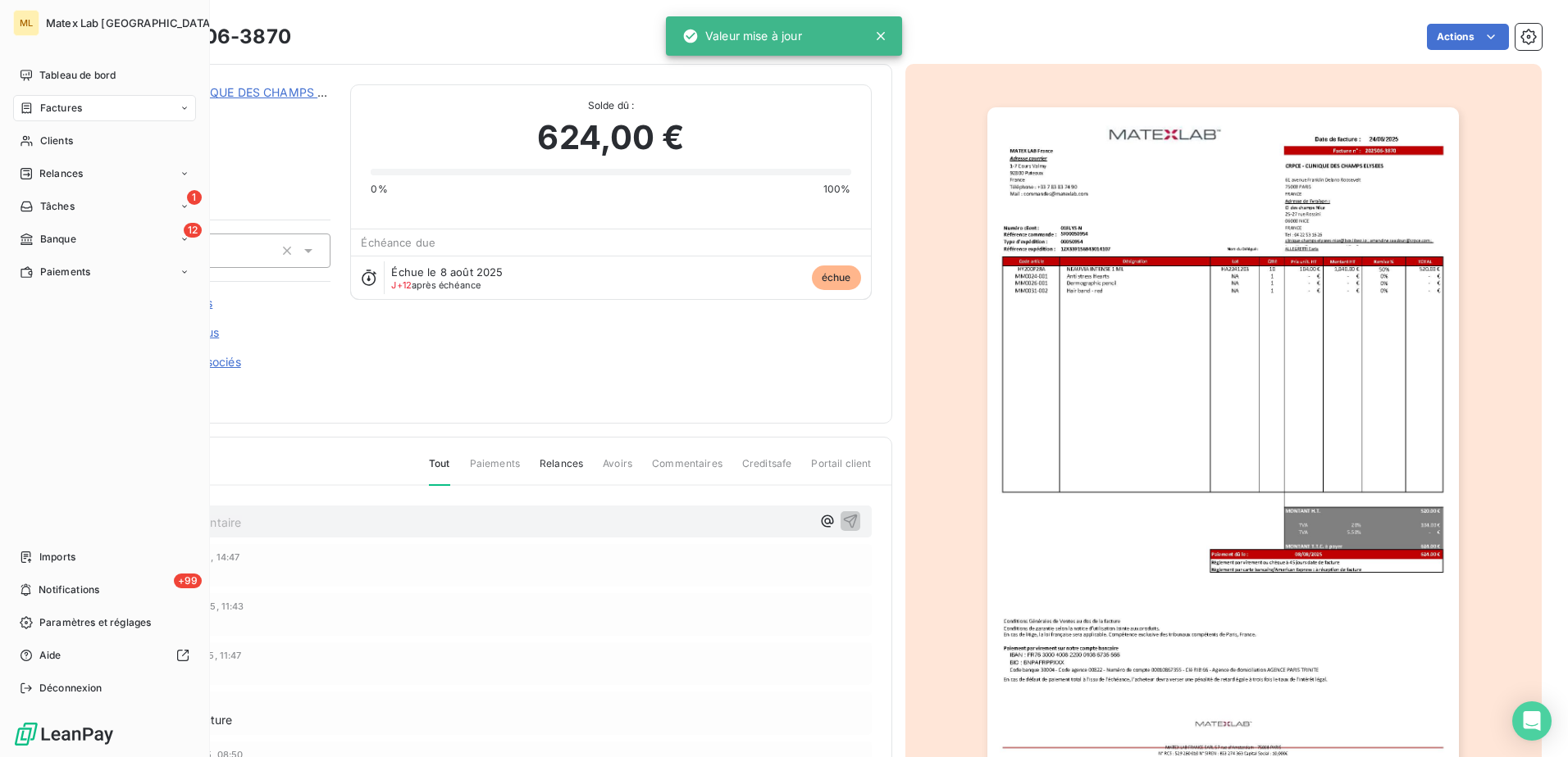
click at [62, 113] on span "Factures" at bounding box center [61, 108] width 42 height 15
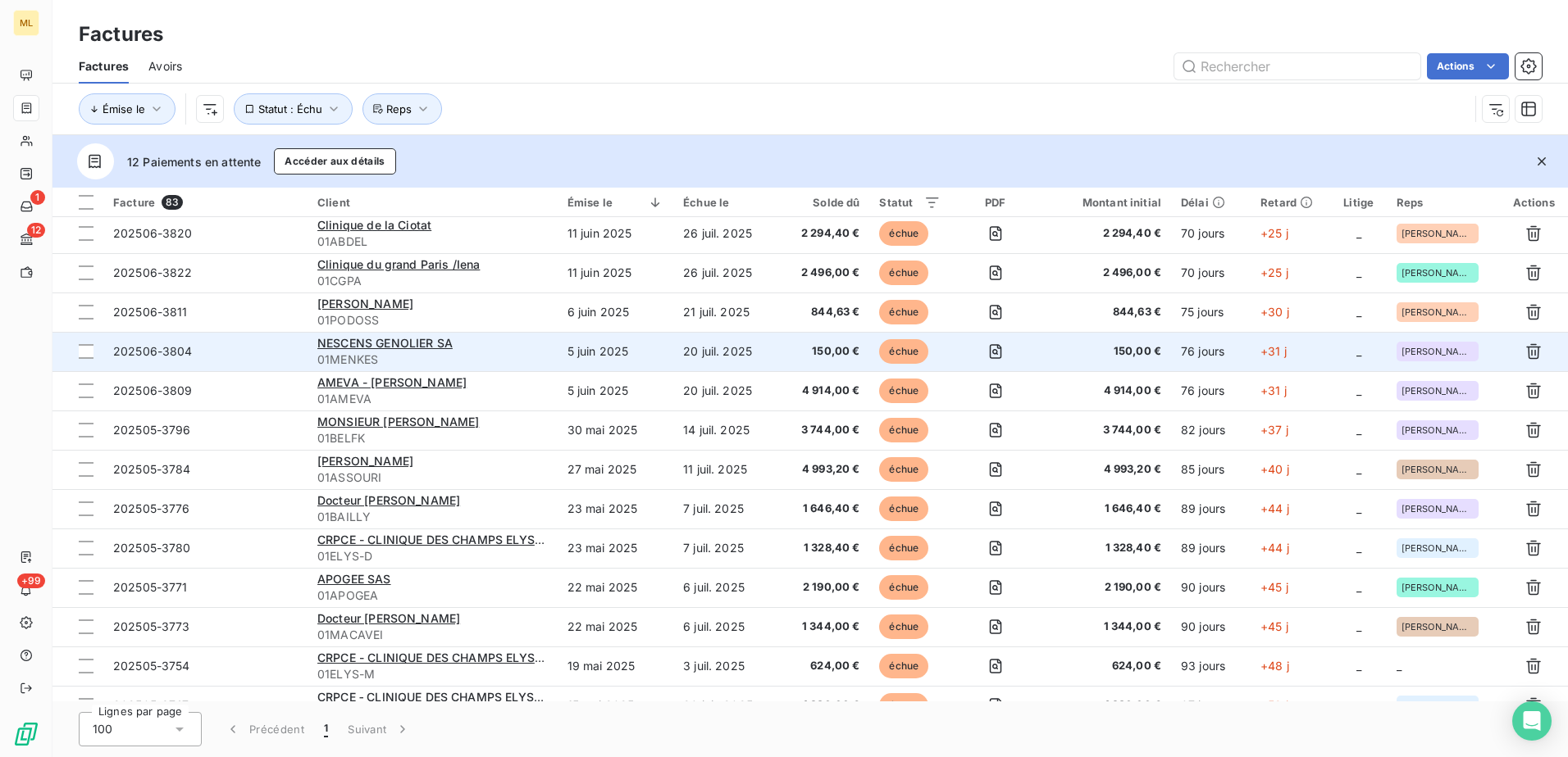
scroll to position [655, 0]
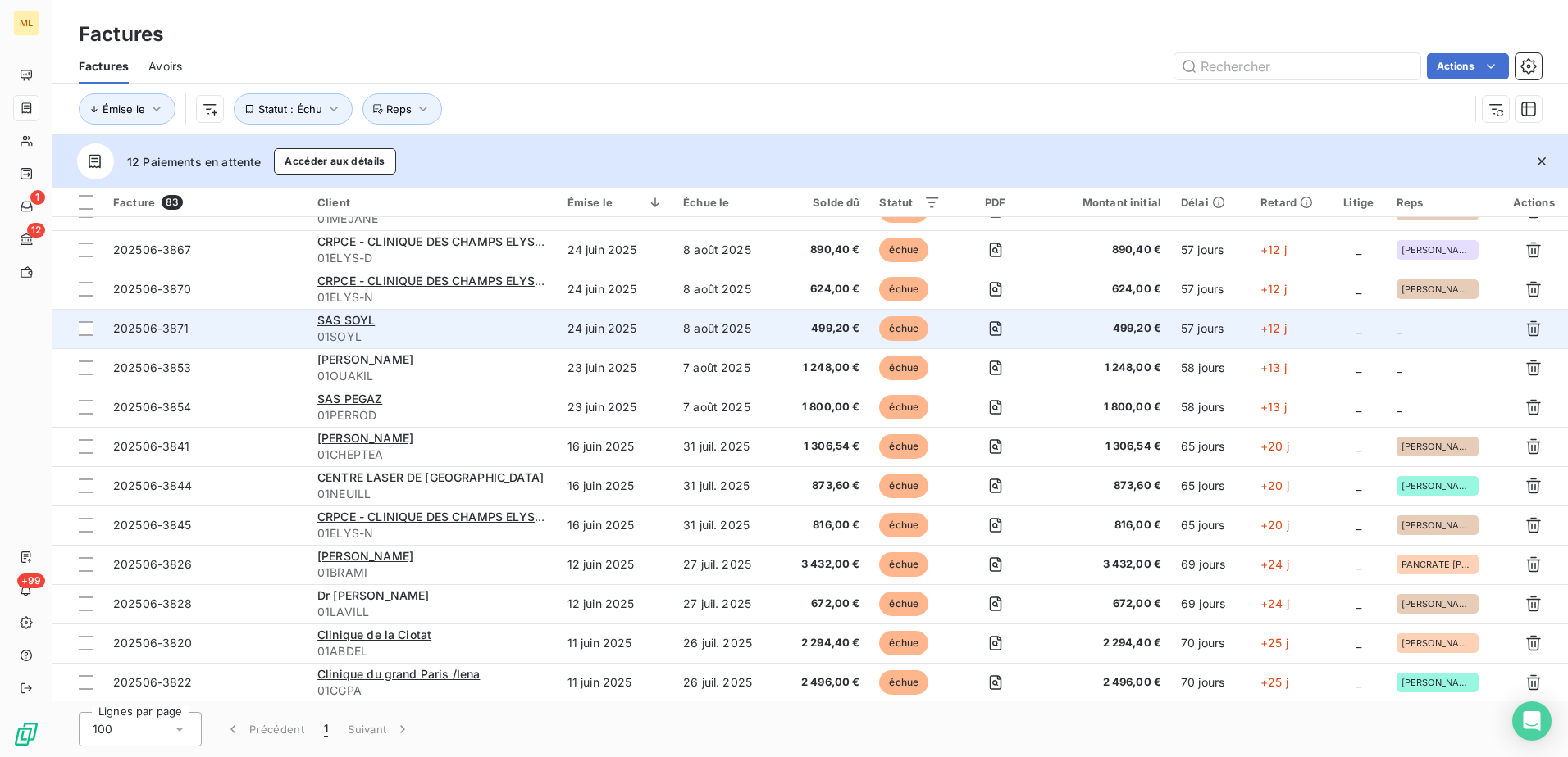
click at [1415, 326] on td "_" at bounding box center [1443, 329] width 113 height 39
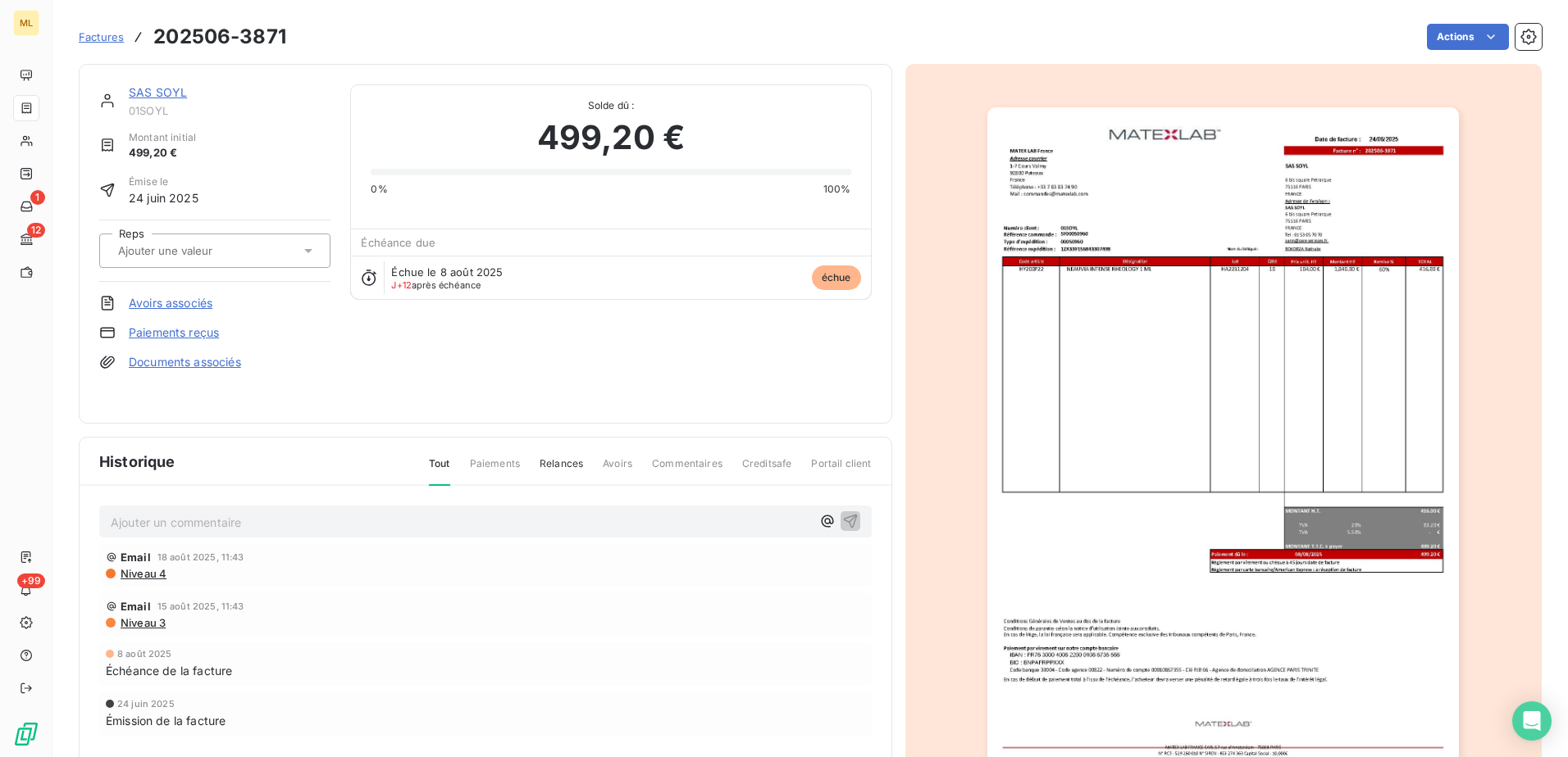
click at [159, 240] on div at bounding box center [207, 251] width 187 height 21
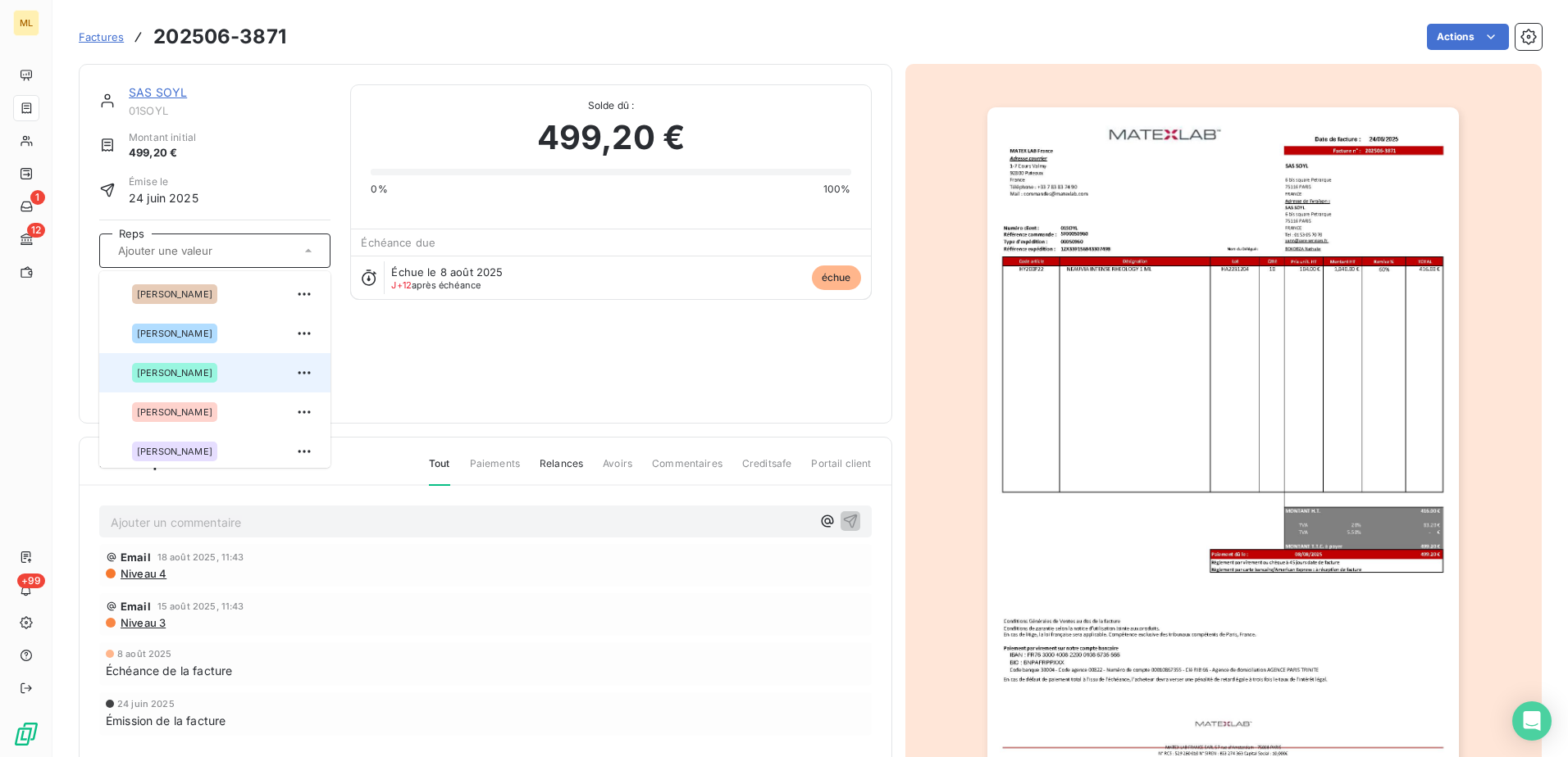
click at [192, 374] on span "[PERSON_NAME]" at bounding box center [175, 373] width 76 height 10
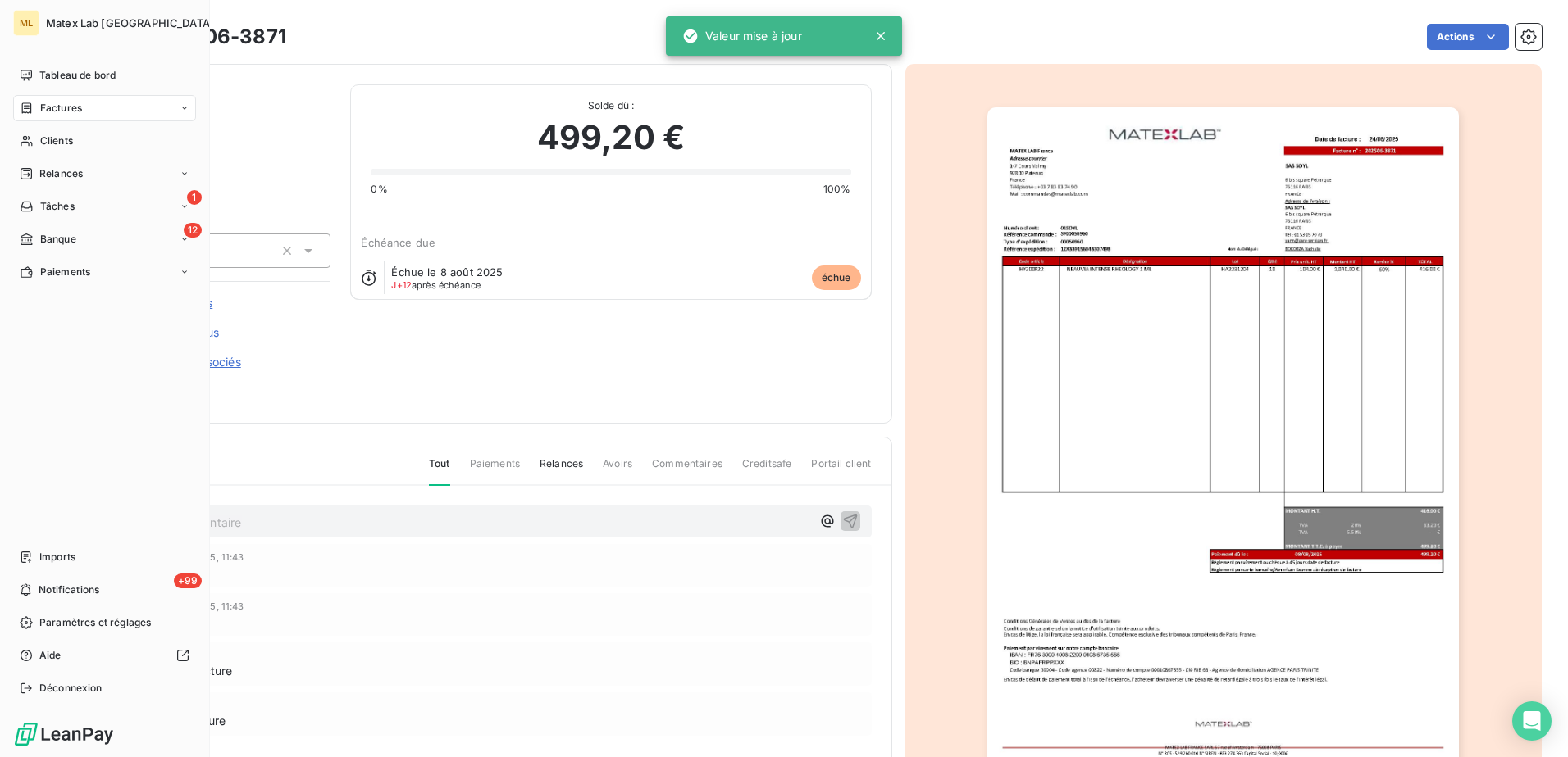
click at [62, 114] on span "Factures" at bounding box center [61, 108] width 42 height 15
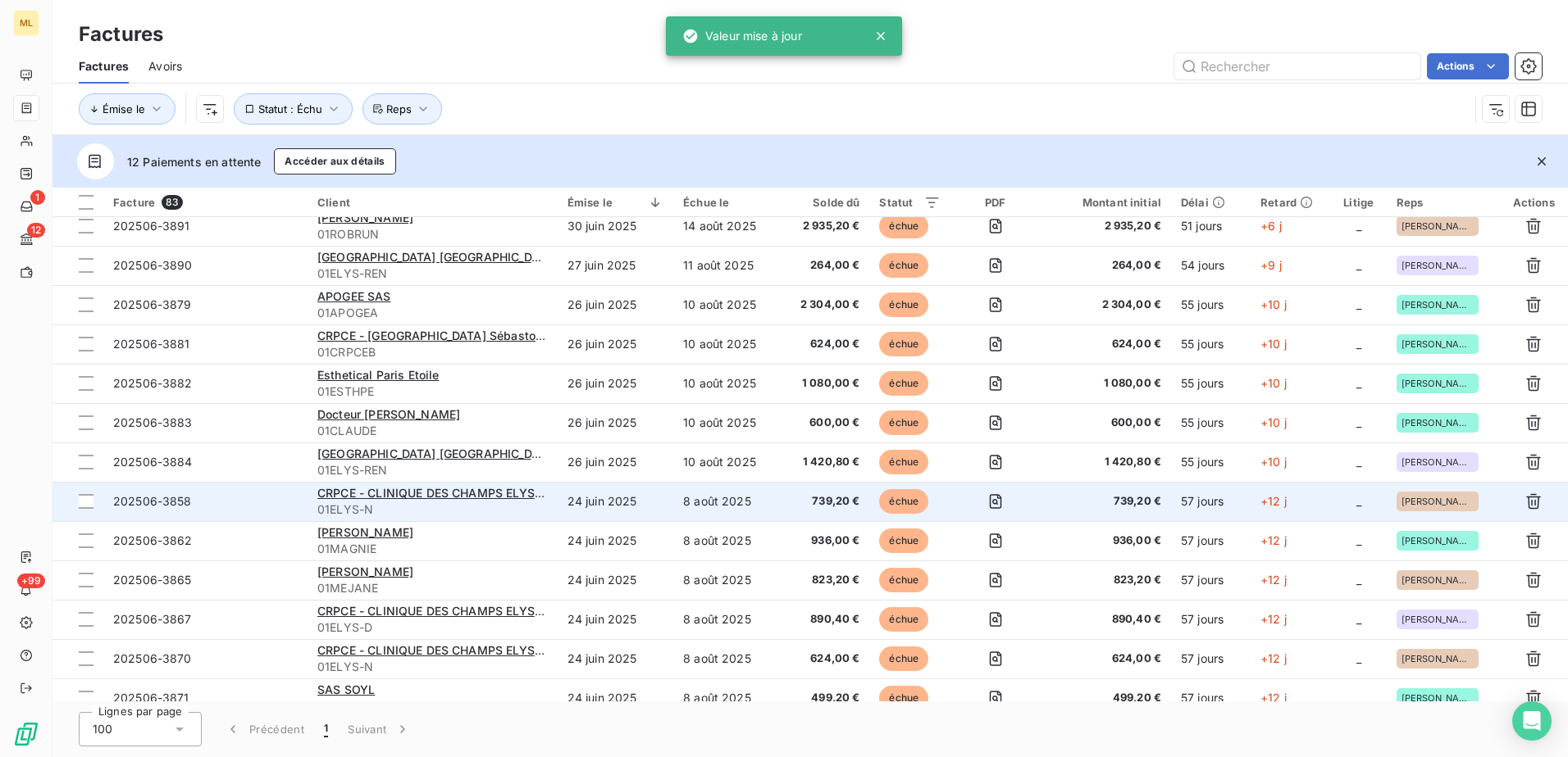
scroll to position [492, 0]
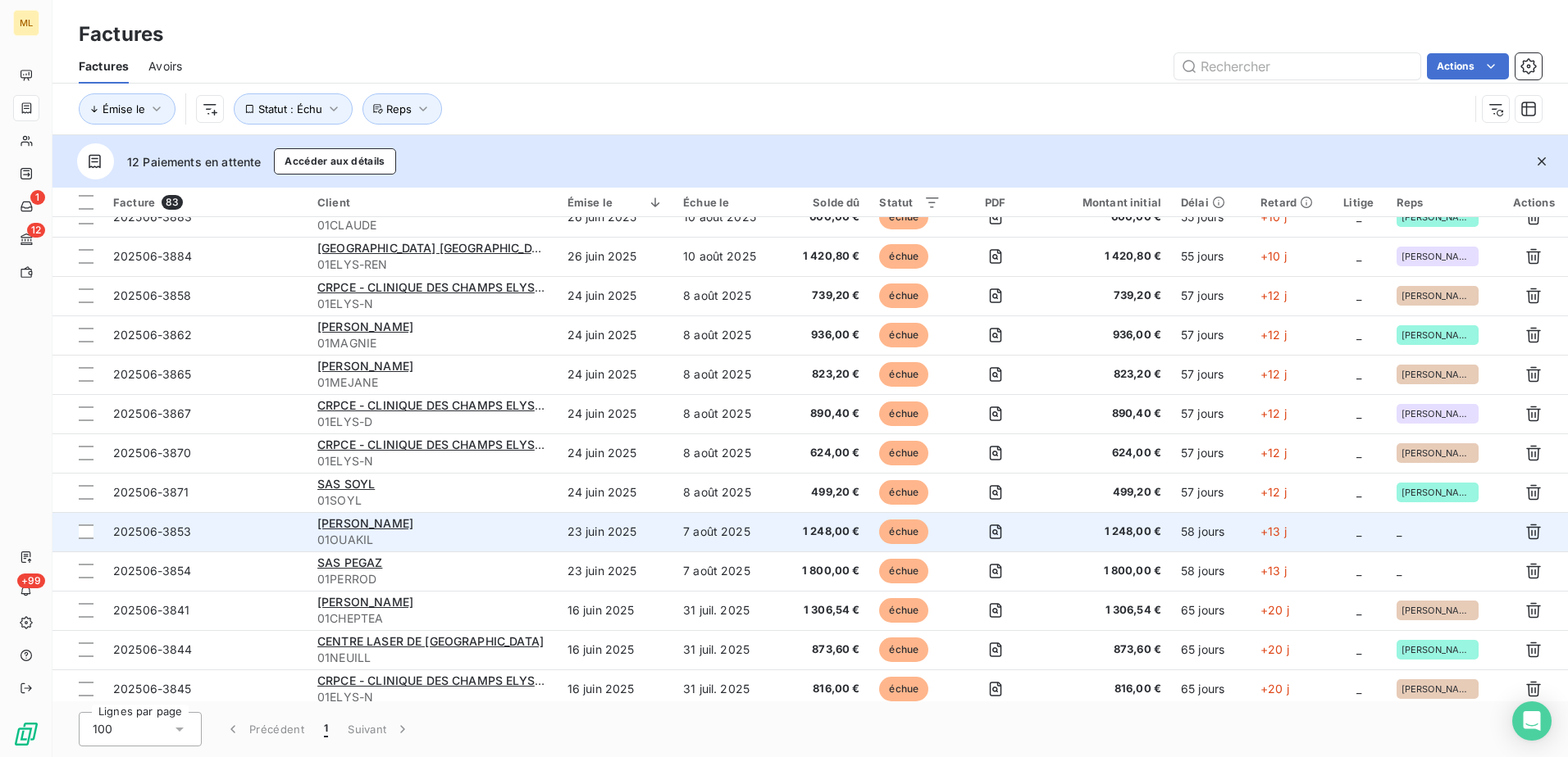
click at [1427, 535] on td "_" at bounding box center [1443, 532] width 113 height 39
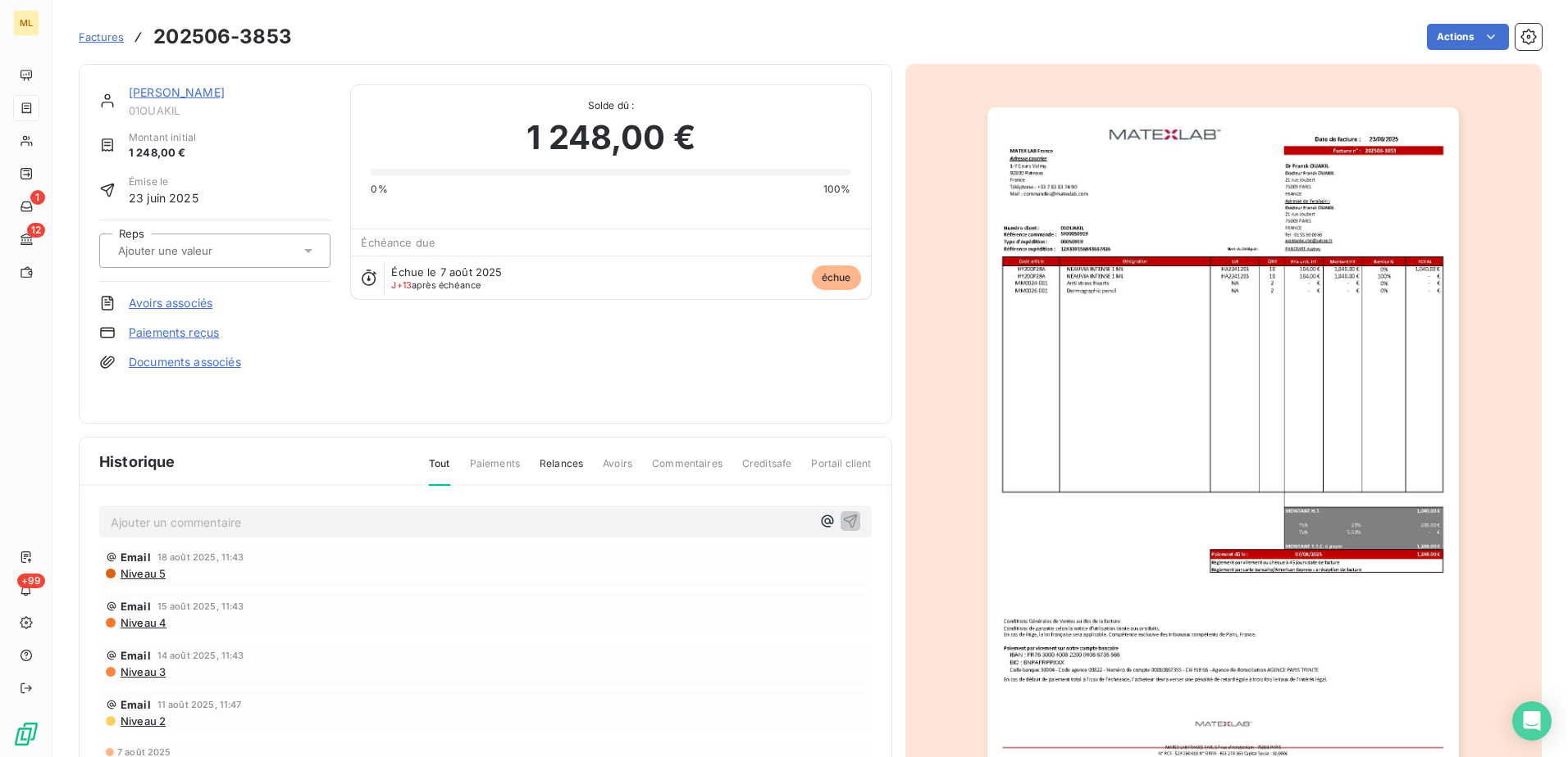
click at [196, 256] on input "text" at bounding box center [199, 251] width 165 height 15
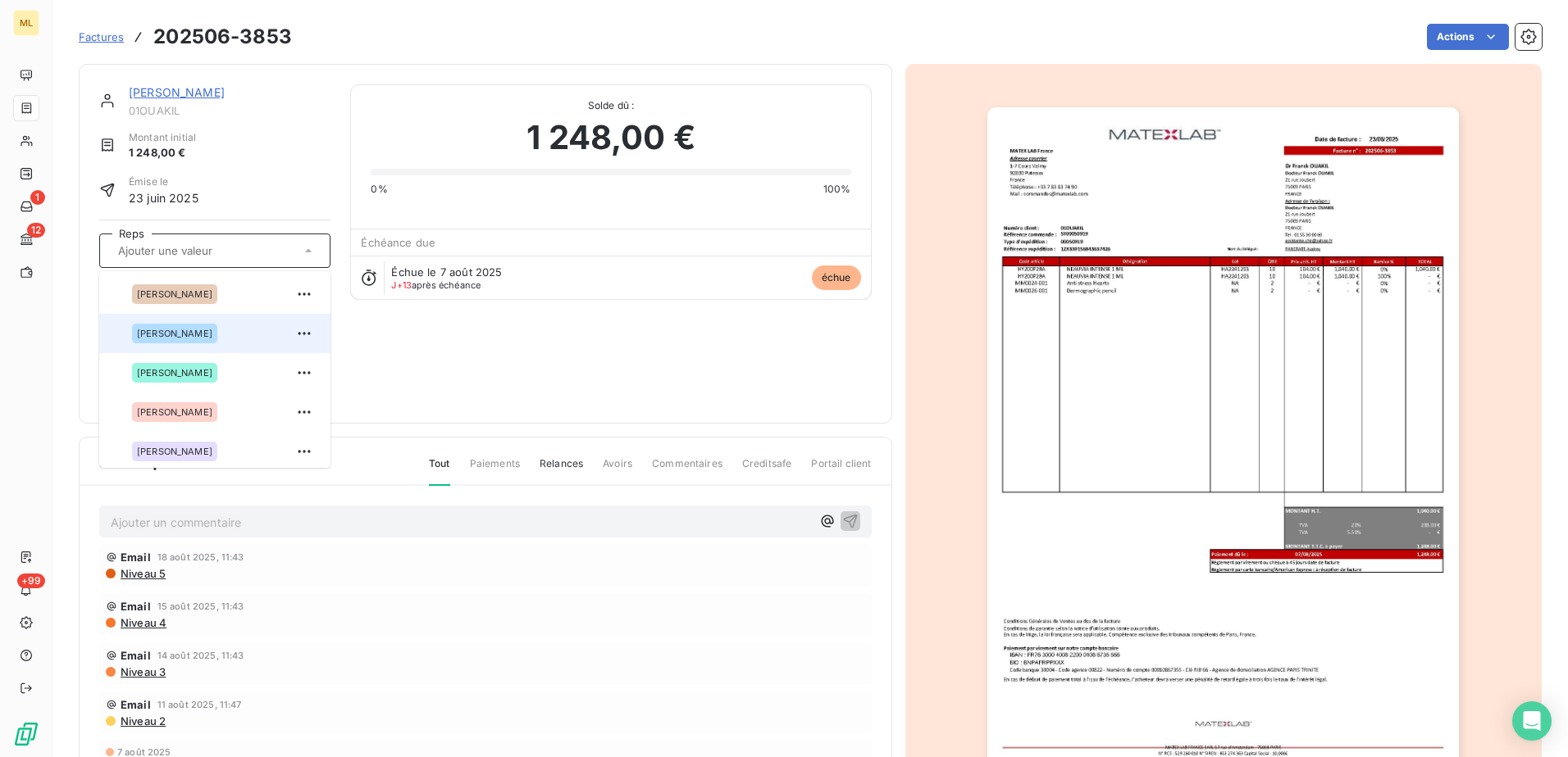
click at [212, 333] on div "[PERSON_NAME]" at bounding box center [175, 333] width 86 height 20
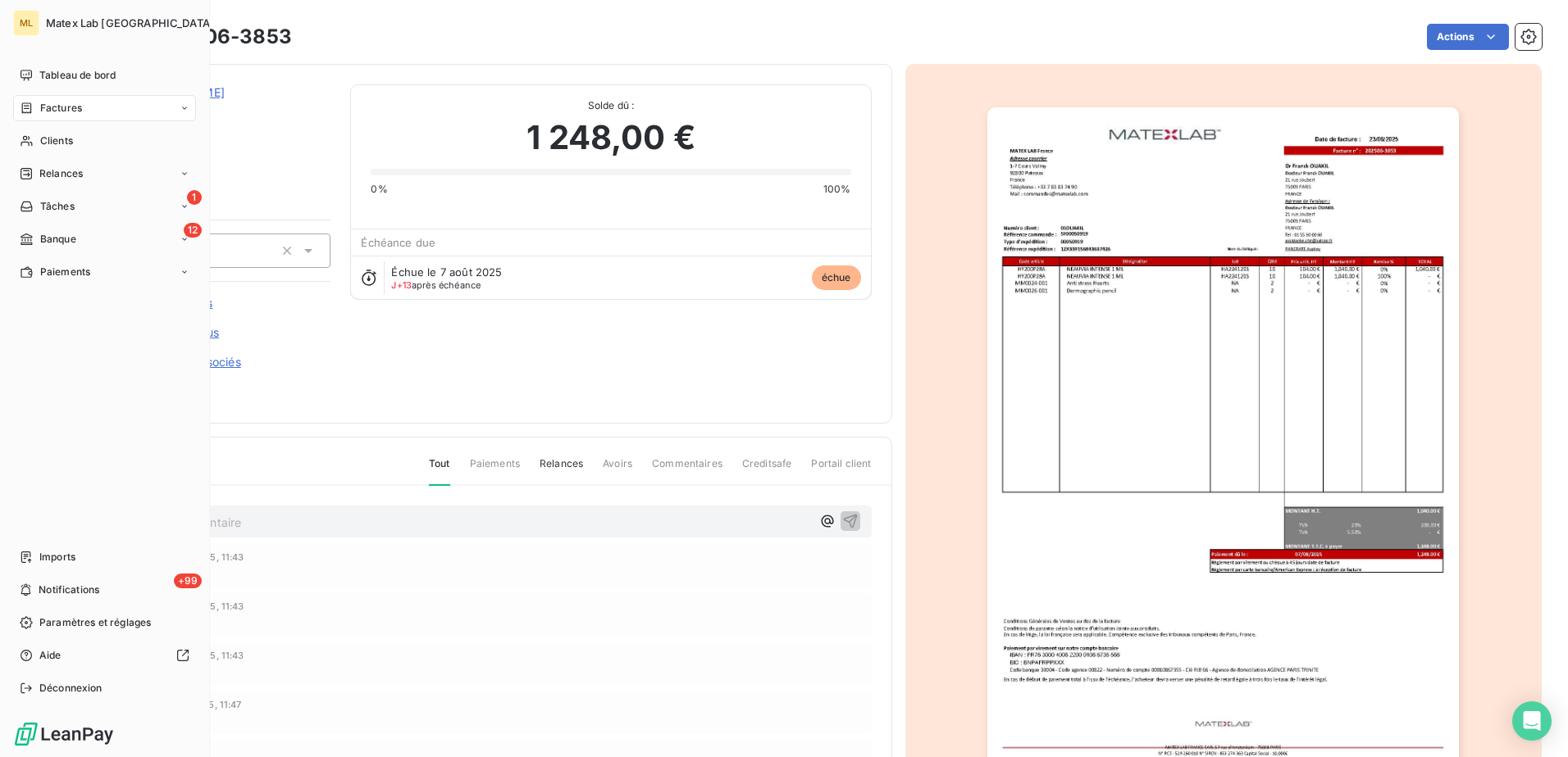
drag, startPoint x: 84, startPoint y: 105, endPoint x: 95, endPoint y: 105, distance: 11.0
click at [84, 105] on div "Factures" at bounding box center [104, 108] width 183 height 26
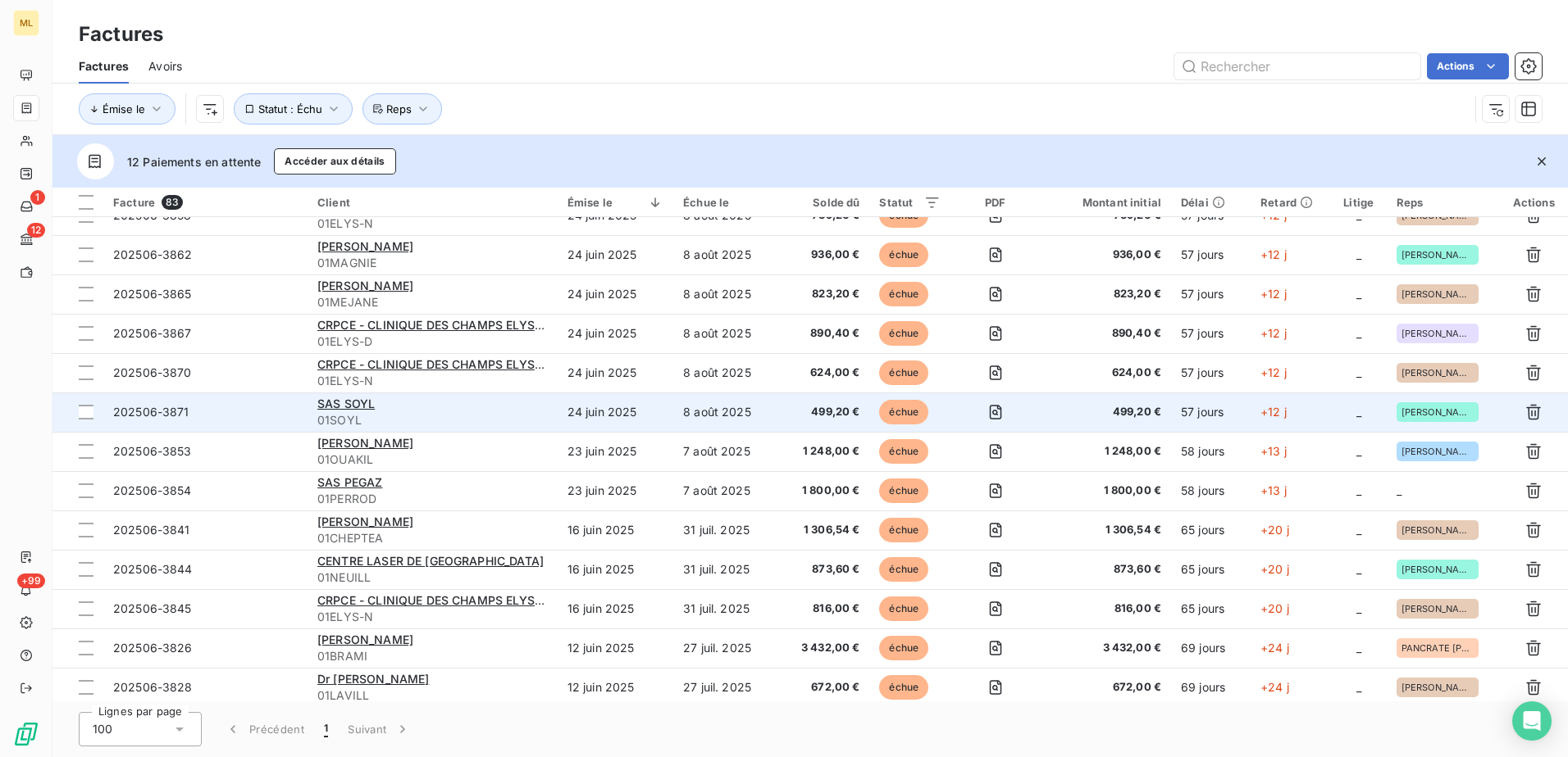
scroll to position [573, 0]
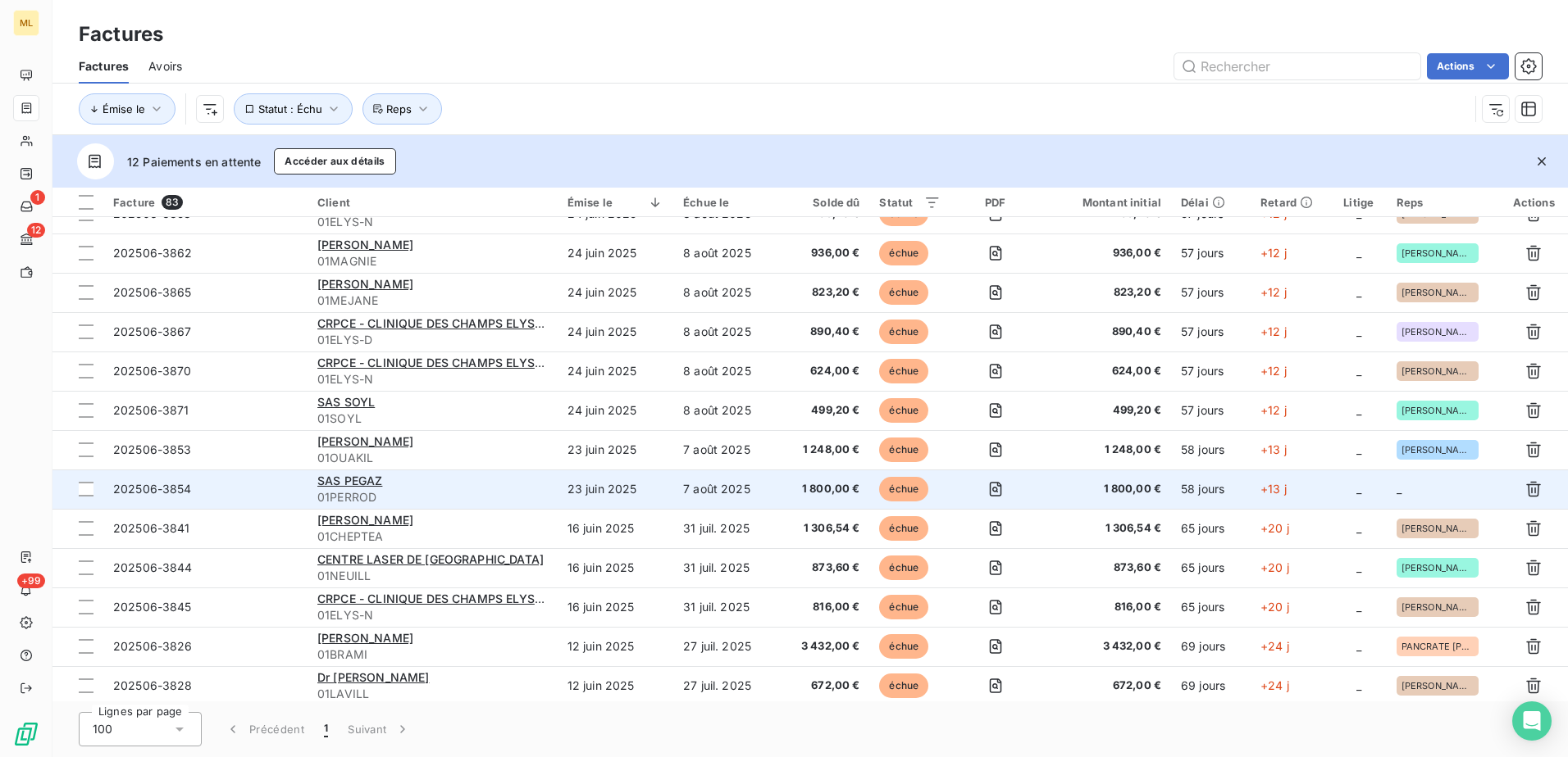
click at [1407, 492] on td "_" at bounding box center [1443, 490] width 113 height 39
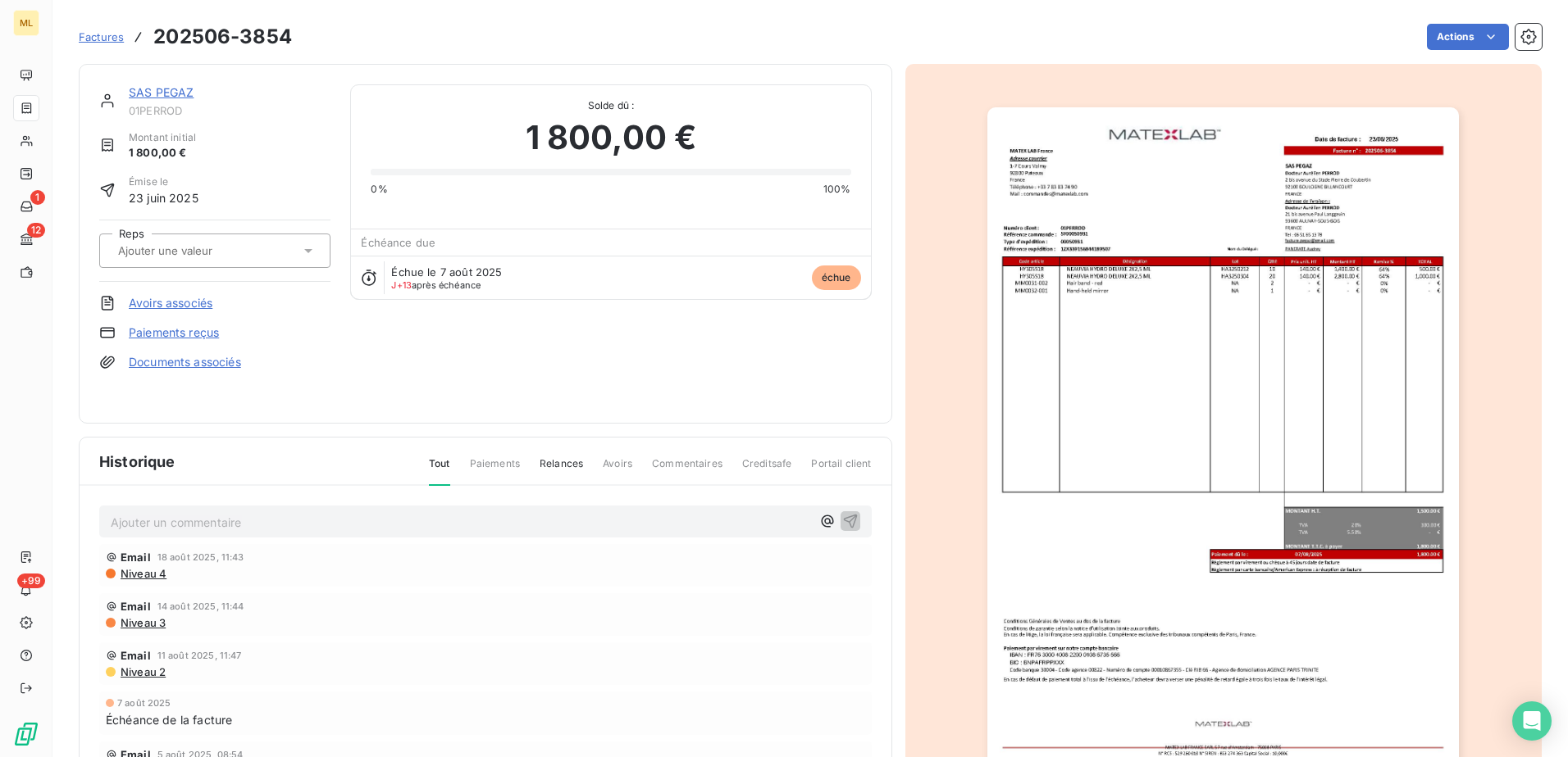
click at [268, 259] on div at bounding box center [207, 251] width 187 height 21
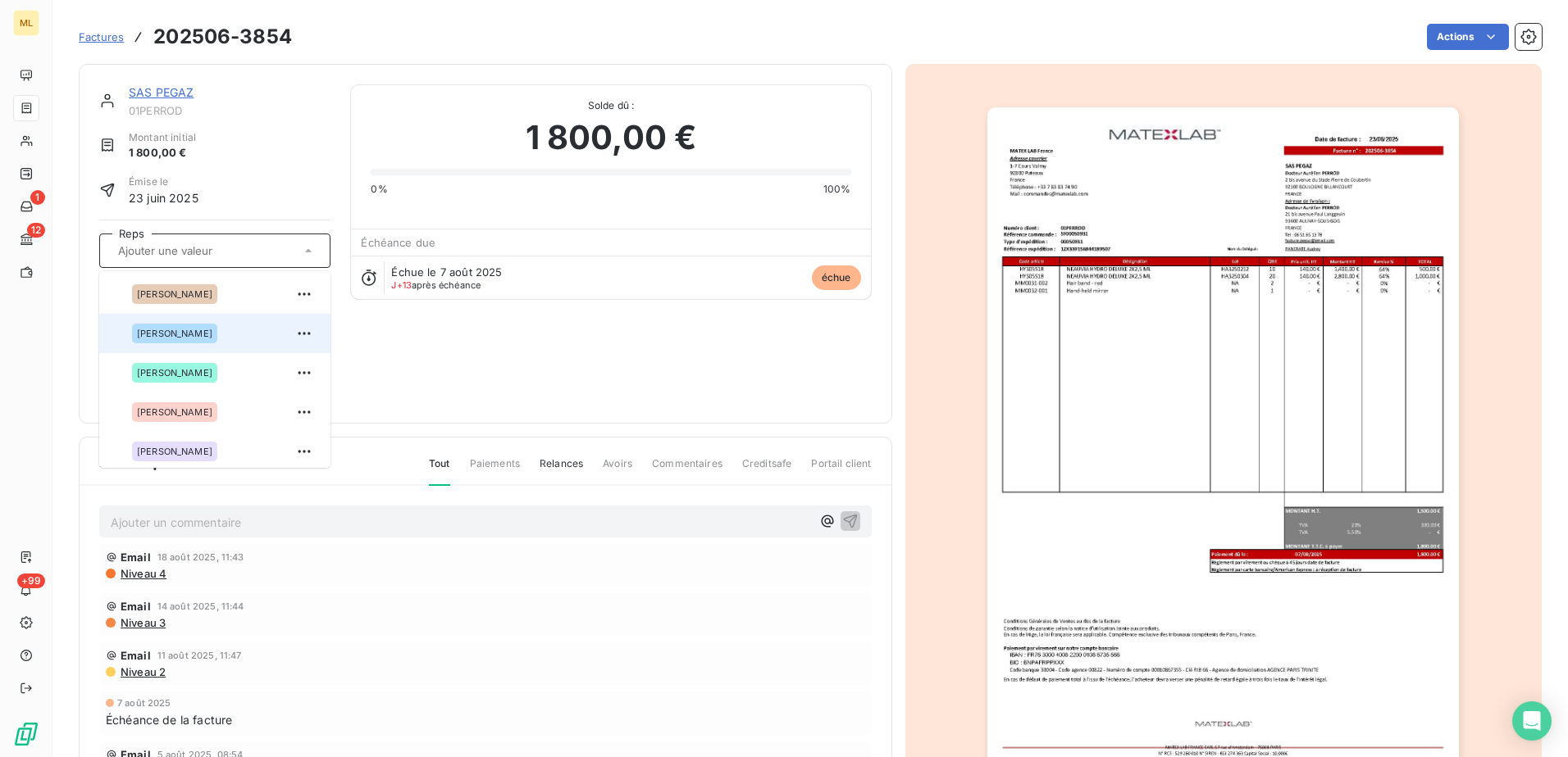
click at [205, 330] on span "[PERSON_NAME]" at bounding box center [175, 333] width 76 height 10
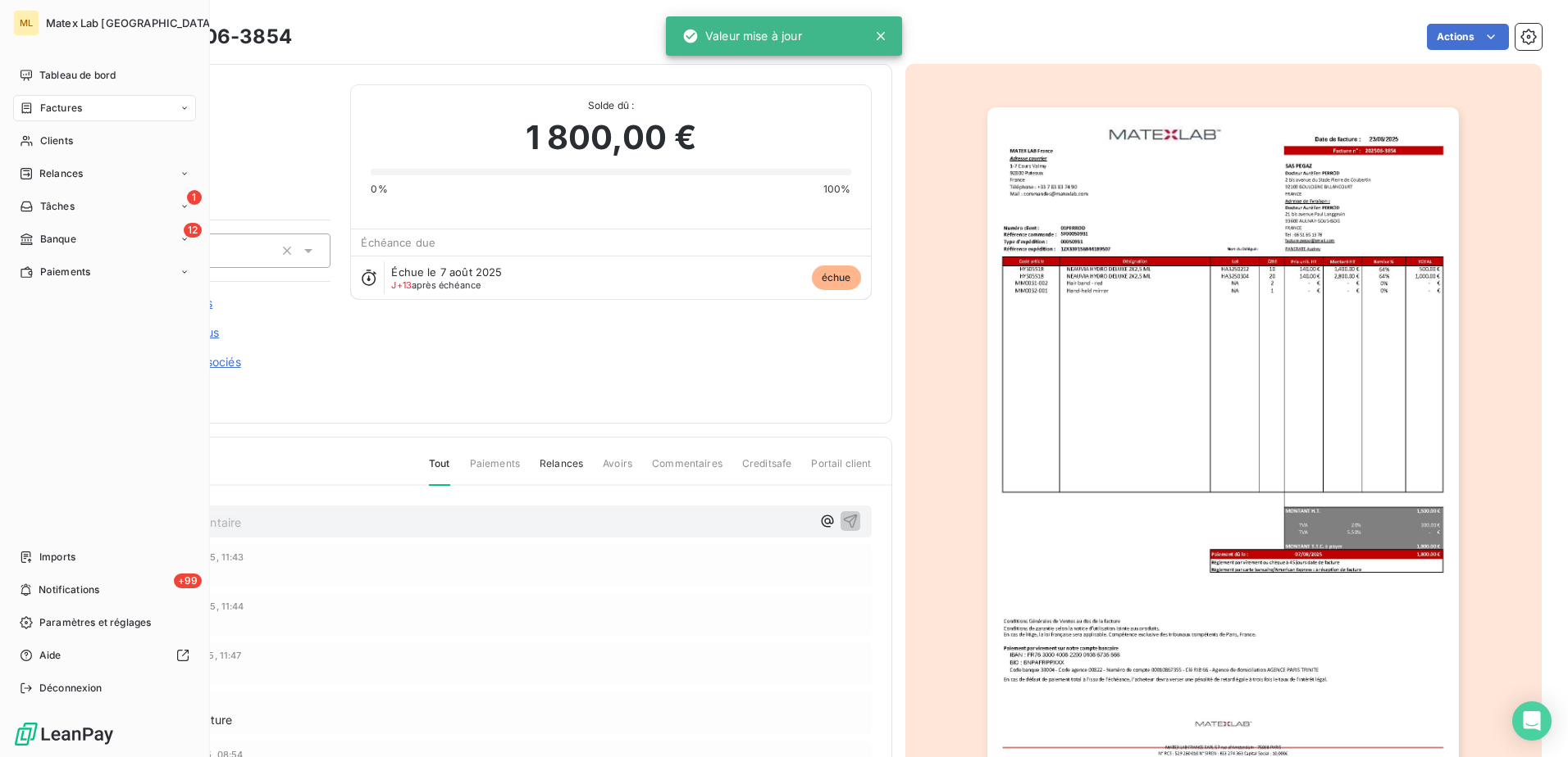
click at [36, 113] on div "Factures" at bounding box center [51, 108] width 62 height 15
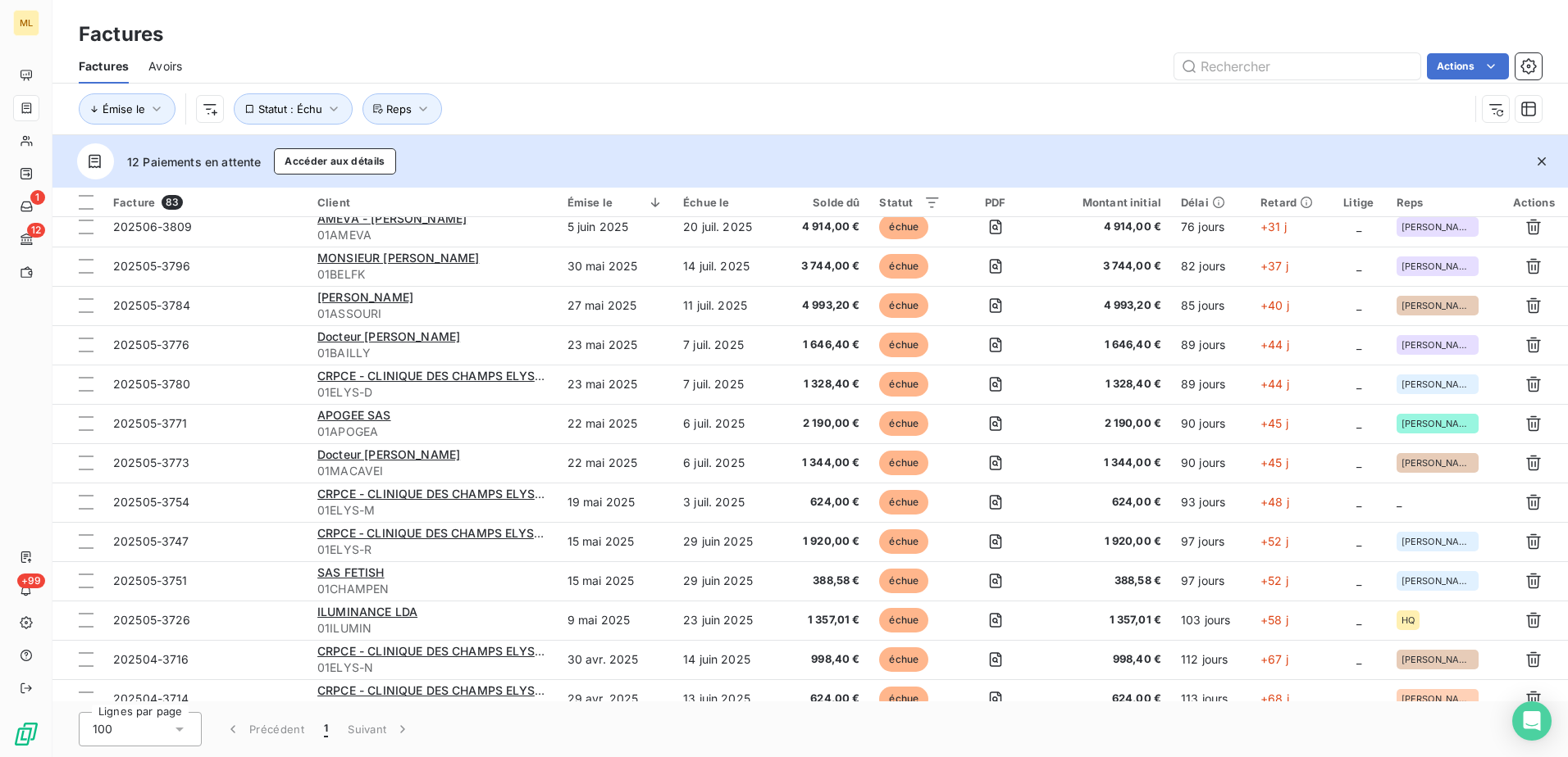
scroll to position [1312, 0]
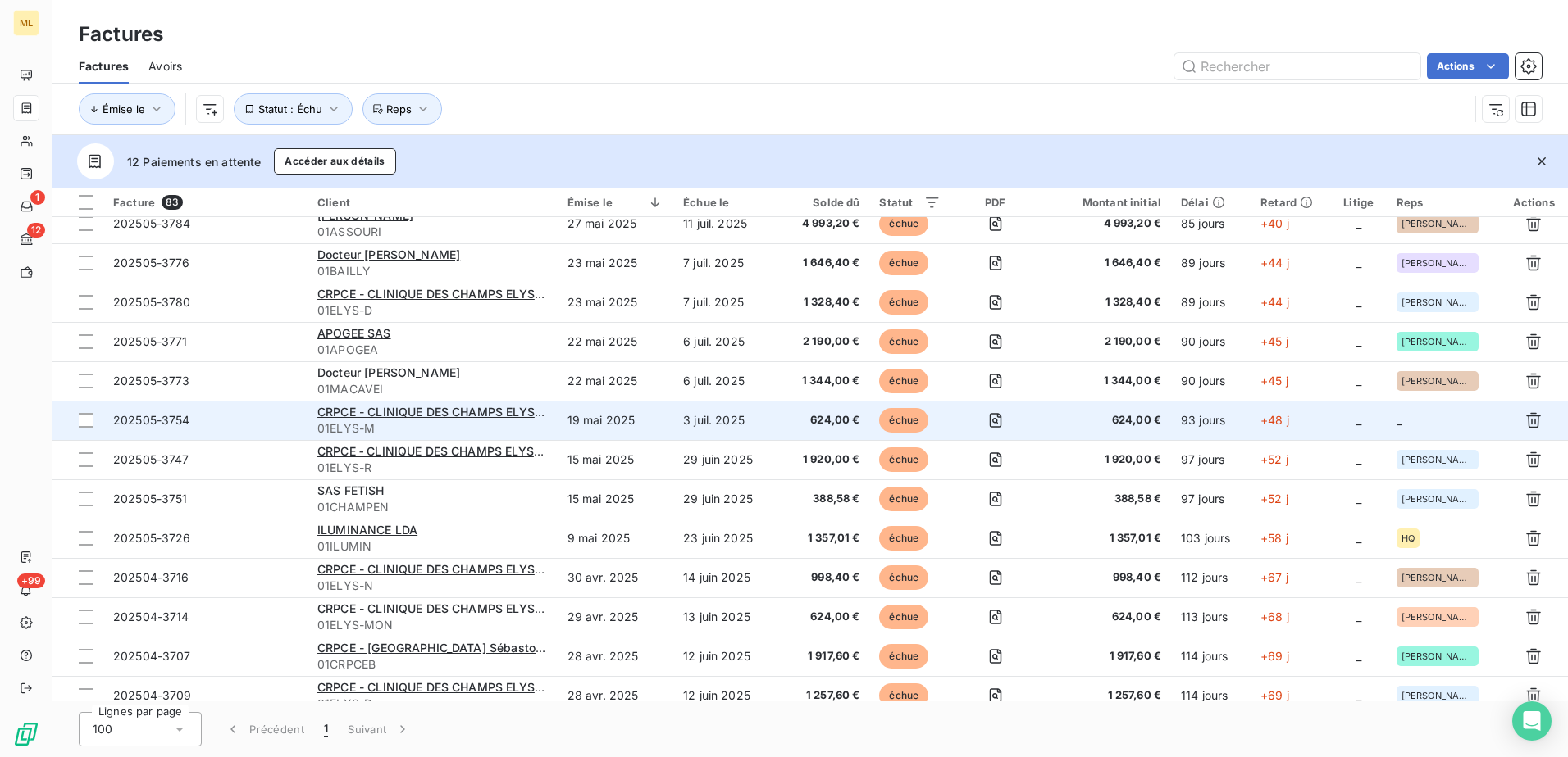
click at [1418, 420] on td "_" at bounding box center [1443, 421] width 113 height 39
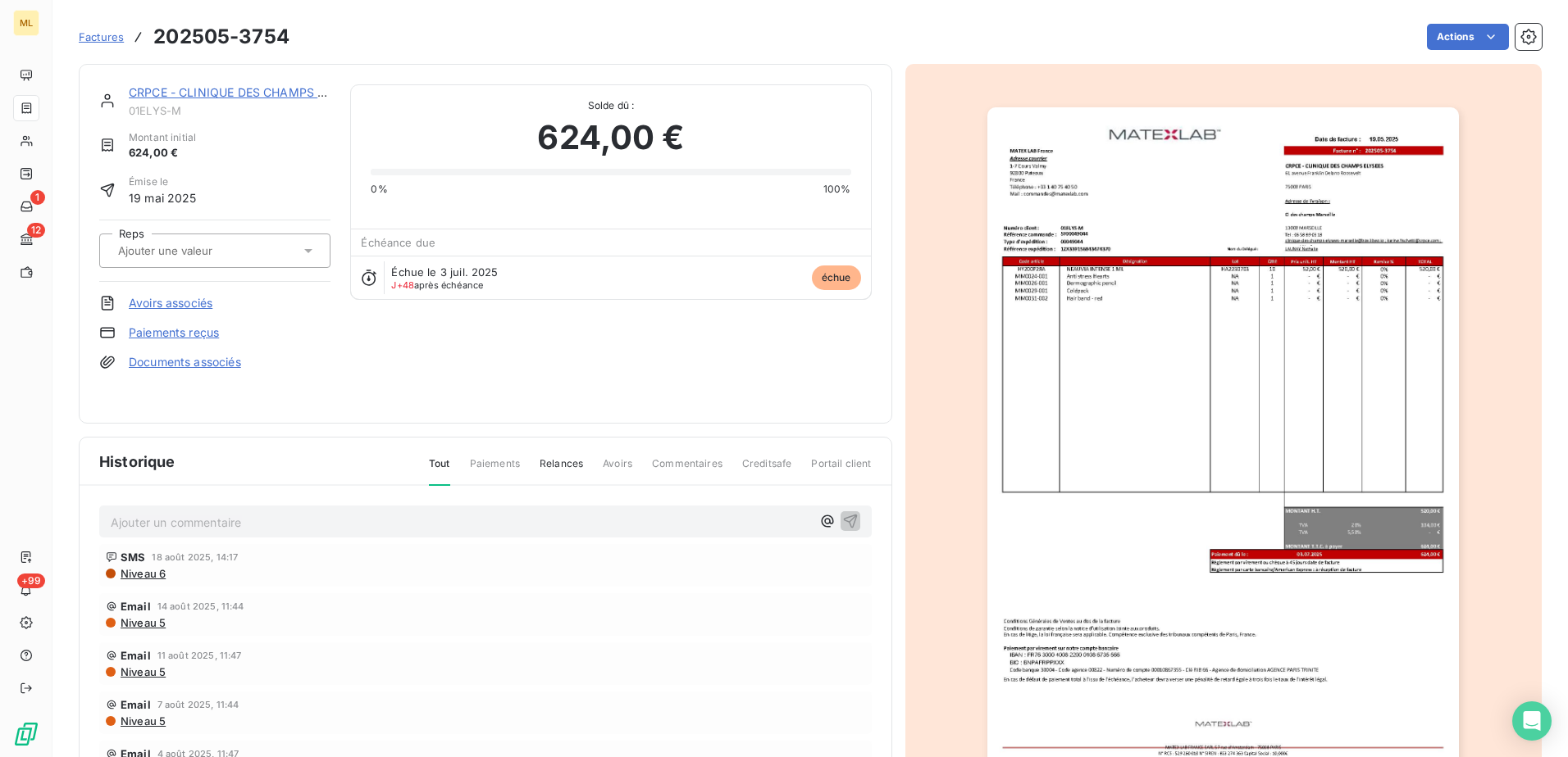
click at [298, 246] on div at bounding box center [207, 251] width 187 height 21
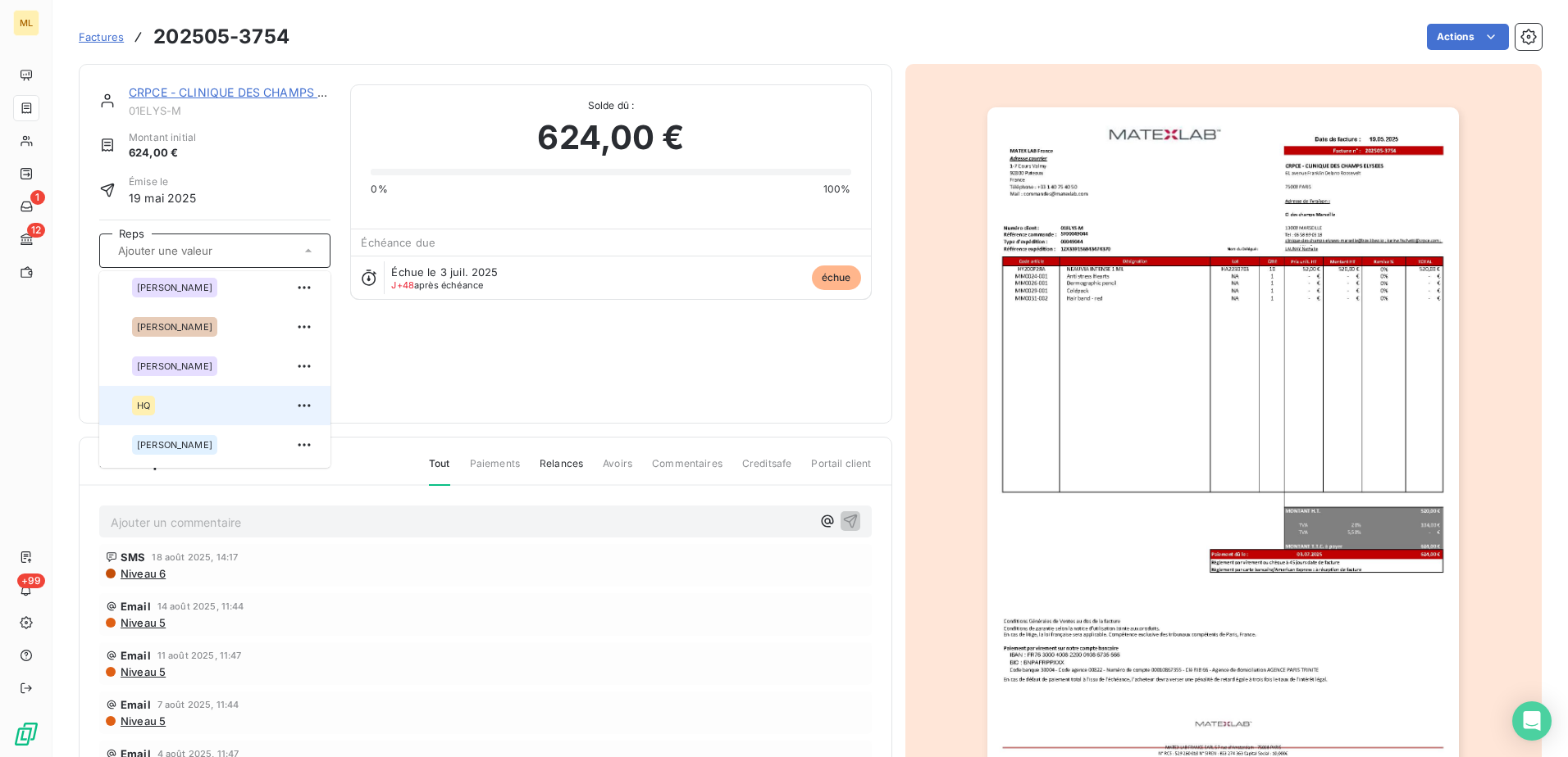
scroll to position [246, 0]
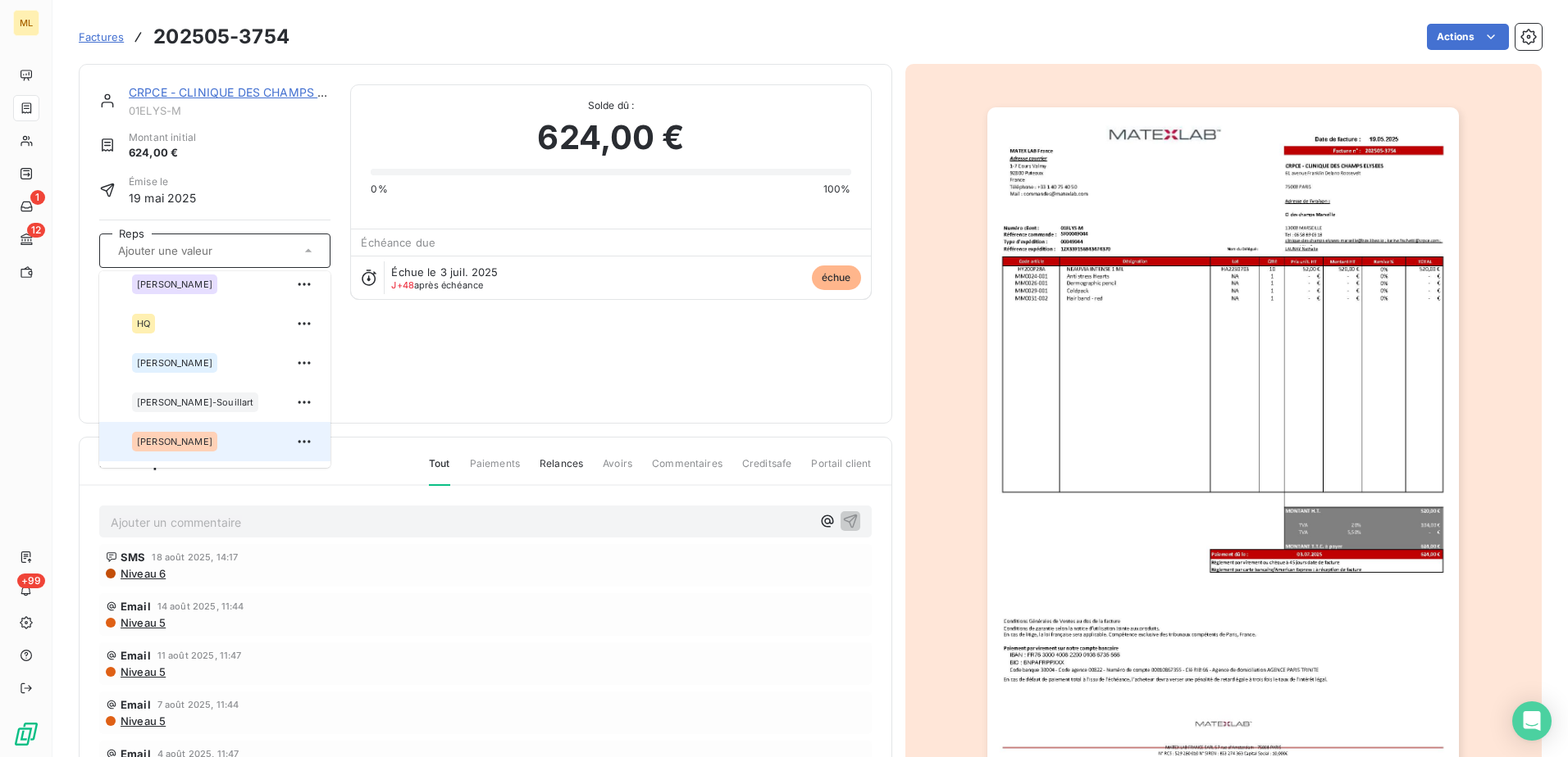
click at [193, 441] on span "[PERSON_NAME]" at bounding box center [175, 441] width 76 height 10
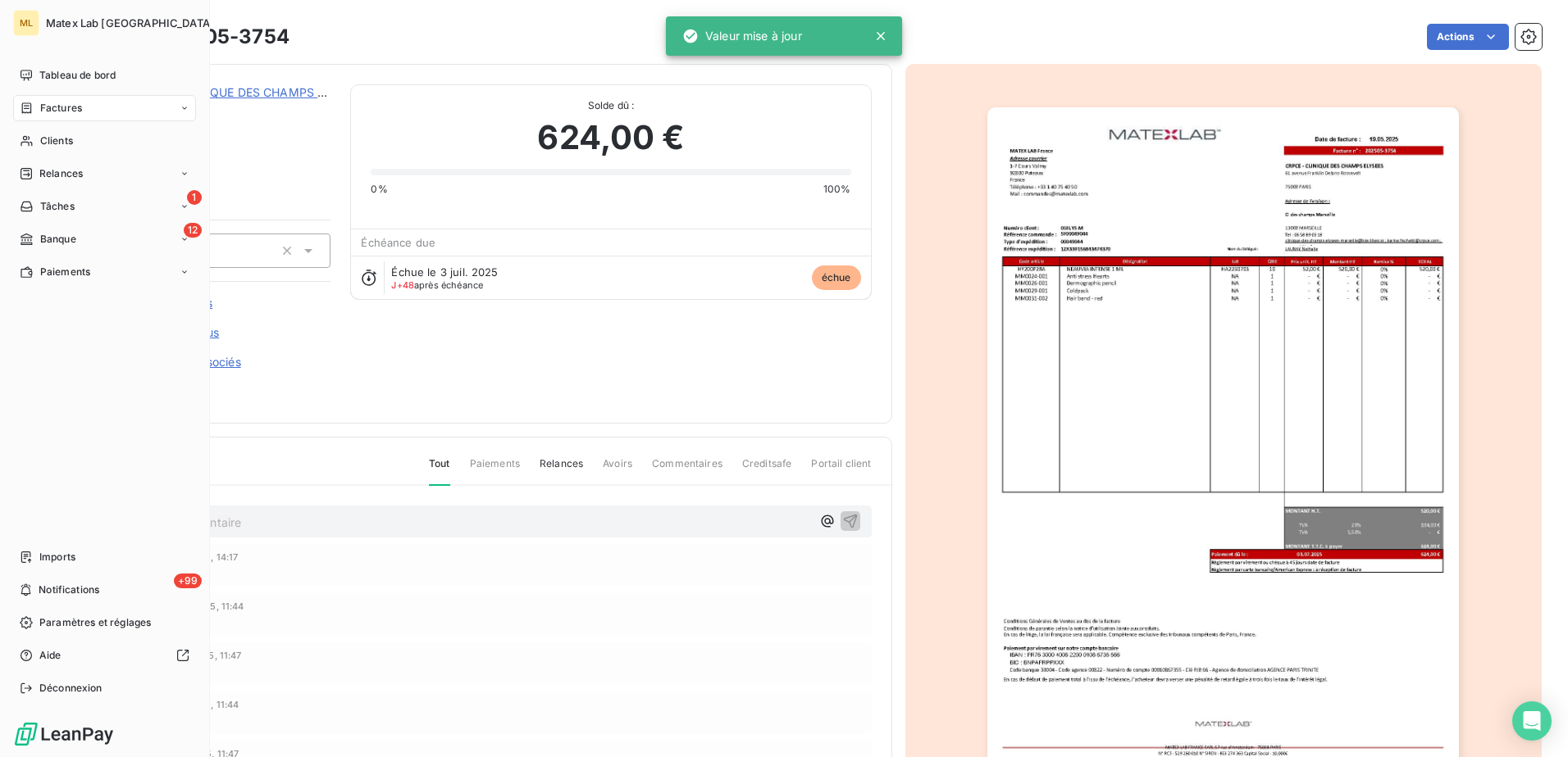
drag, startPoint x: 70, startPoint y: 103, endPoint x: 93, endPoint y: 120, distance: 28.6
click at [70, 103] on span "Factures" at bounding box center [61, 108] width 42 height 15
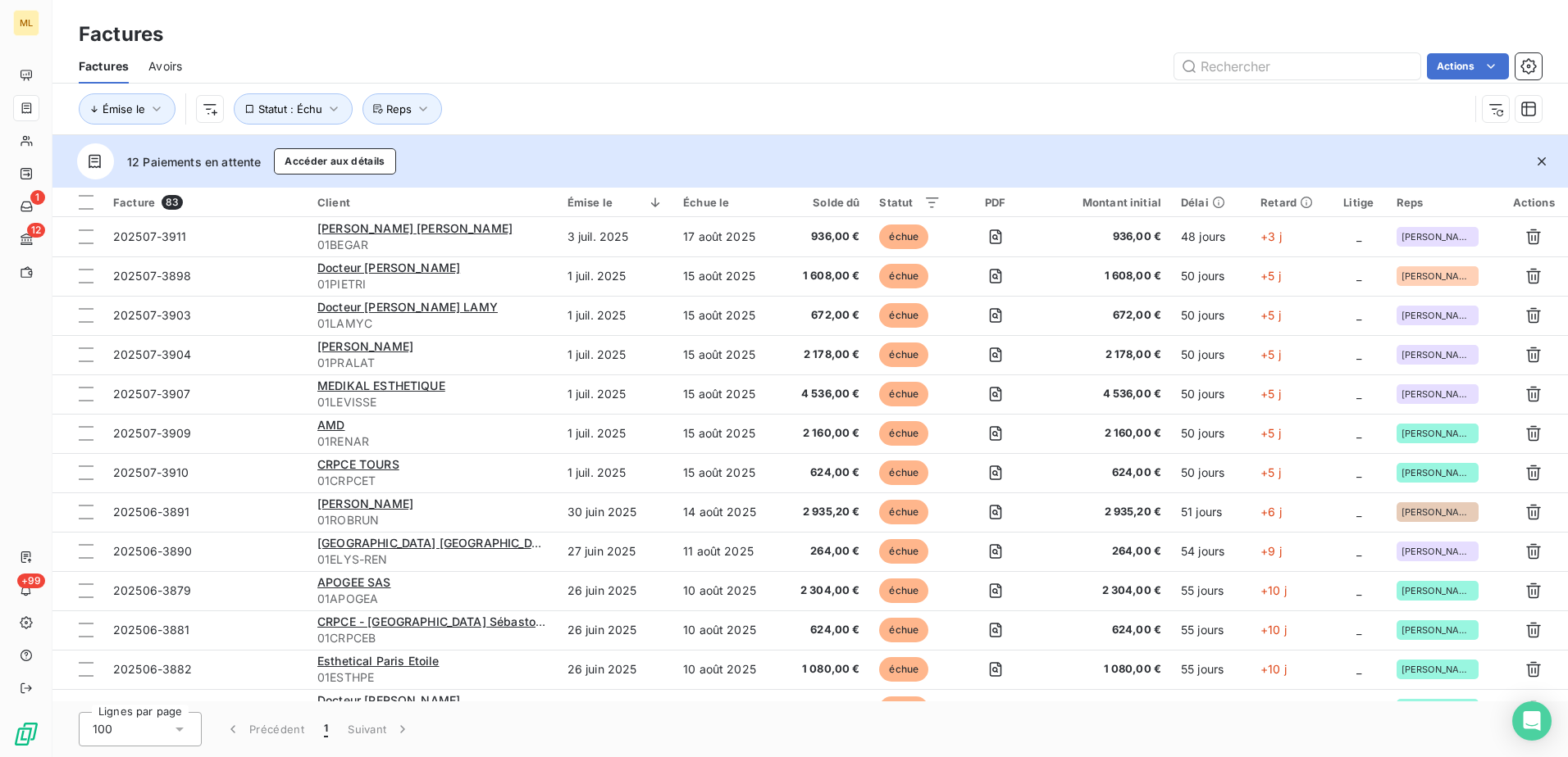
click at [912, 53] on div "Actions" at bounding box center [871, 66] width 1340 height 26
